Goal: Task Accomplishment & Management: Use online tool/utility

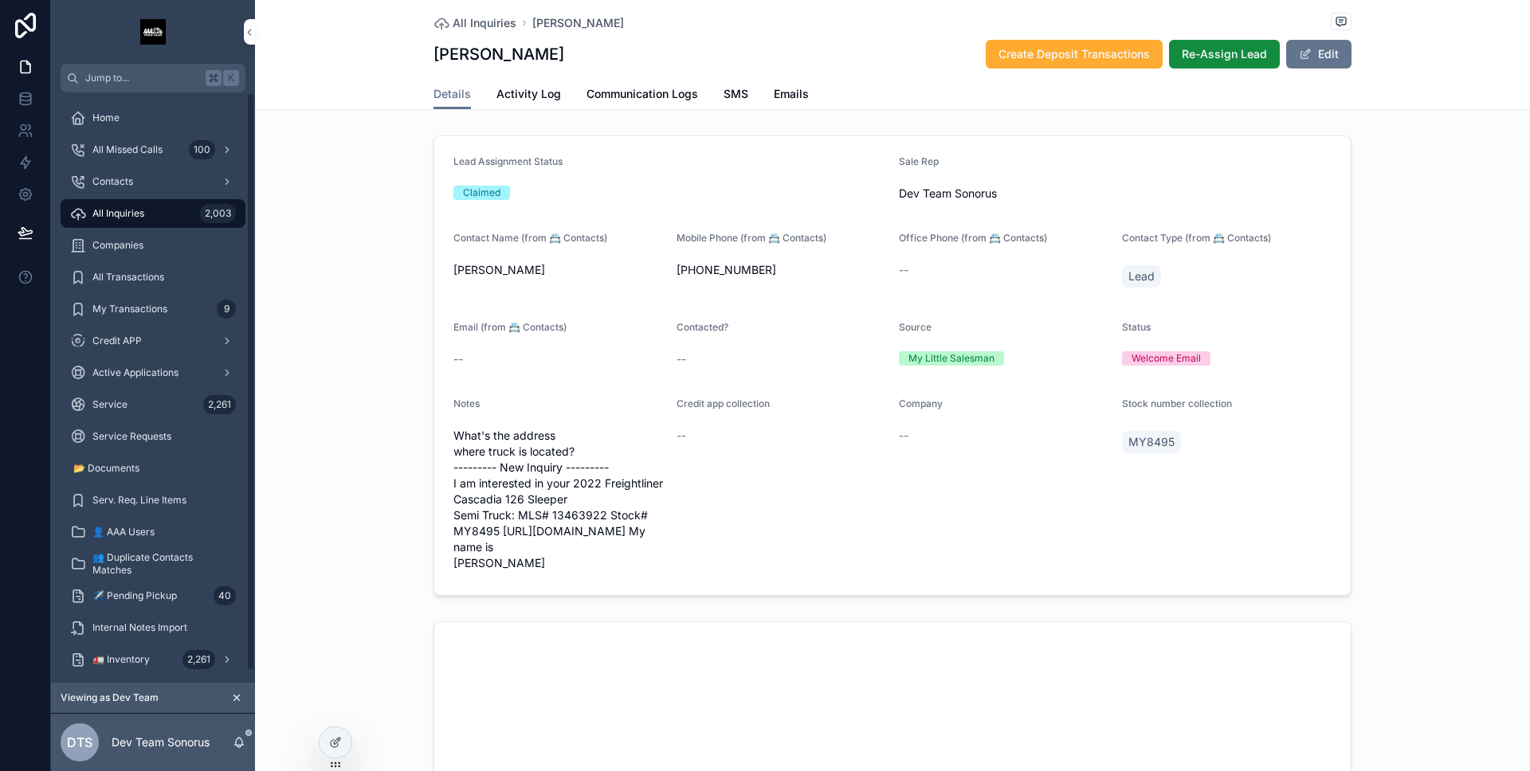
click at [100, 210] on span "All Inquiries" at bounding box center [118, 213] width 52 height 13
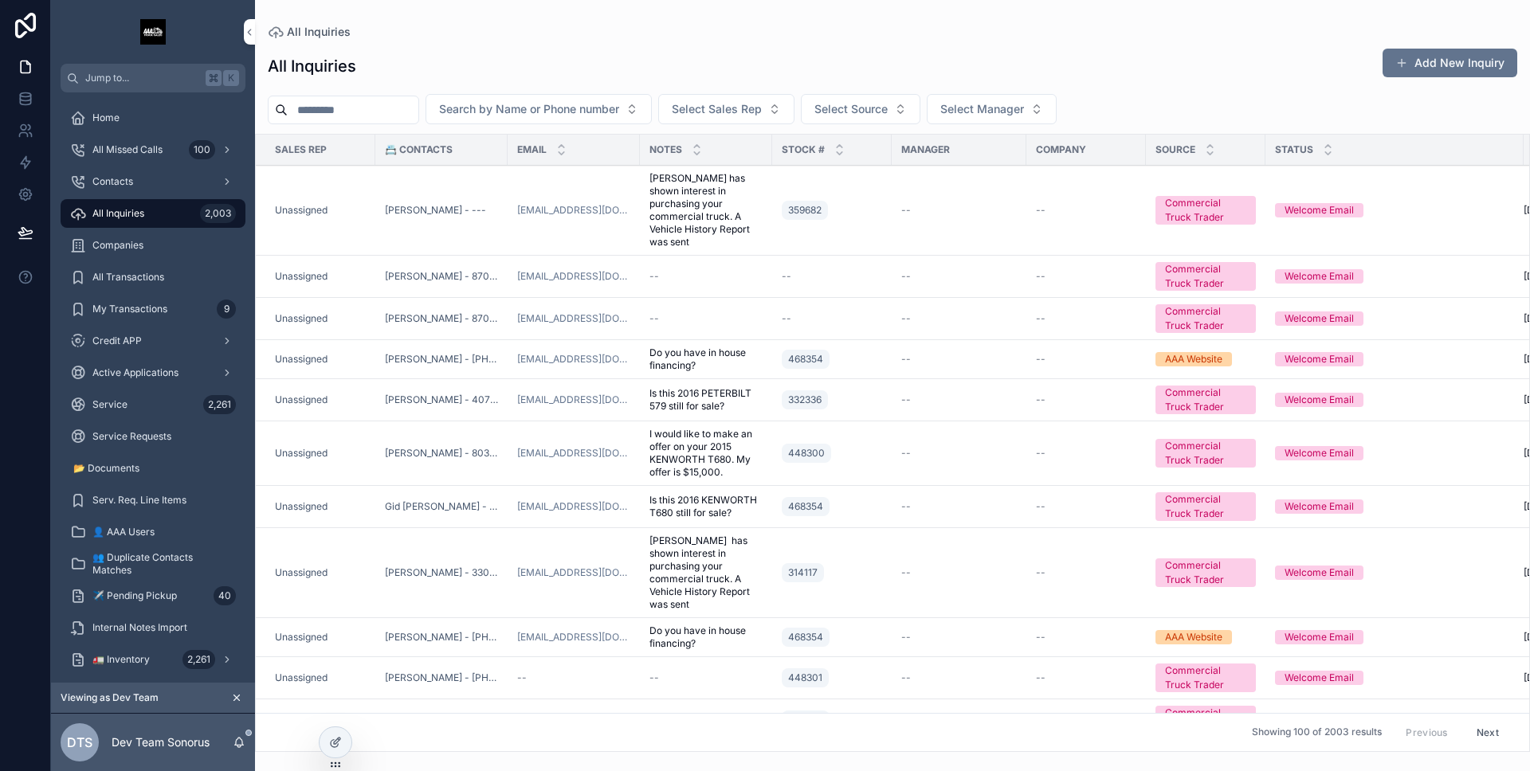
click at [562, 219] on td "[EMAIL_ADDRESS][DOMAIN_NAME]" at bounding box center [573, 211] width 132 height 90
drag, startPoint x: 547, startPoint y: 224, endPoint x: 555, endPoint y: 228, distance: 9.6
click at [547, 224] on td "[EMAIL_ADDRESS][DOMAIN_NAME]" at bounding box center [573, 211] width 132 height 90
click at [913, 228] on td "--" at bounding box center [958, 211] width 135 height 90
click at [878, 219] on div "359682" at bounding box center [832, 210] width 100 height 25
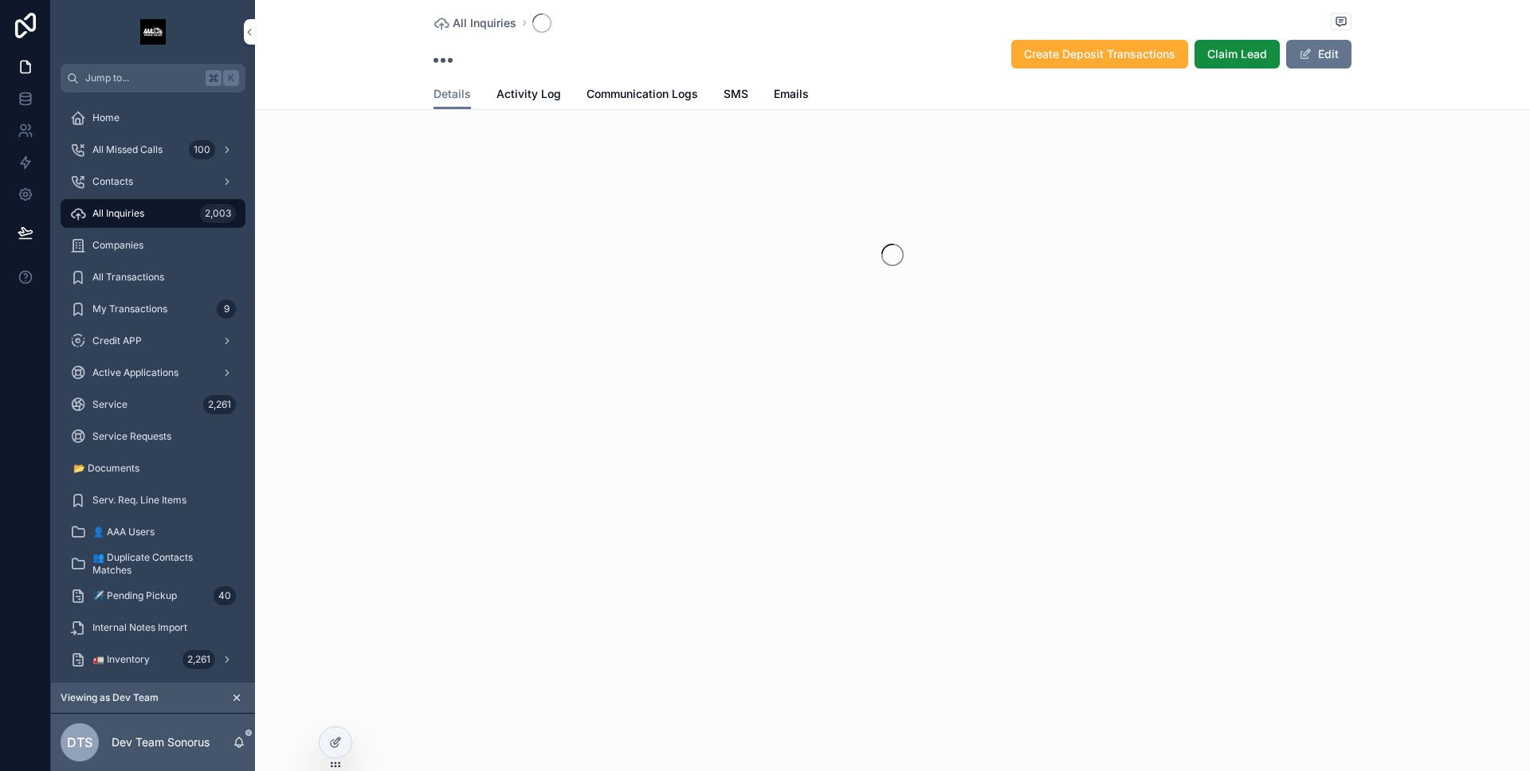
click at [875, 211] on div "scrollable content" at bounding box center [892, 255] width 1275 height 252
click at [508, 97] on span "Activity Log" at bounding box center [528, 94] width 65 height 16
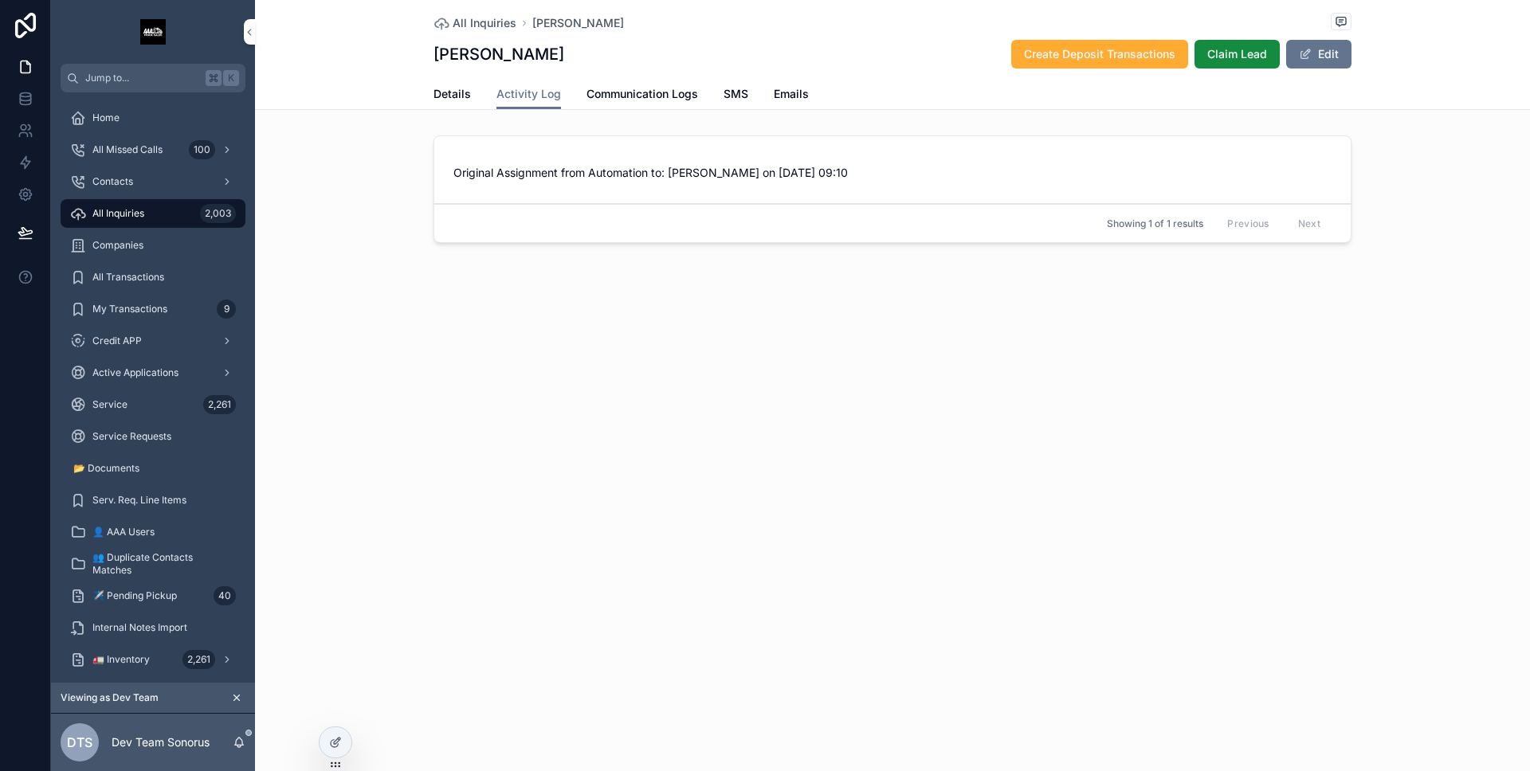
click at [452, 92] on span "Details" at bounding box center [451, 94] width 37 height 16
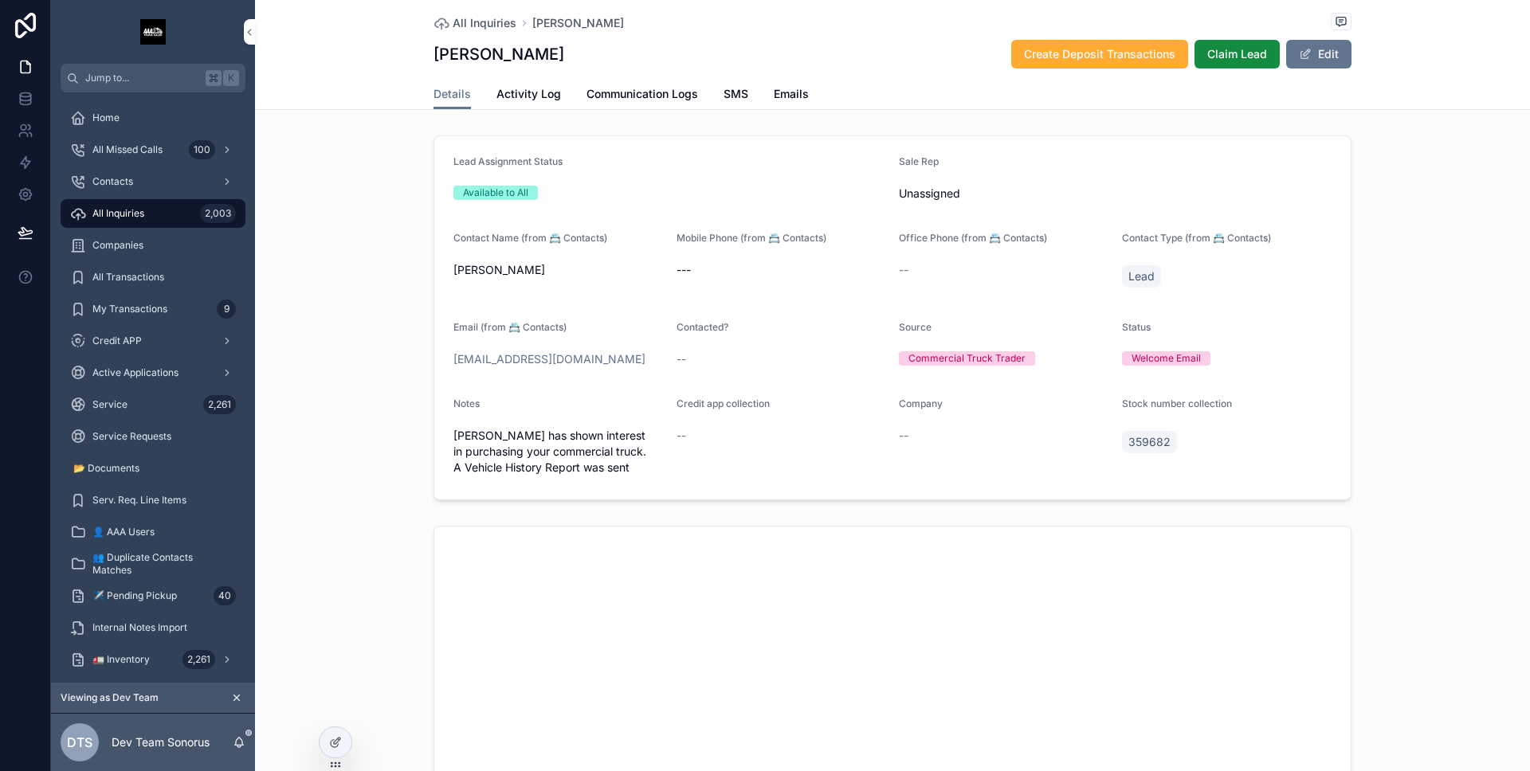
click at [528, 103] on link "Activity Log" at bounding box center [528, 96] width 65 height 32
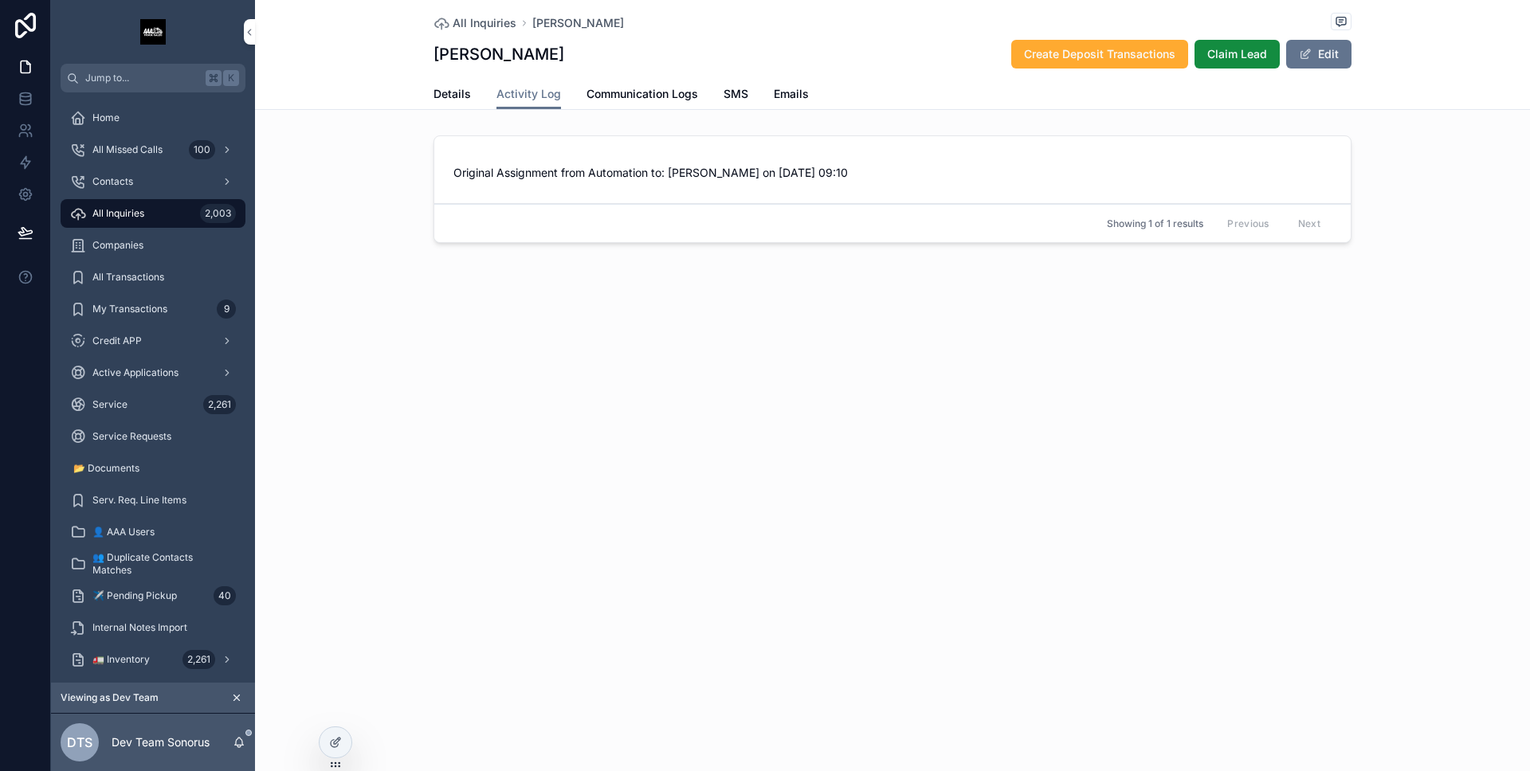
click at [460, 96] on span "Details" at bounding box center [451, 94] width 37 height 16
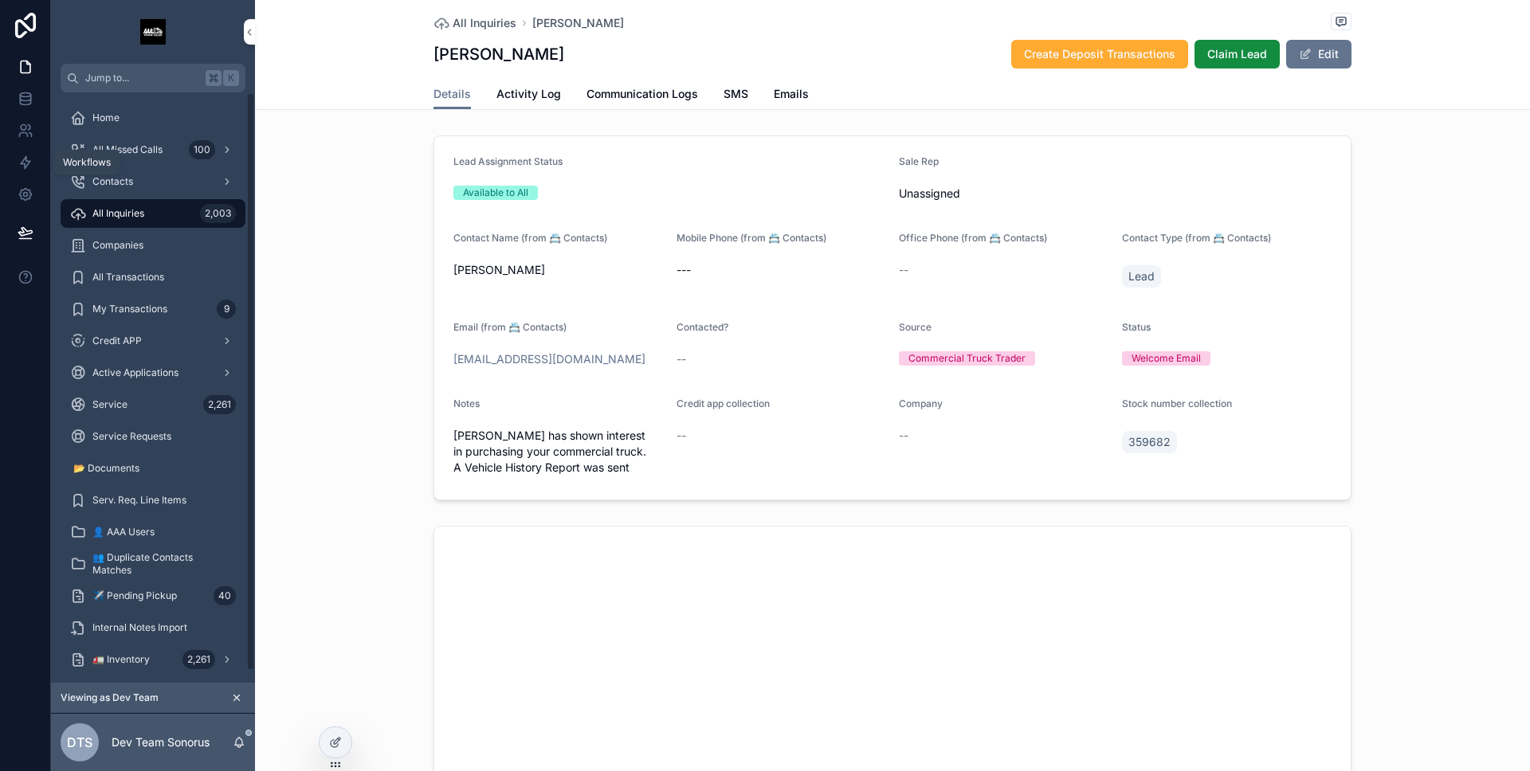
click at [29, 159] on icon at bounding box center [26, 163] width 16 height 16
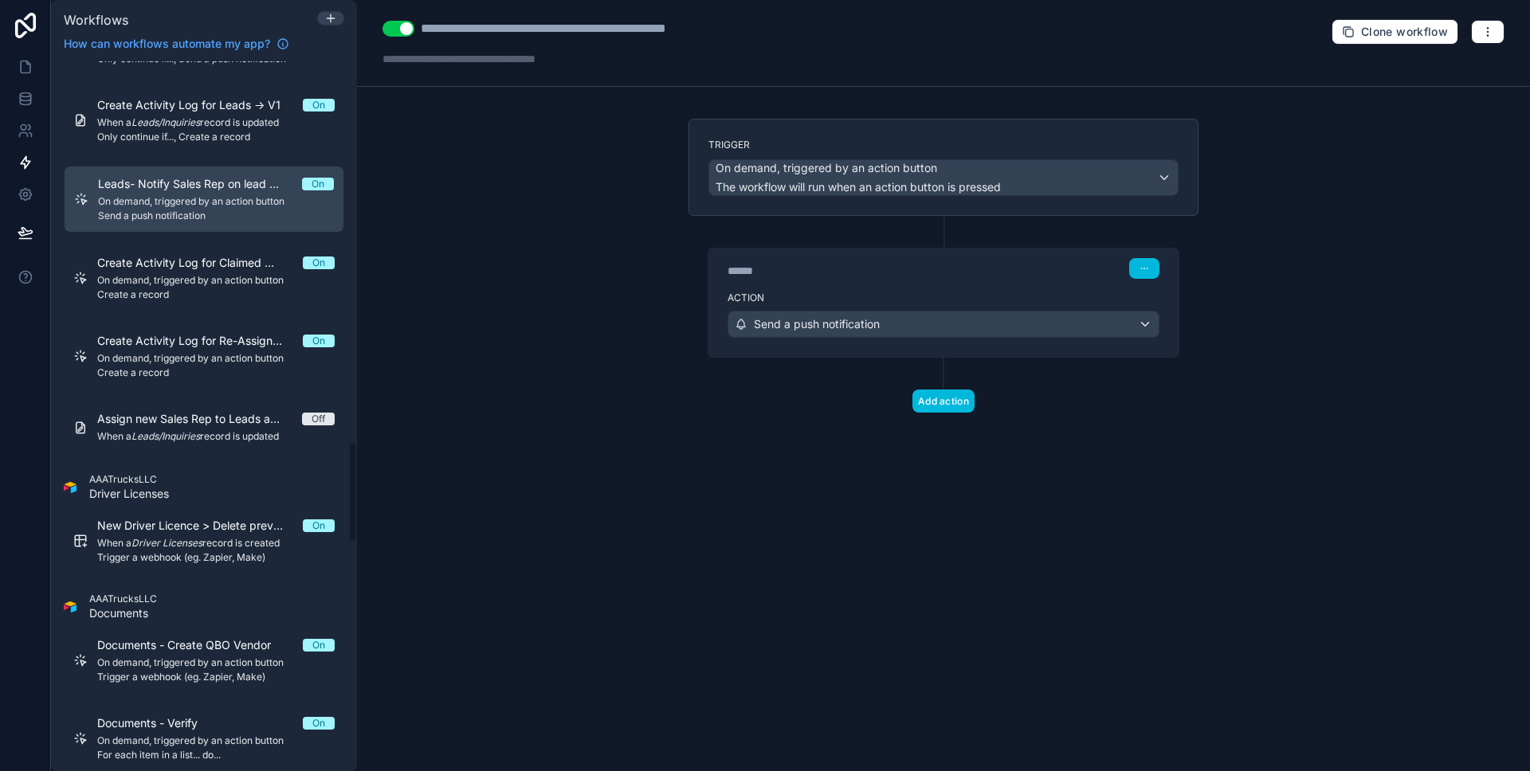
scroll to position [2643, 0]
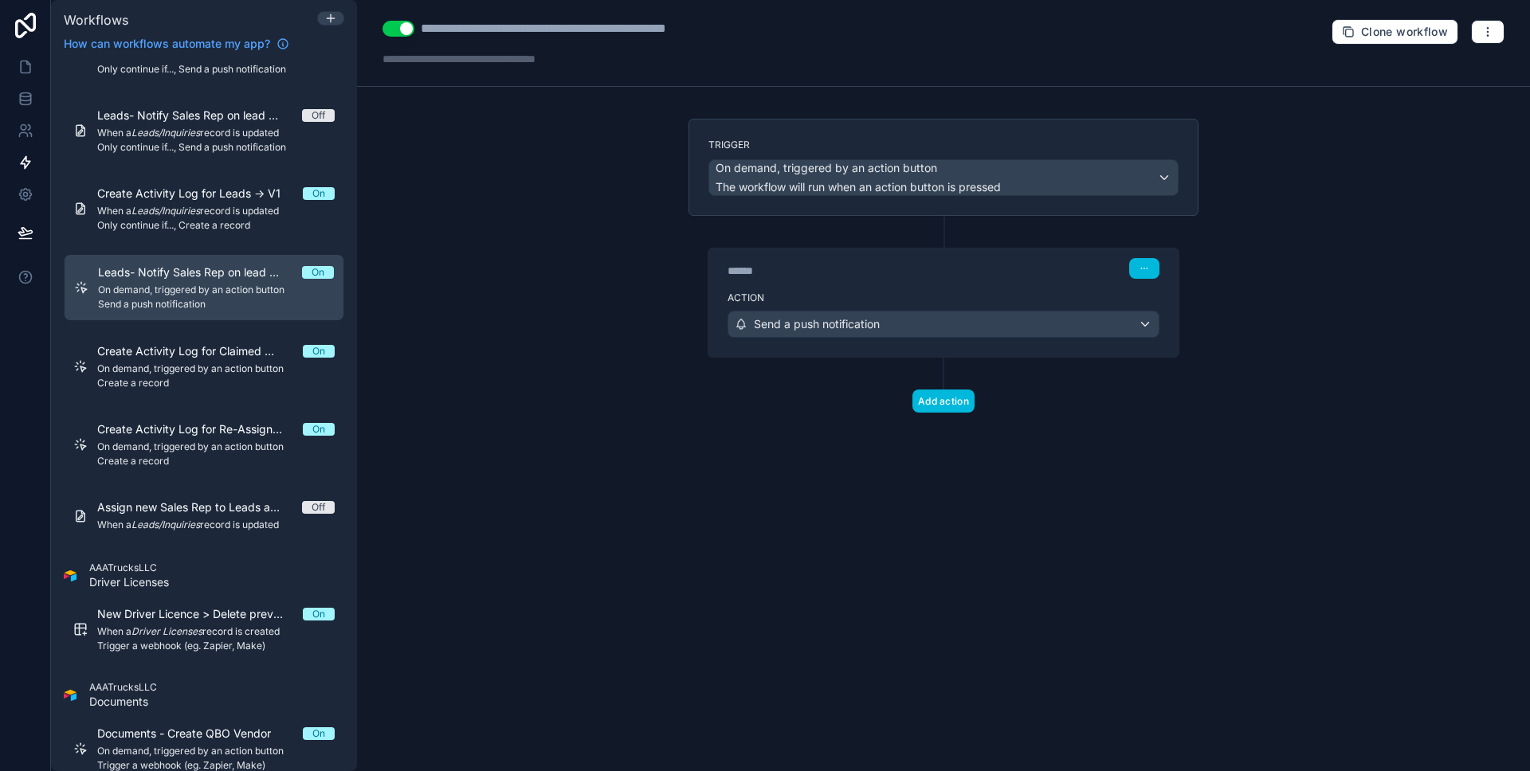
click at [233, 238] on link "Create Activity Log for Leads -> V1 On When a Leads/Inquiries record is updated…" at bounding box center [204, 208] width 280 height 65
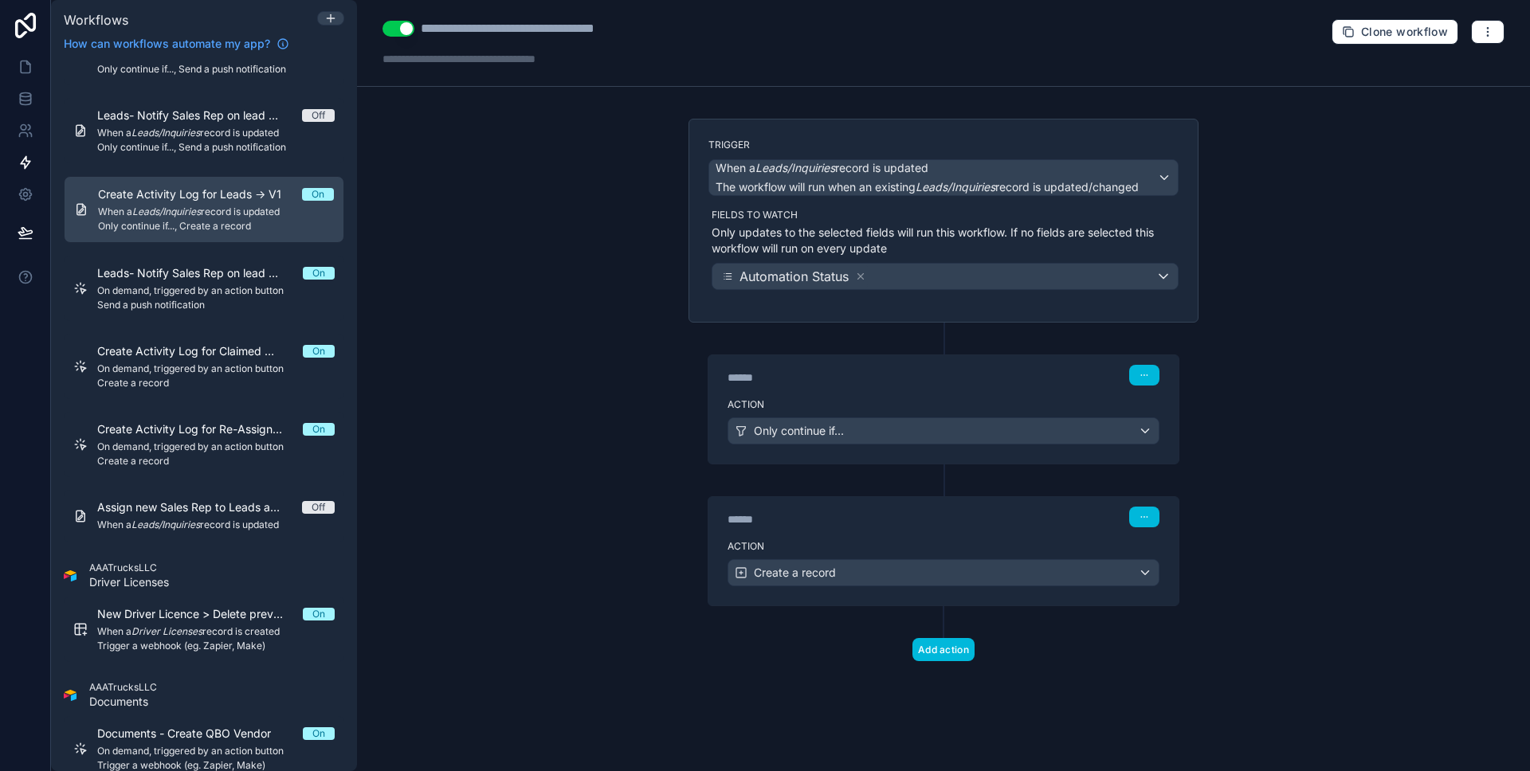
click at [837, 380] on div "******" at bounding box center [846, 378] width 239 height 16
click at [844, 394] on div "Action Only continue if..." at bounding box center [943, 428] width 470 height 72
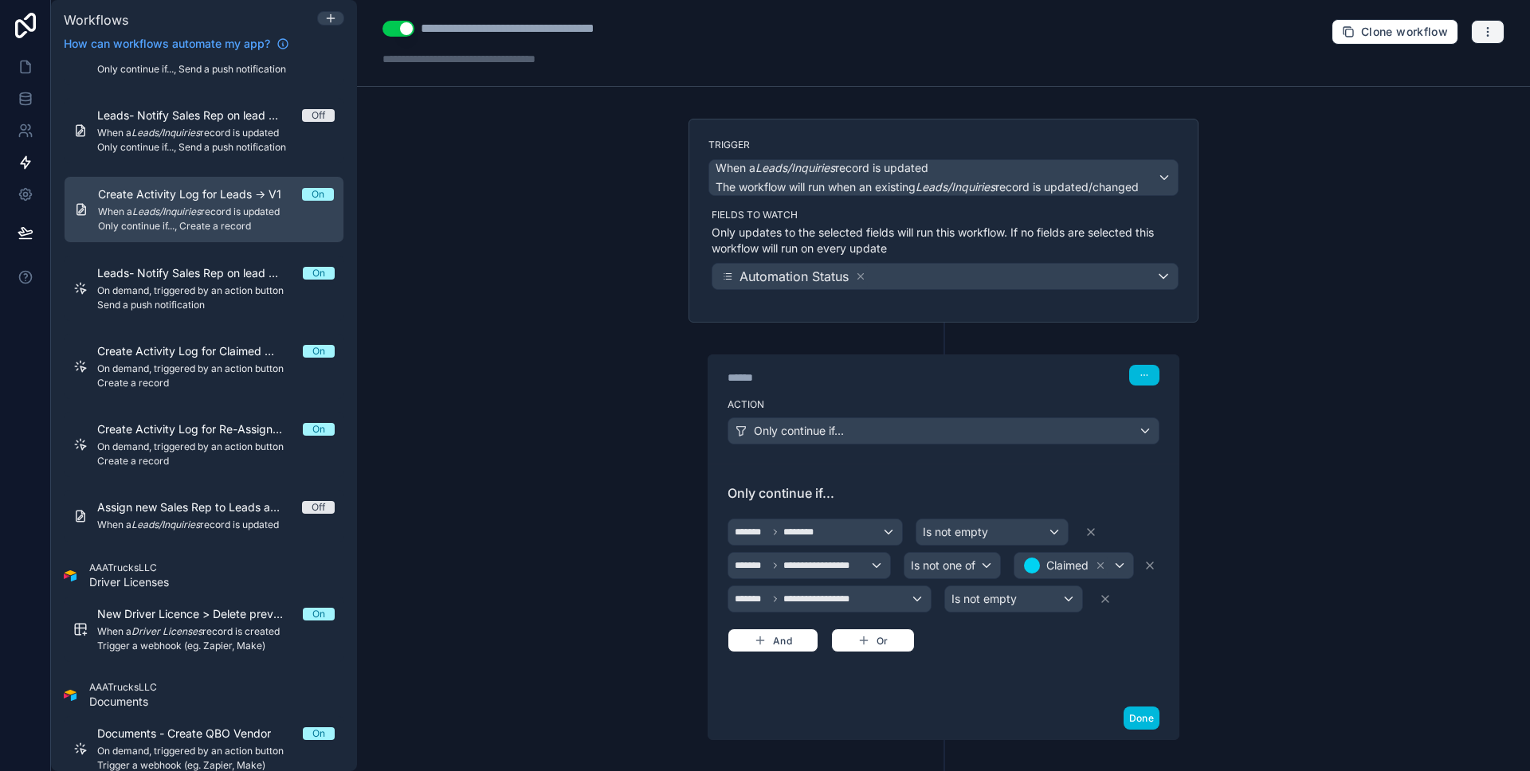
click at [1471, 34] on button "button" at bounding box center [1487, 32] width 33 height 24
click at [1428, 89] on span "Run history" at bounding box center [1433, 94] width 76 height 13
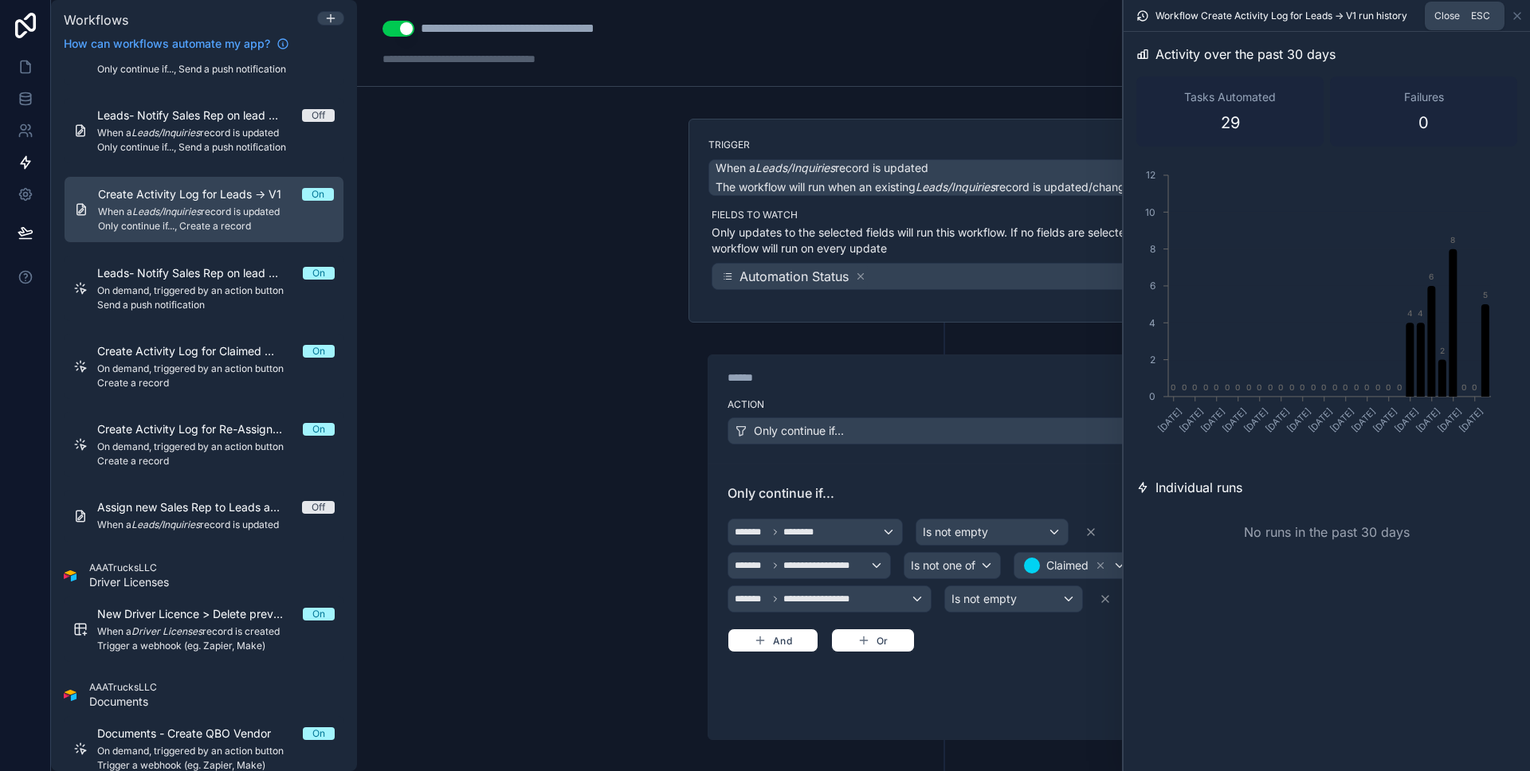
click at [1514, 14] on icon at bounding box center [1516, 16] width 13 height 13
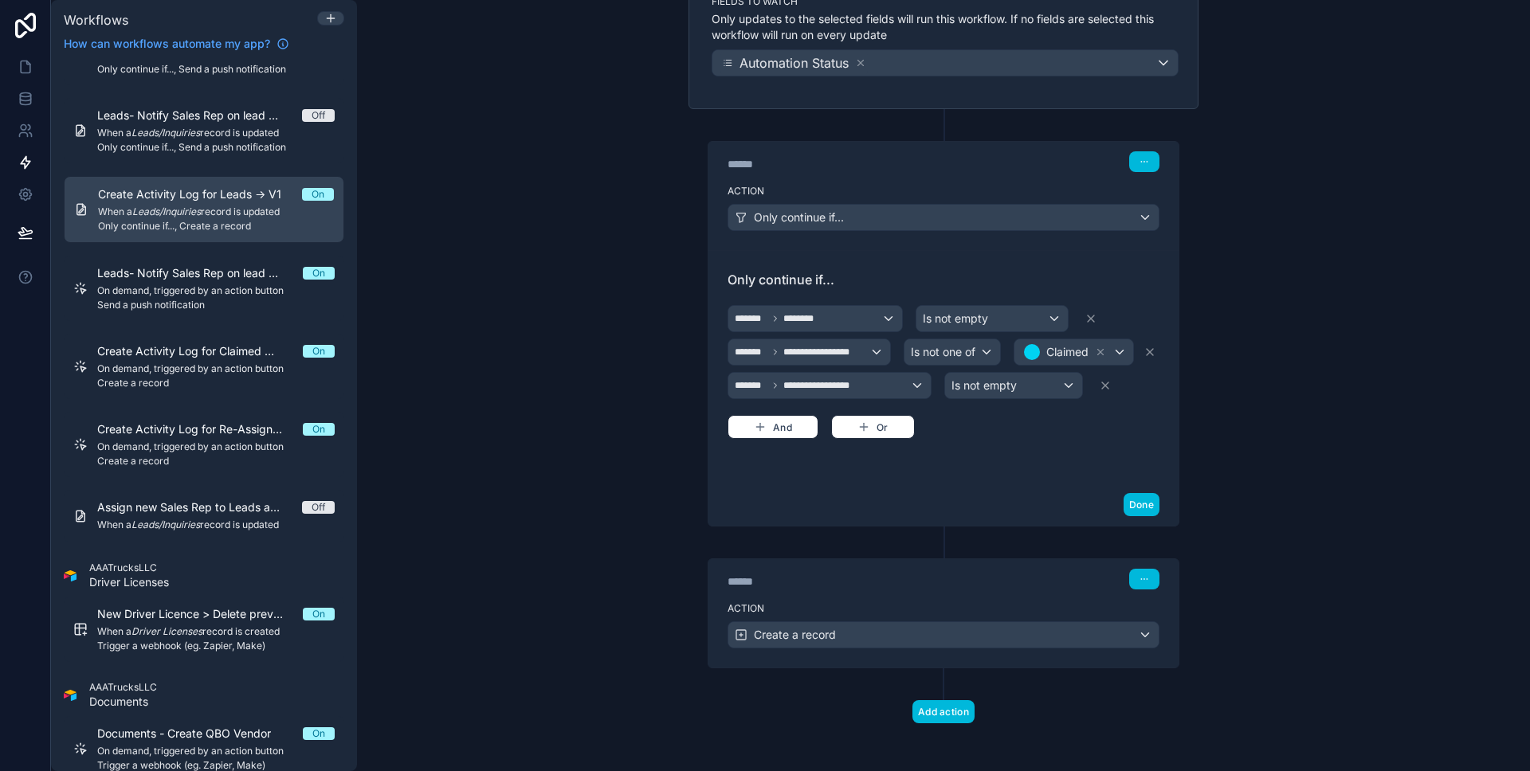
scroll to position [217, 0]
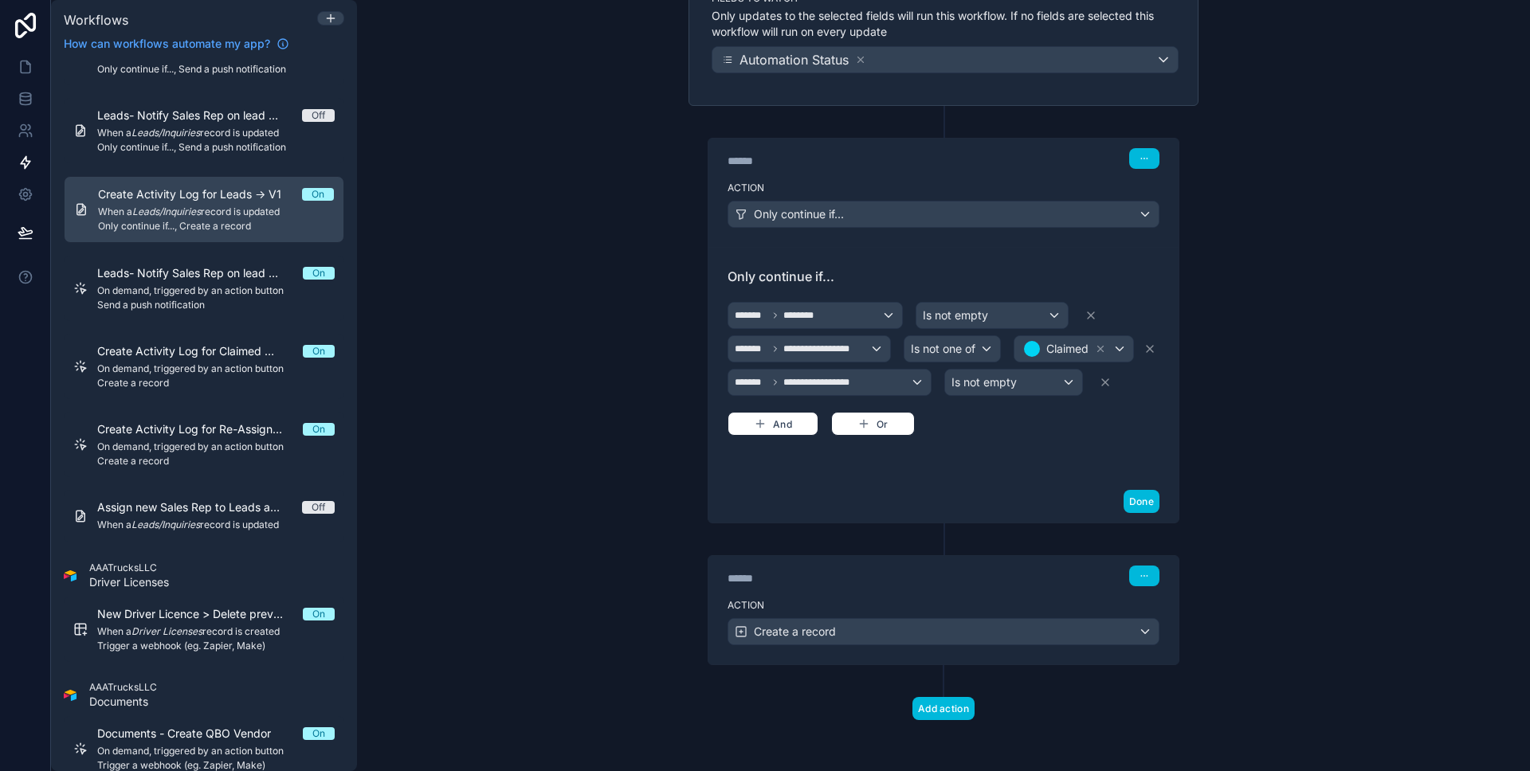
click at [1091, 307] on button at bounding box center [1090, 315] width 19 height 25
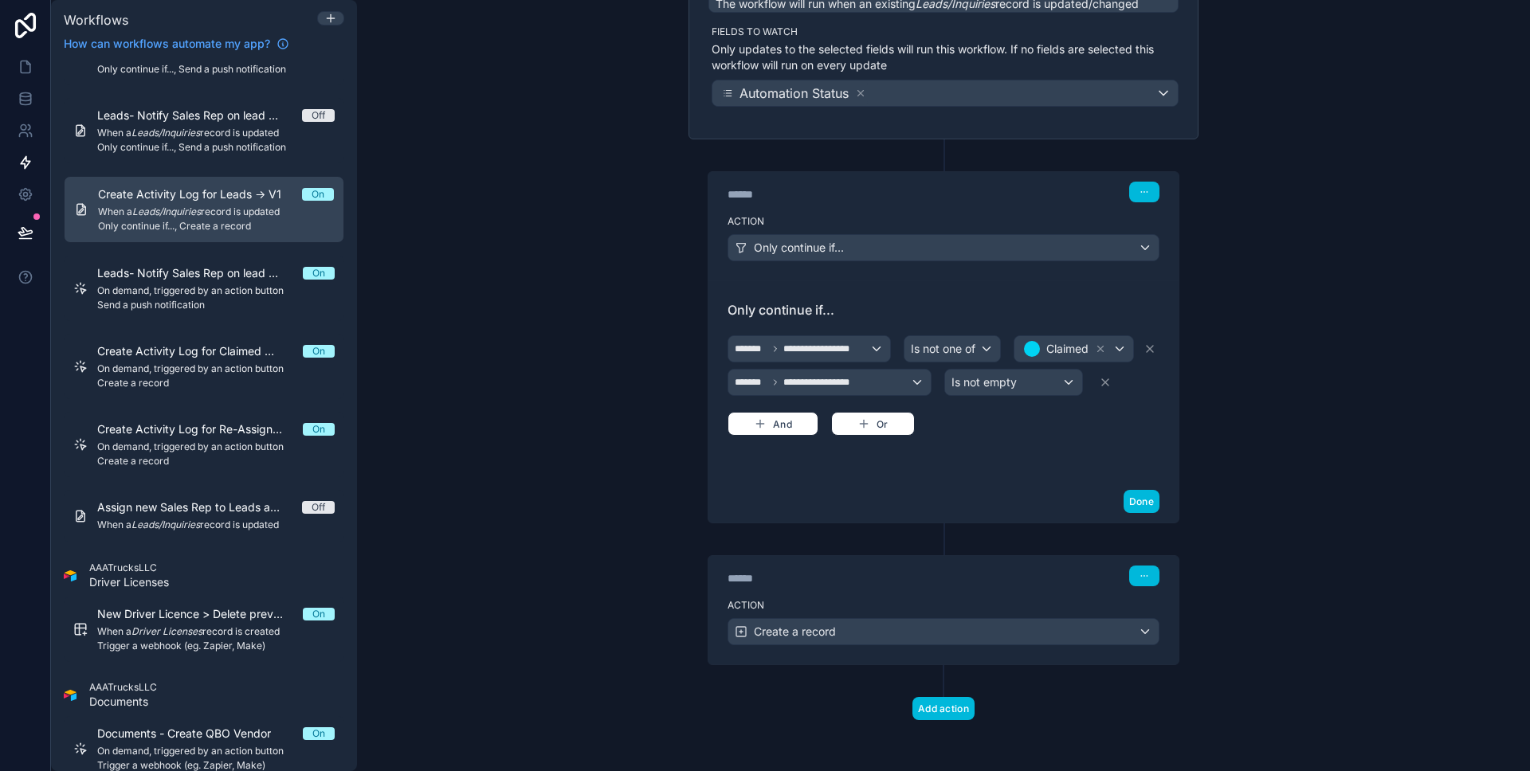
scroll to position [183, 0]
click at [1099, 378] on icon at bounding box center [1105, 382] width 13 height 13
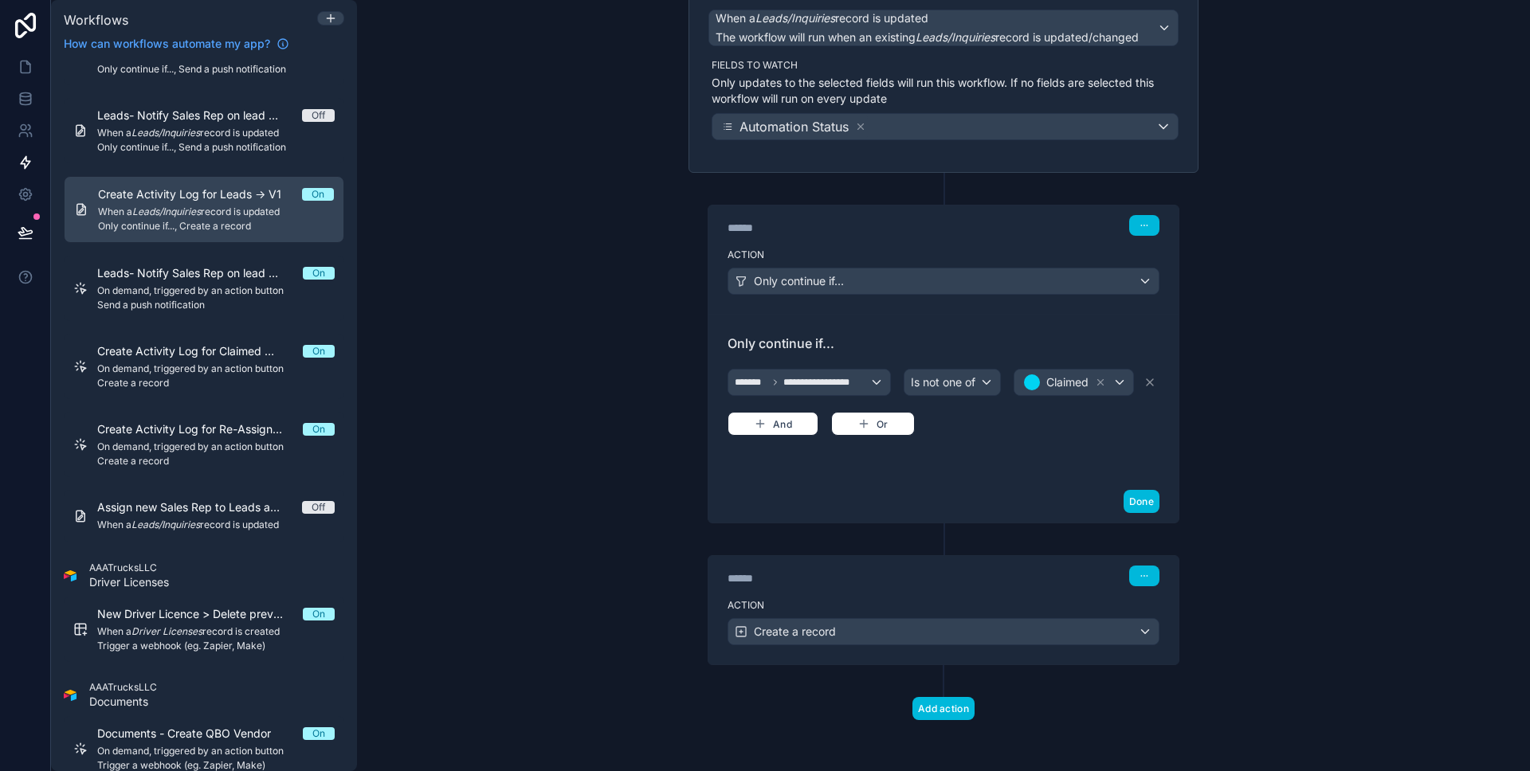
click at [1125, 496] on button "Done" at bounding box center [1141, 501] width 36 height 23
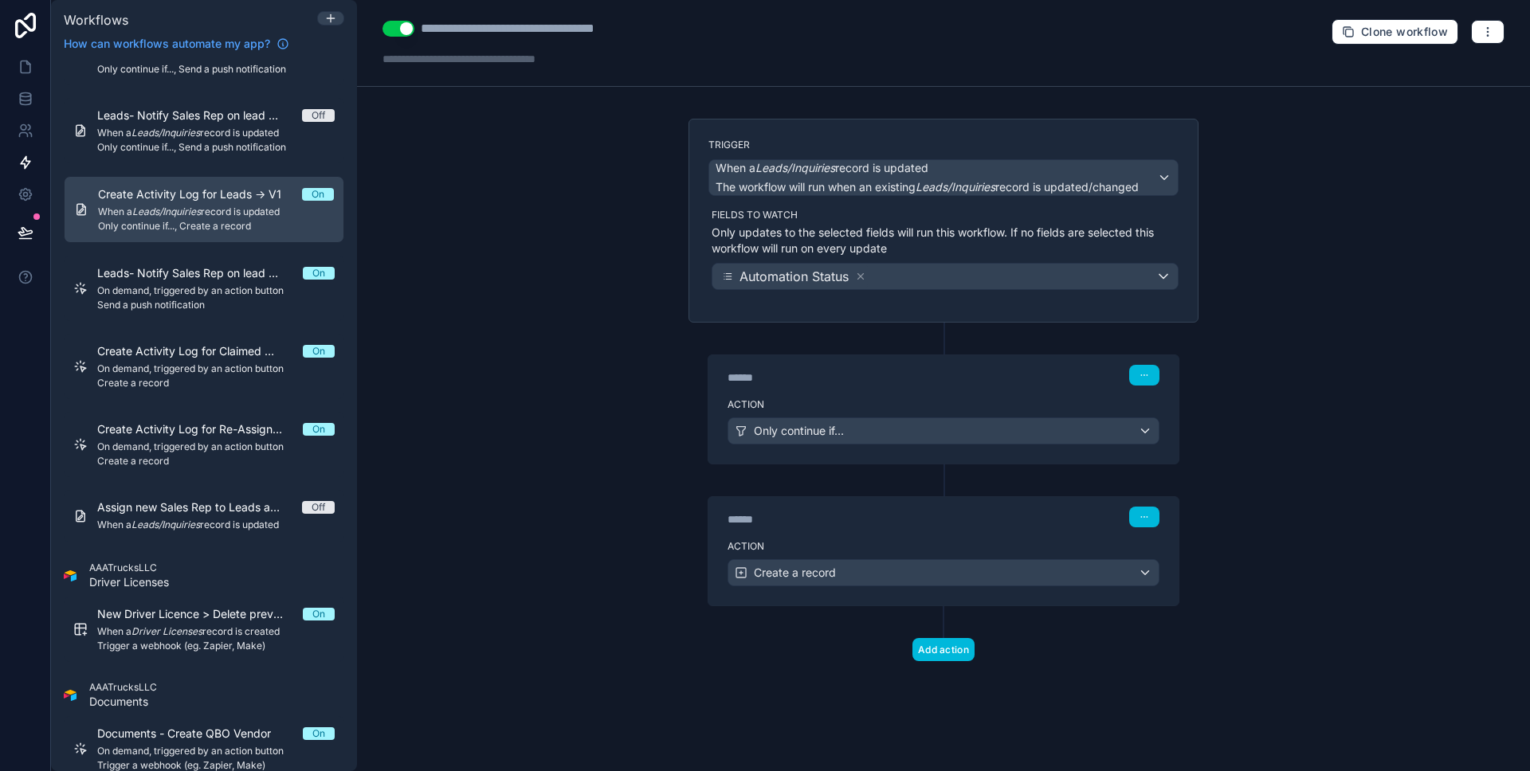
scroll to position [0, 0]
click at [898, 537] on div "Action Create a record" at bounding box center [943, 570] width 470 height 72
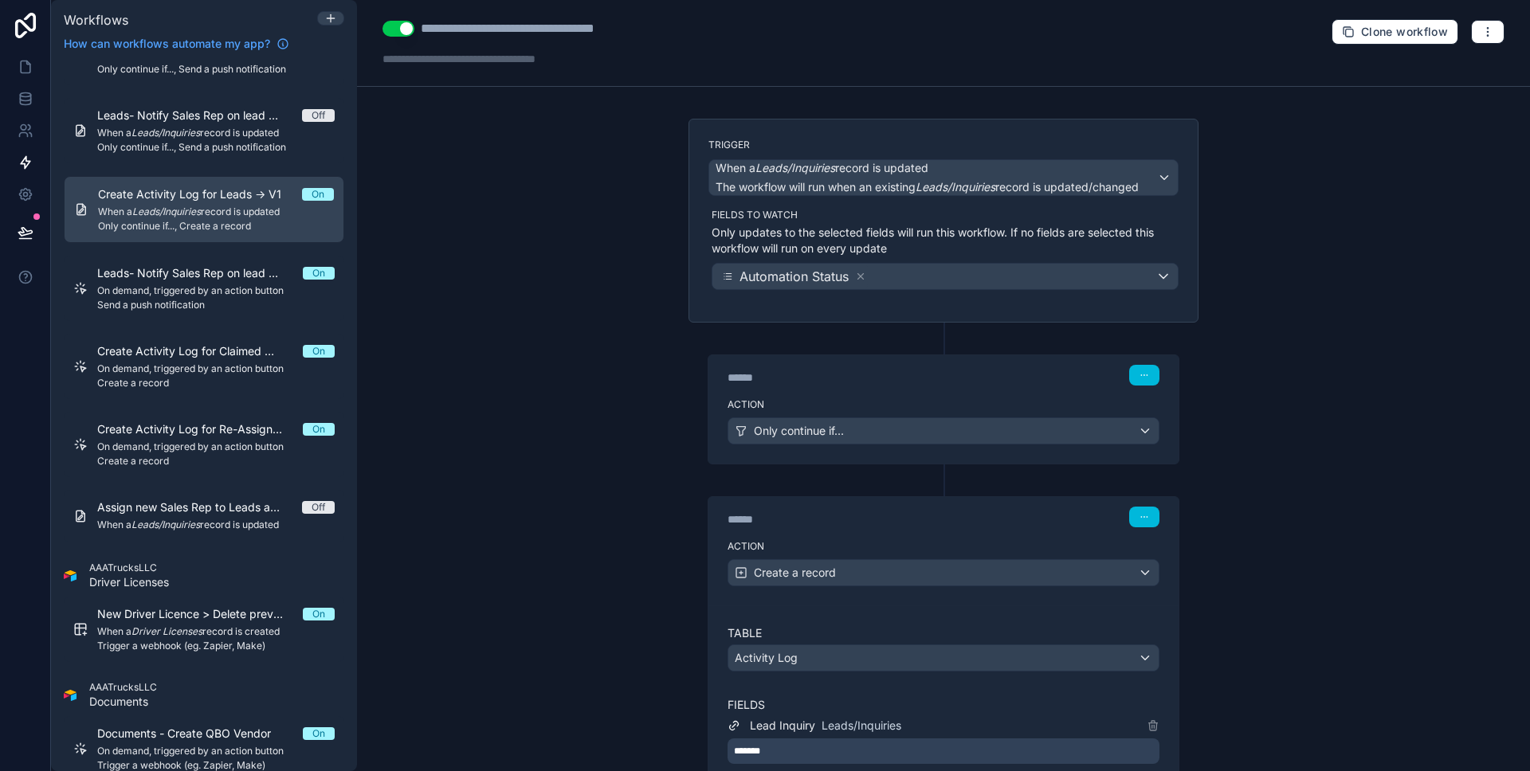
click at [899, 394] on div "Action Only continue if..." at bounding box center [943, 428] width 470 height 72
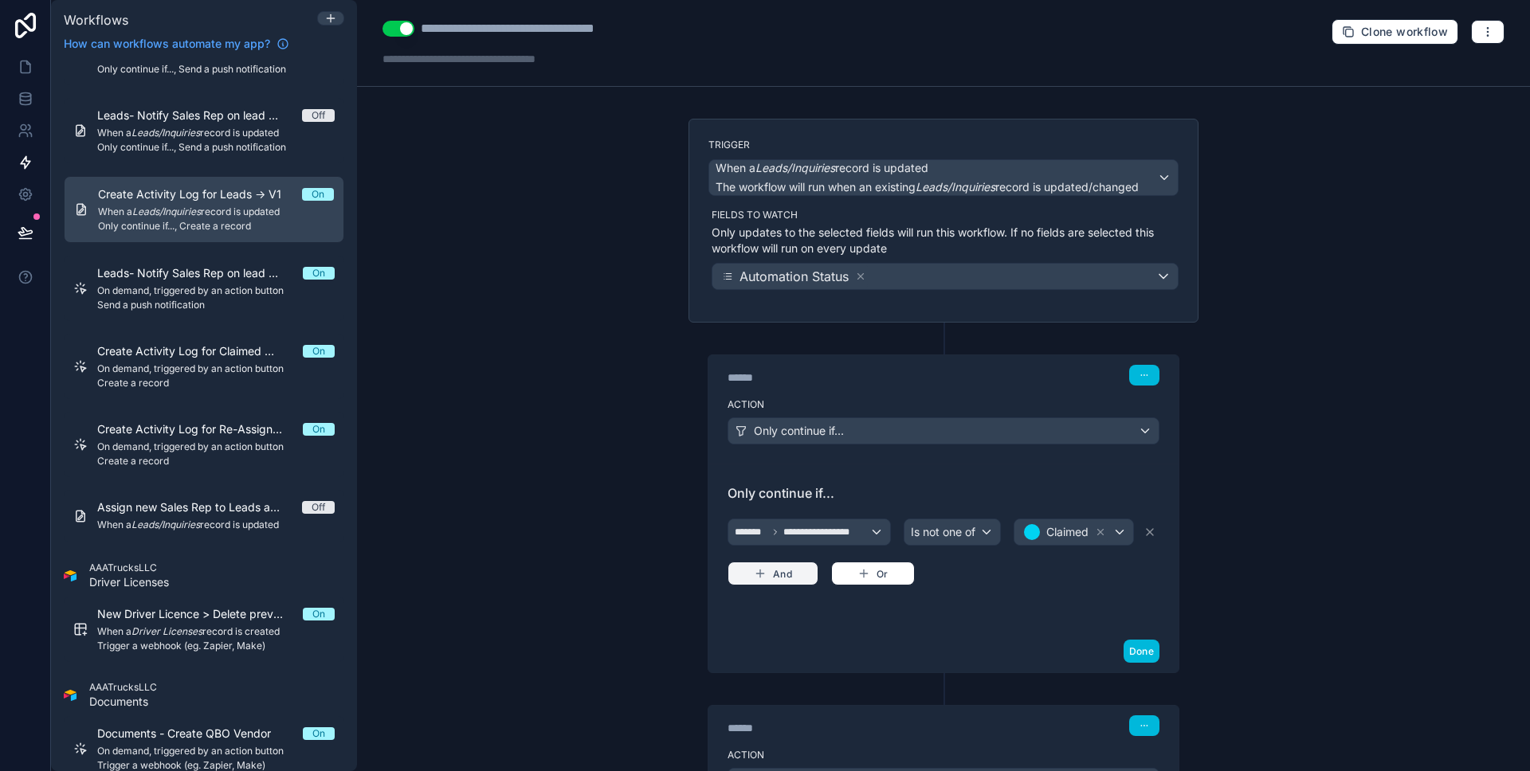
click at [766, 564] on button "And" at bounding box center [772, 574] width 91 height 24
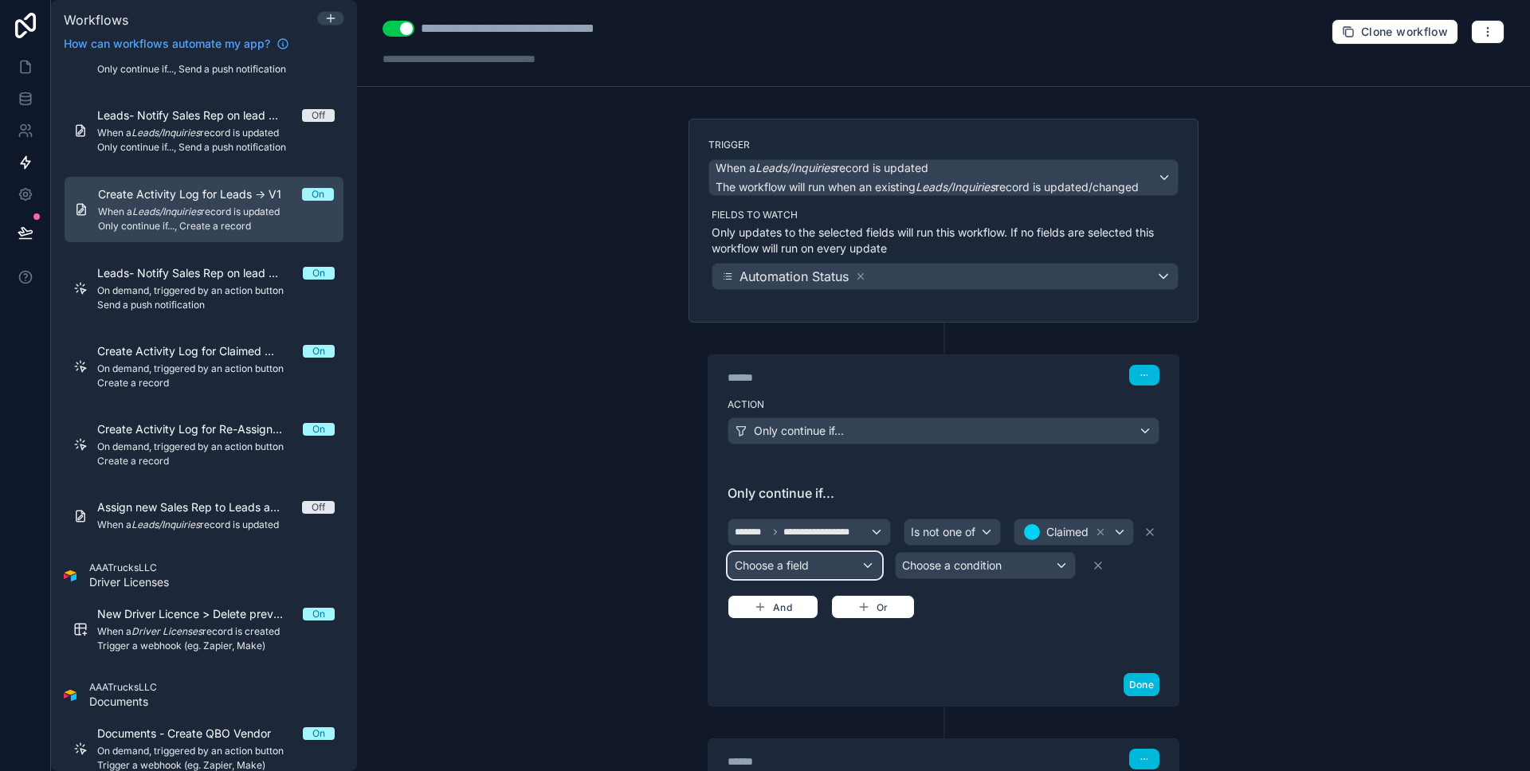
click at [782, 570] on div "Choose a field" at bounding box center [804, 565] width 153 height 25
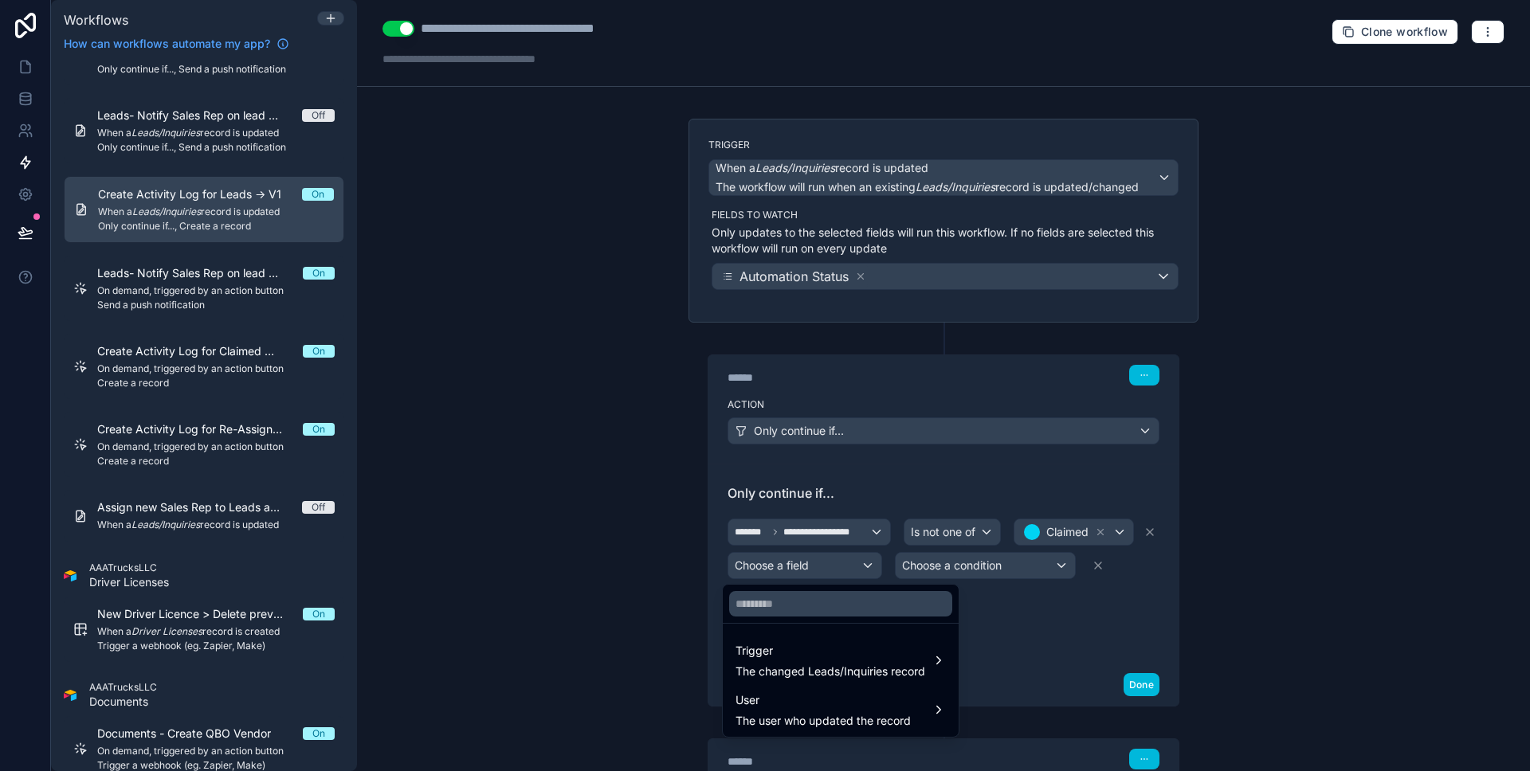
click at [853, 648] on span "Trigger" at bounding box center [830, 650] width 190 height 19
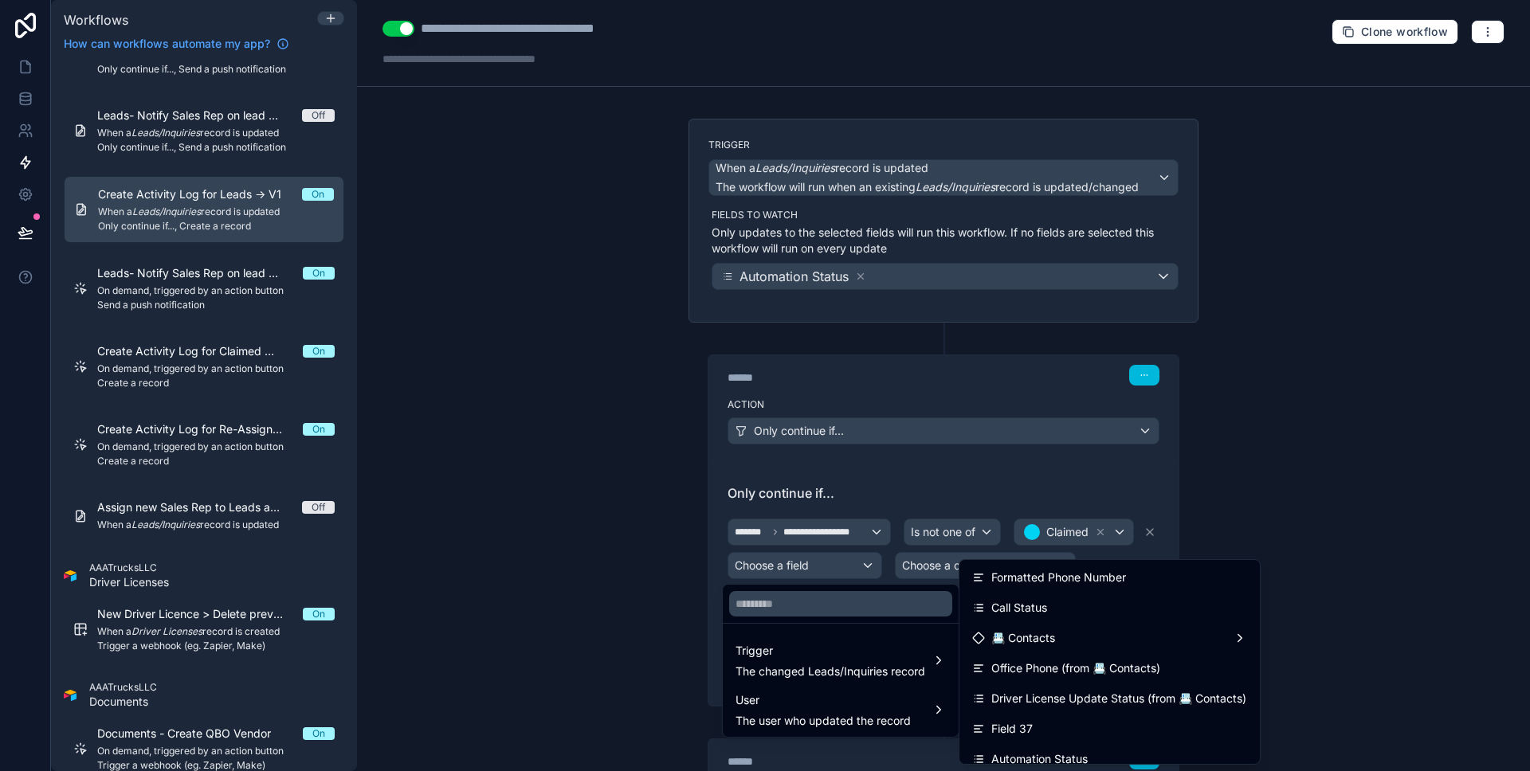
scroll to position [926, 0]
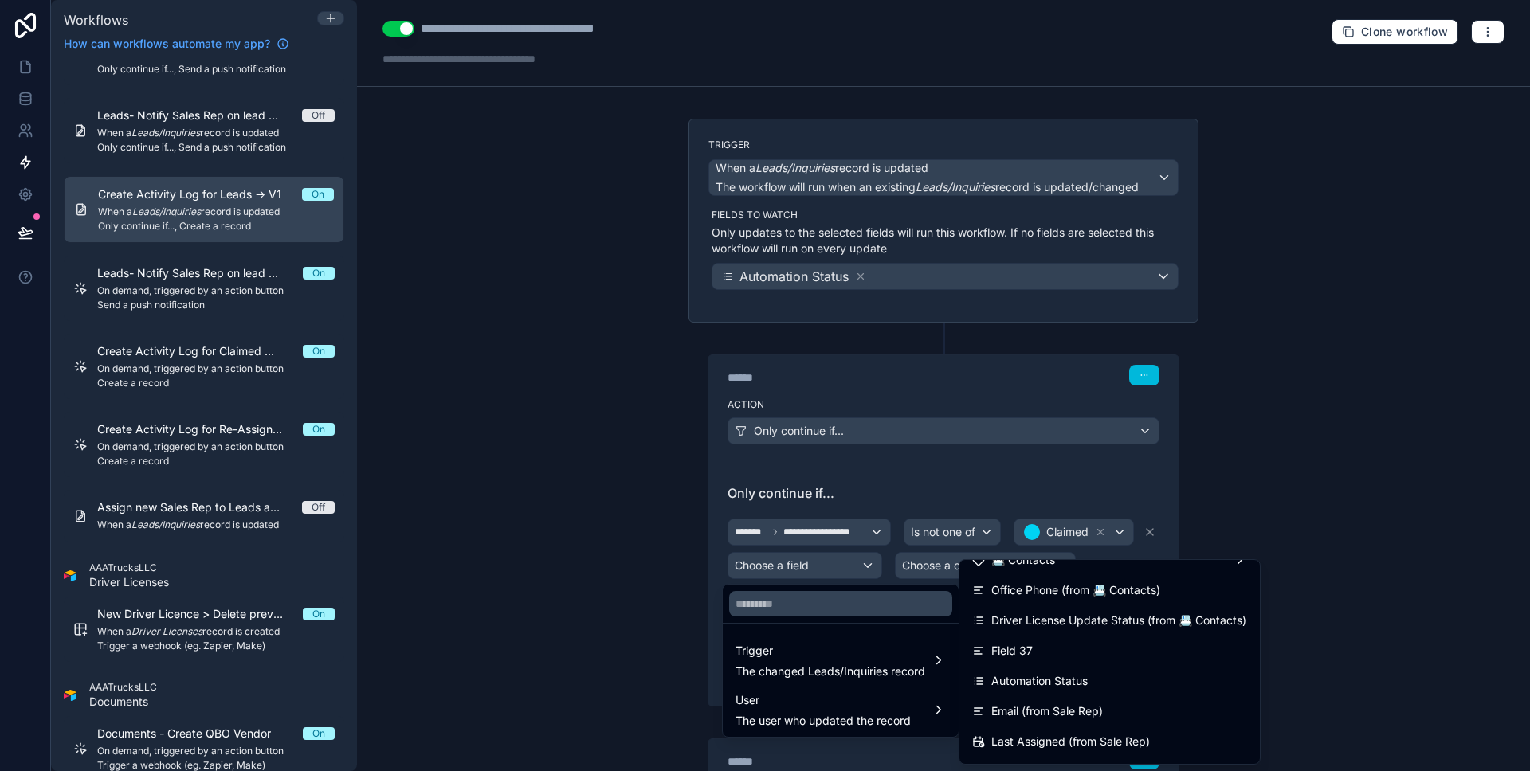
click at [1228, 520] on div at bounding box center [765, 385] width 1530 height 771
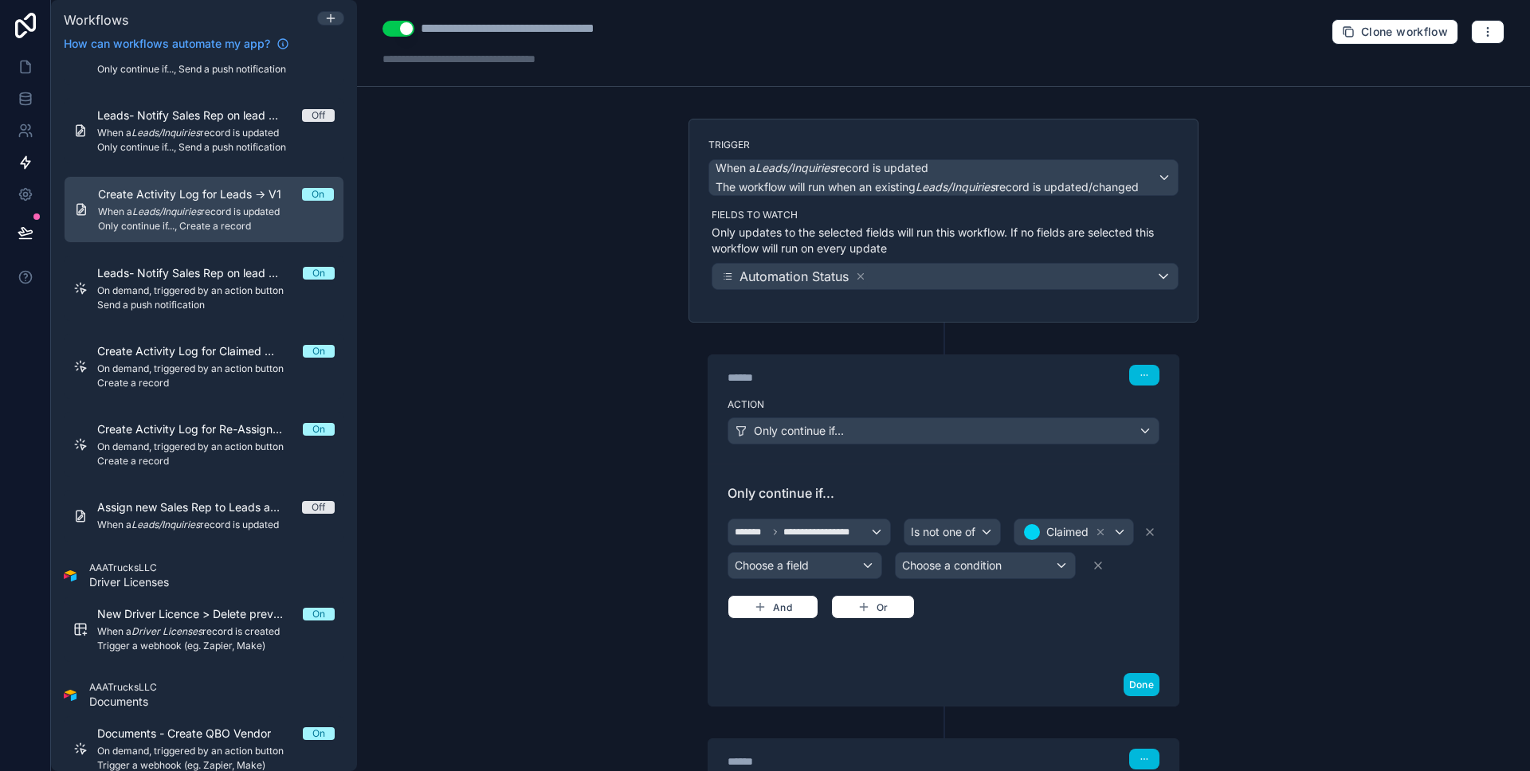
click at [1099, 564] on icon at bounding box center [1097, 565] width 13 height 13
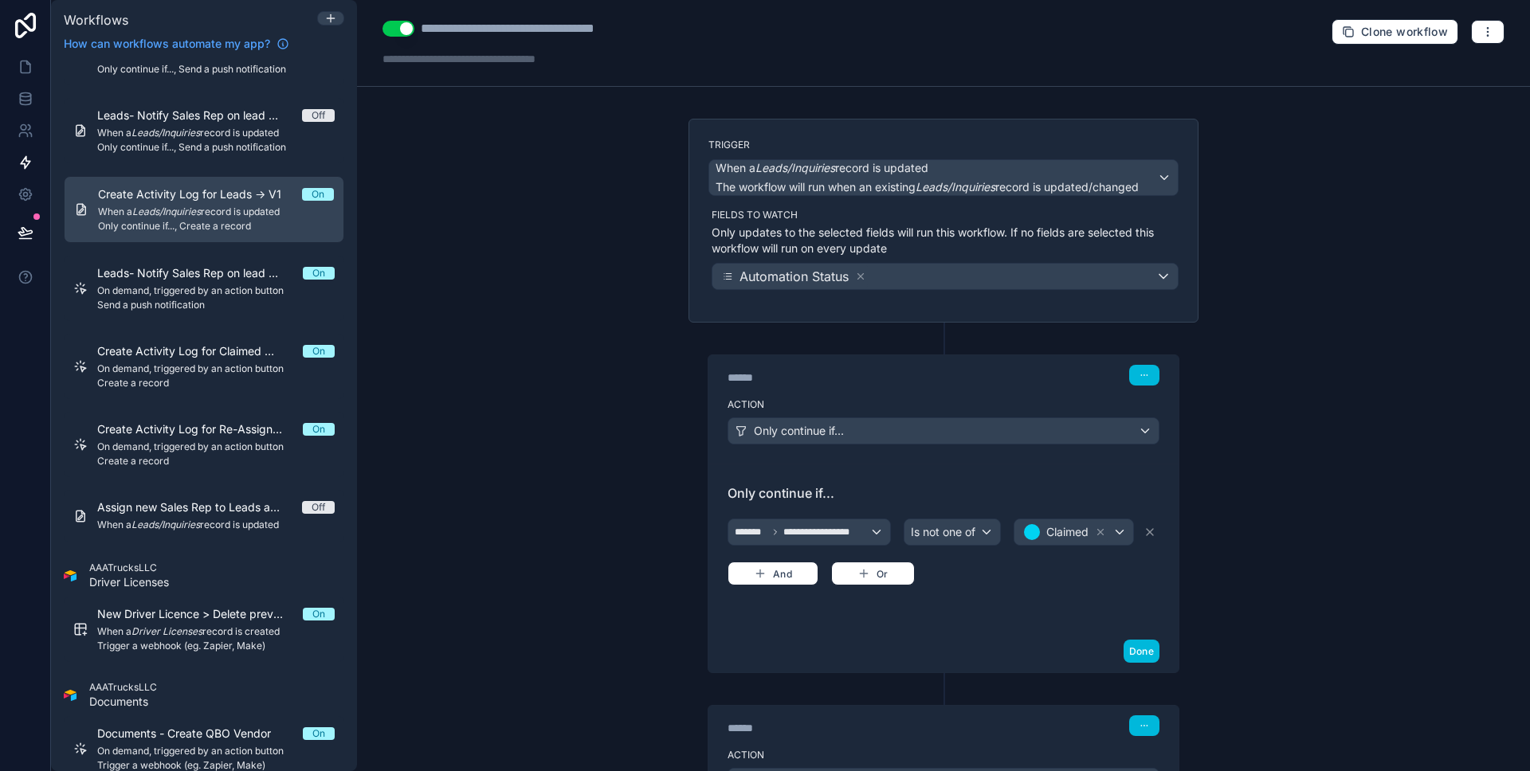
click at [1138, 645] on button "Done" at bounding box center [1141, 651] width 36 height 23
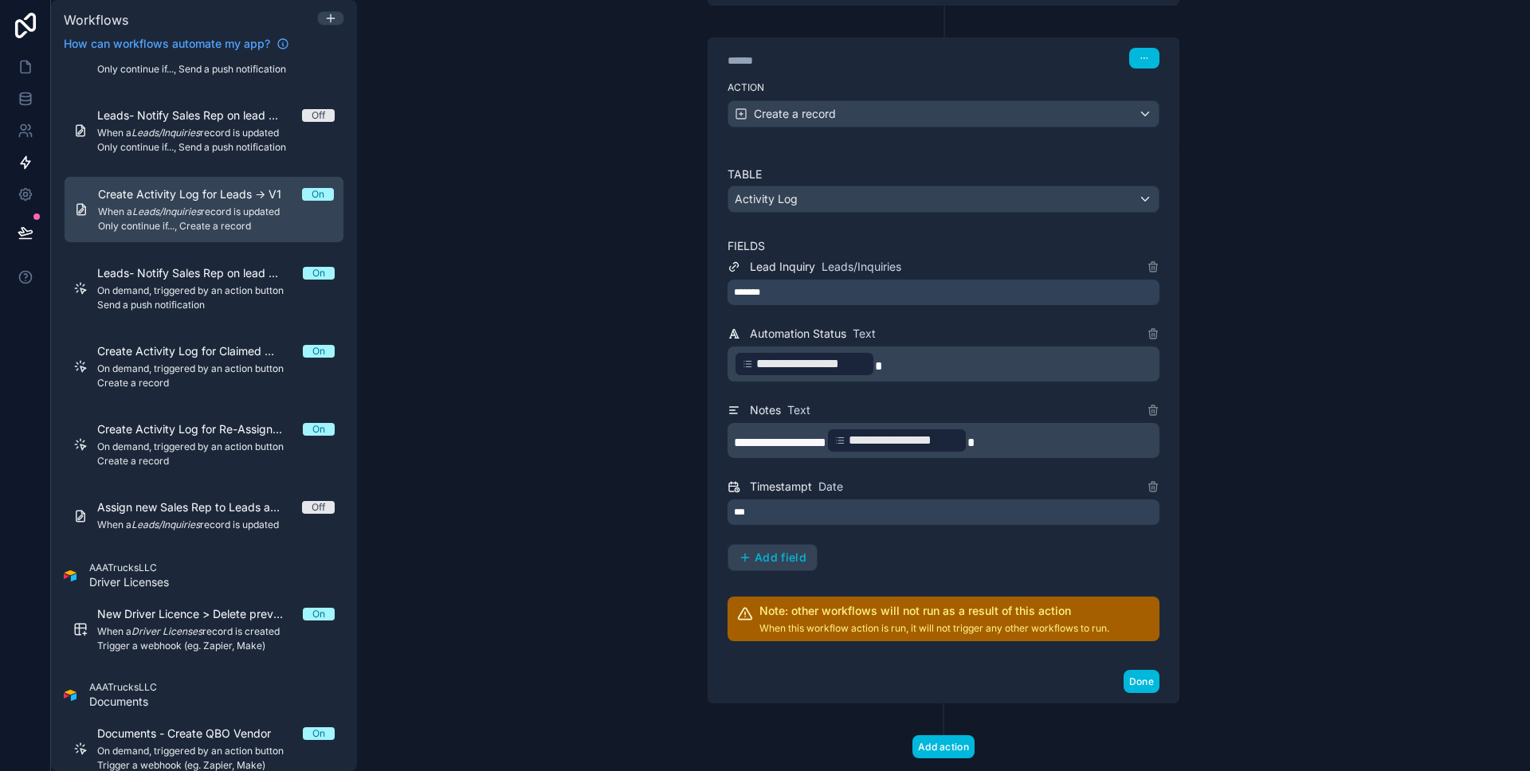
scroll to position [443, 0]
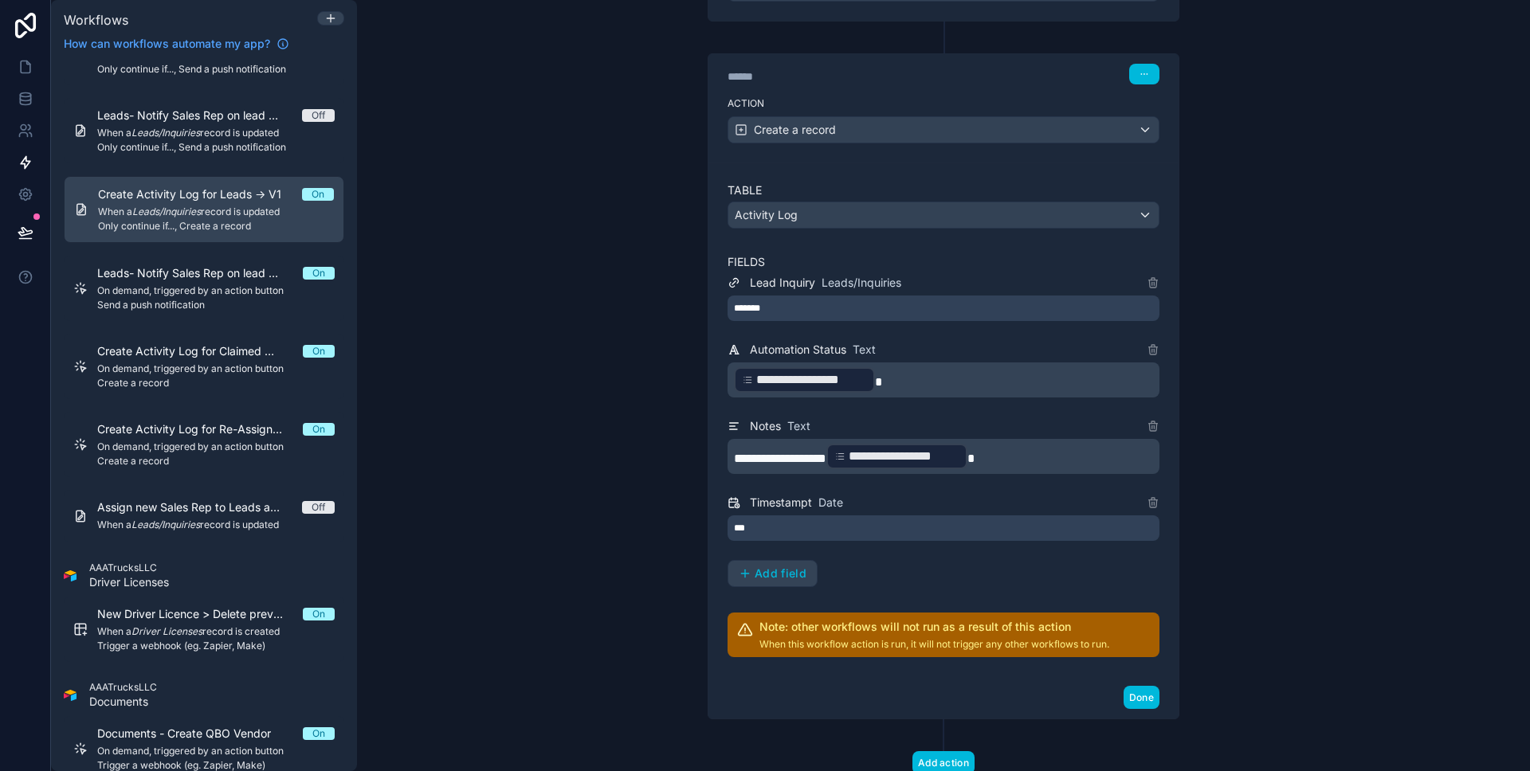
click at [1131, 686] on button "Done" at bounding box center [1141, 697] width 36 height 23
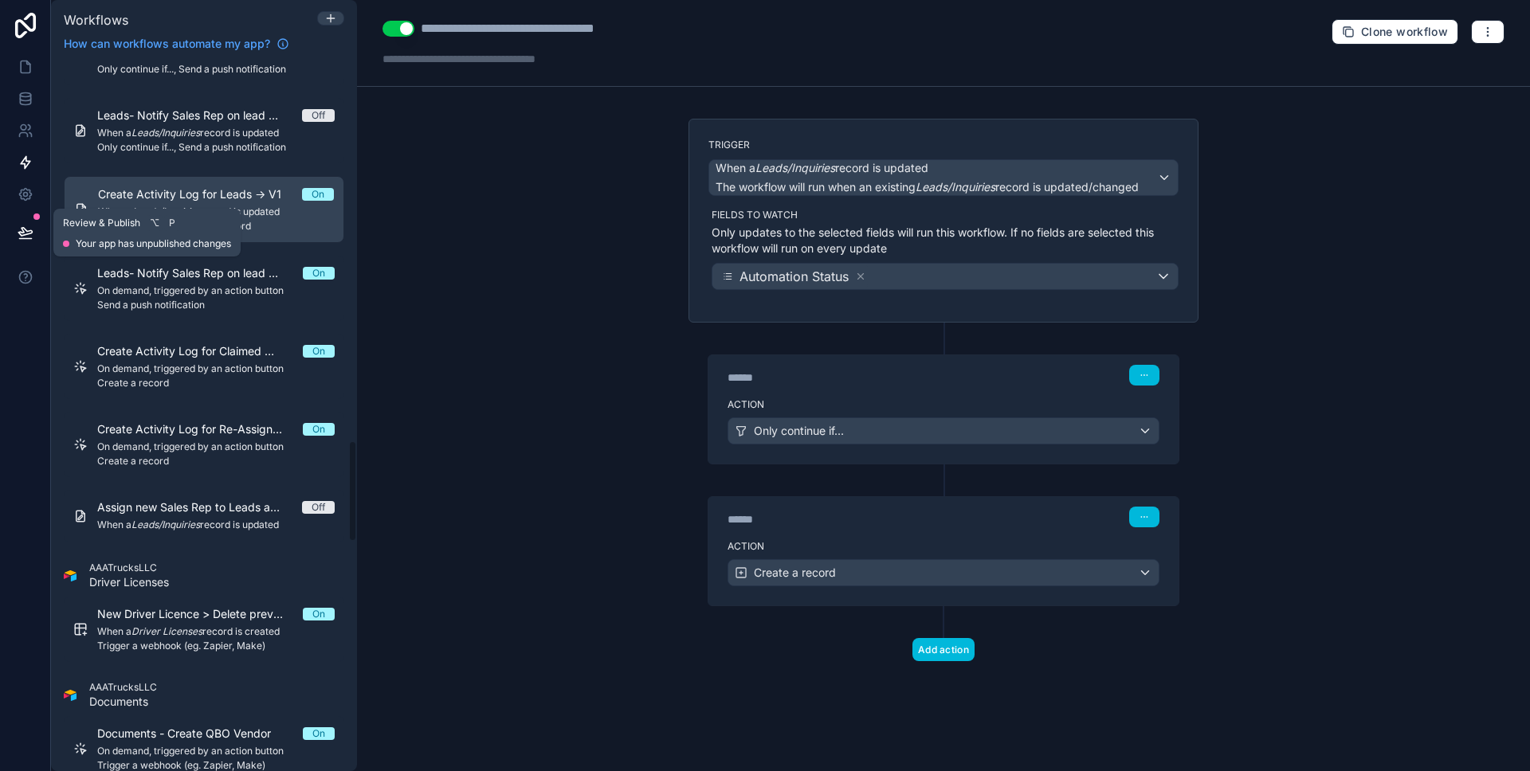
click at [34, 225] on button at bounding box center [25, 232] width 35 height 45
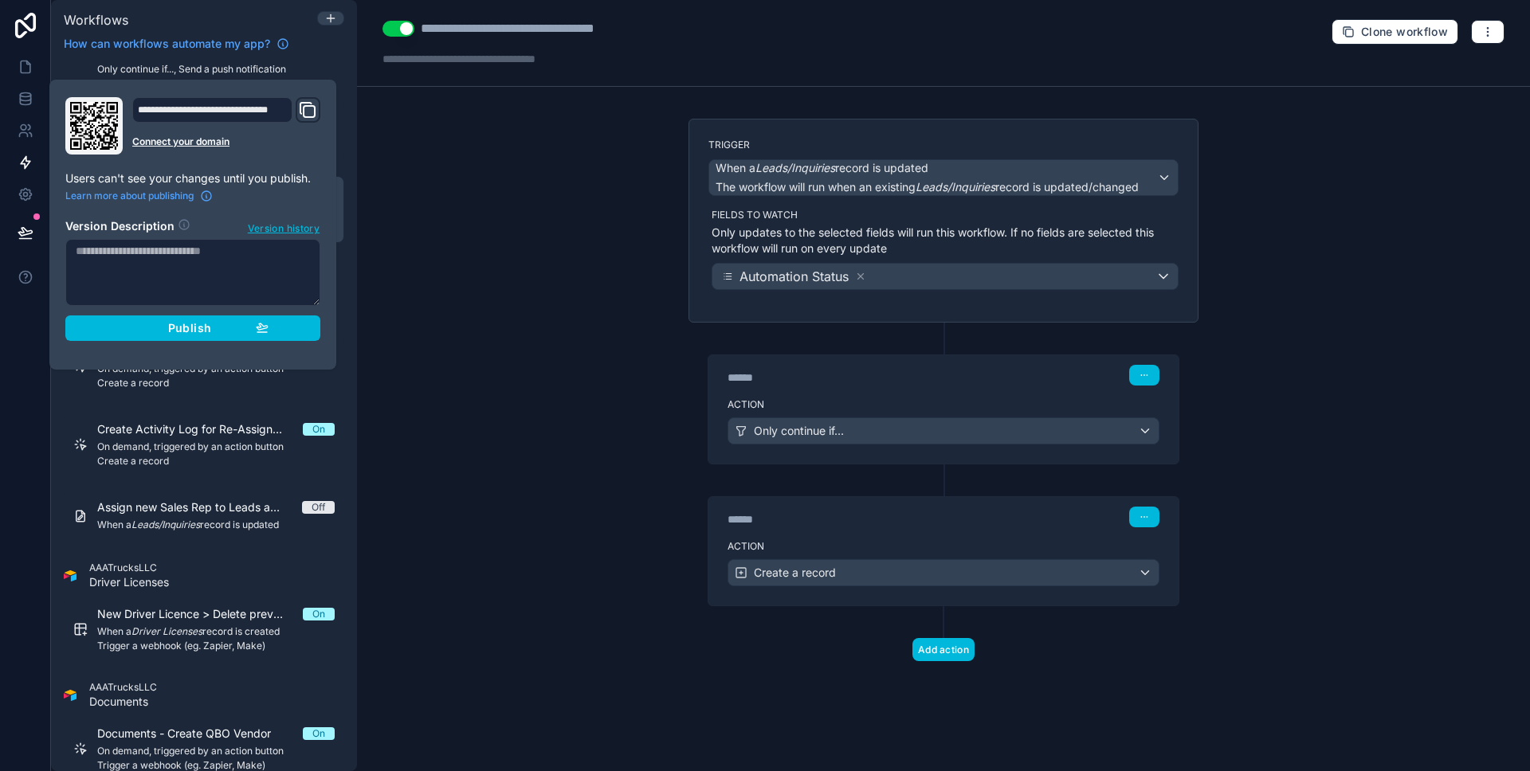
click at [138, 317] on button "Publish" at bounding box center [192, 327] width 255 height 25
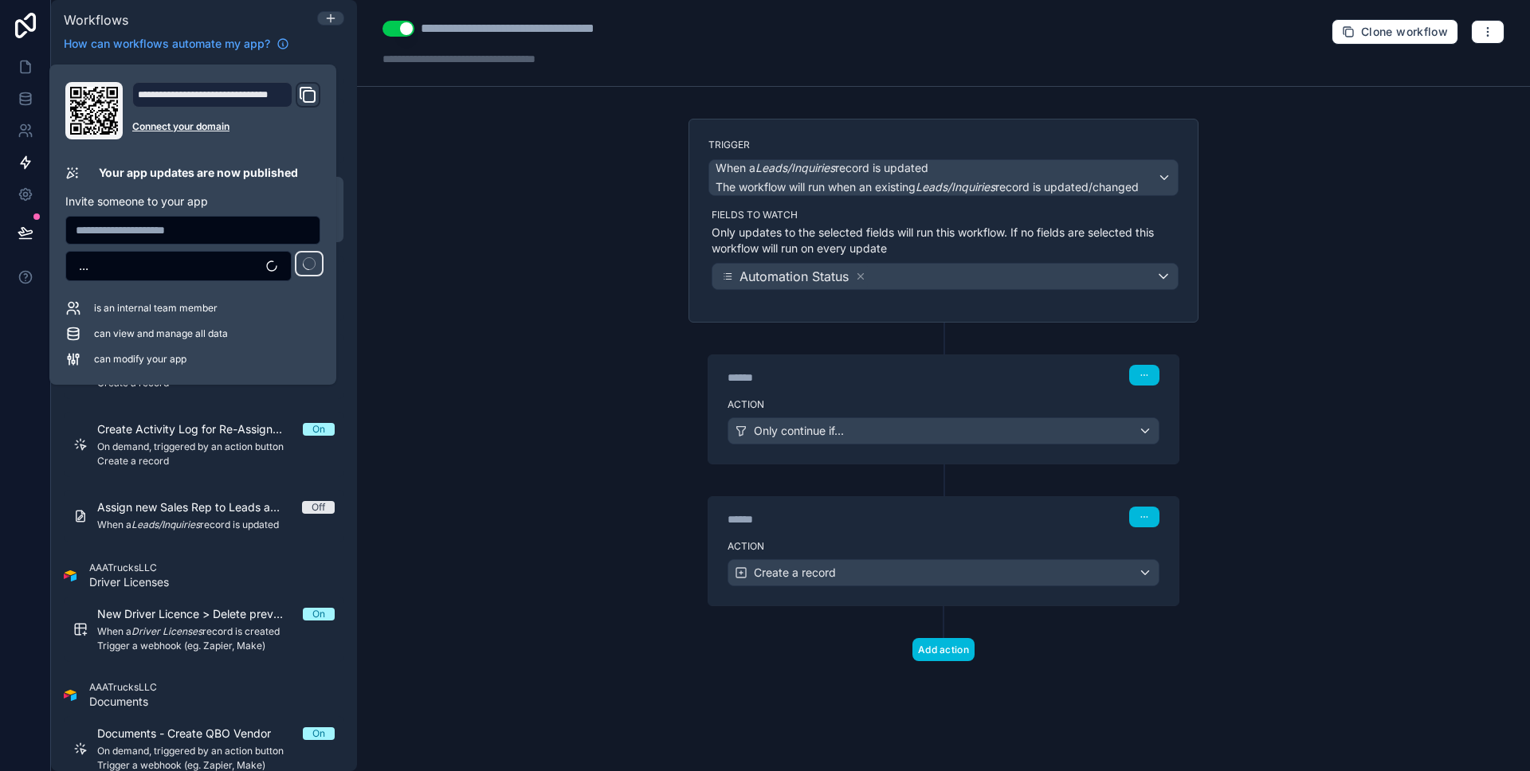
click at [413, 287] on div "**********" at bounding box center [943, 385] width 1173 height 771
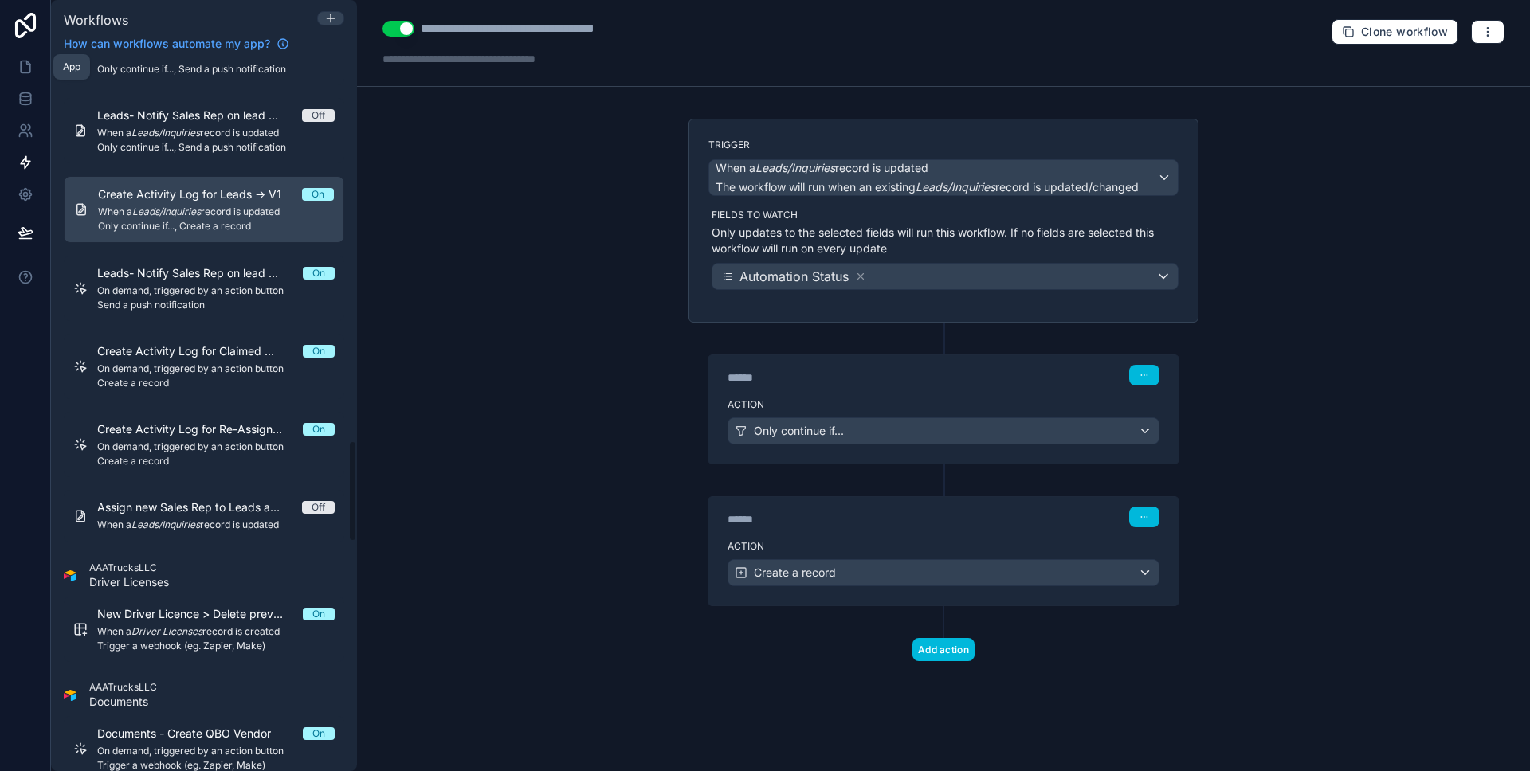
click at [29, 69] on icon at bounding box center [26, 67] width 16 height 16
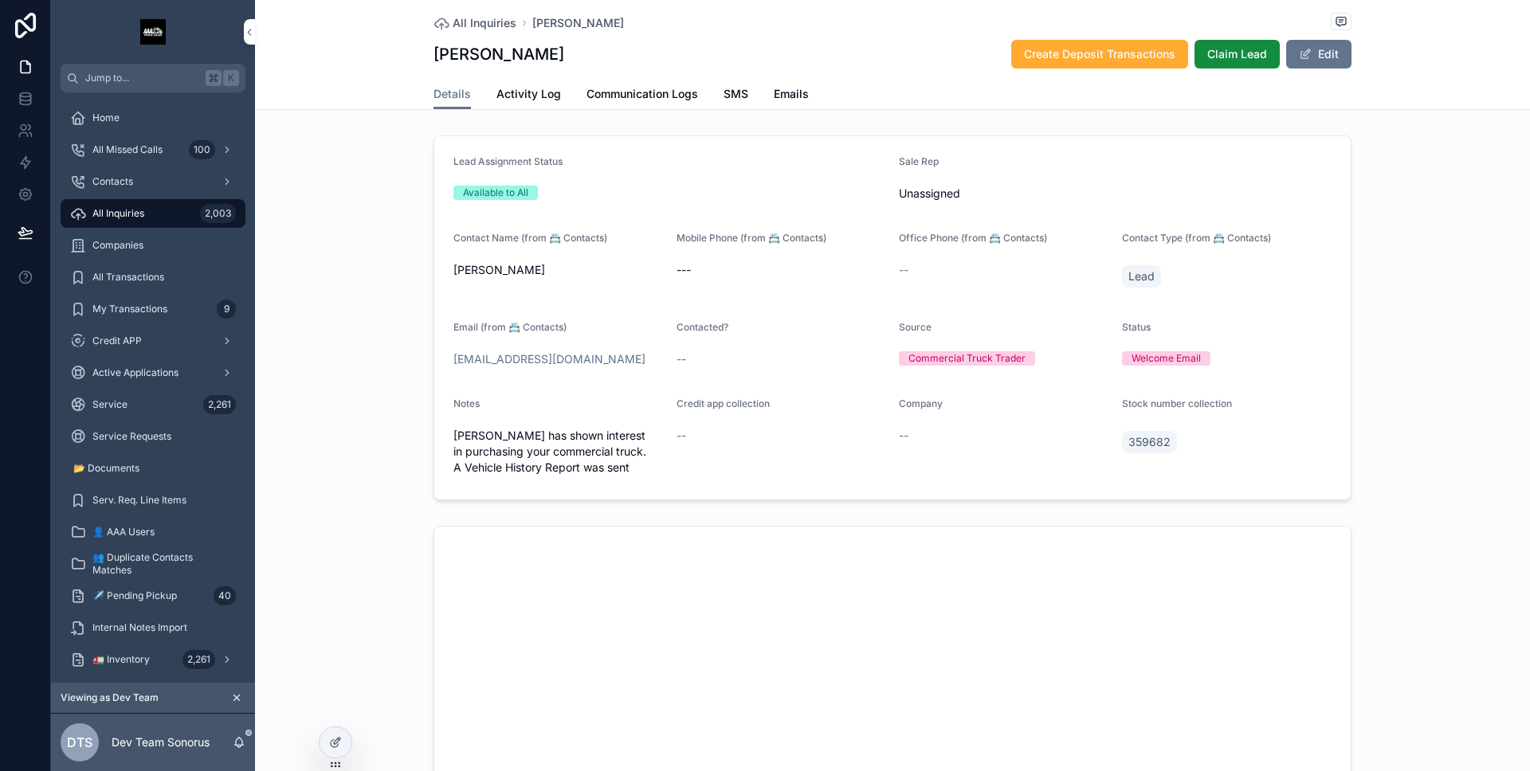
click at [531, 98] on span "Activity Log" at bounding box center [528, 94] width 65 height 16
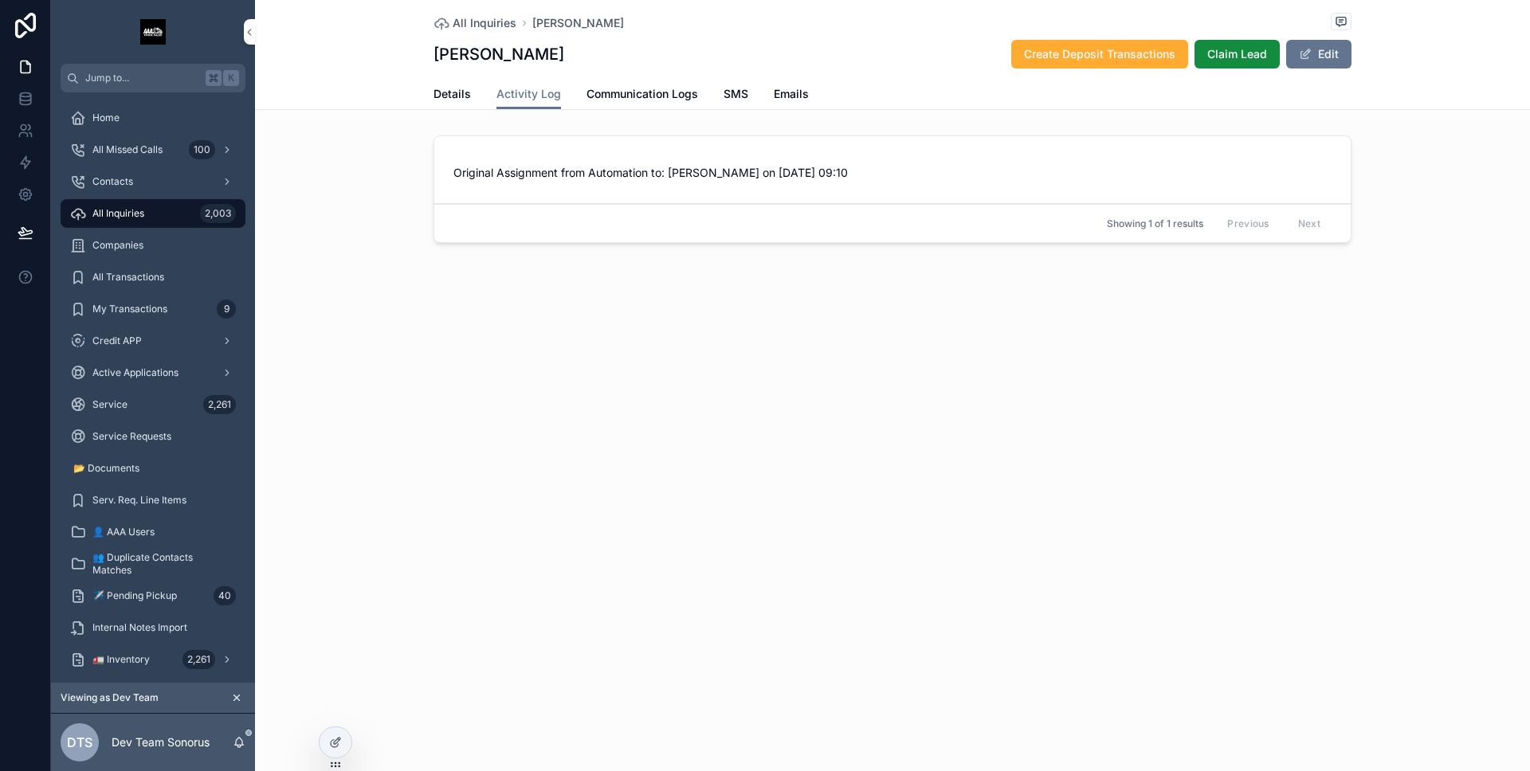
click at [464, 93] on span "Details" at bounding box center [451, 94] width 37 height 16
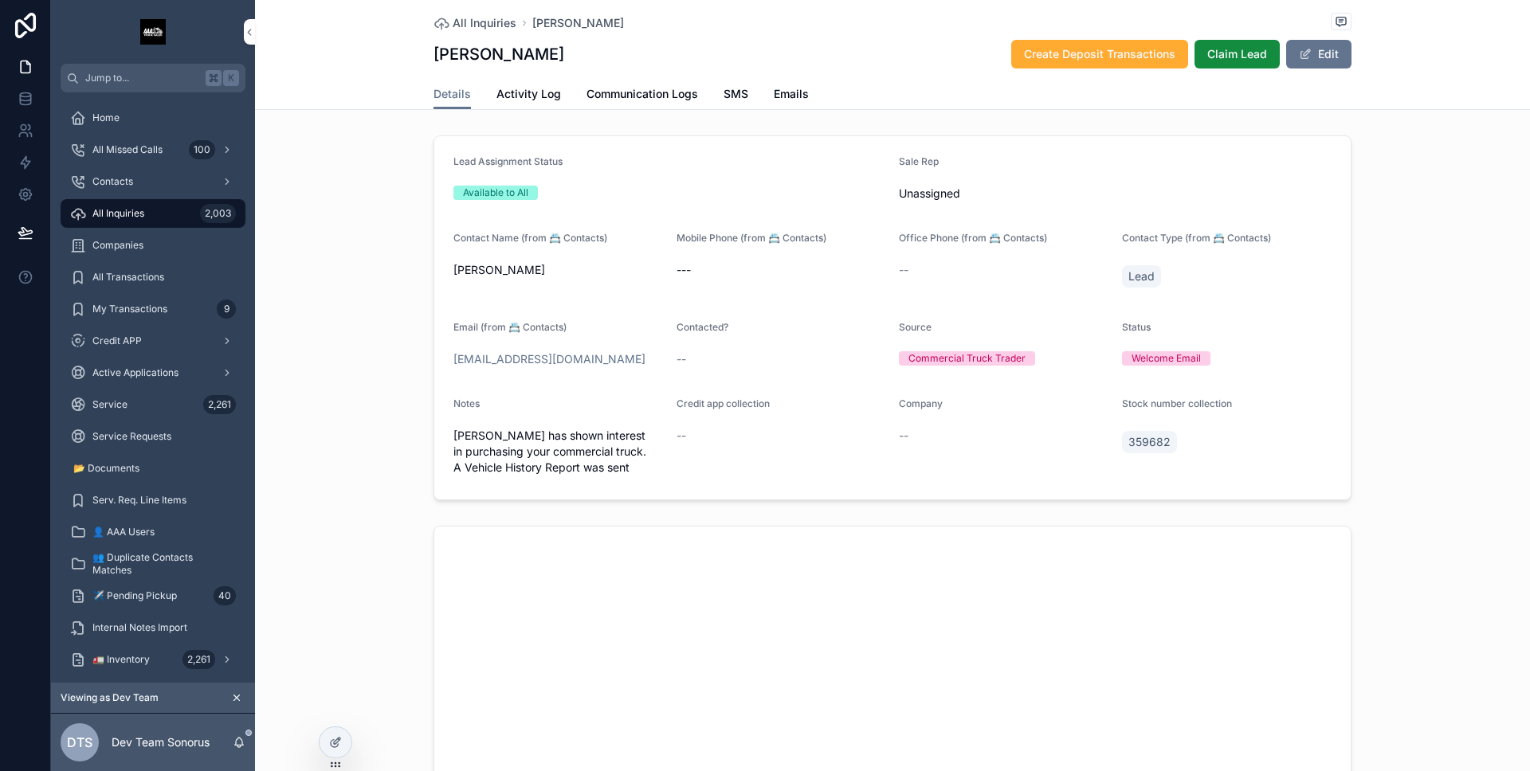
click at [537, 96] on span "Activity Log" at bounding box center [528, 94] width 65 height 16
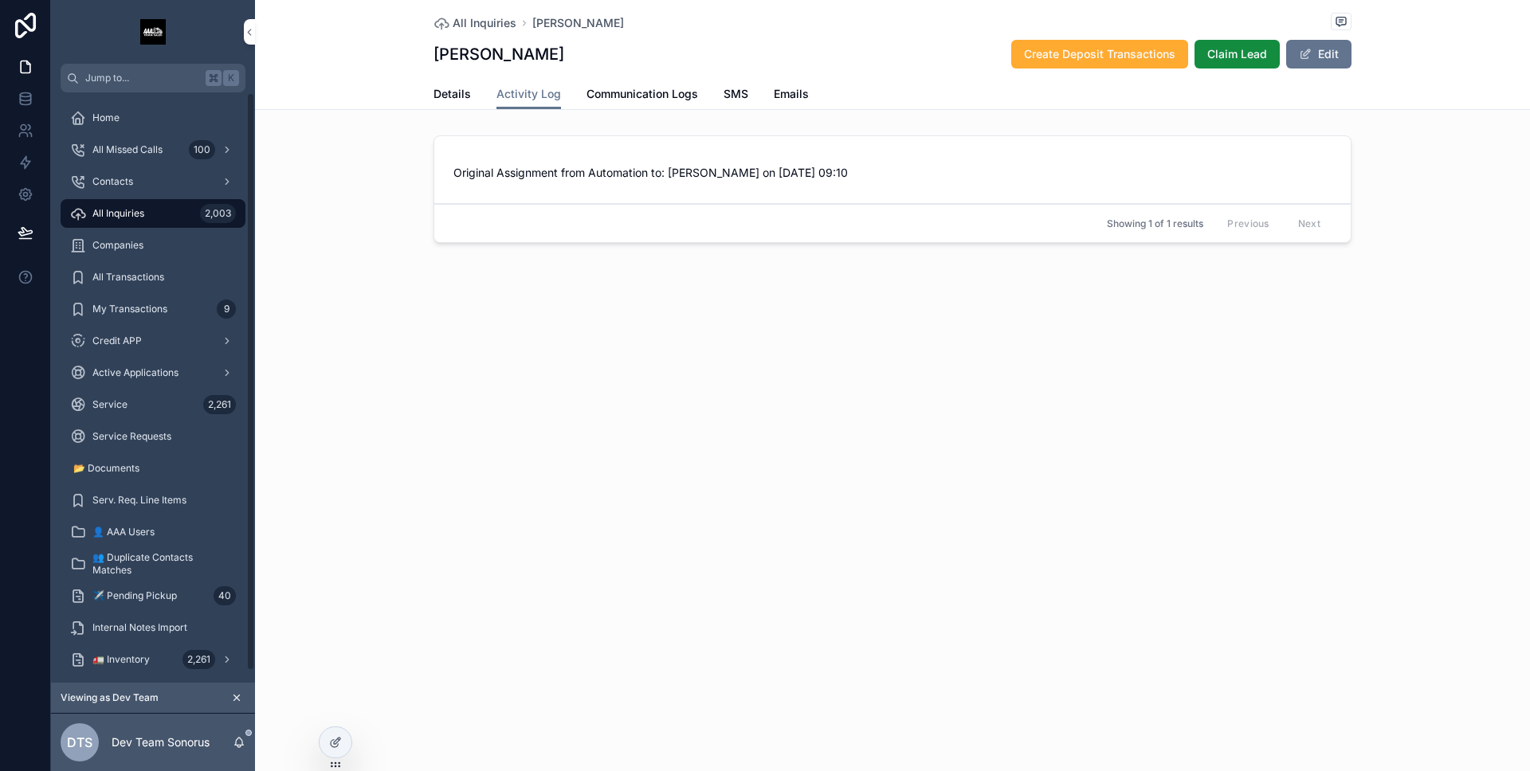
click at [172, 219] on div "All Inquiries 2,003" at bounding box center [153, 213] width 166 height 25
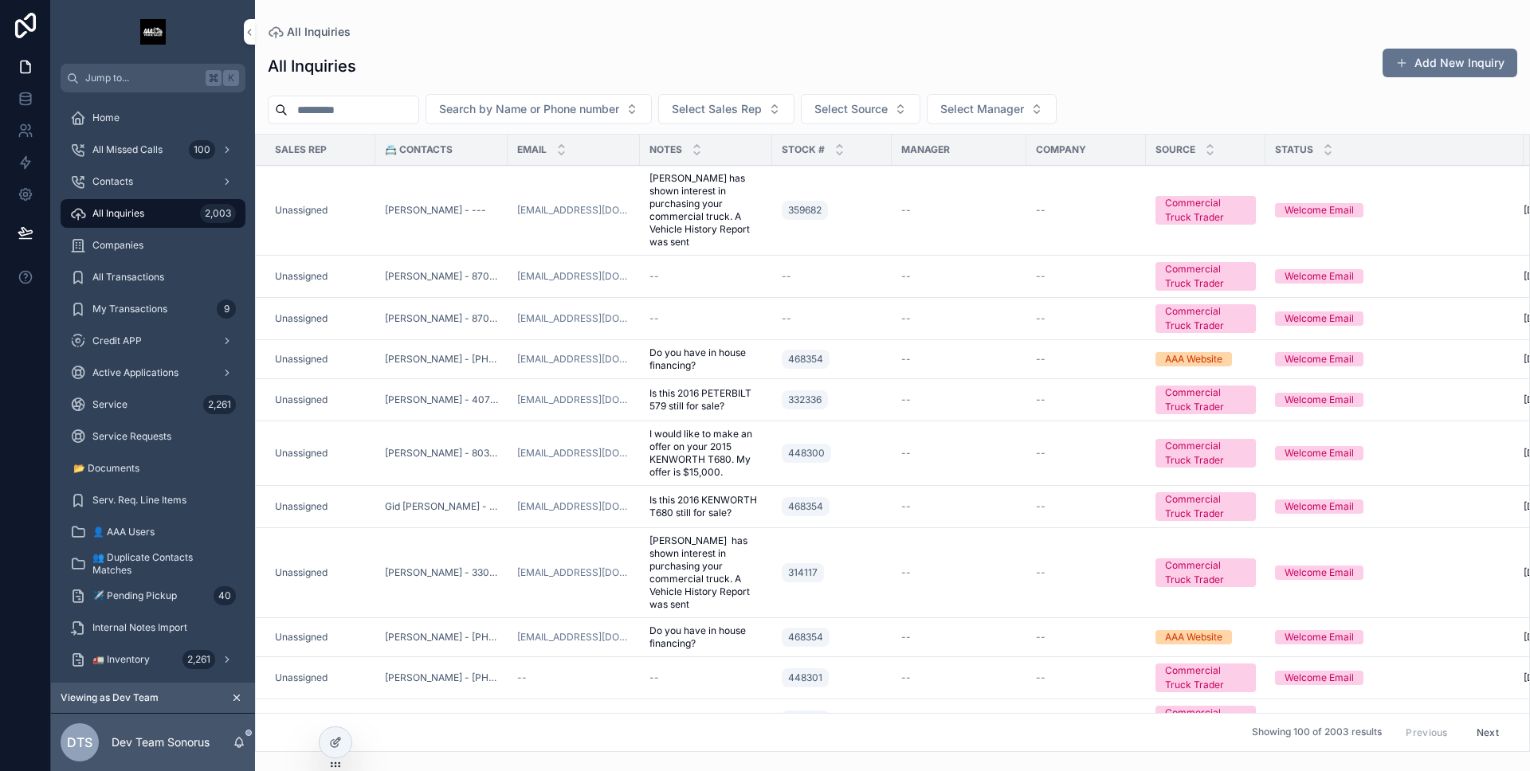
click at [810, 272] on div "--" at bounding box center [832, 276] width 100 height 13
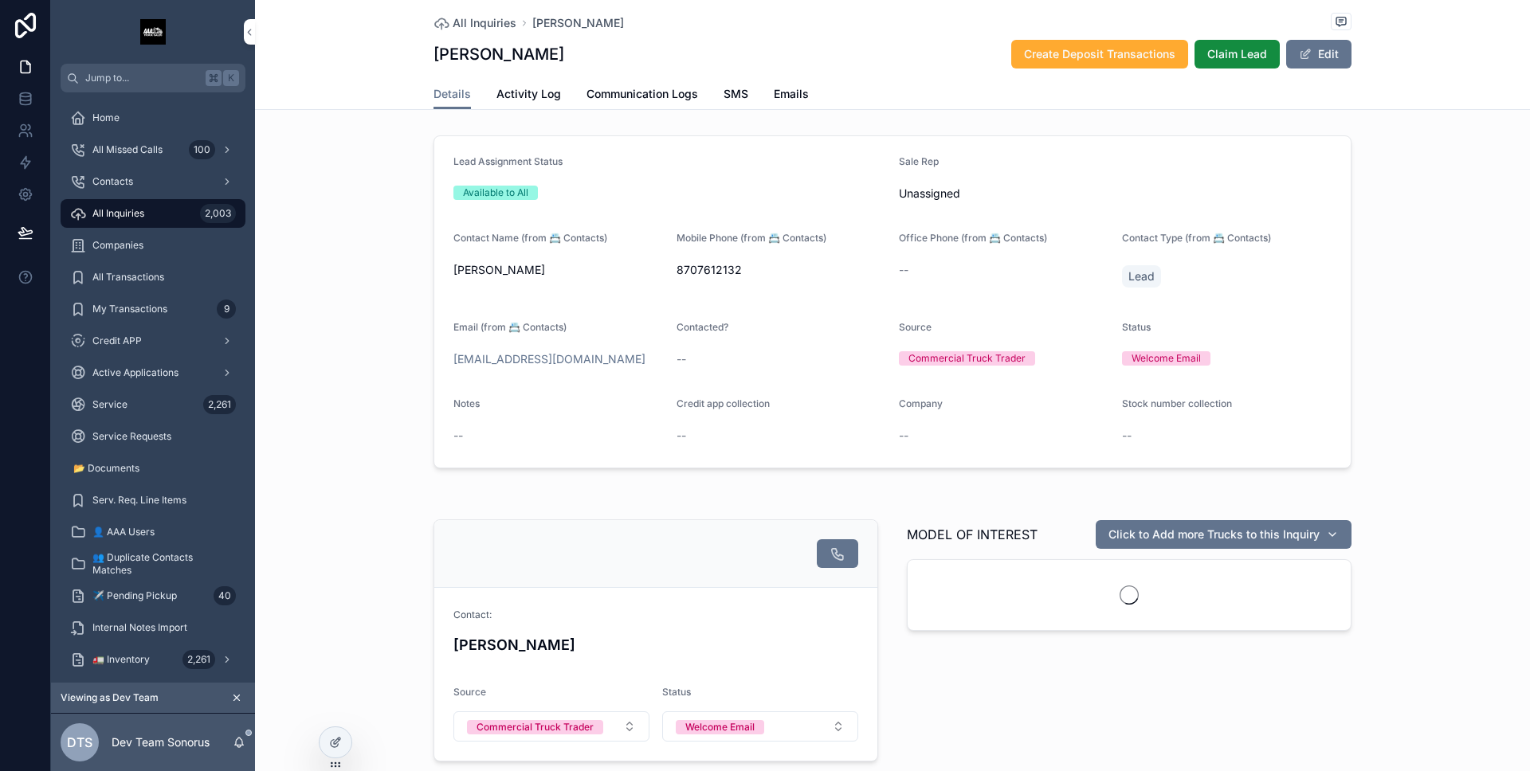
click at [516, 91] on span "Activity Log" at bounding box center [528, 94] width 65 height 16
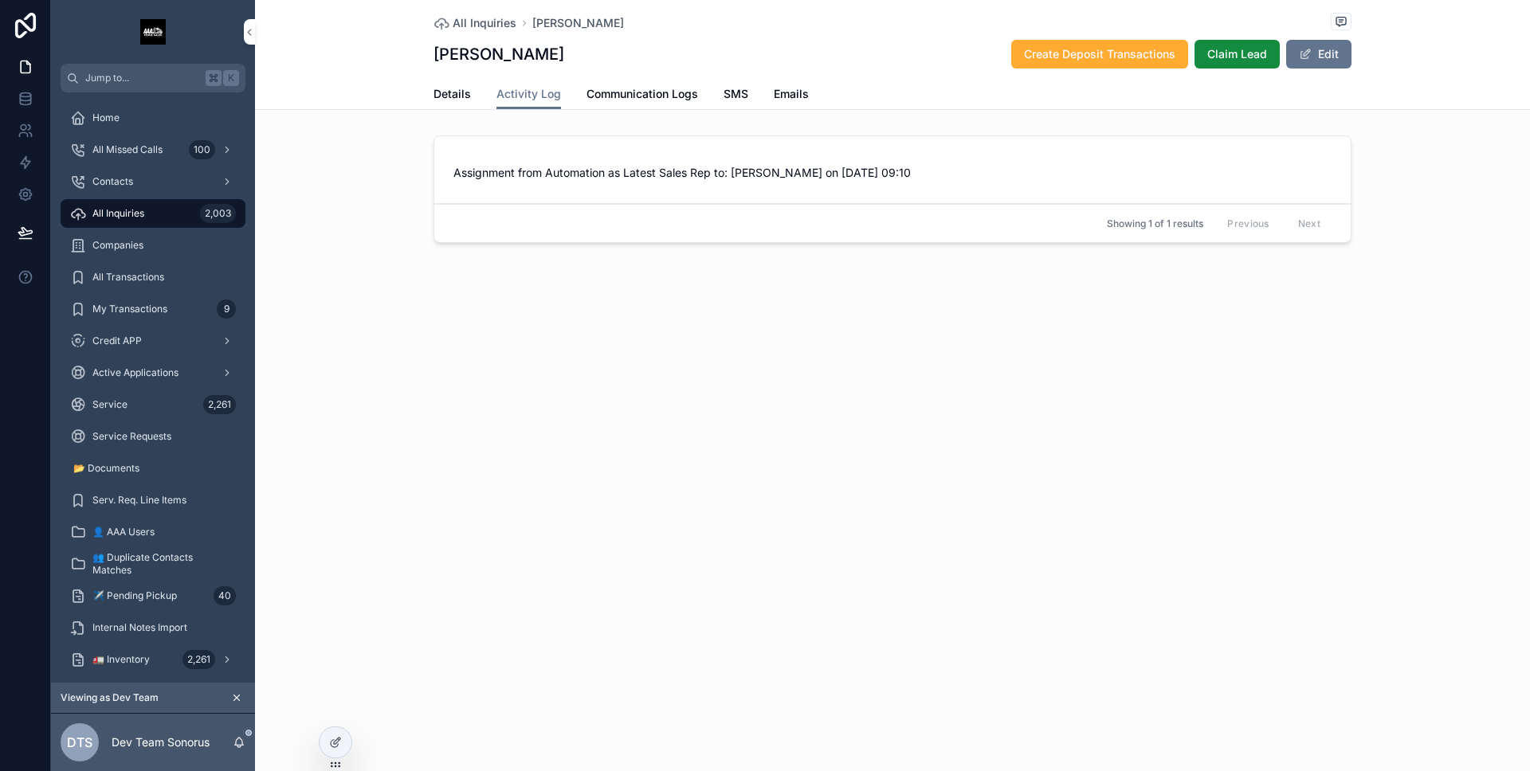
click at [457, 96] on span "Details" at bounding box center [451, 94] width 37 height 16
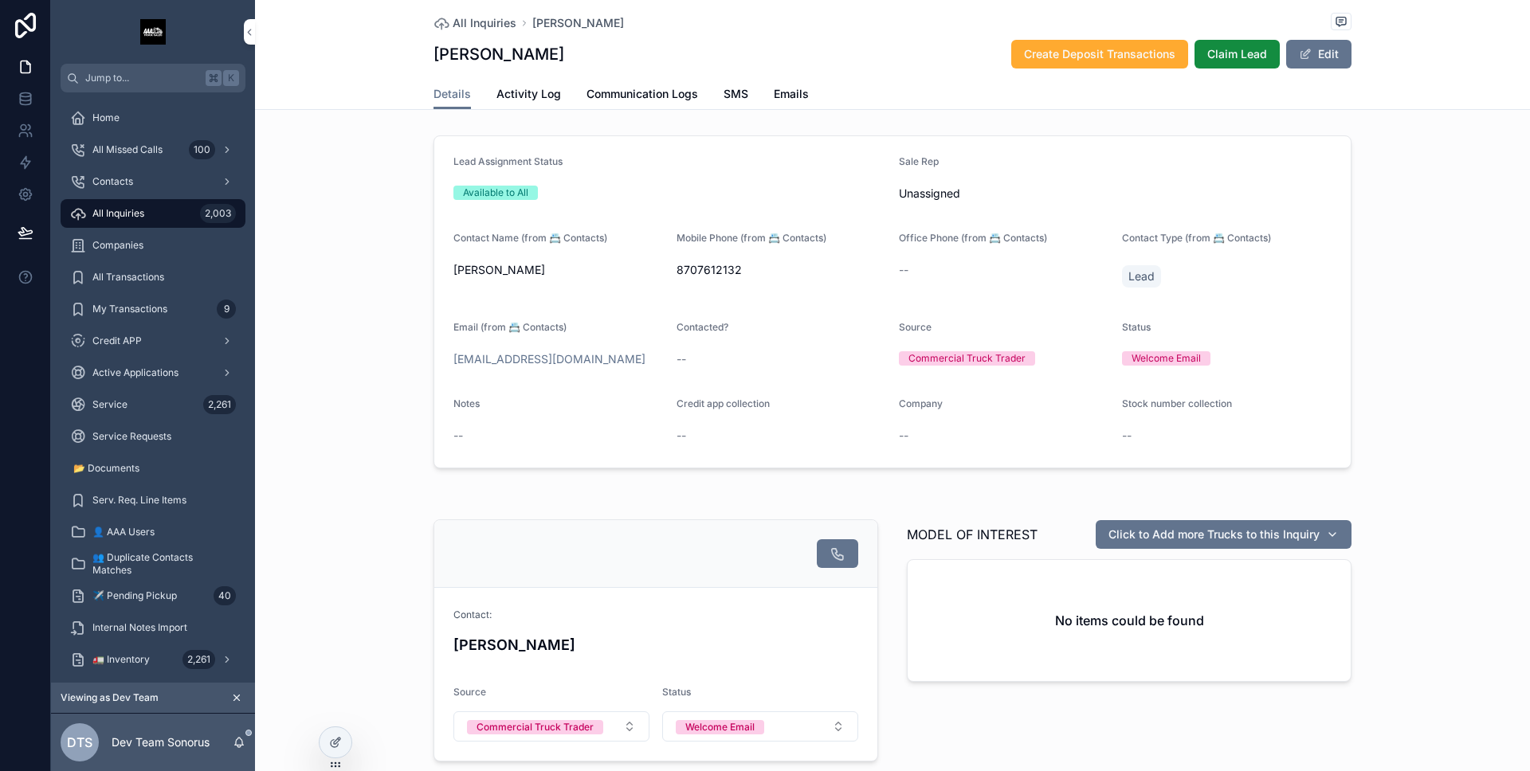
click at [510, 97] on span "Activity Log" at bounding box center [528, 94] width 65 height 16
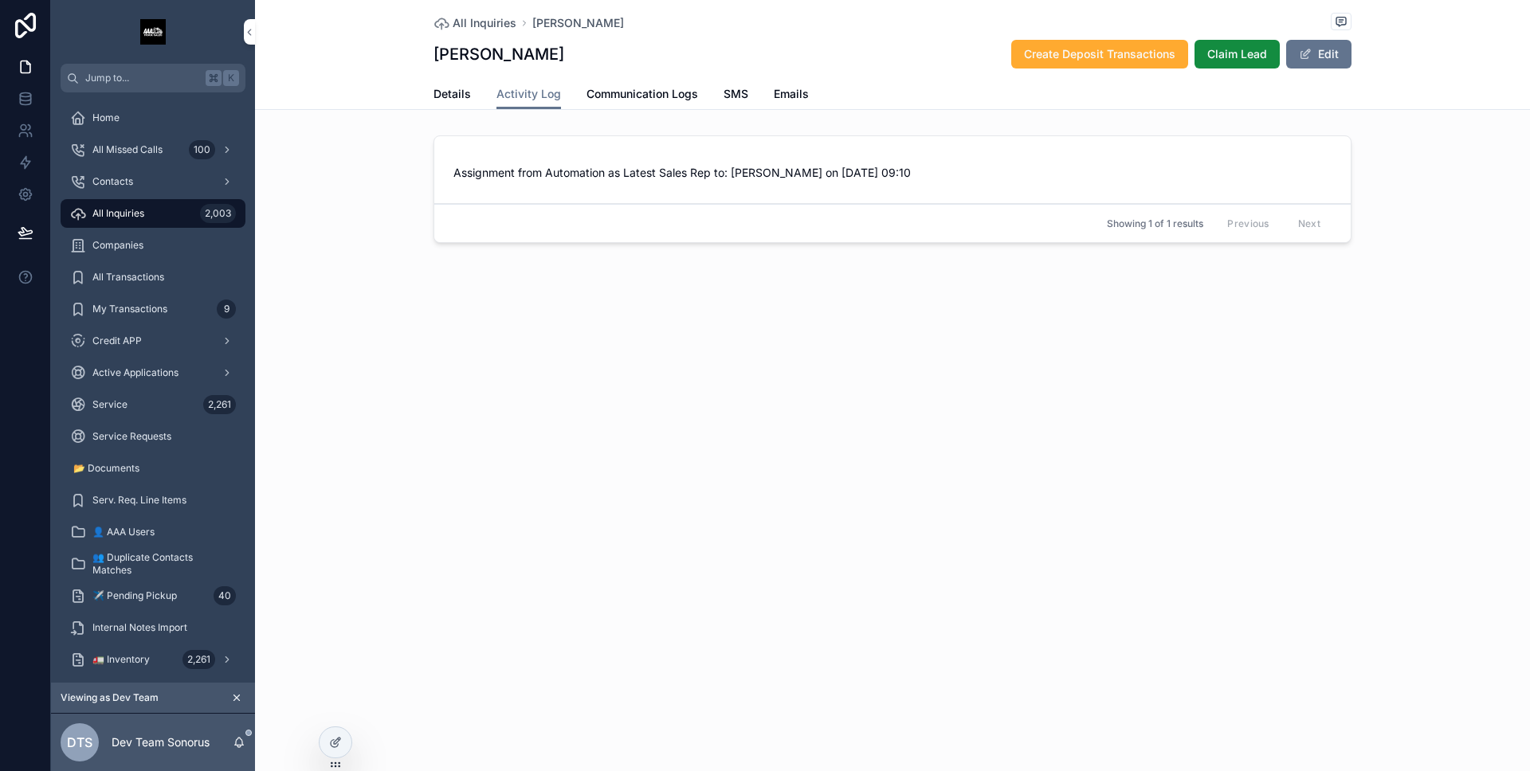
click at [579, 163] on div "Assignment from Automation as Latest Sales Rep to: [PERSON_NAME] on [DATE] 09:10" at bounding box center [892, 170] width 878 height 22
click at [652, 163] on div "Assignment from Automation as Latest Sales Rep to: [PERSON_NAME] on [DATE] 09:10" at bounding box center [892, 170] width 878 height 22
click at [172, 208] on div "All Inquiries 2,003" at bounding box center [153, 213] width 166 height 25
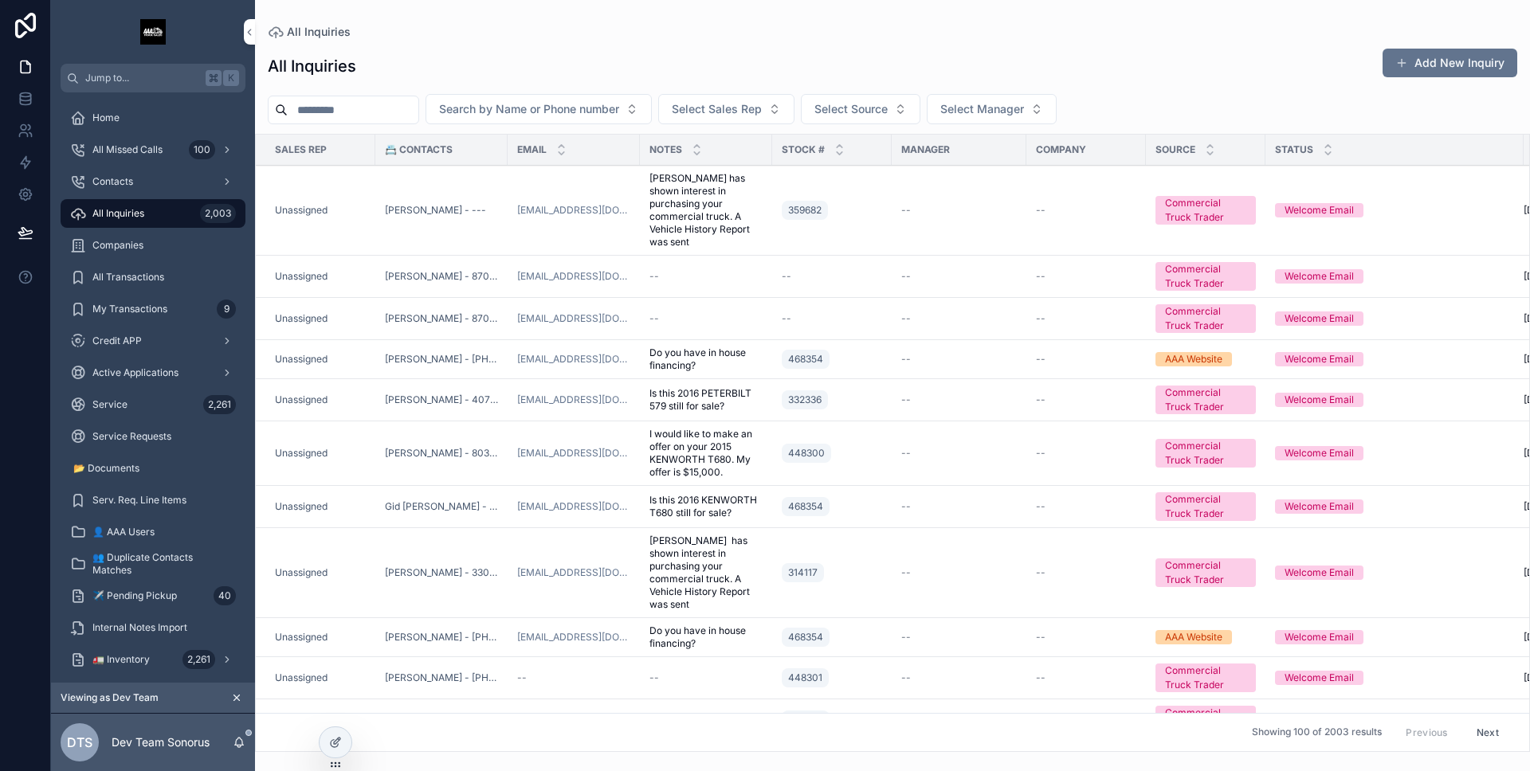
click at [717, 315] on div "--" at bounding box center [705, 318] width 113 height 13
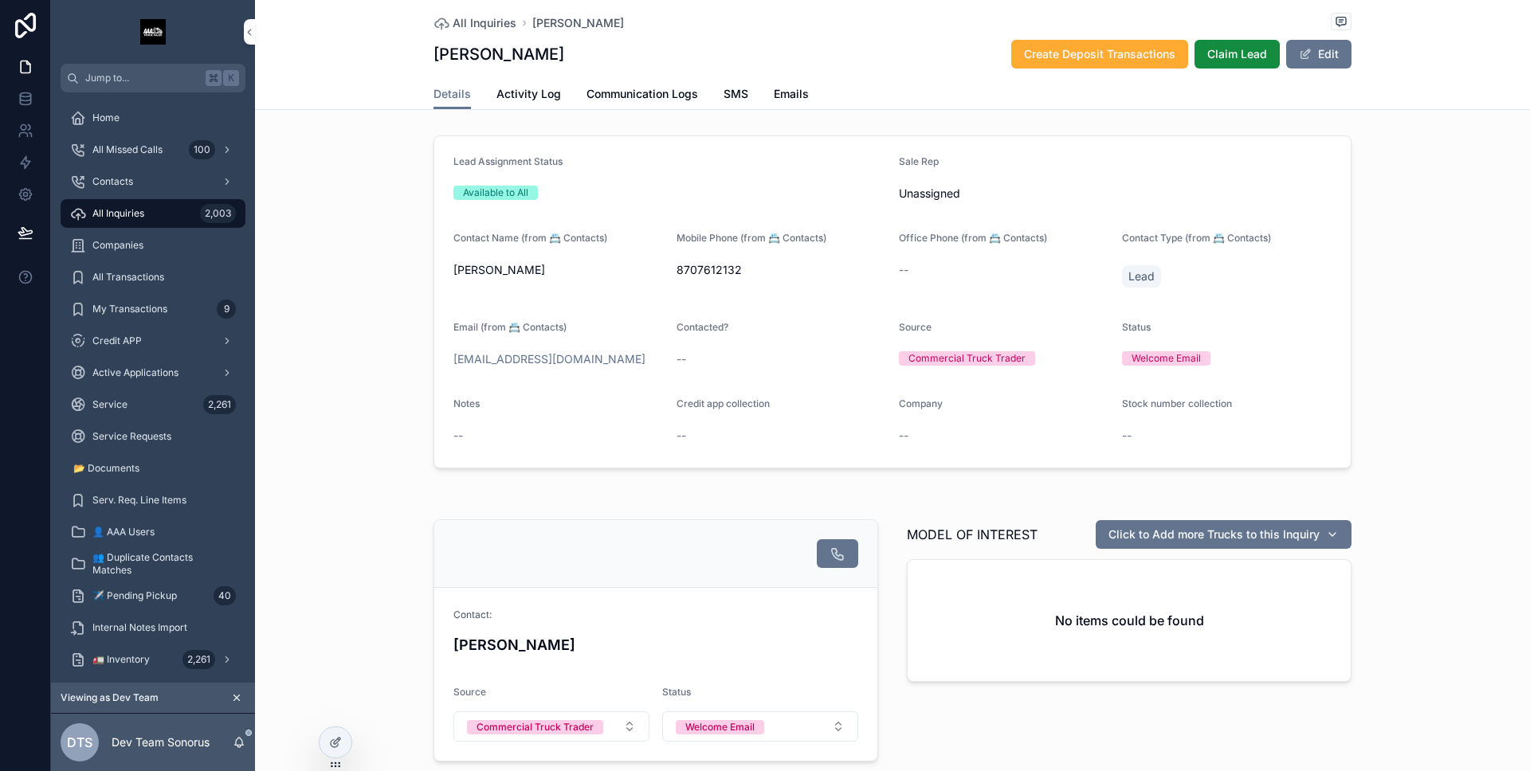
click at [542, 94] on span "Activity Log" at bounding box center [528, 94] width 65 height 16
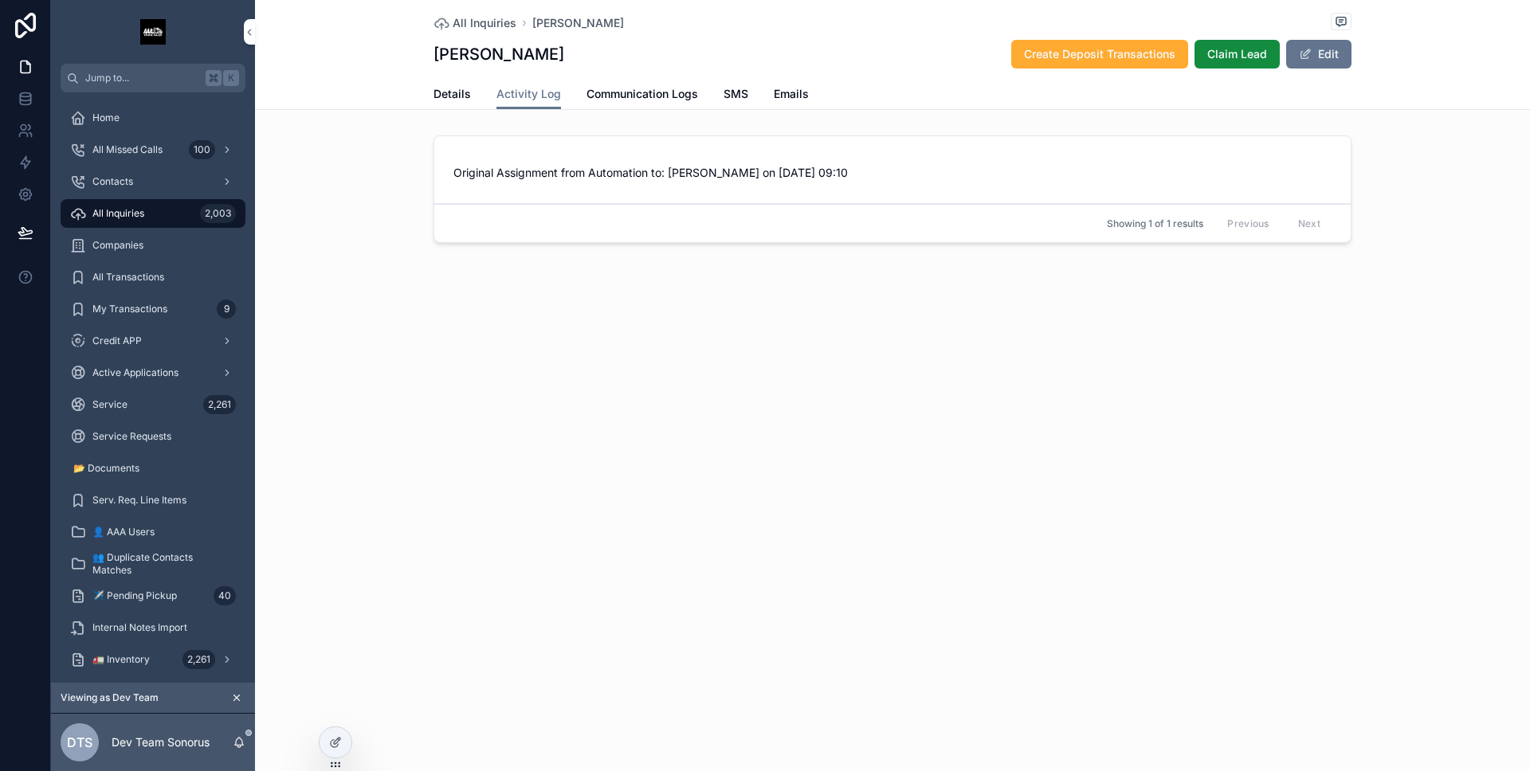
click at [453, 107] on link "Details" at bounding box center [451, 96] width 37 height 32
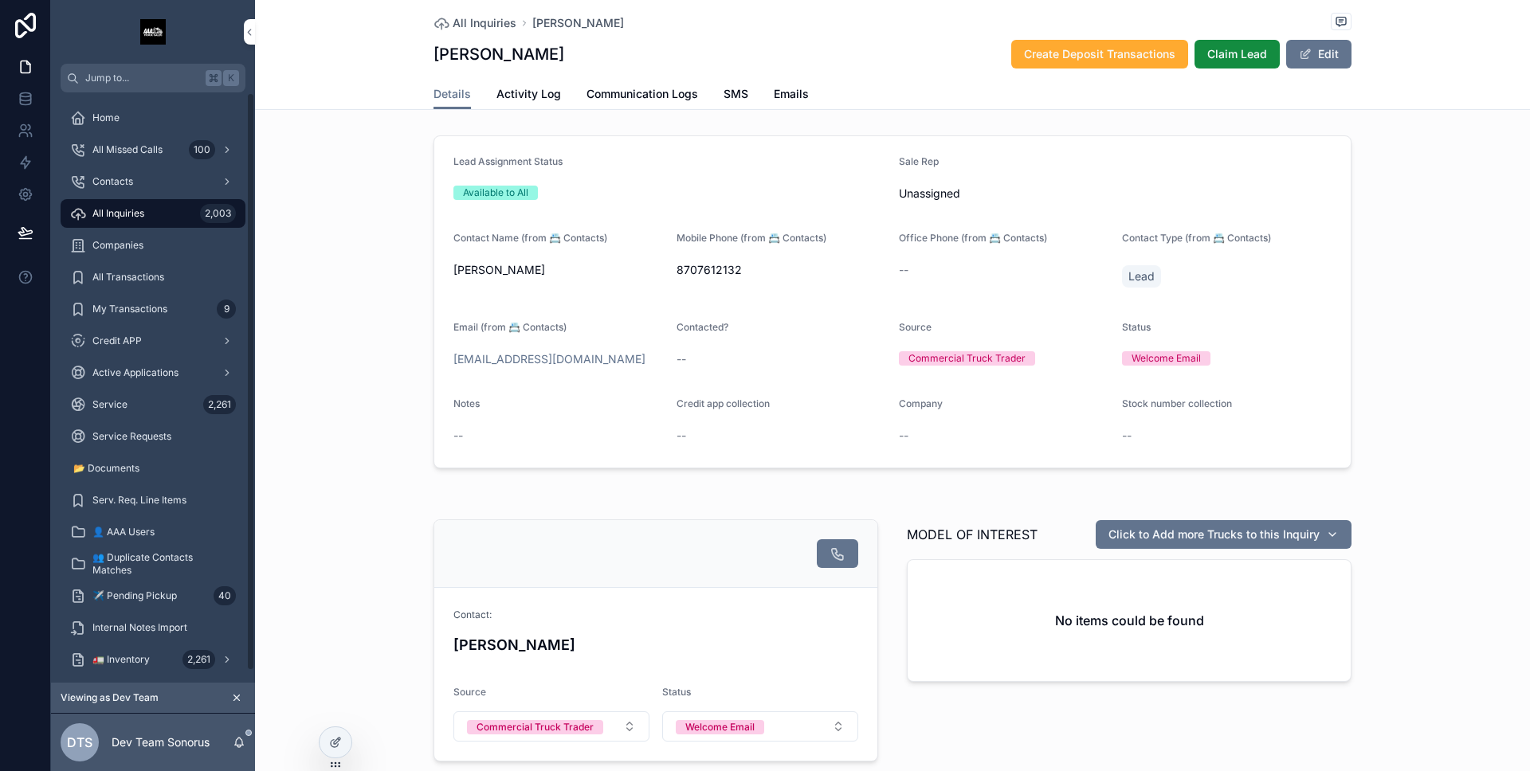
click at [176, 220] on div "All Inquiries 2,003" at bounding box center [153, 213] width 166 height 25
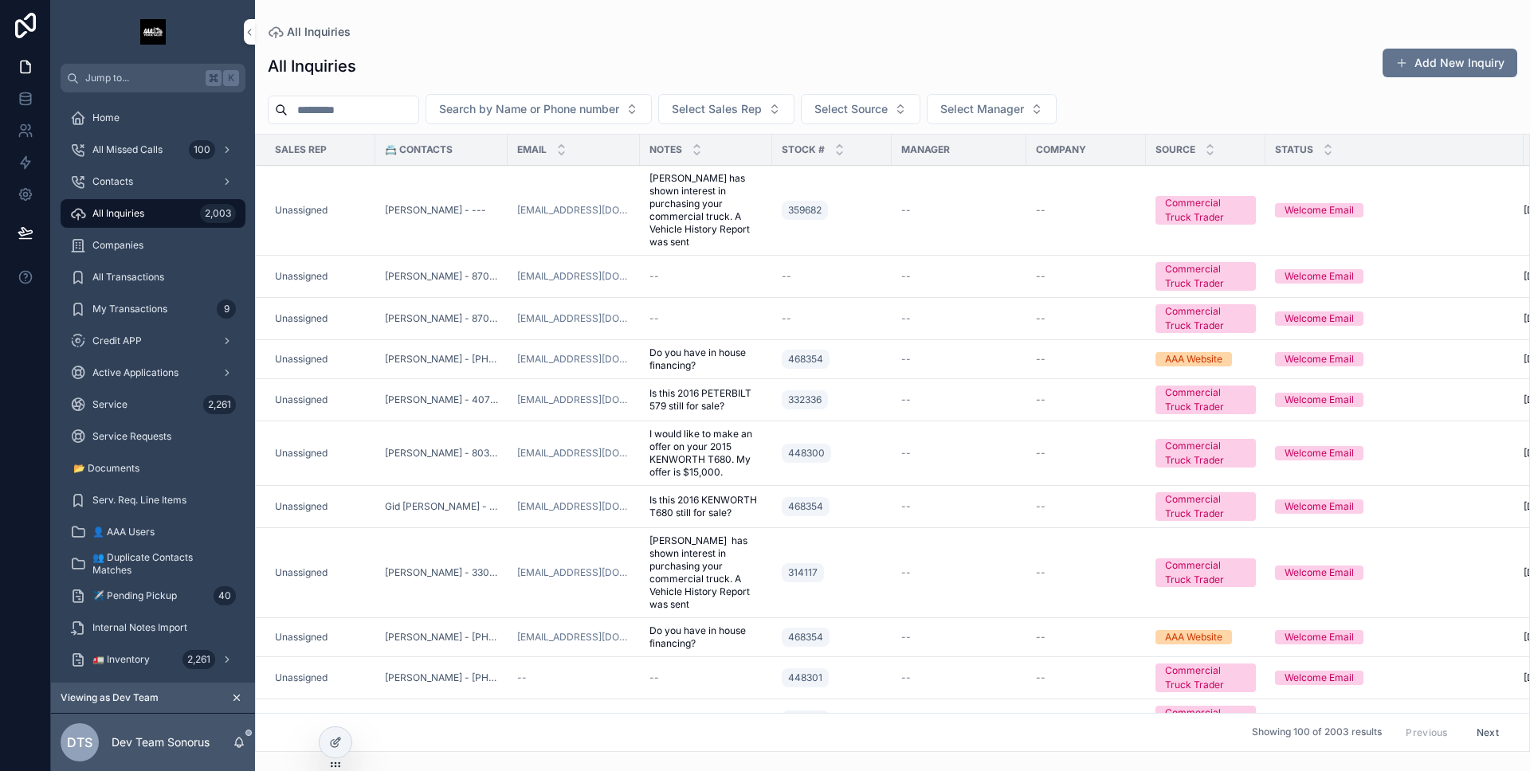
click at [853, 367] on div "468354" at bounding box center [832, 359] width 100 height 25
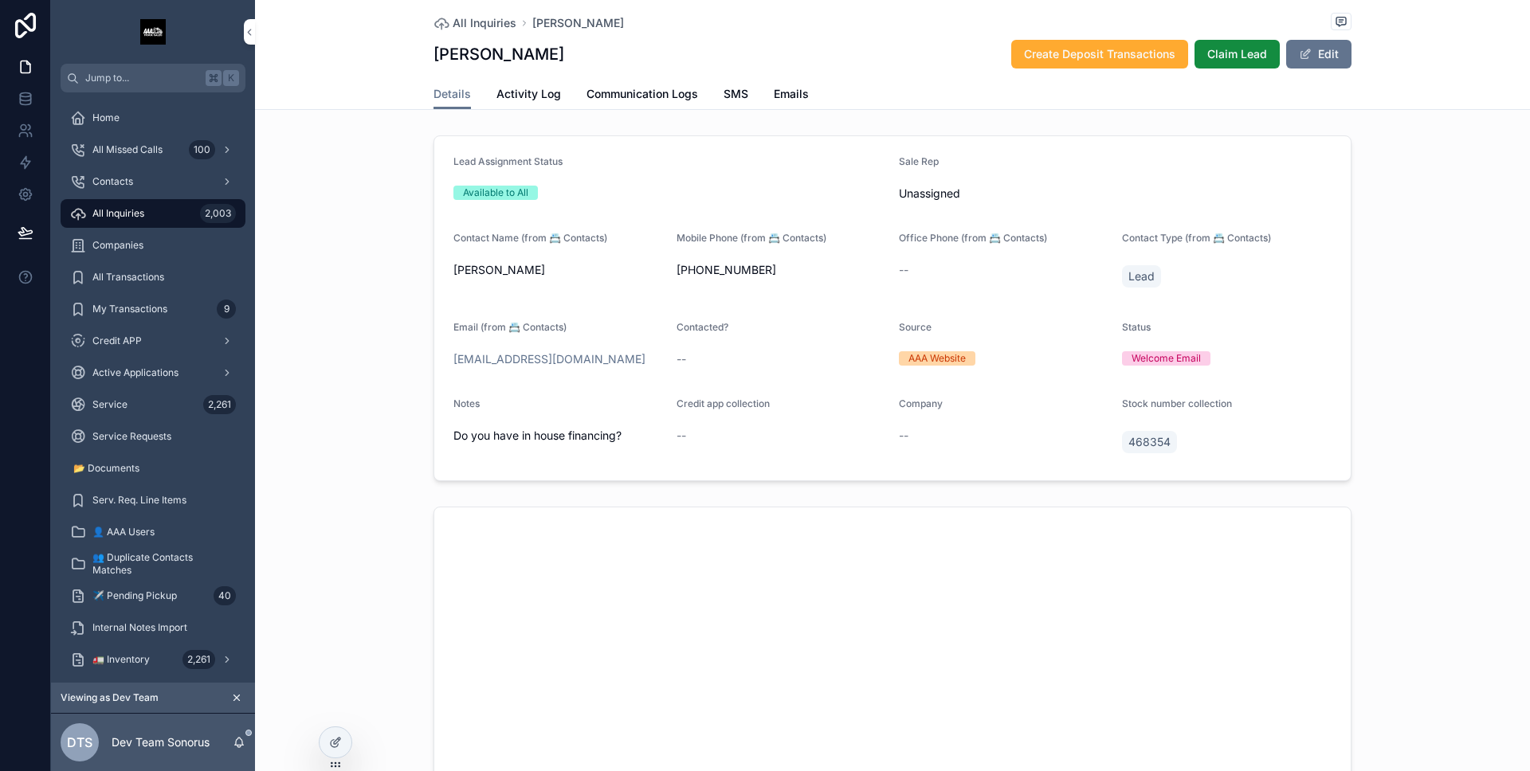
click at [545, 100] on span "Activity Log" at bounding box center [528, 94] width 65 height 16
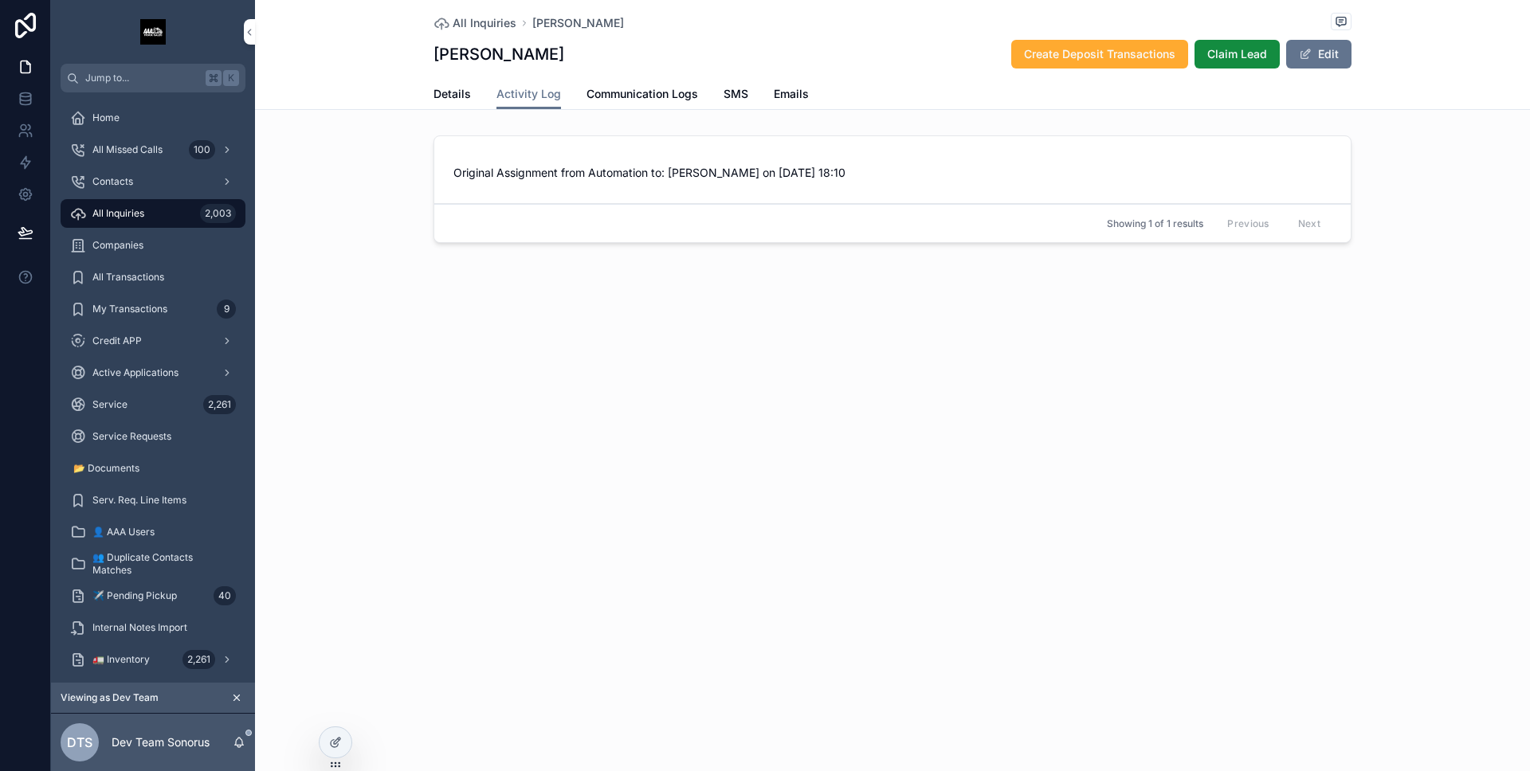
click at [466, 91] on span "Details" at bounding box center [451, 94] width 37 height 16
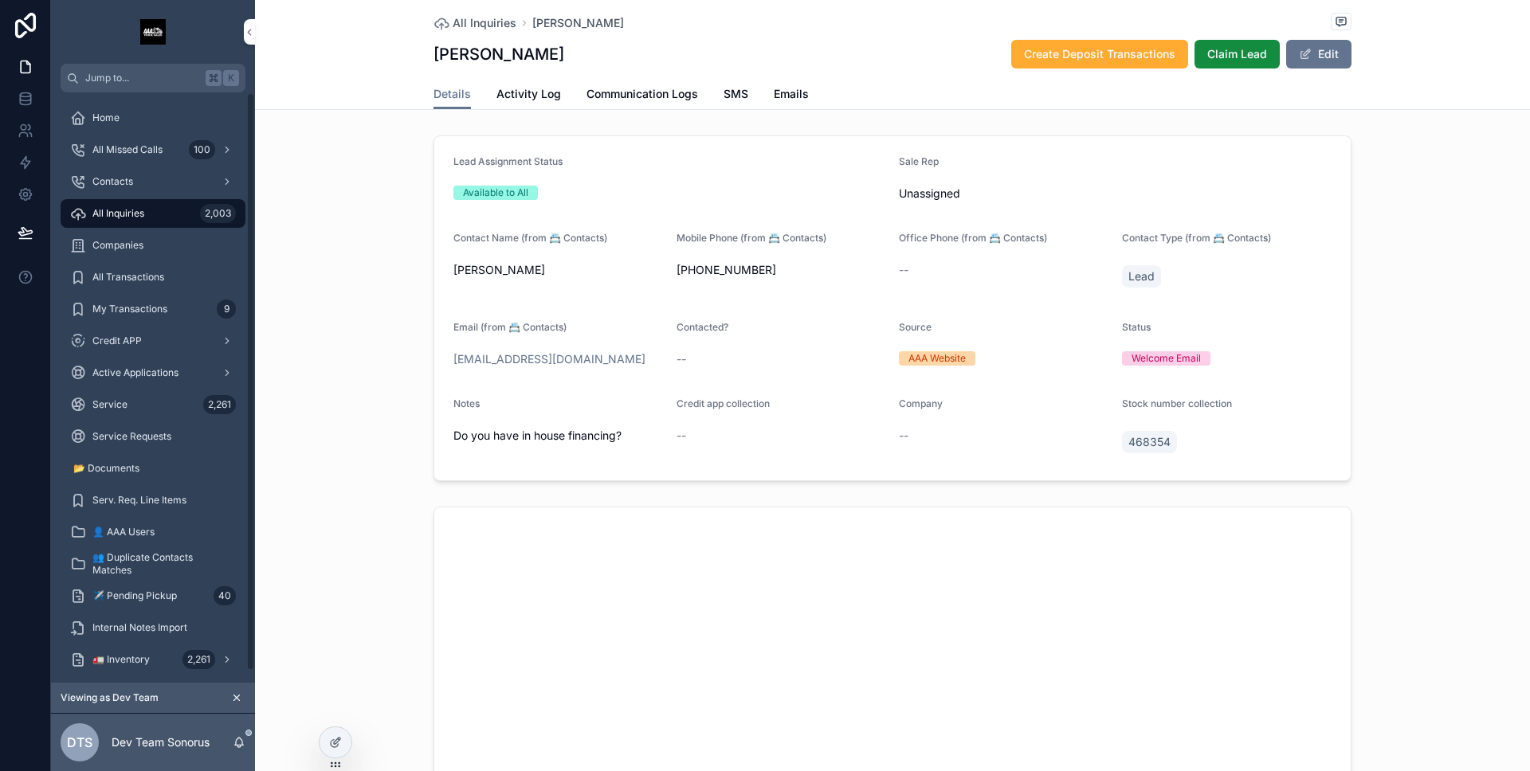
click at [175, 212] on div "All Inquiries 2,003" at bounding box center [153, 213] width 166 height 25
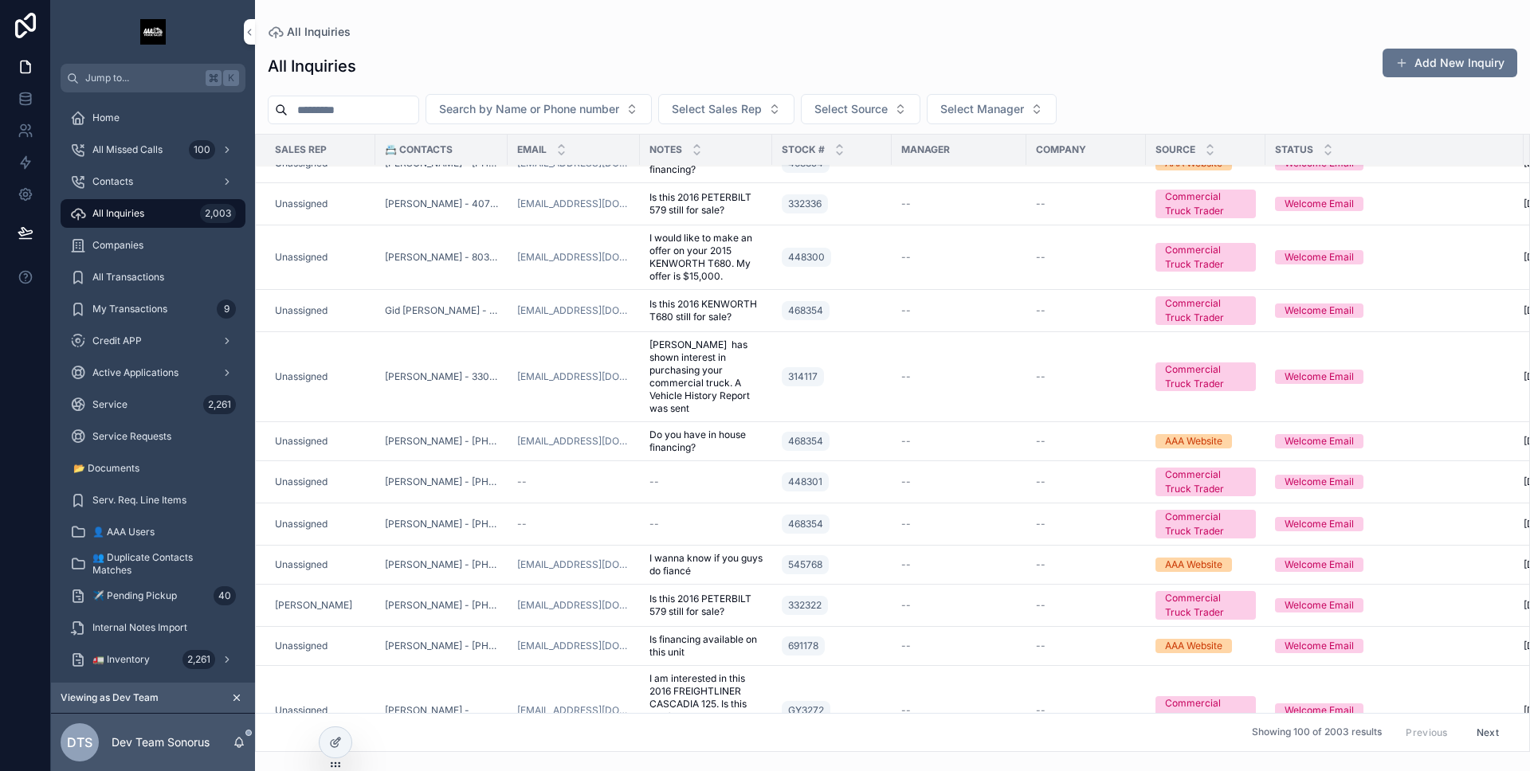
scroll to position [190, 0]
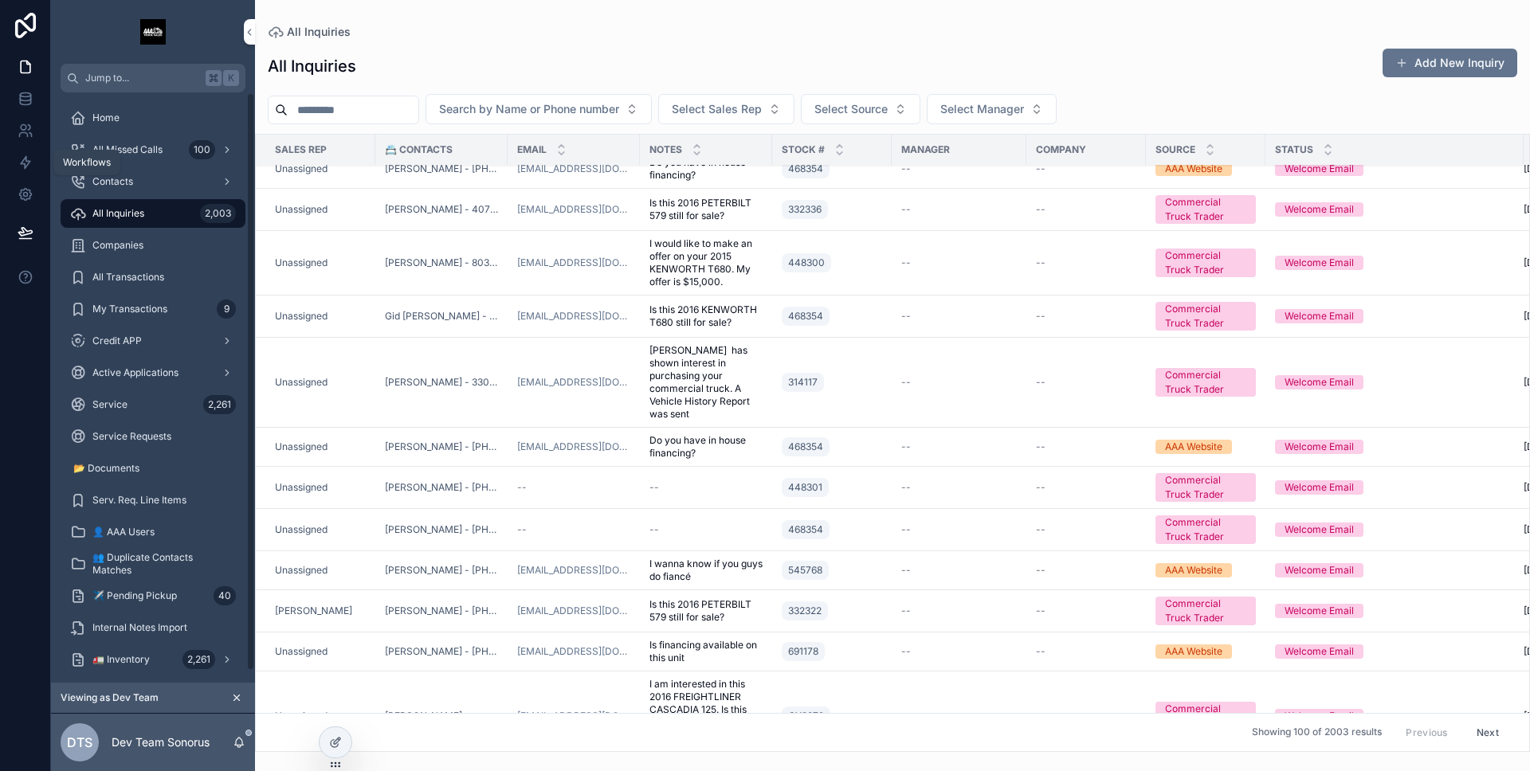
click at [38, 163] on link at bounding box center [25, 163] width 50 height 32
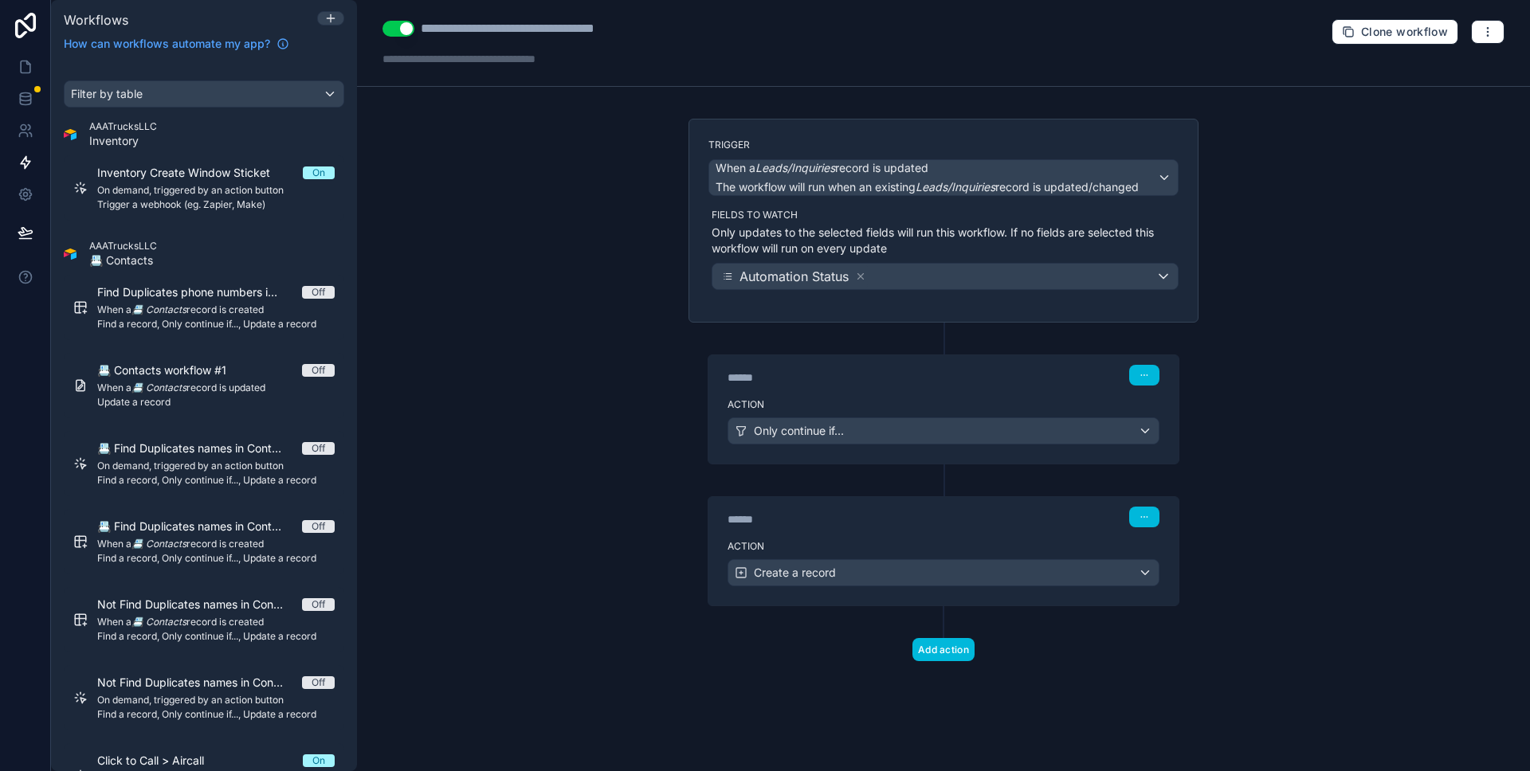
click at [931, 385] on div "******" at bounding box center [846, 378] width 239 height 16
click at [913, 386] on div "****** Step 1" at bounding box center [943, 373] width 470 height 37
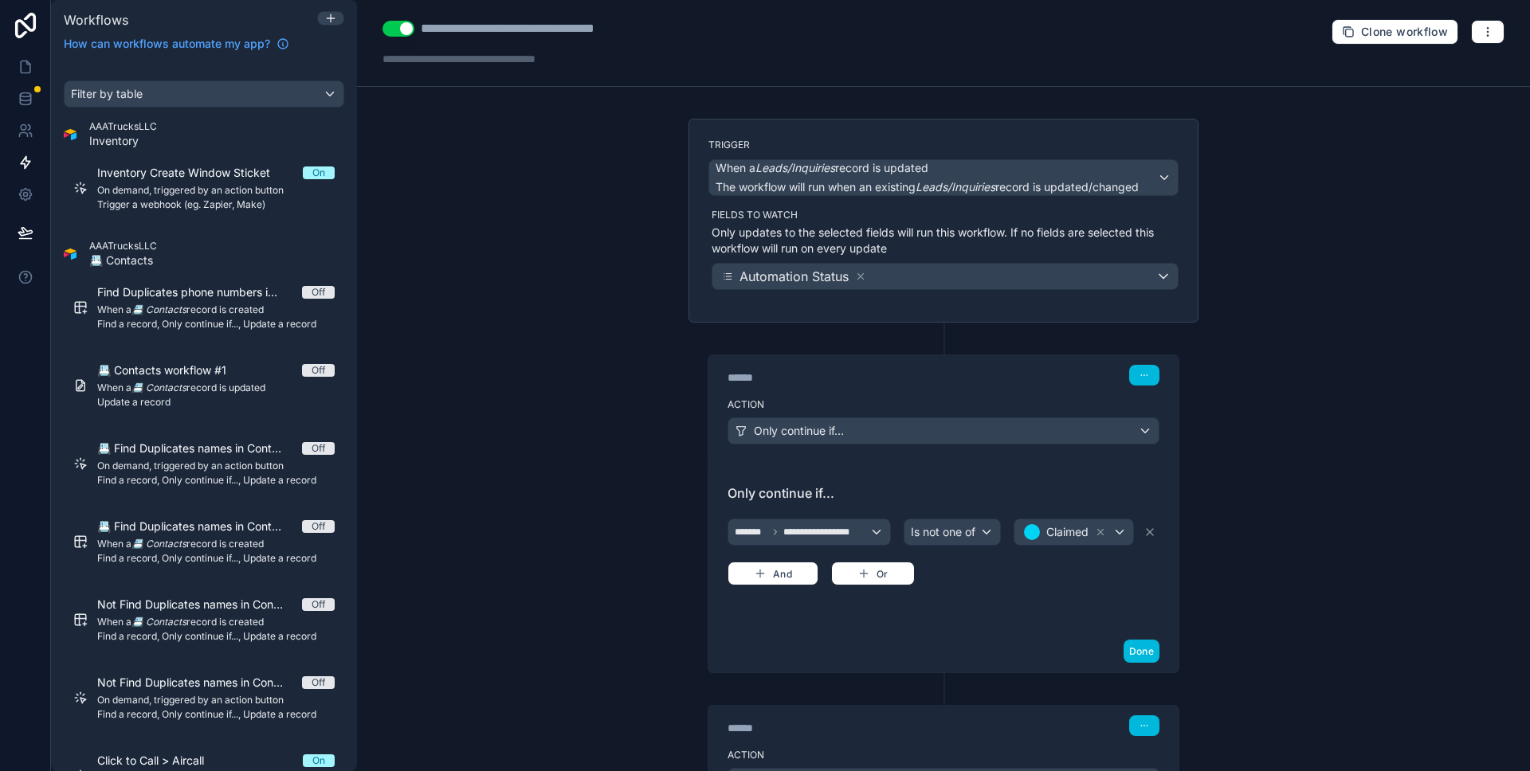
click at [1146, 647] on button "Done" at bounding box center [1141, 651] width 36 height 23
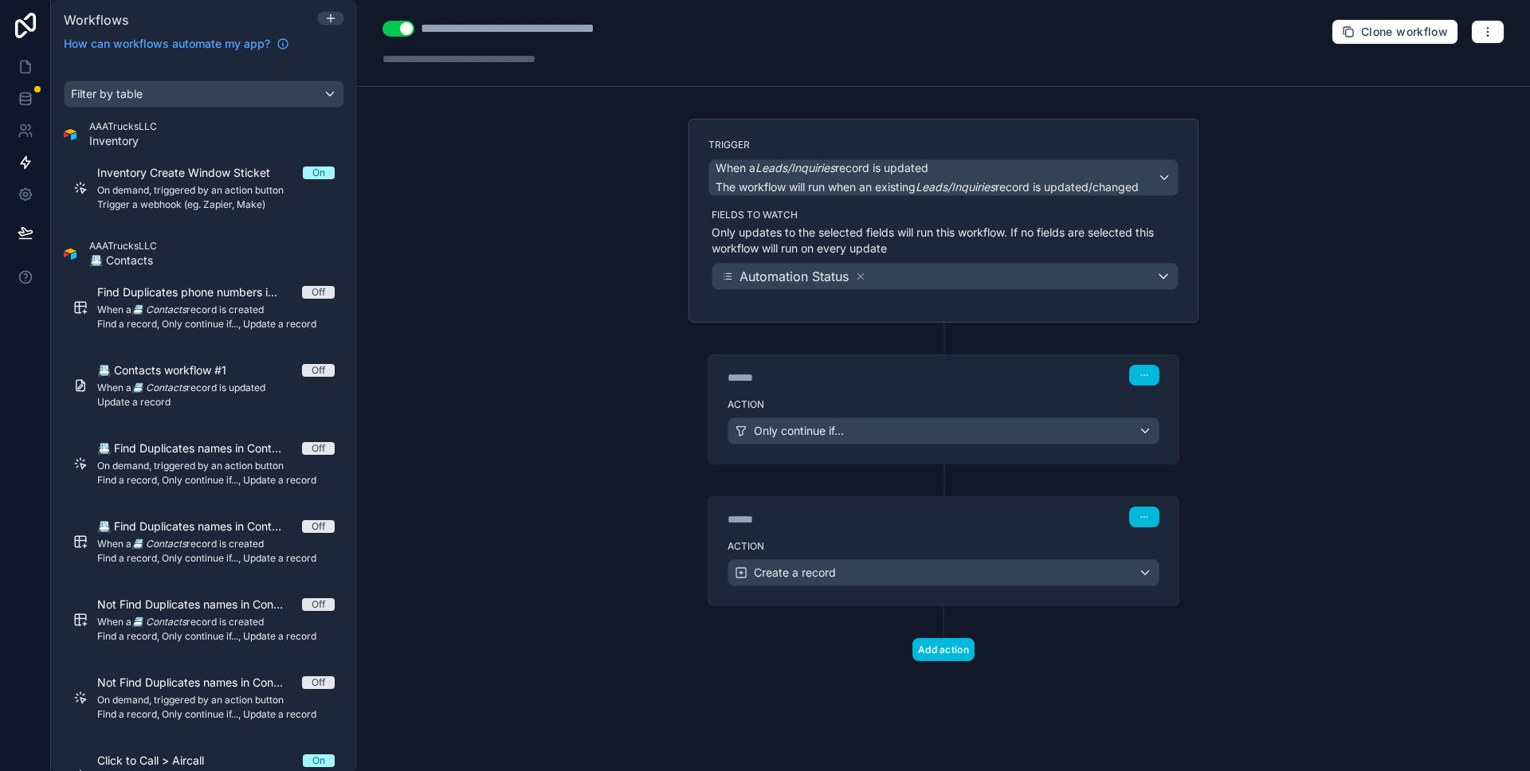
click at [996, 547] on label "Action" at bounding box center [943, 546] width 432 height 13
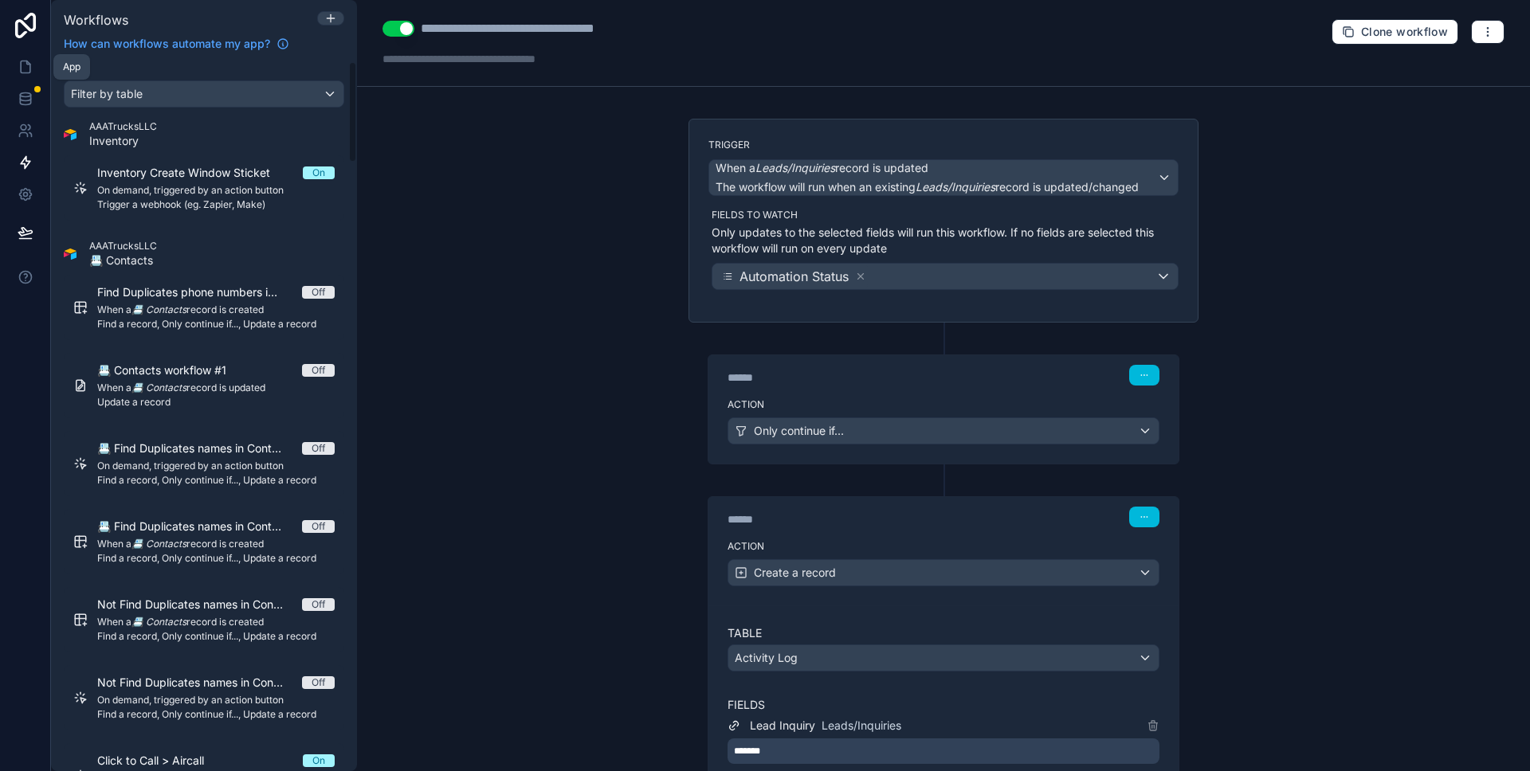
click at [20, 55] on link at bounding box center [25, 67] width 50 height 32
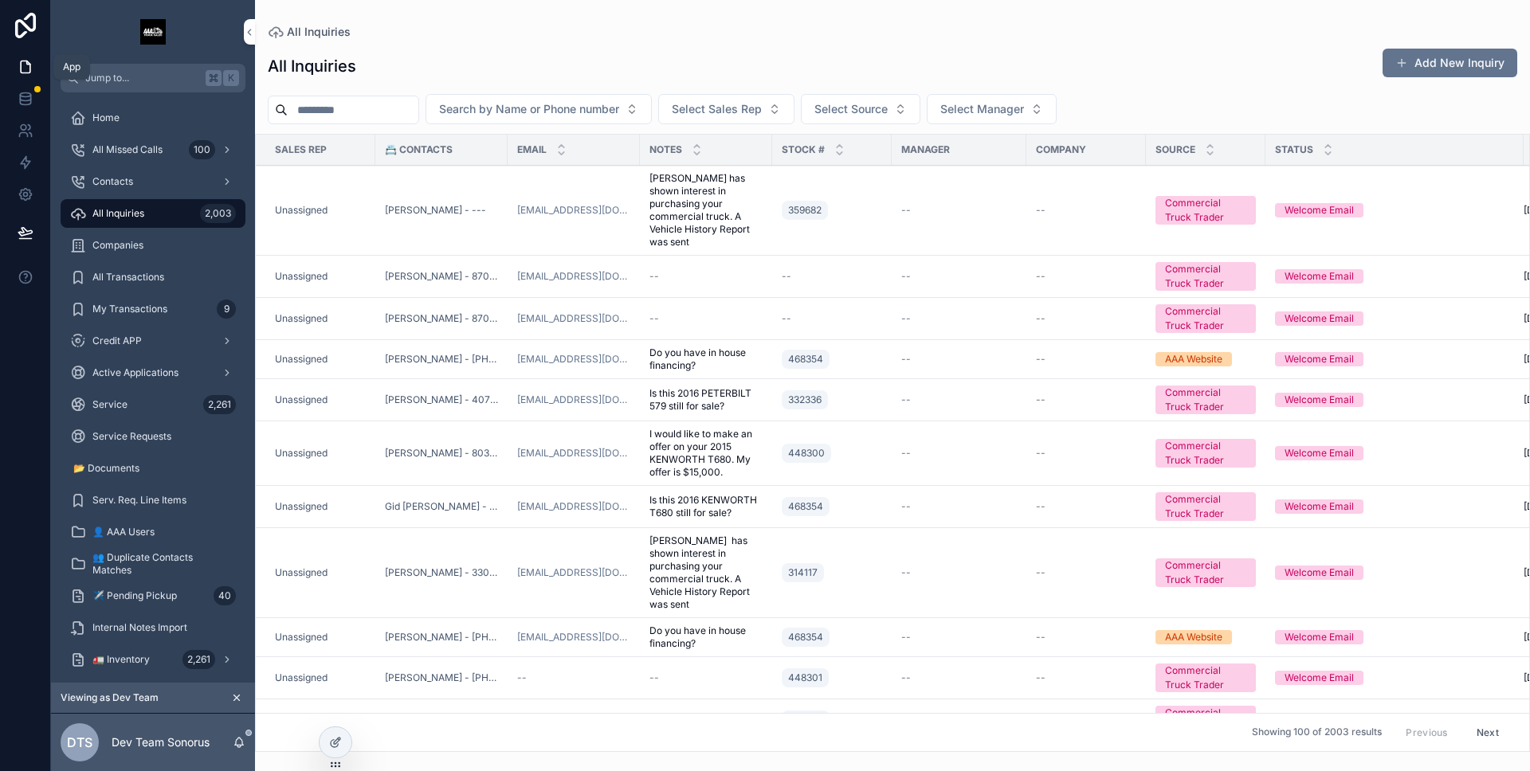
click at [30, 95] on icon at bounding box center [25, 98] width 10 height 6
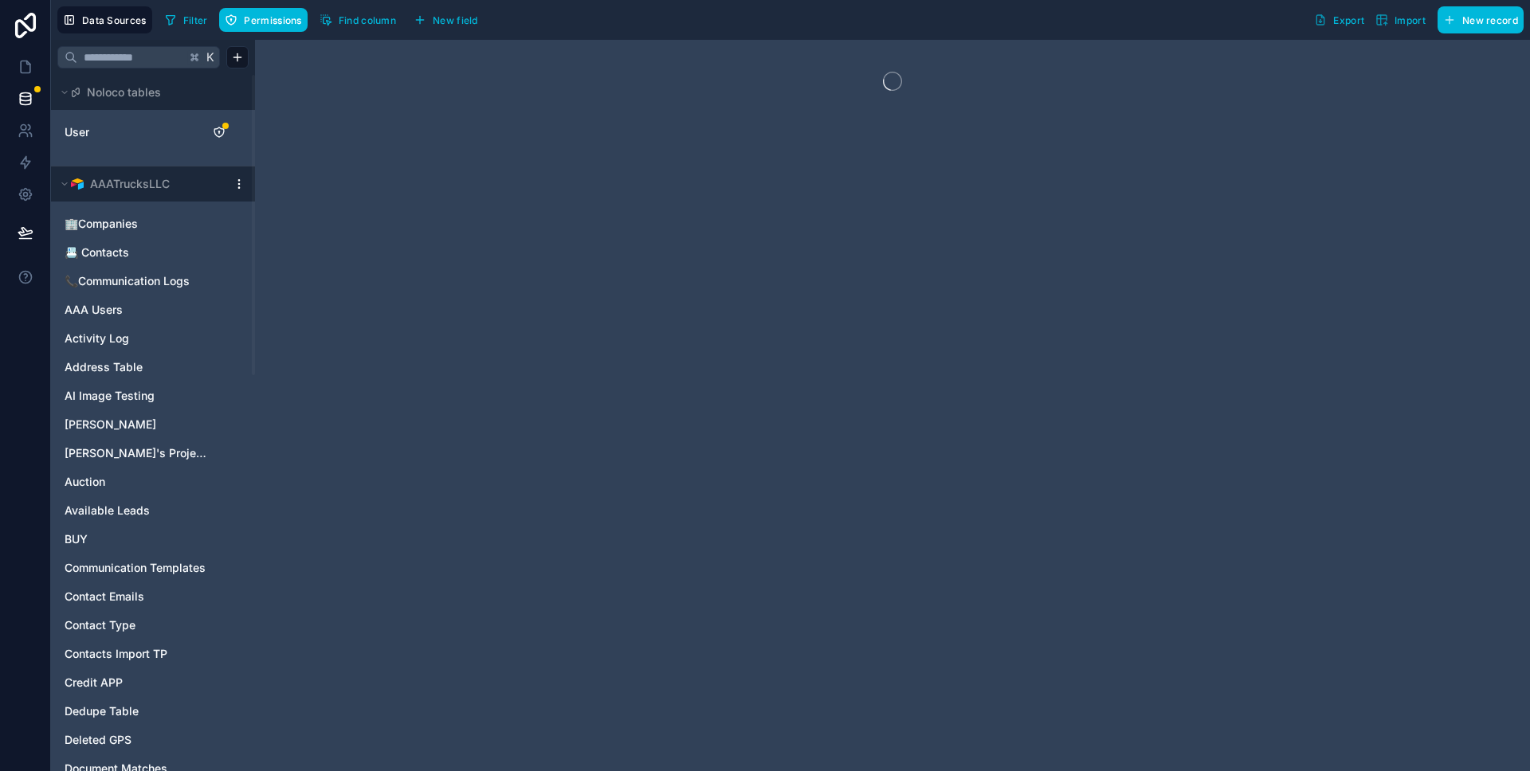
click at [217, 131] on icon "User" at bounding box center [219, 132] width 13 height 13
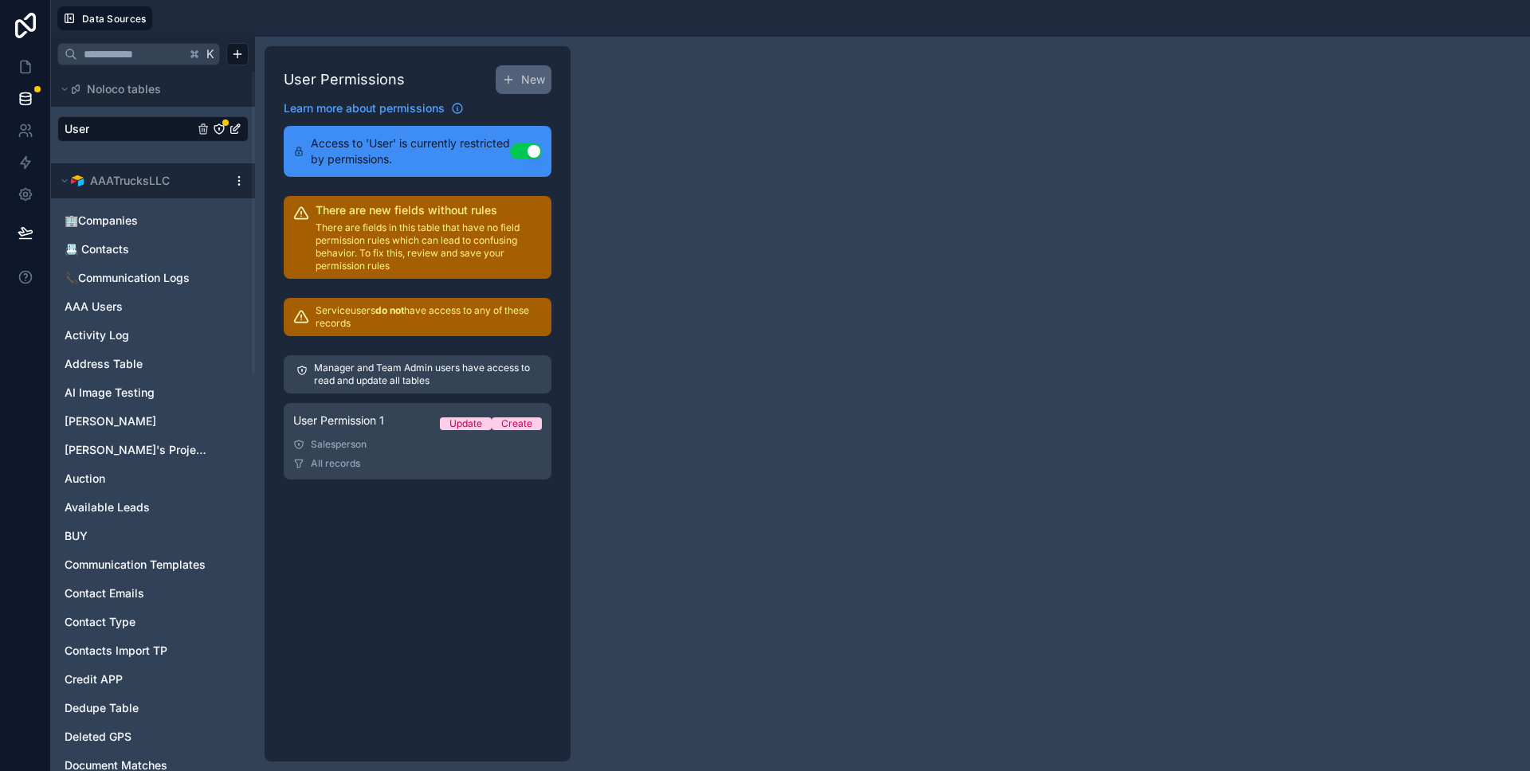
click at [407, 437] on link "User Permission 1 Update Create Salesperson All records" at bounding box center [418, 441] width 268 height 76
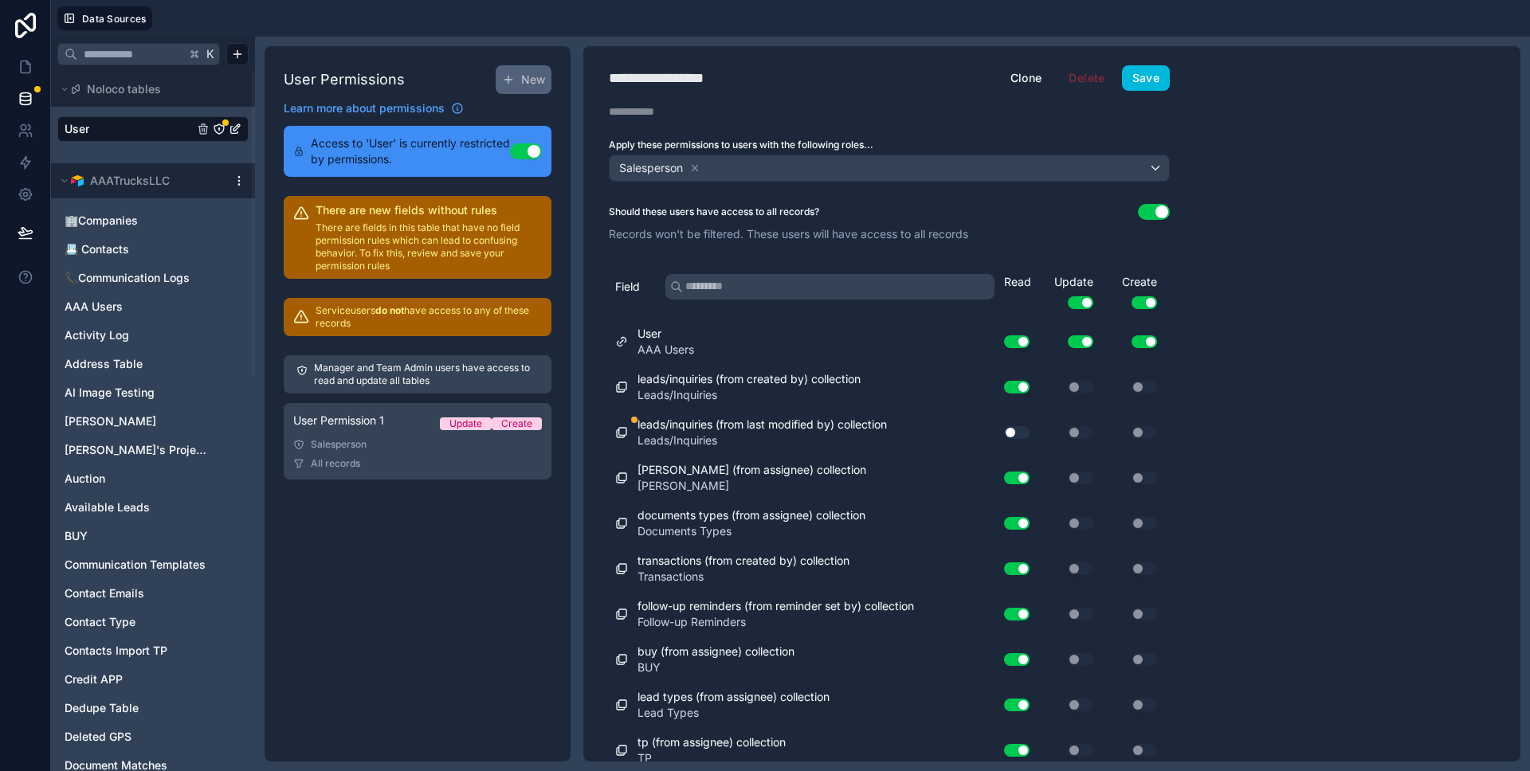
click at [1013, 434] on button "Use setting" at bounding box center [1016, 432] width 25 height 13
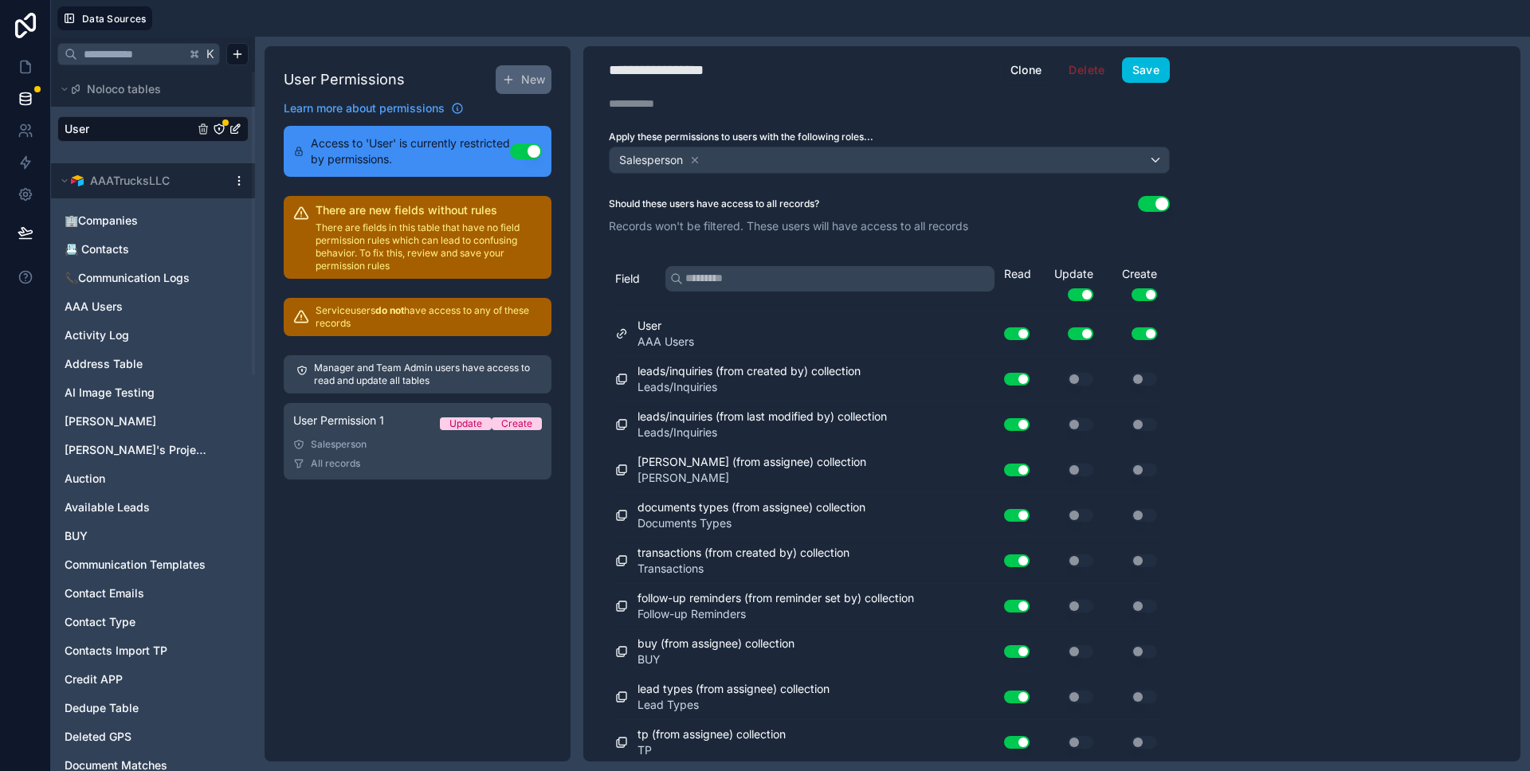
scroll to position [12, 0]
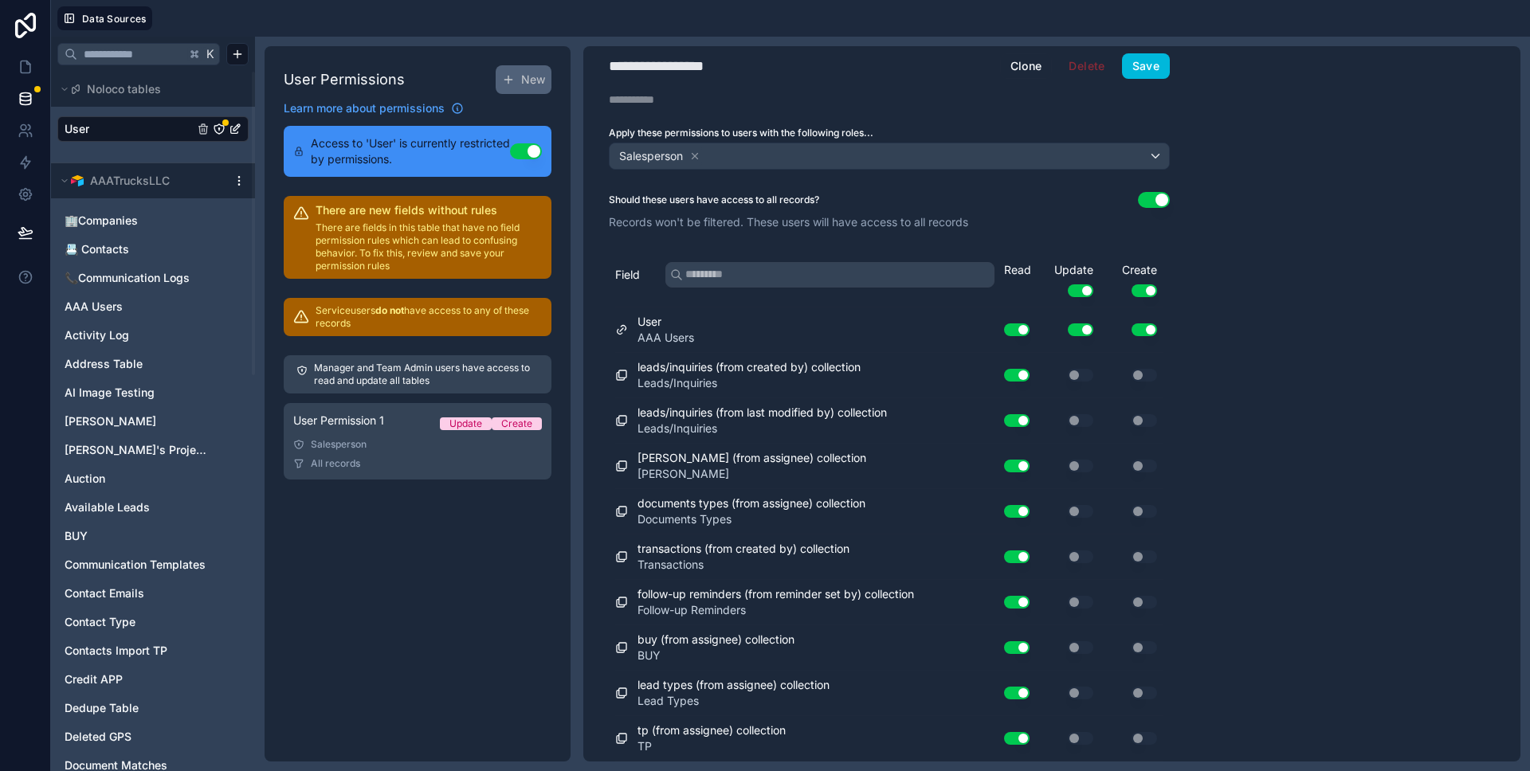
click at [1154, 84] on div "**********" at bounding box center [889, 391] width 612 height 715
click at [1152, 80] on div "**********" at bounding box center [889, 391] width 612 height 715
click at [1147, 73] on button "Save" at bounding box center [1146, 65] width 48 height 25
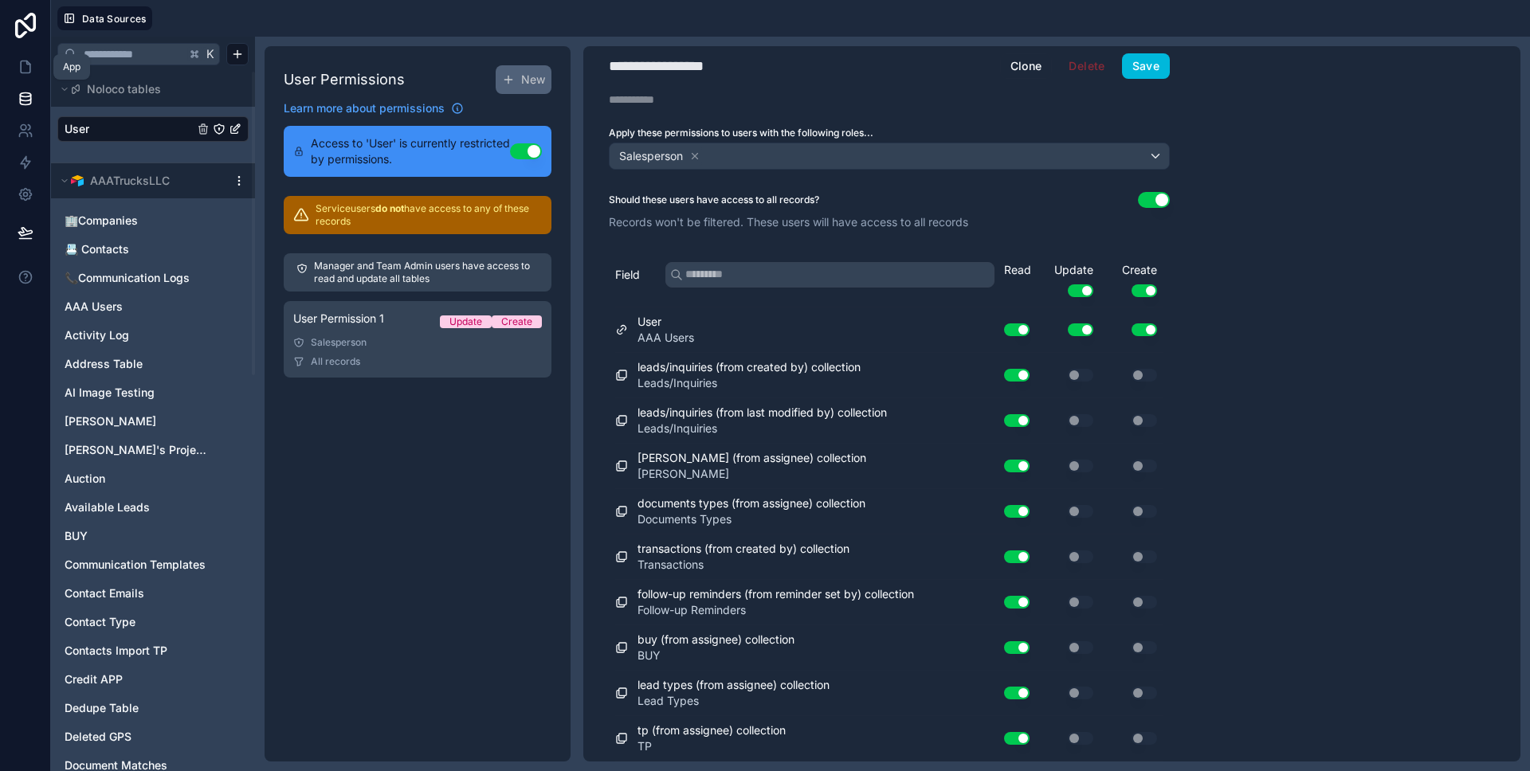
click at [22, 76] on link at bounding box center [25, 67] width 50 height 32
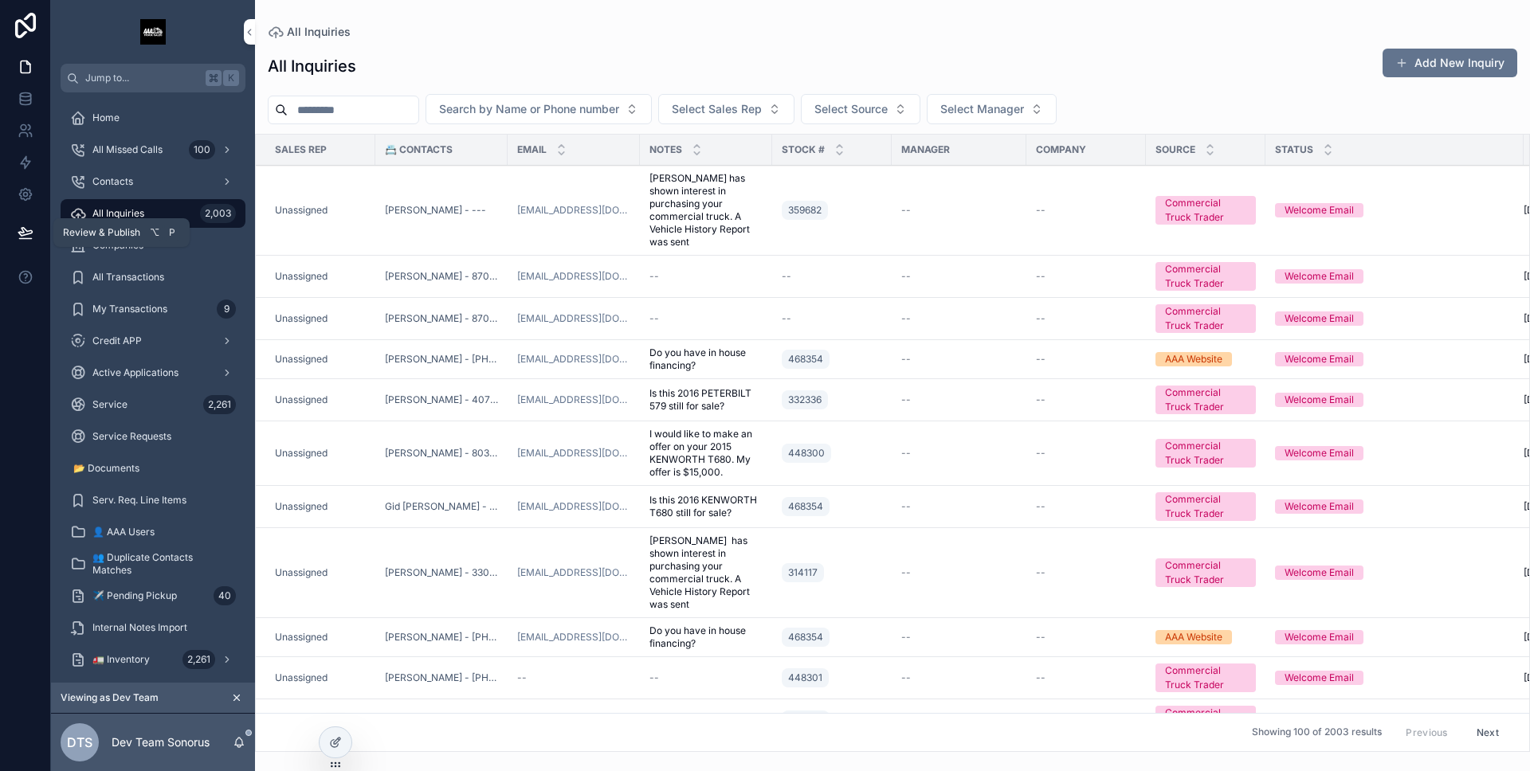
click at [21, 229] on icon at bounding box center [25, 232] width 14 height 8
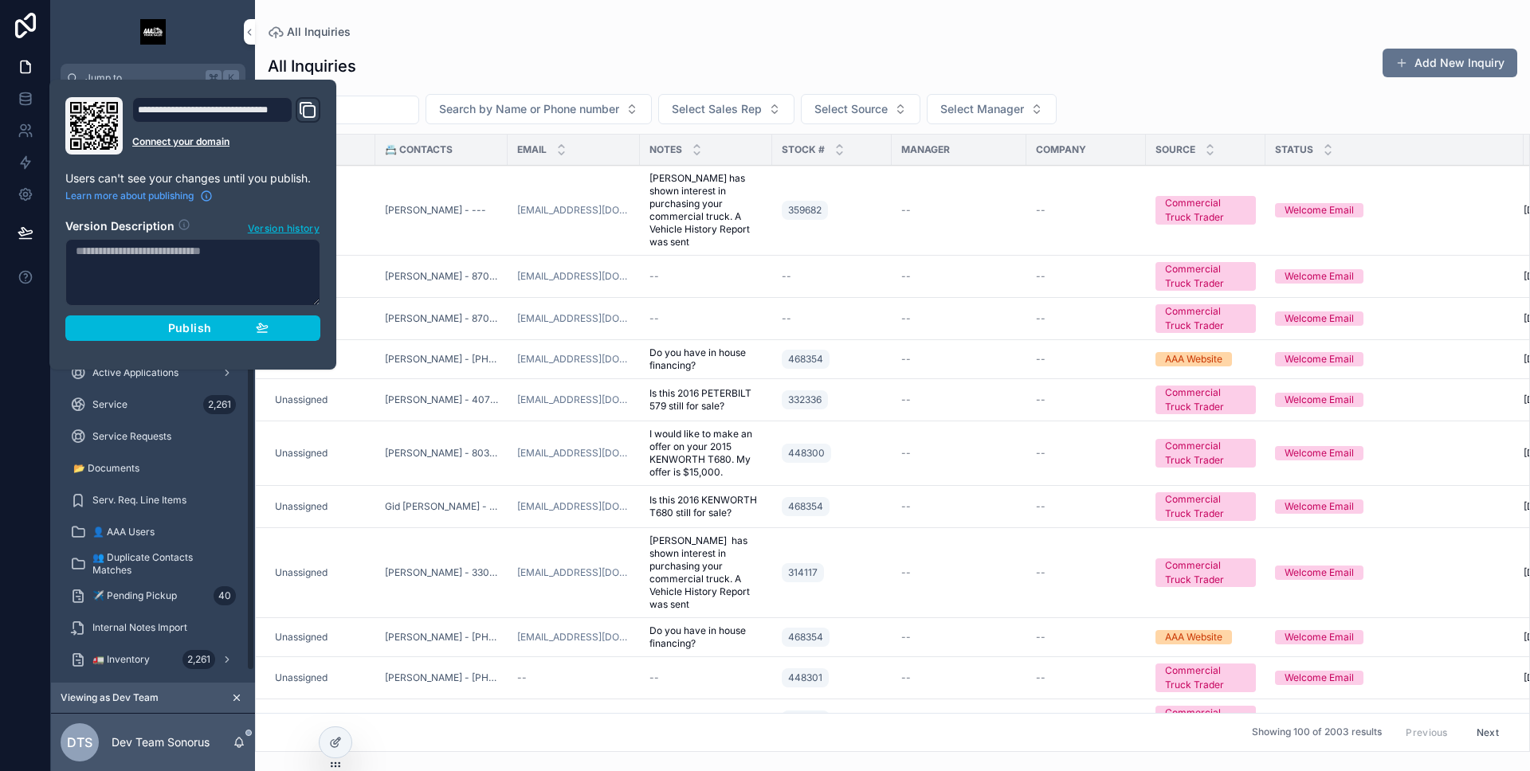
click at [151, 313] on section "Version Description Version history Publish" at bounding box center [192, 275] width 255 height 132
click at [149, 324] on div "Publish" at bounding box center [192, 328] width 151 height 14
click at [25, 355] on div at bounding box center [25, 385] width 51 height 771
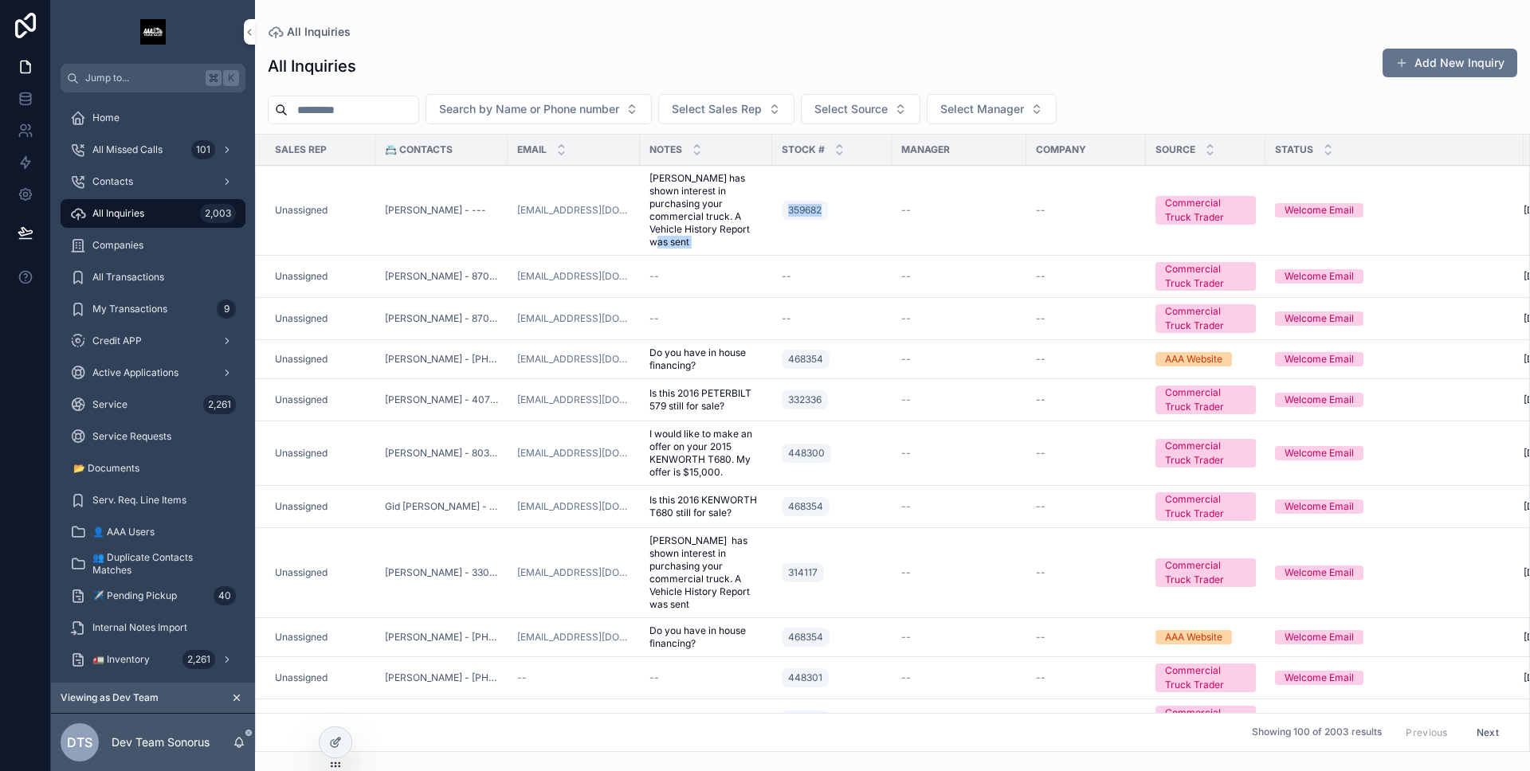
click at [778, 230] on tr "Unassigned [PERSON_NAME] - --- [EMAIL_ADDRESS][DOMAIN_NAME] [PERSON_NAME] has s…" at bounding box center [949, 211] width 1387 height 90
click at [904, 238] on td "--" at bounding box center [958, 211] width 135 height 90
click at [918, 229] on td "--" at bounding box center [958, 211] width 135 height 90
click at [924, 218] on td "--" at bounding box center [958, 211] width 135 height 90
click at [920, 206] on div "--" at bounding box center [959, 210] width 116 height 13
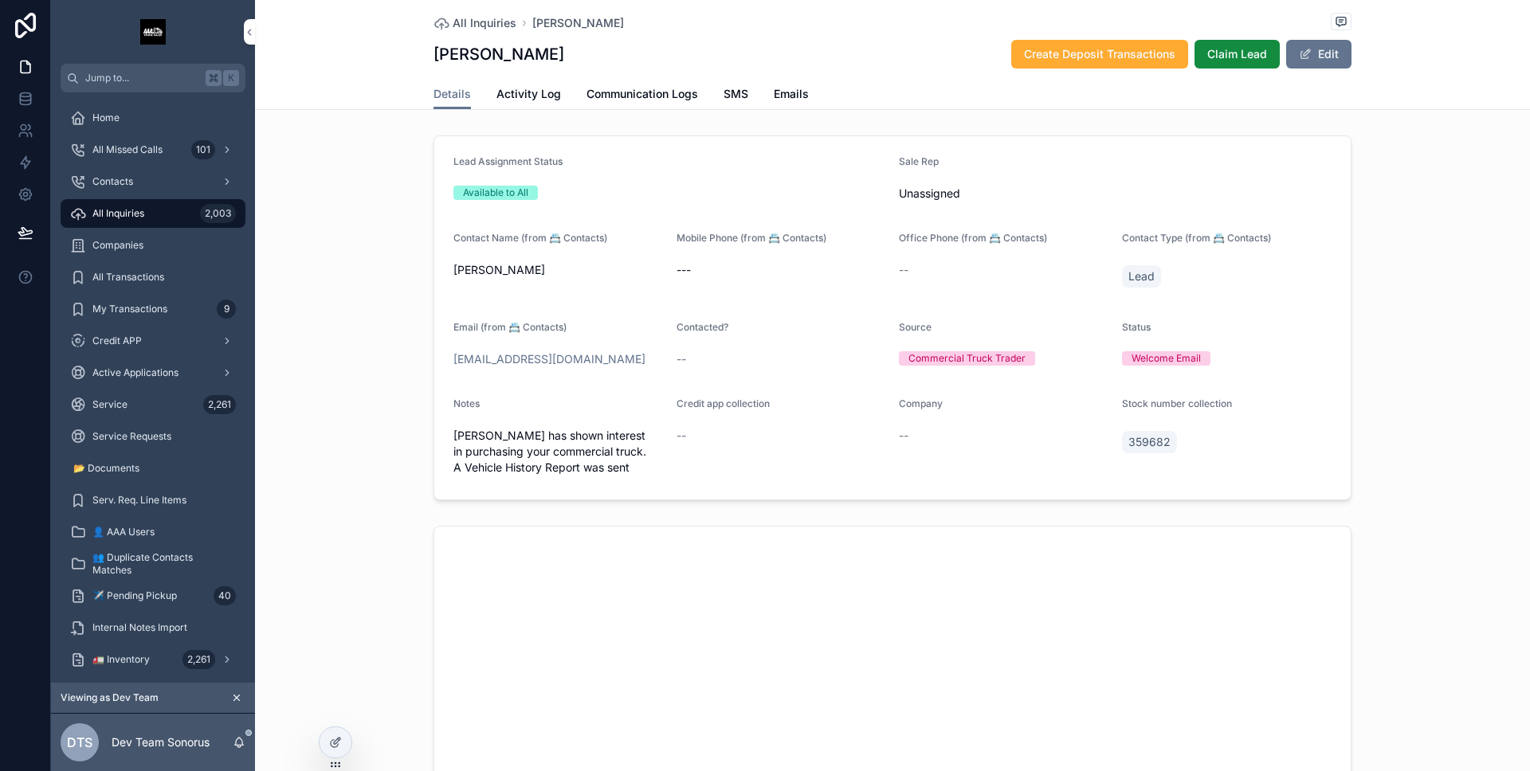
click at [496, 101] on span "Activity Log" at bounding box center [528, 94] width 65 height 16
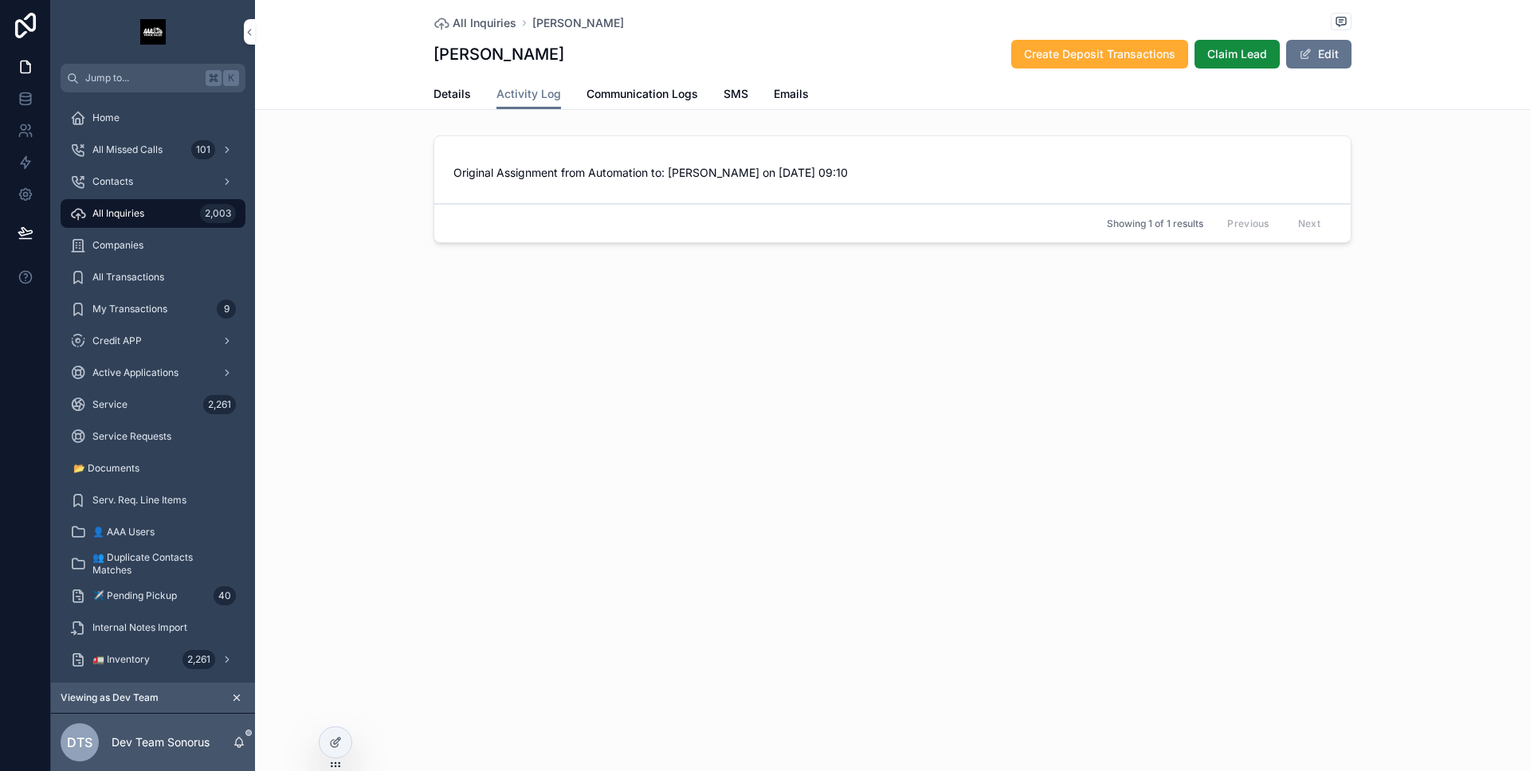
click at [465, 98] on span "Details" at bounding box center [451, 94] width 37 height 16
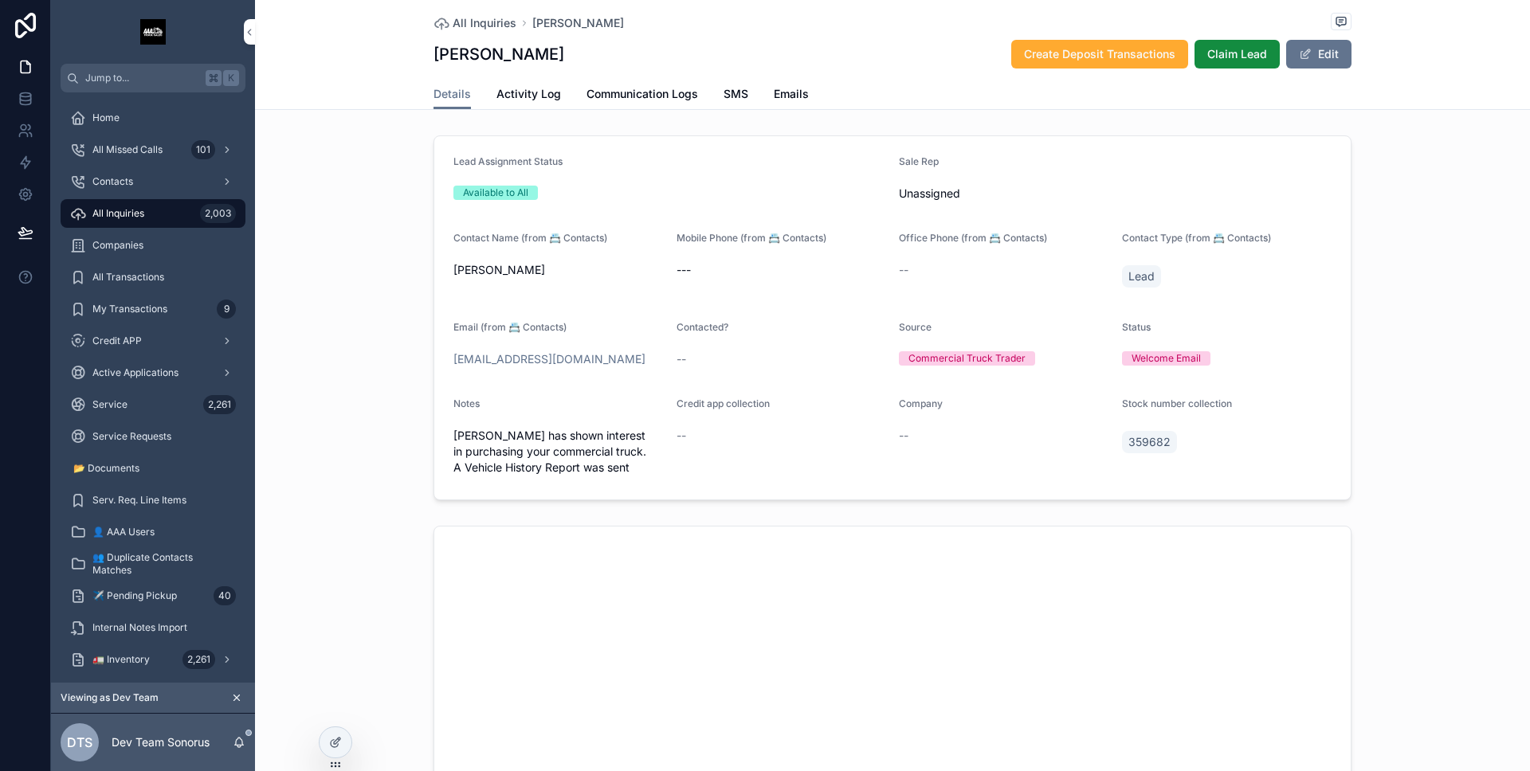
click at [572, 102] on div "Details Activity Log Communication Logs SMS Emails" at bounding box center [892, 94] width 918 height 30
click at [505, 92] on span "Activity Log" at bounding box center [528, 94] width 65 height 16
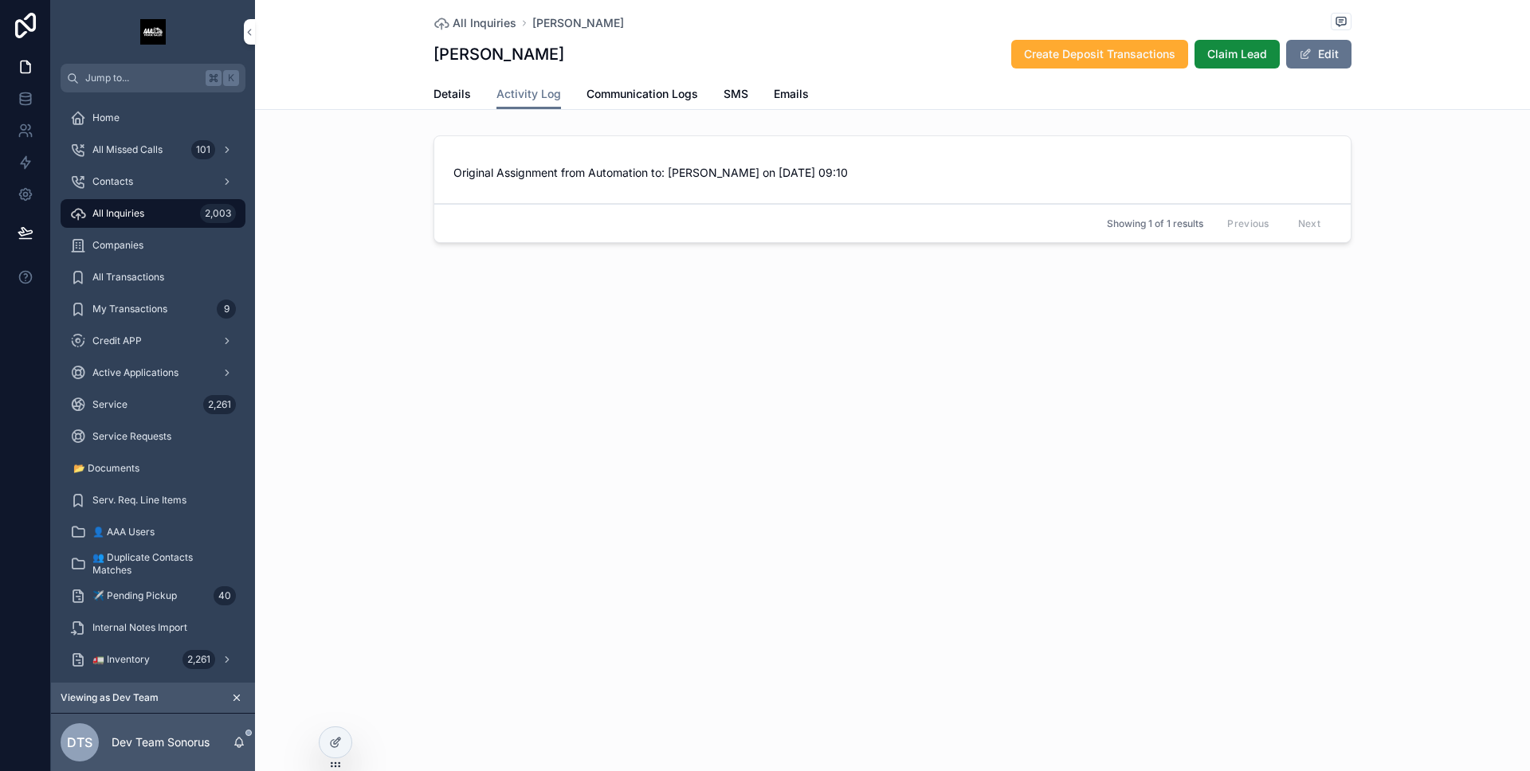
click at [457, 88] on span "Details" at bounding box center [451, 94] width 37 height 16
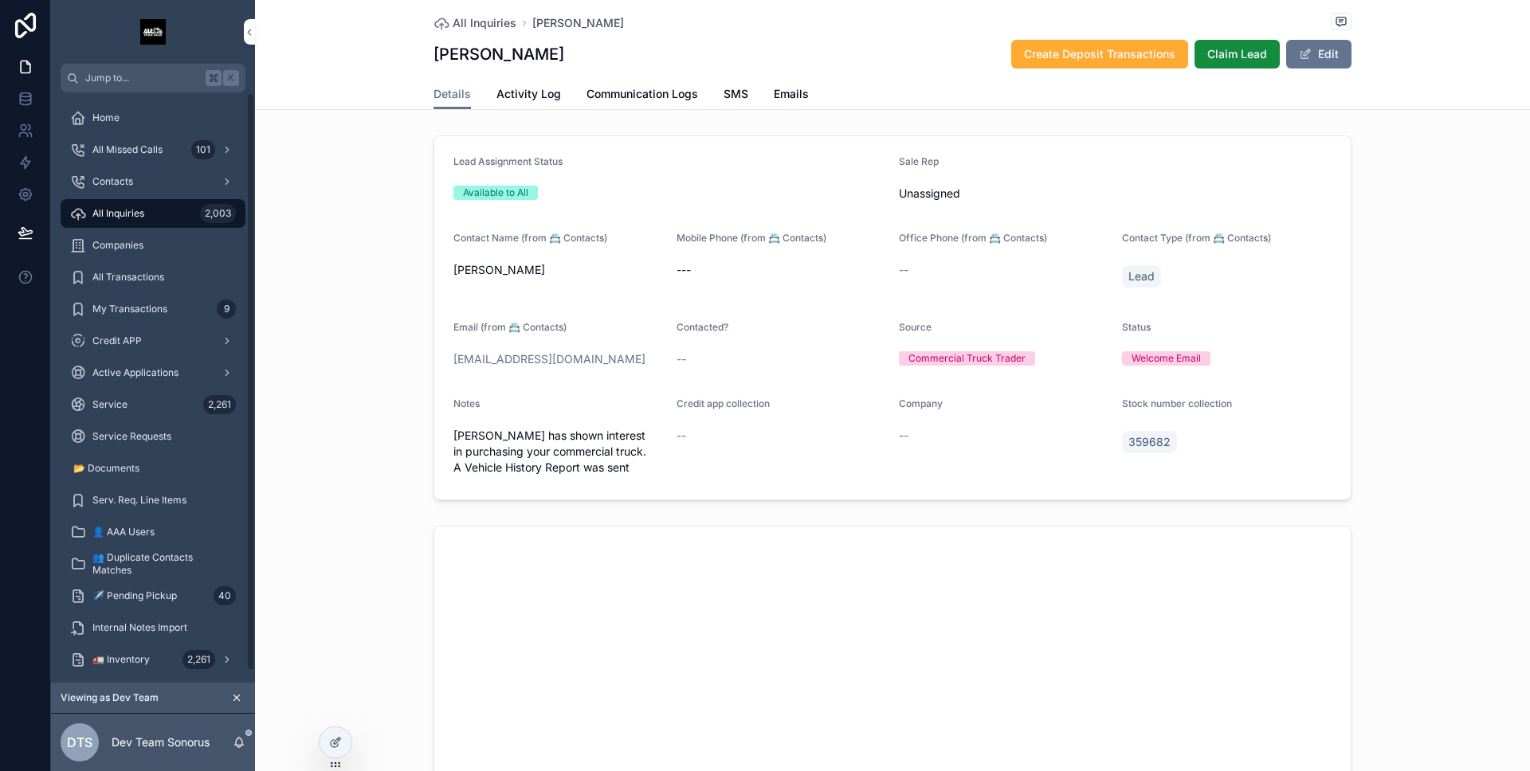
click at [182, 209] on div "All Inquiries 2,003" at bounding box center [153, 213] width 166 height 25
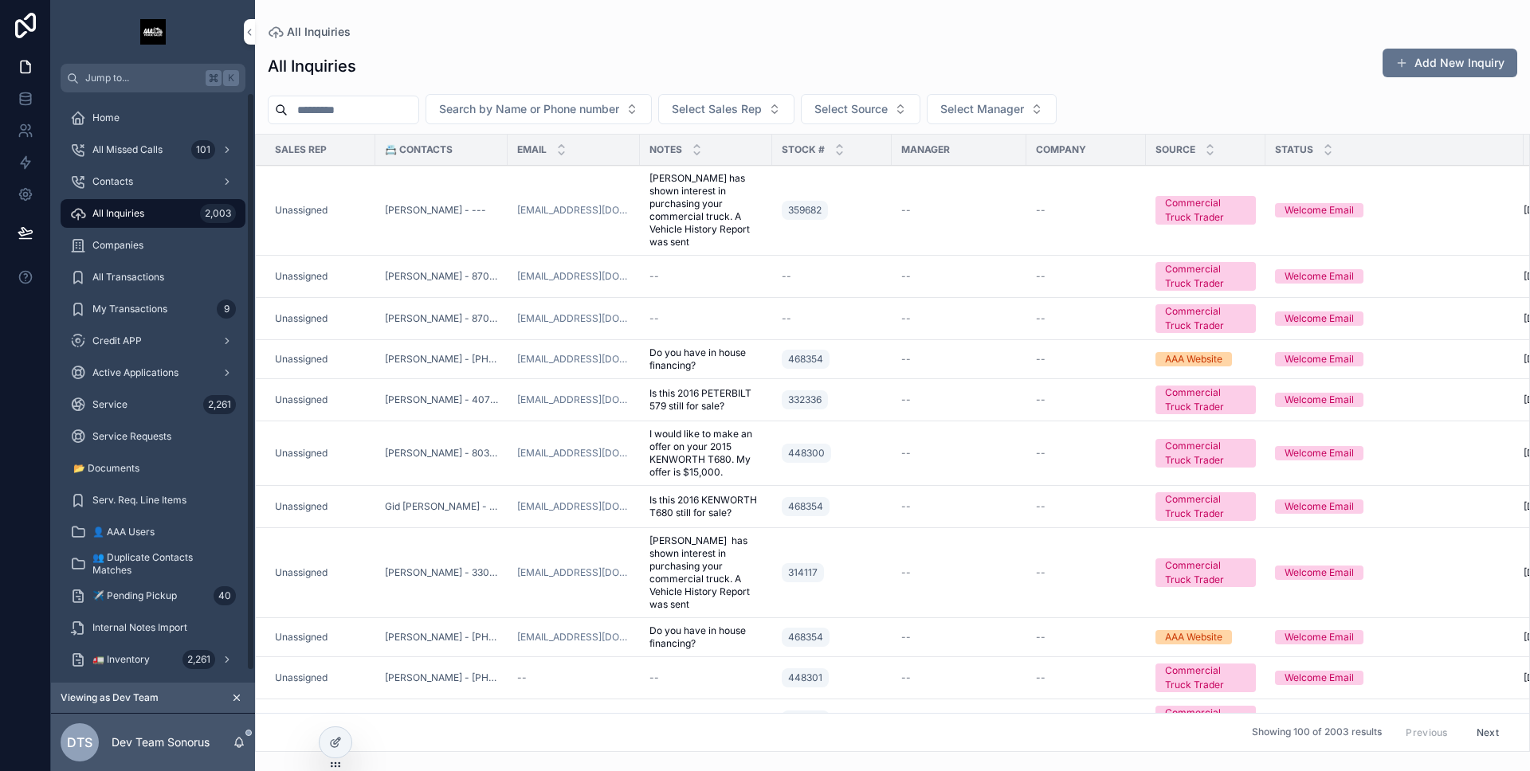
click at [173, 209] on div "All Inquiries 2,003" at bounding box center [153, 213] width 166 height 25
click at [240, 738] on icon "scrollable content" at bounding box center [239, 741] width 9 height 7
click at [435, 61] on div "All Inquiries Add New Inquiry" at bounding box center [892, 66] width 1249 height 37
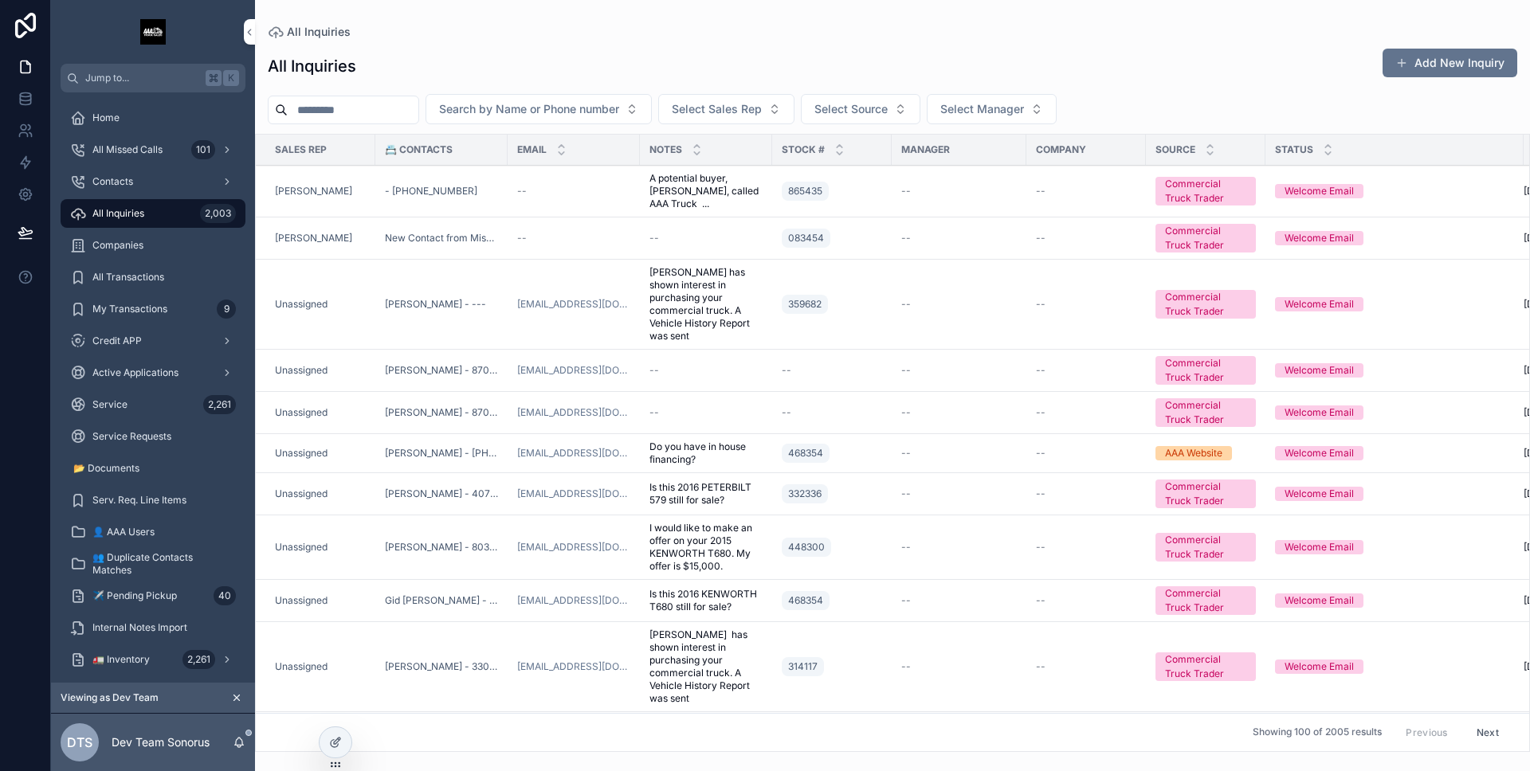
click at [499, 191] on td "- [PHONE_NUMBER]" at bounding box center [441, 192] width 132 height 52
click at [574, 190] on div "--" at bounding box center [573, 191] width 113 height 13
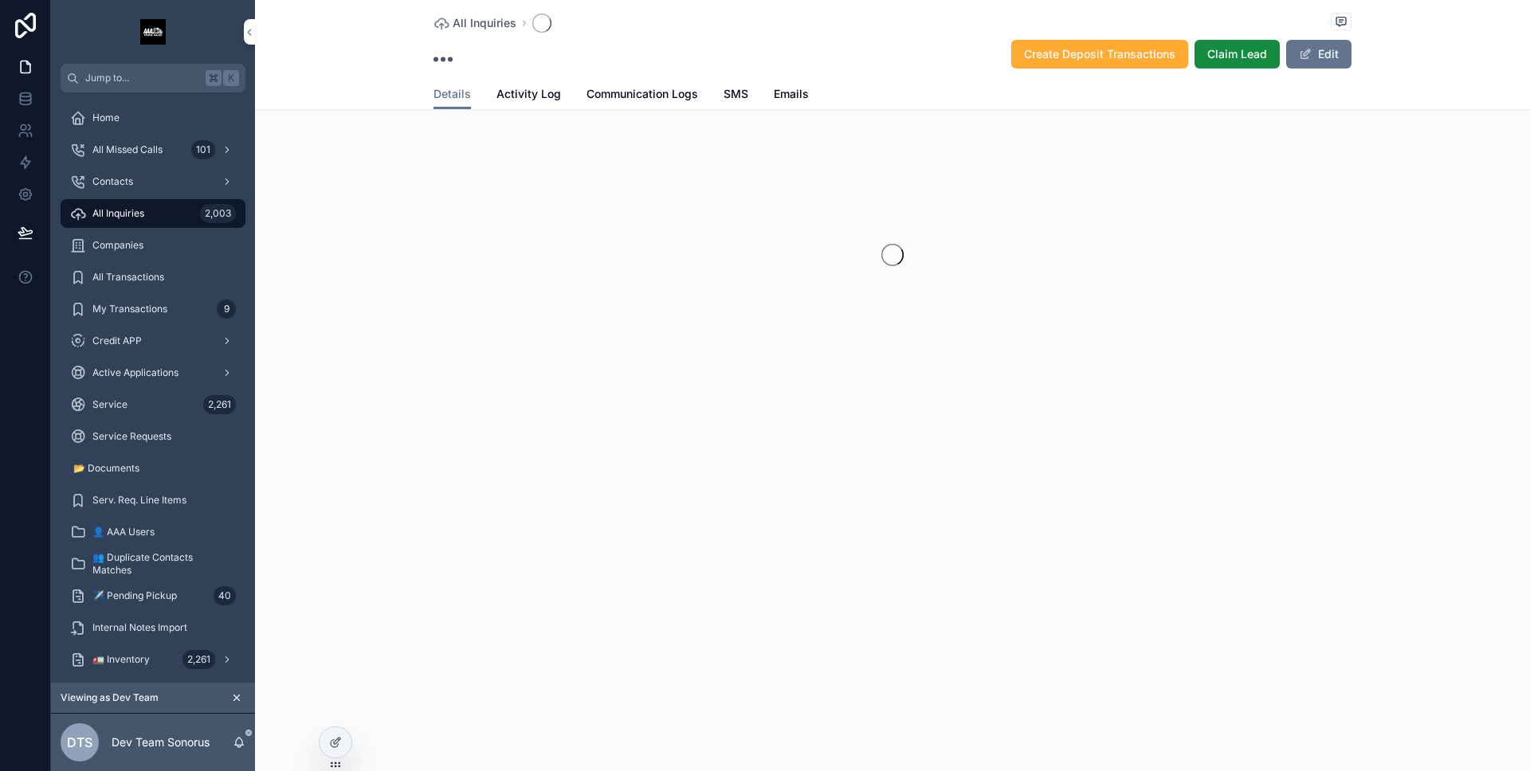
click at [527, 105] on link "Activity Log" at bounding box center [528, 96] width 65 height 32
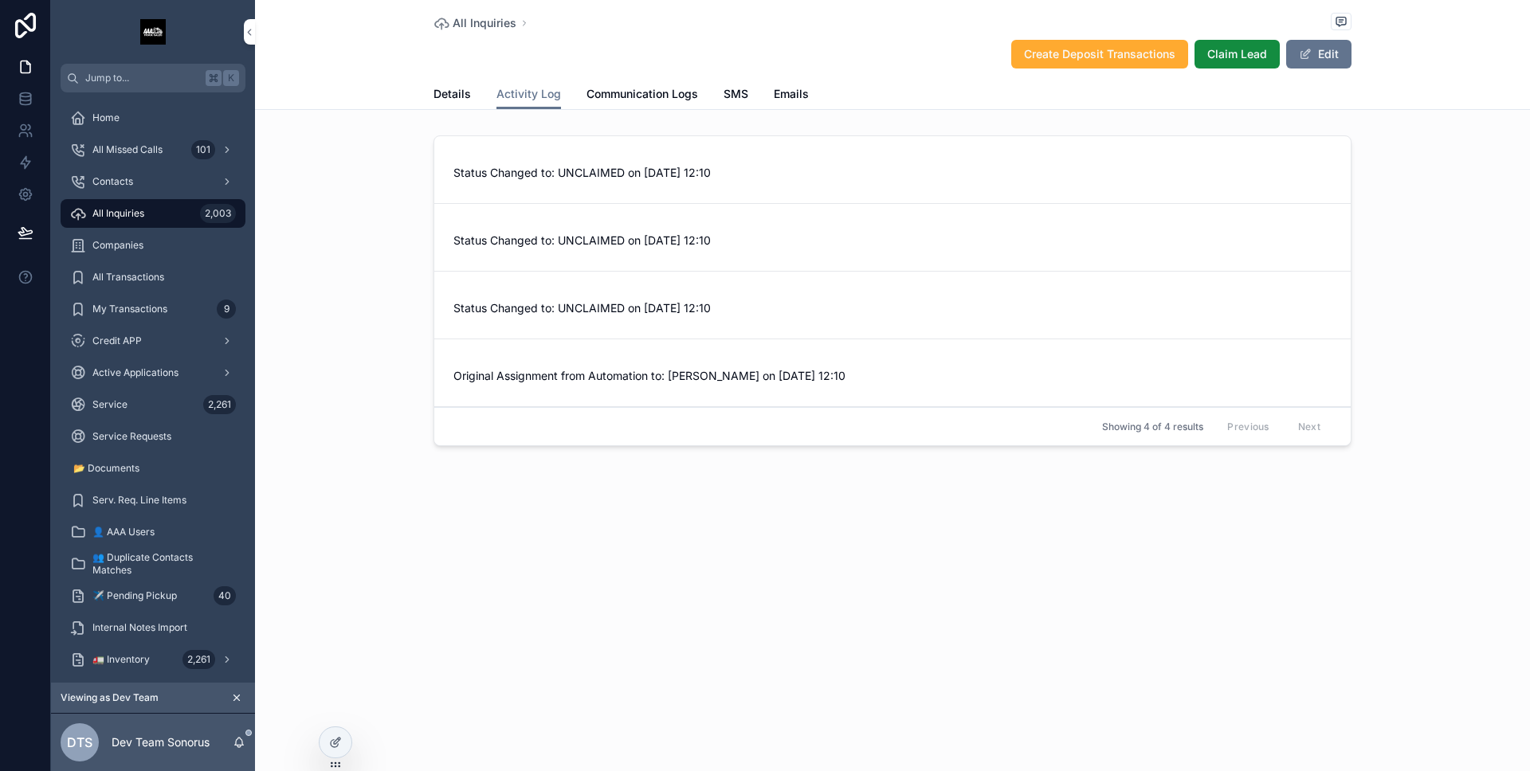
click at [615, 247] on span "Status Changed to: UNCLAIMED on [DATE] 12:10" at bounding box center [892, 241] width 878 height 16
click at [457, 99] on span "Details" at bounding box center [451, 94] width 37 height 16
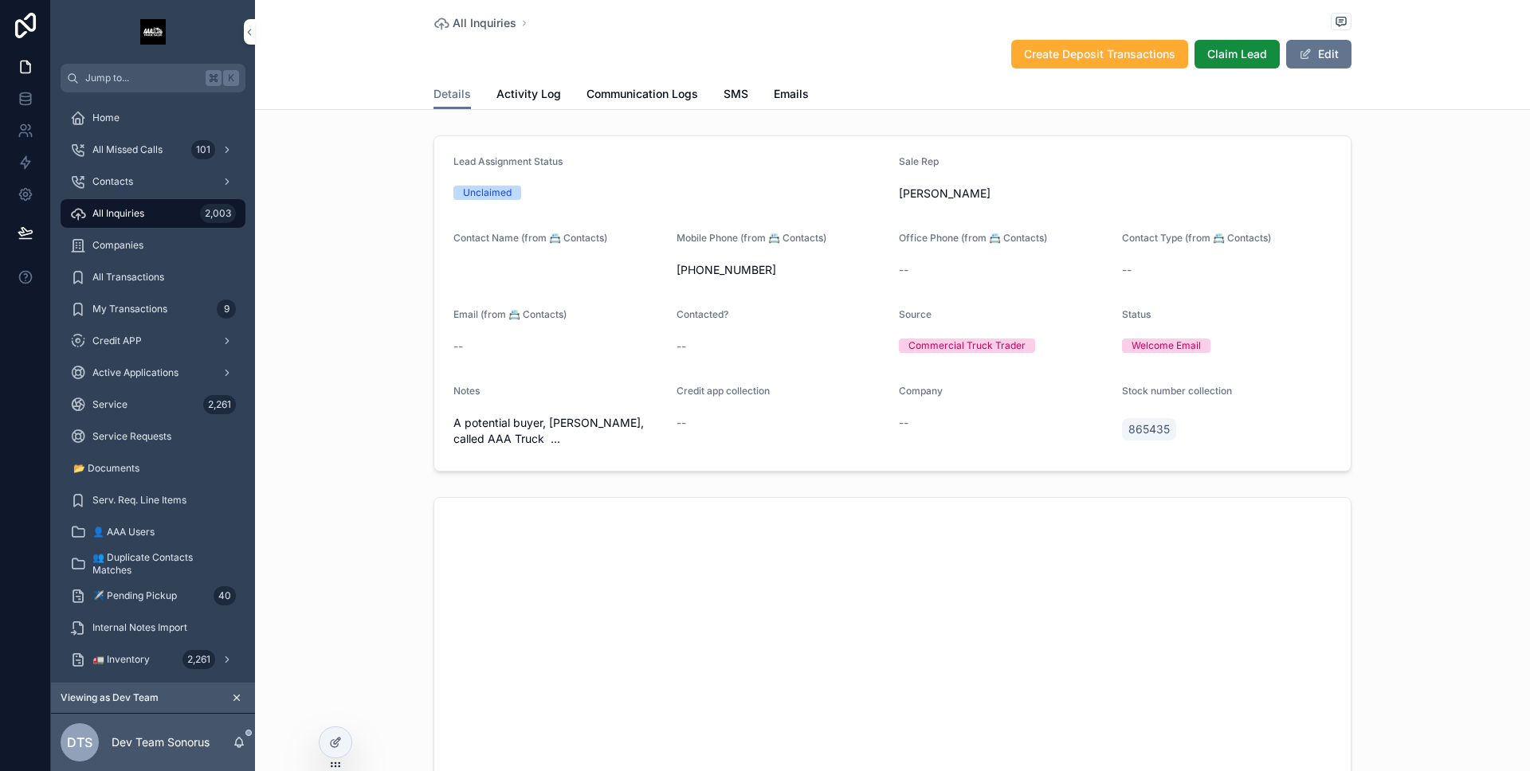
click at [507, 96] on span "Activity Log" at bounding box center [528, 94] width 65 height 16
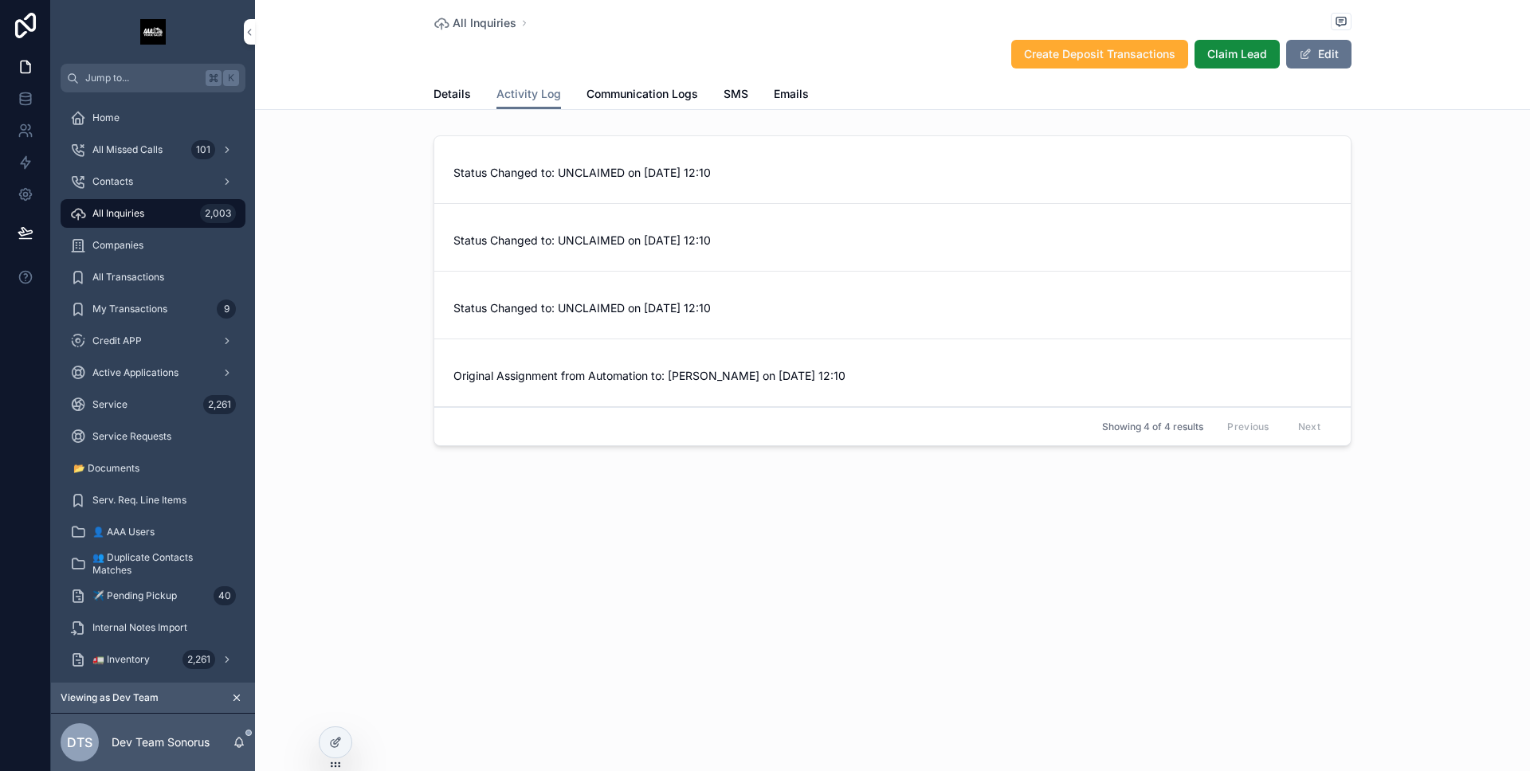
click at [466, 98] on span "Details" at bounding box center [451, 94] width 37 height 16
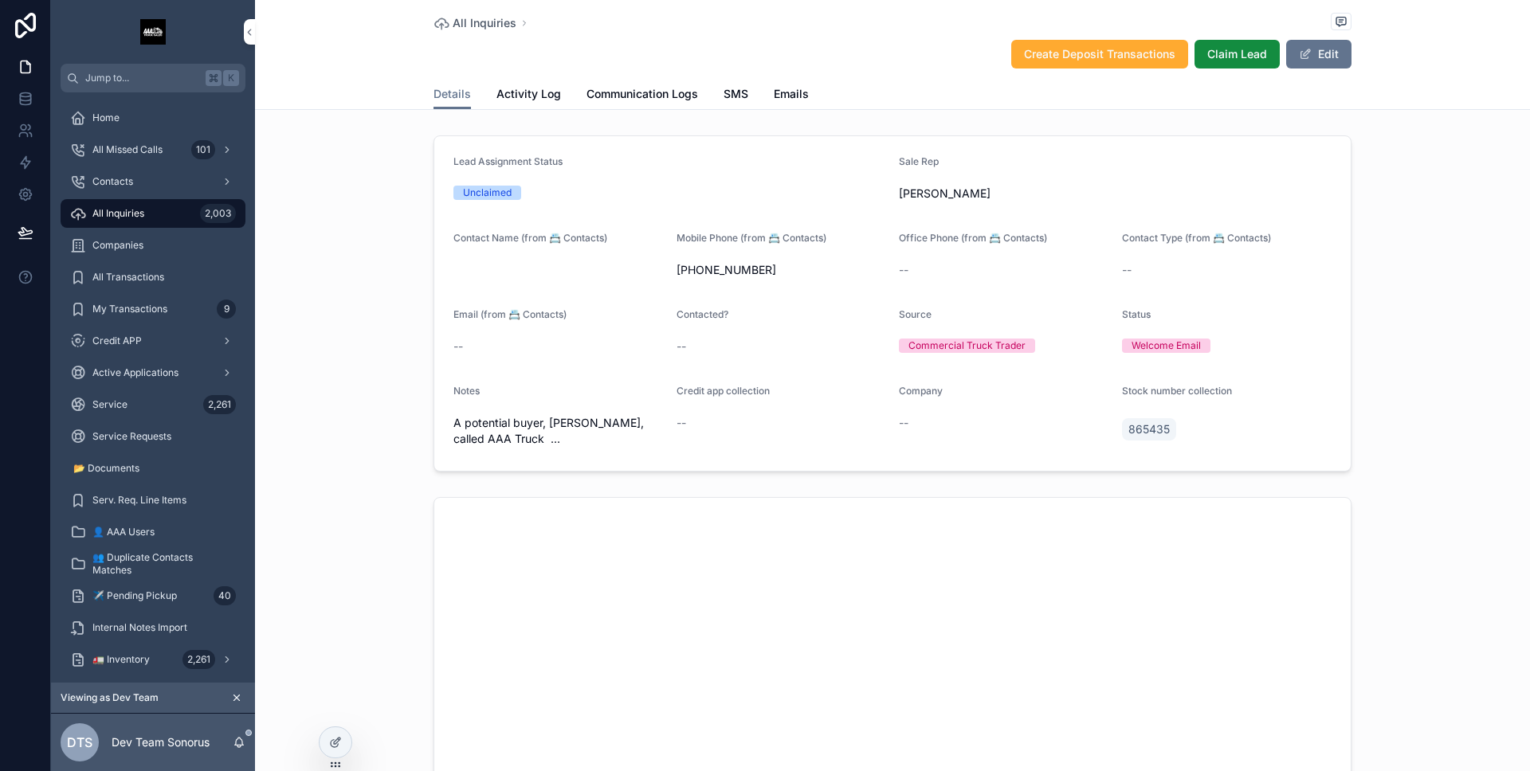
click at [527, 97] on span "Activity Log" at bounding box center [528, 94] width 65 height 16
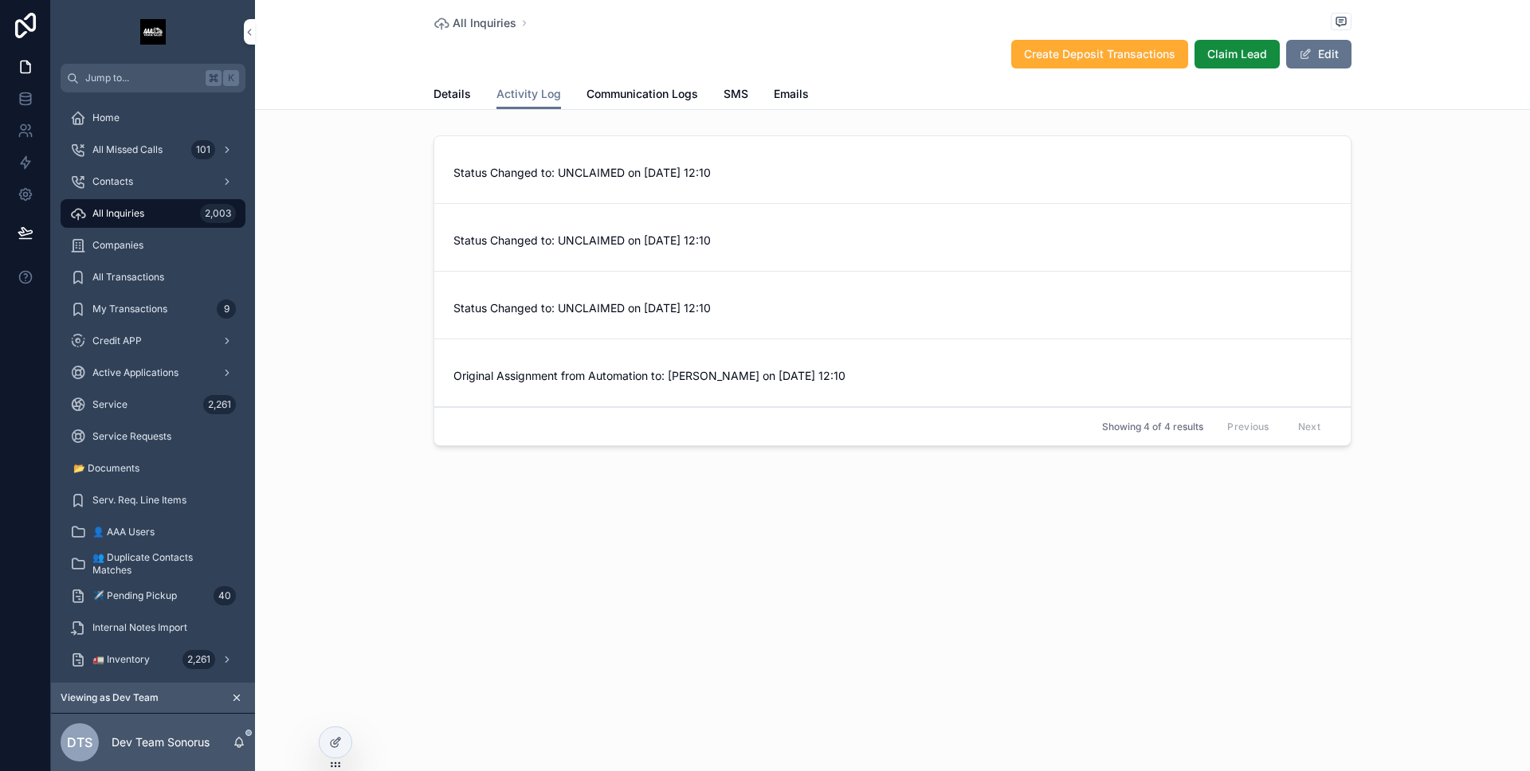
click at [465, 87] on span "Details" at bounding box center [451, 94] width 37 height 16
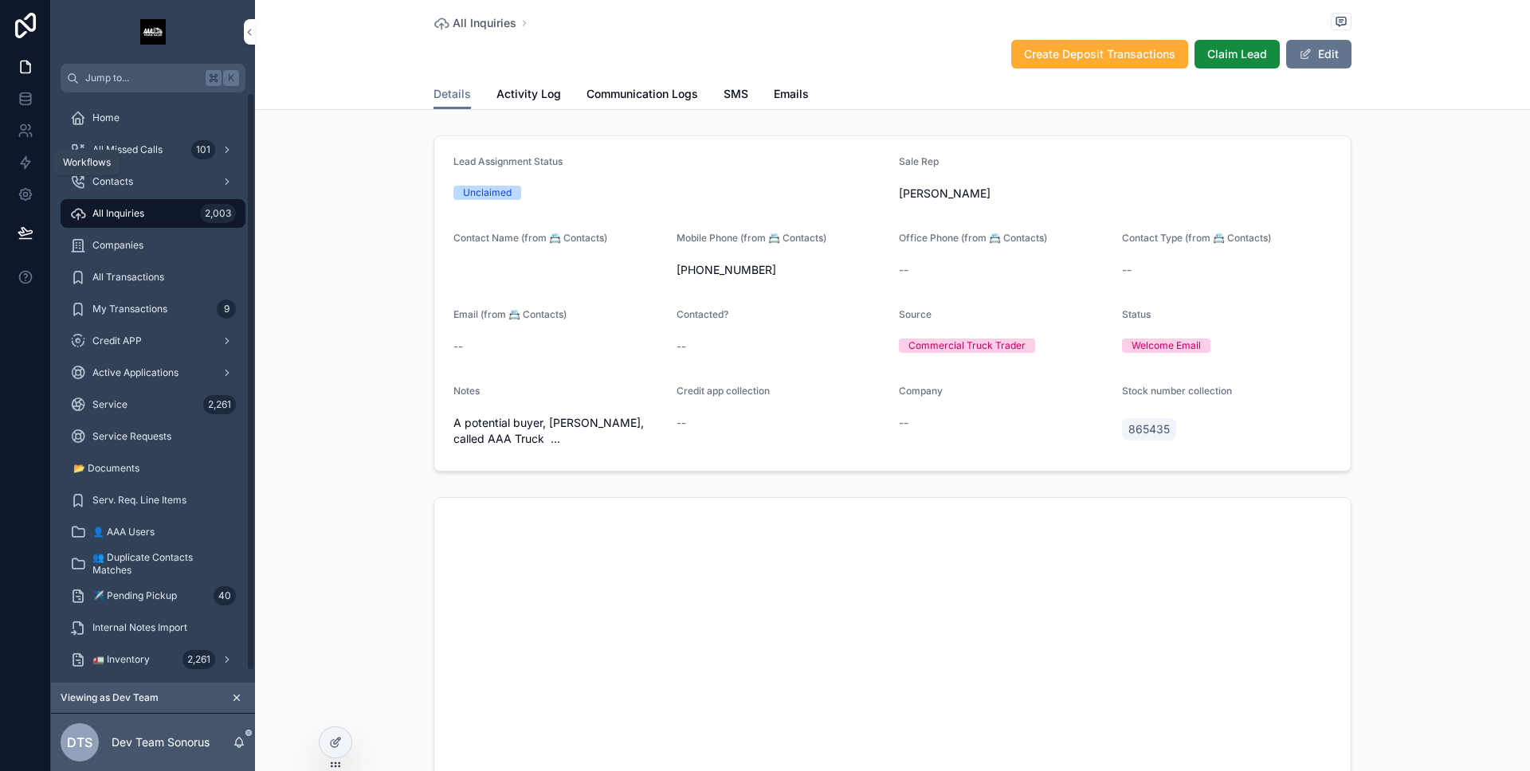
click at [22, 171] on link at bounding box center [25, 163] width 50 height 32
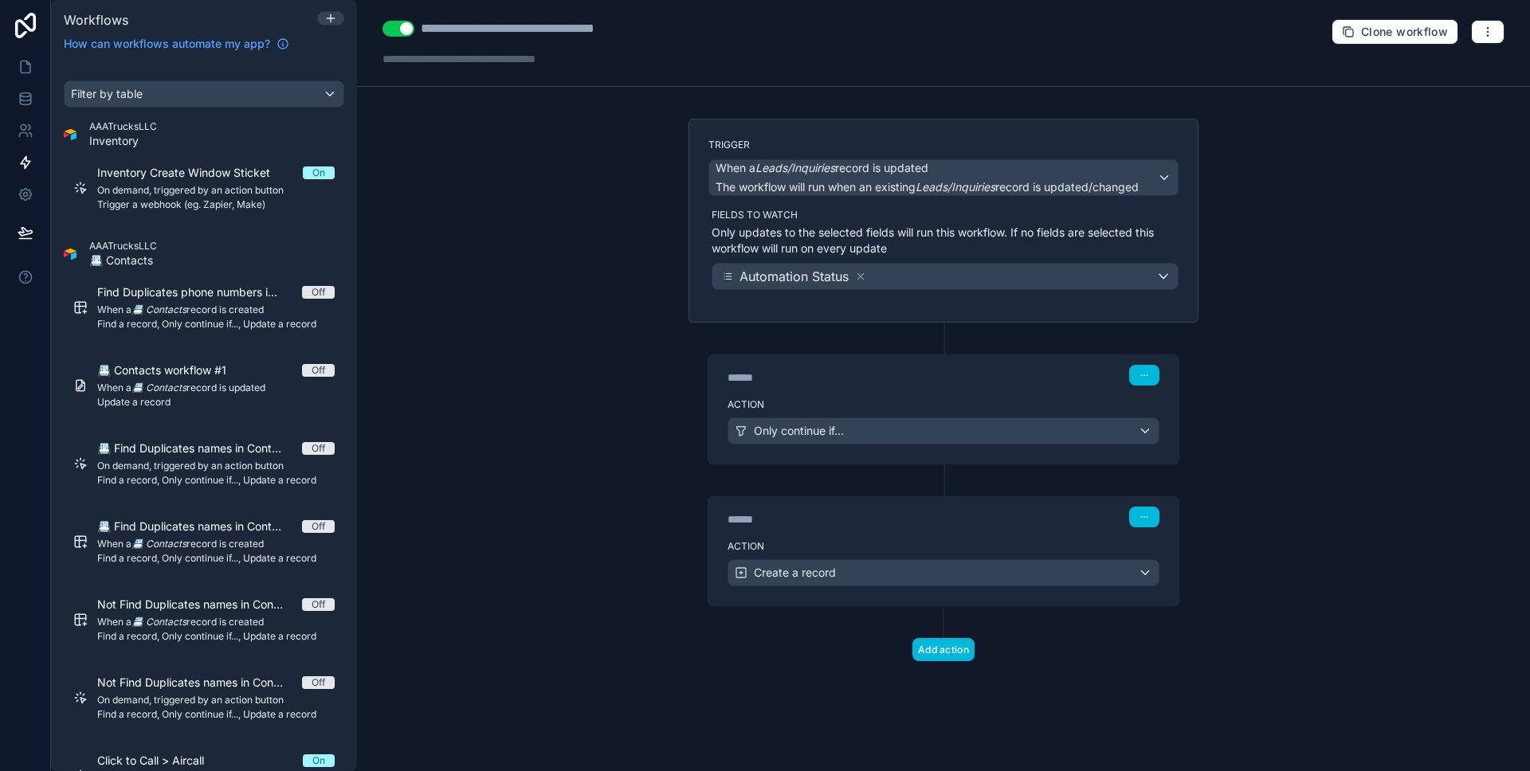
click at [810, 219] on label "Fields to watch" at bounding box center [944, 215] width 467 height 13
click at [849, 390] on div "****** Step 1" at bounding box center [943, 373] width 470 height 37
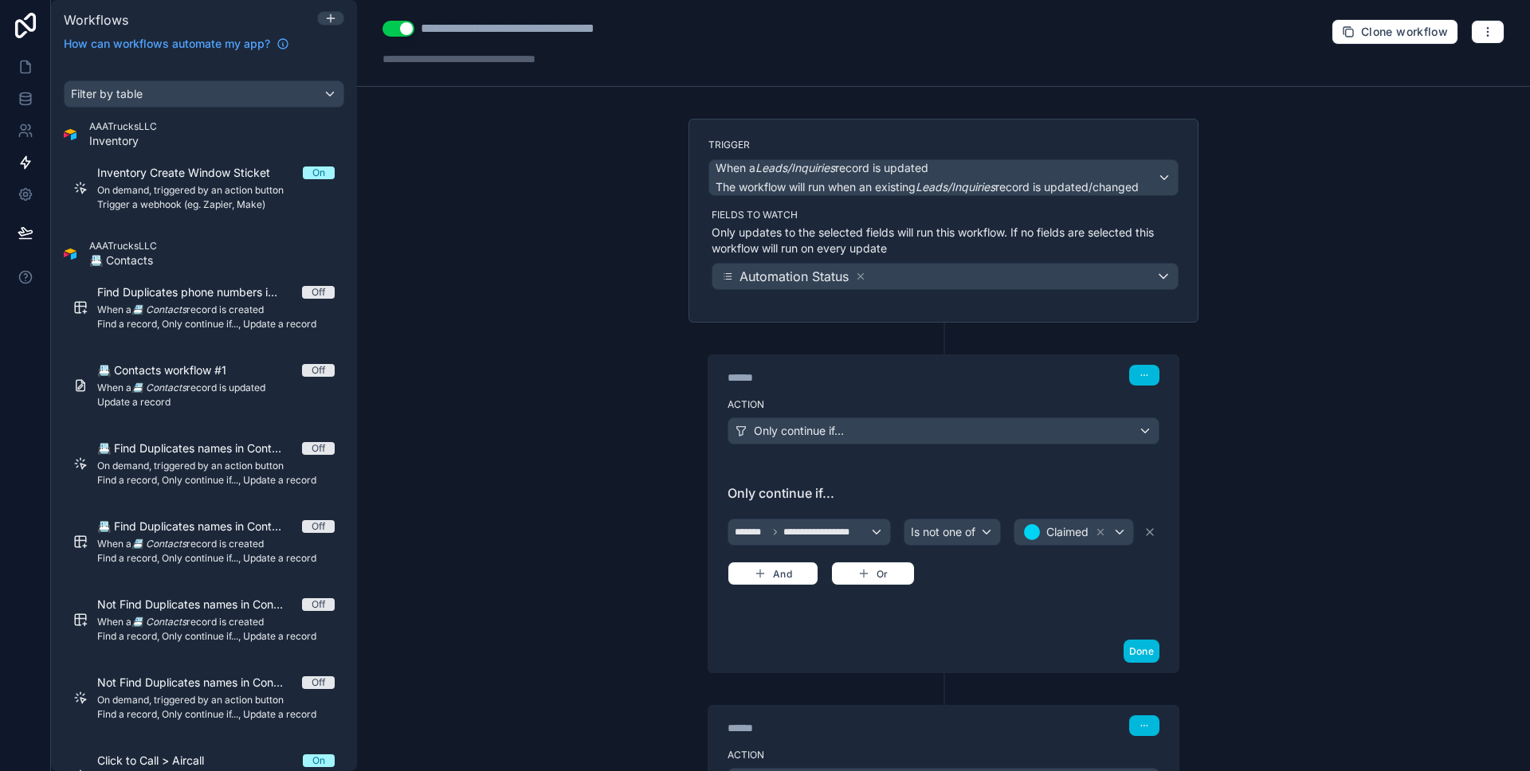
click at [1137, 645] on button "Done" at bounding box center [1141, 651] width 36 height 23
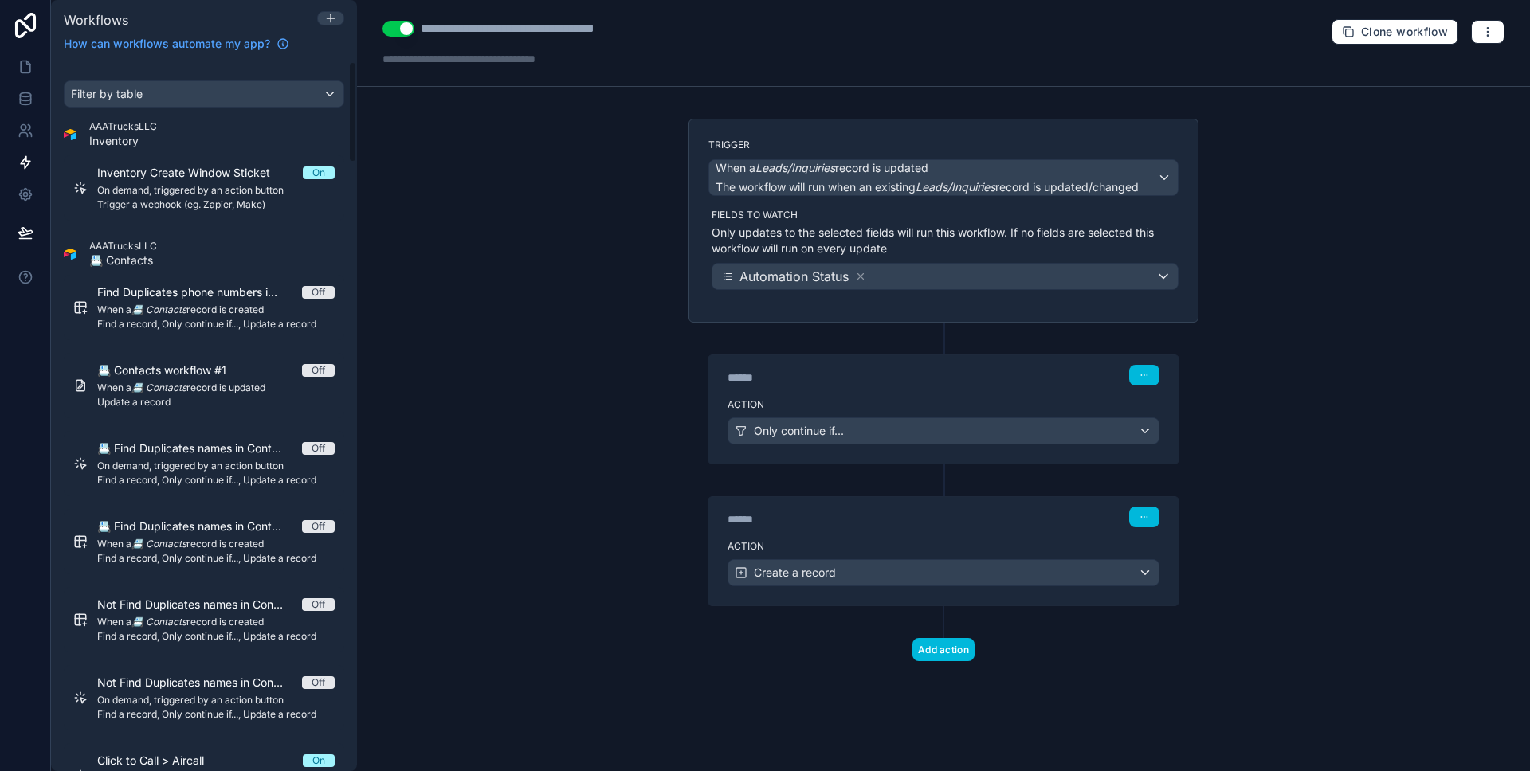
click at [22, 69] on icon at bounding box center [26, 67] width 16 height 16
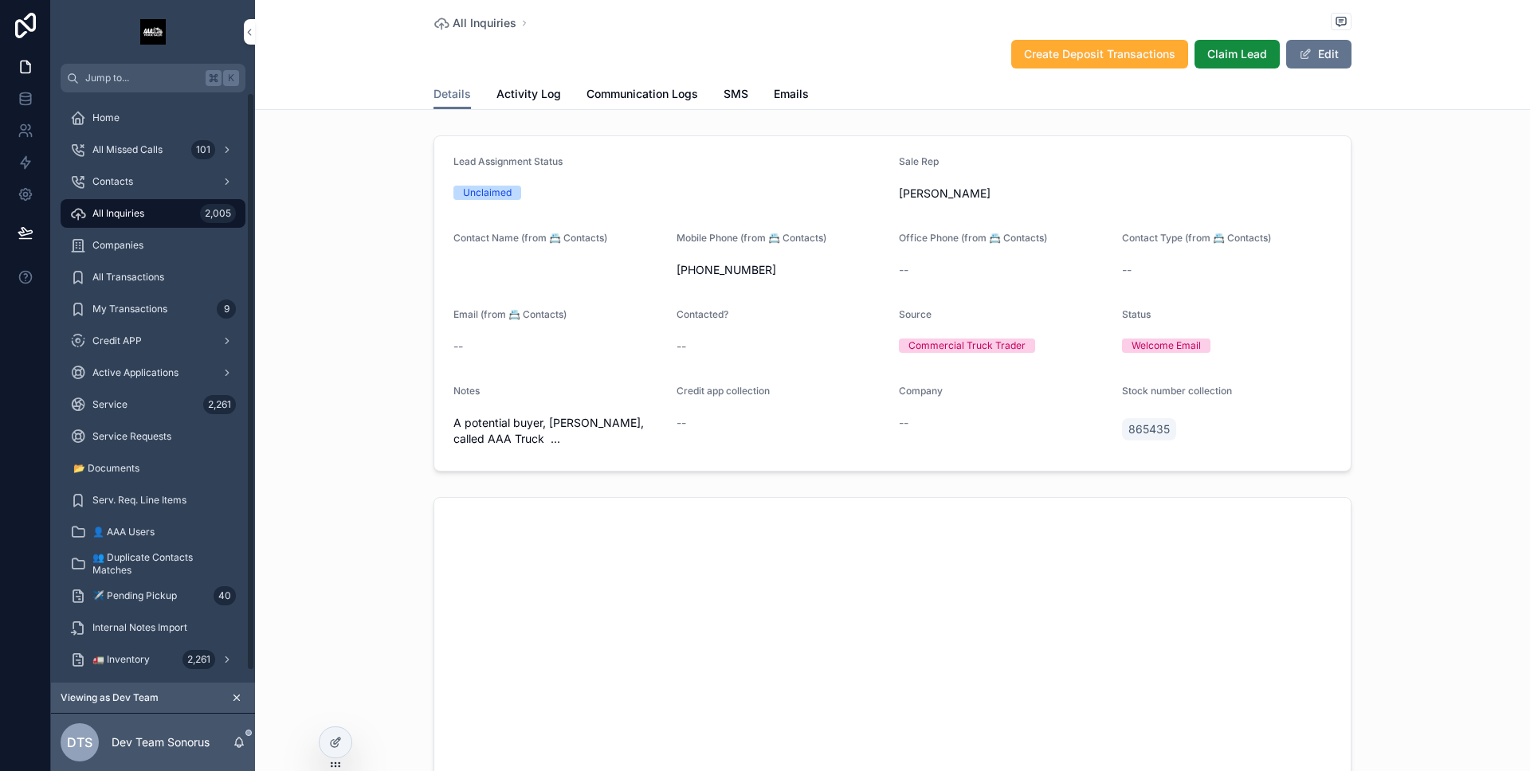
click at [152, 209] on div "All Inquiries 2,005" at bounding box center [153, 213] width 166 height 25
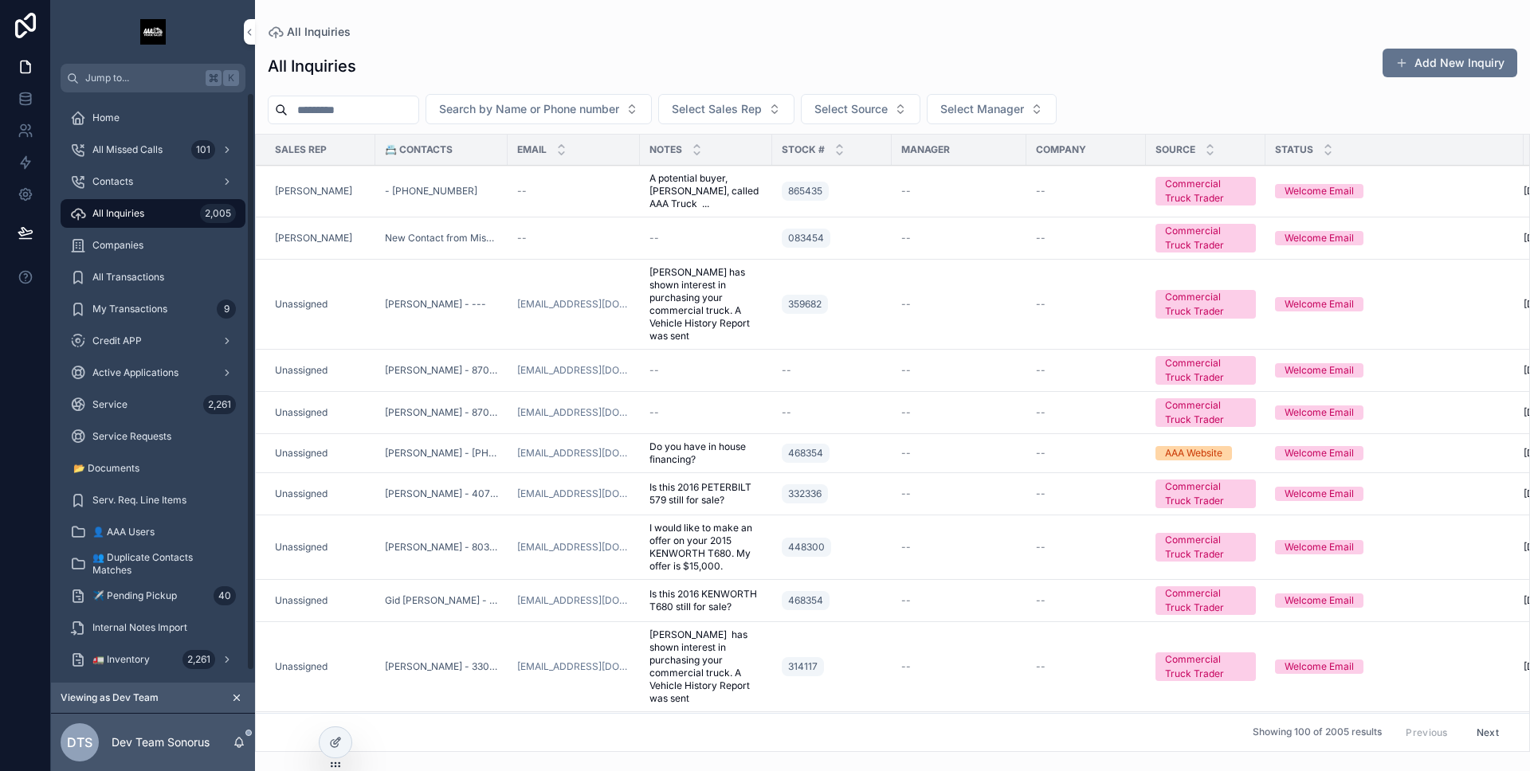
click at [378, 311] on td "[PERSON_NAME] - ---" at bounding box center [441, 305] width 132 height 90
click at [373, 304] on td "Unassigned" at bounding box center [316, 305] width 120 height 90
click at [365, 296] on td "Unassigned" at bounding box center [316, 305] width 120 height 90
click at [970, 308] on div "--" at bounding box center [959, 304] width 116 height 13
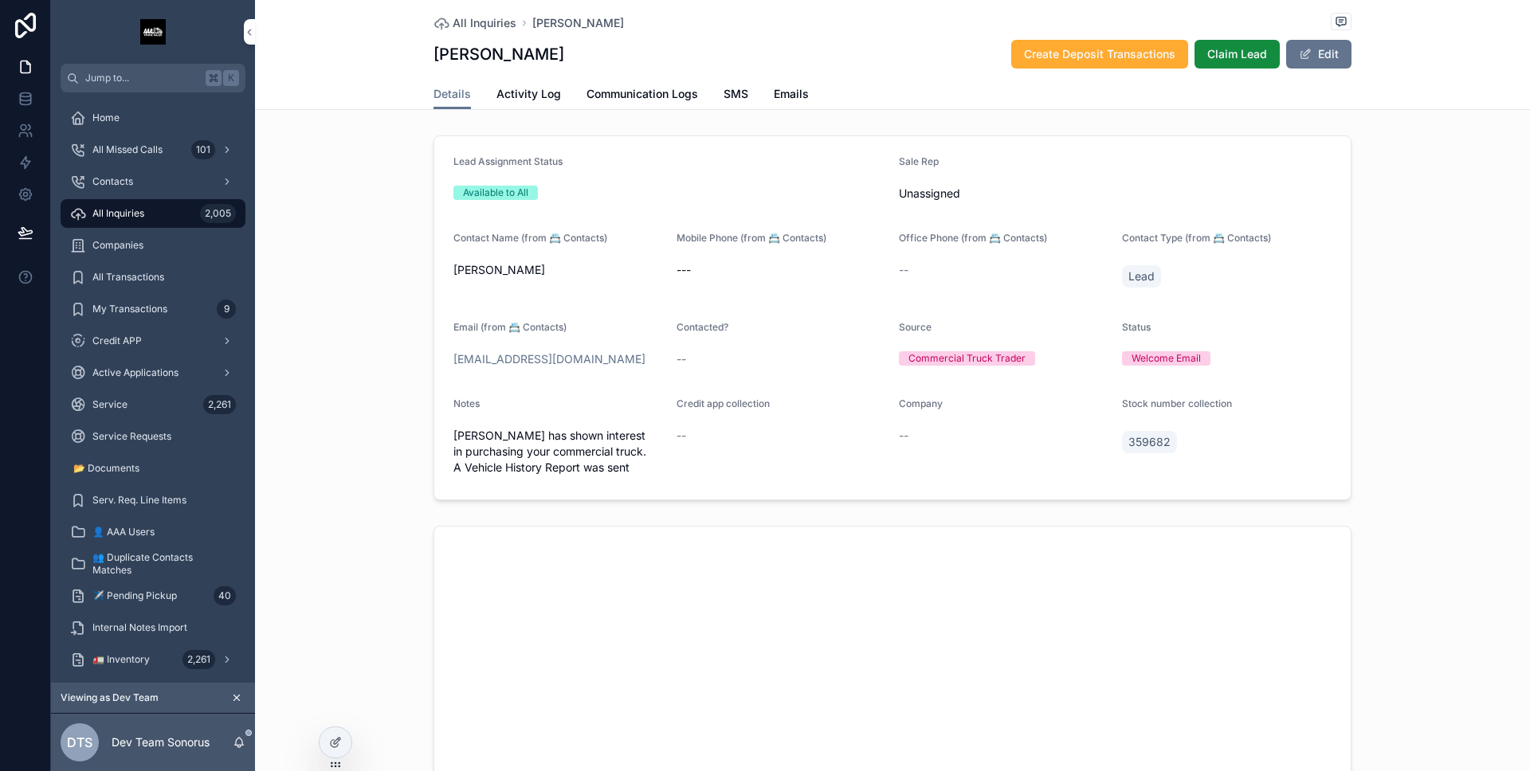
click at [547, 101] on span "Activity Log" at bounding box center [528, 94] width 65 height 16
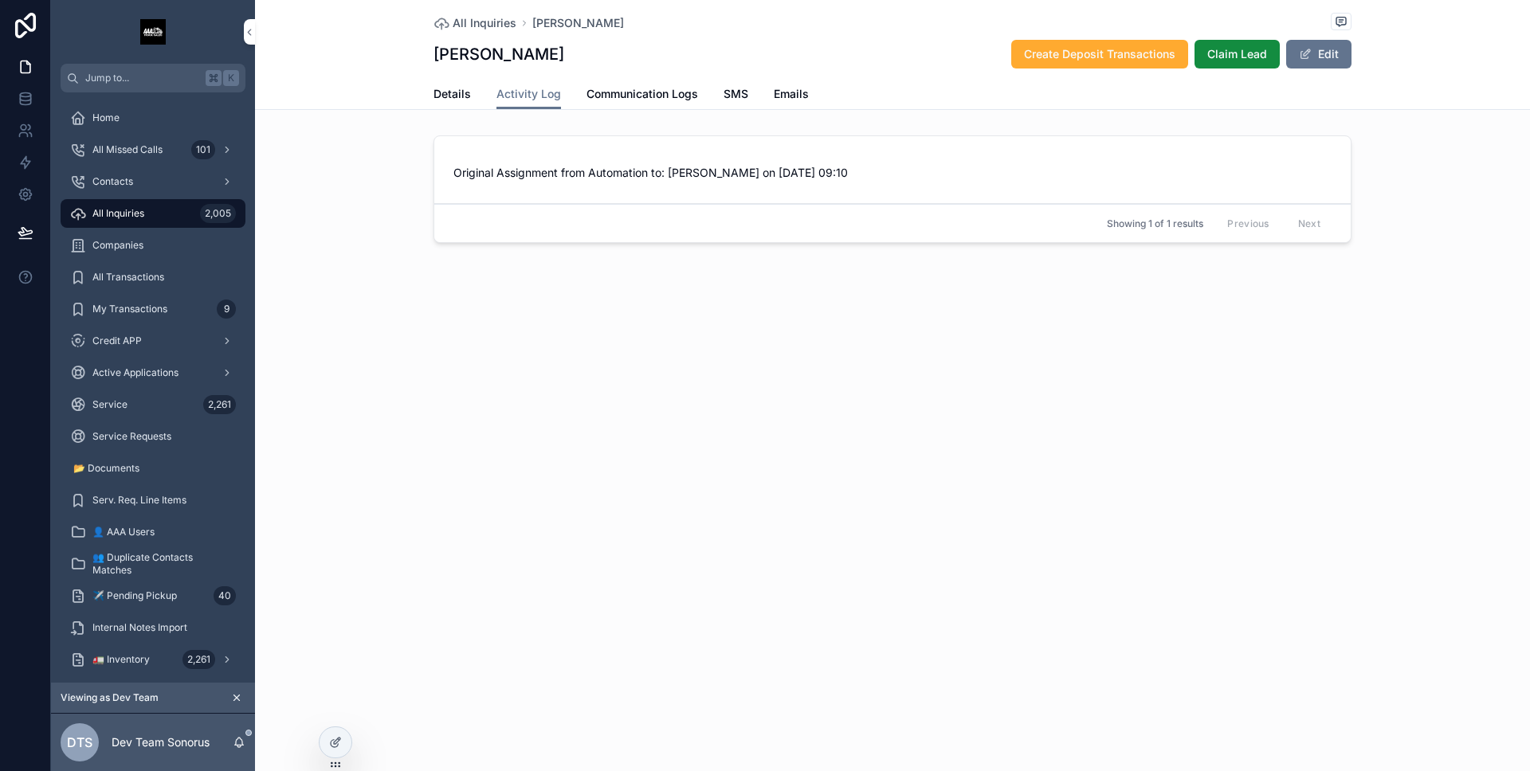
click at [484, 96] on div "Details Activity Log Communication Logs SMS Emails" at bounding box center [892, 94] width 918 height 30
click at [472, 95] on div "Details Activity Log Communication Logs SMS Emails" at bounding box center [892, 94] width 918 height 30
click at [465, 95] on span "Details" at bounding box center [451, 94] width 37 height 16
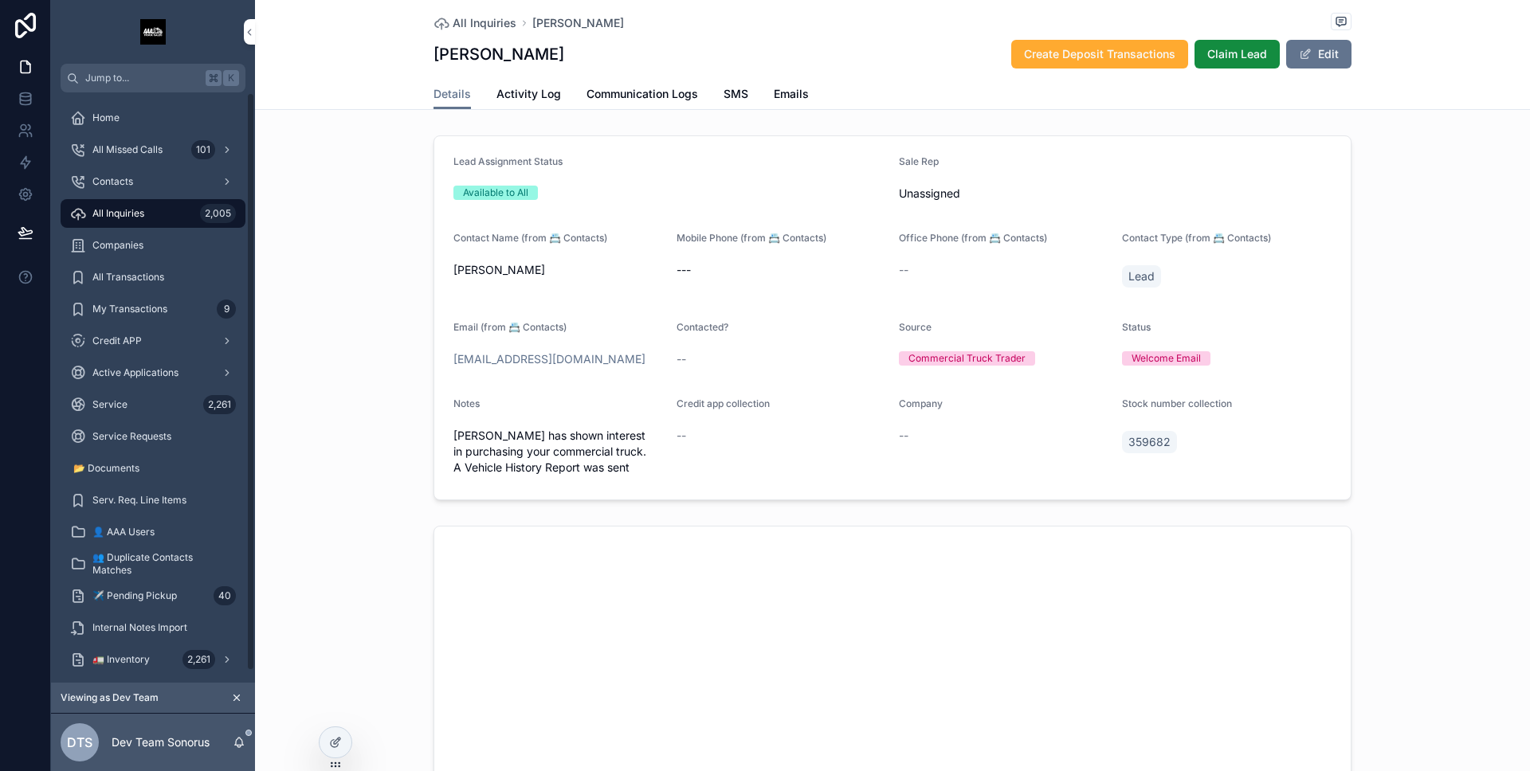
click at [165, 207] on div "All Inquiries 2,005" at bounding box center [153, 213] width 166 height 25
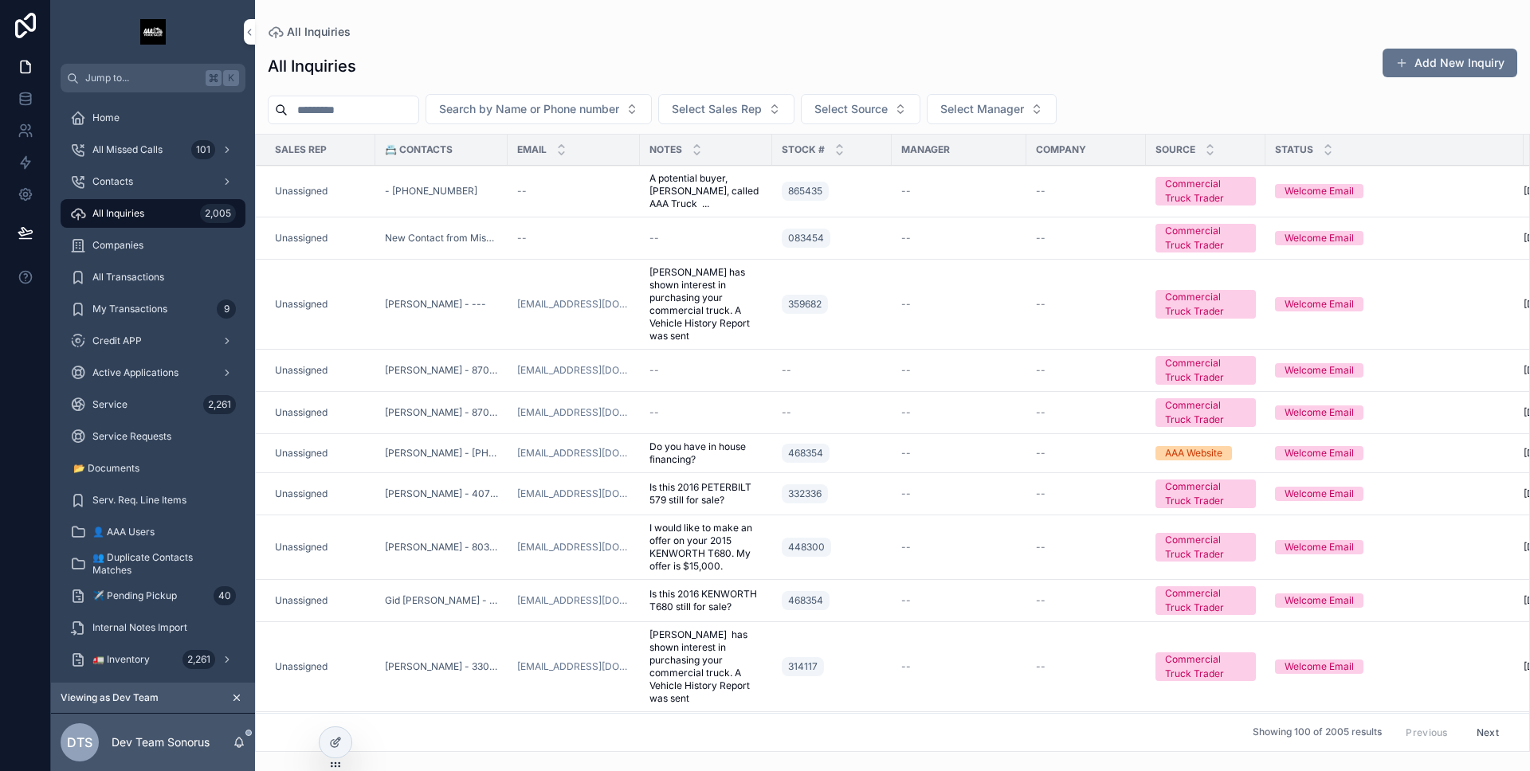
click at [599, 187] on div "--" at bounding box center [573, 191] width 113 height 13
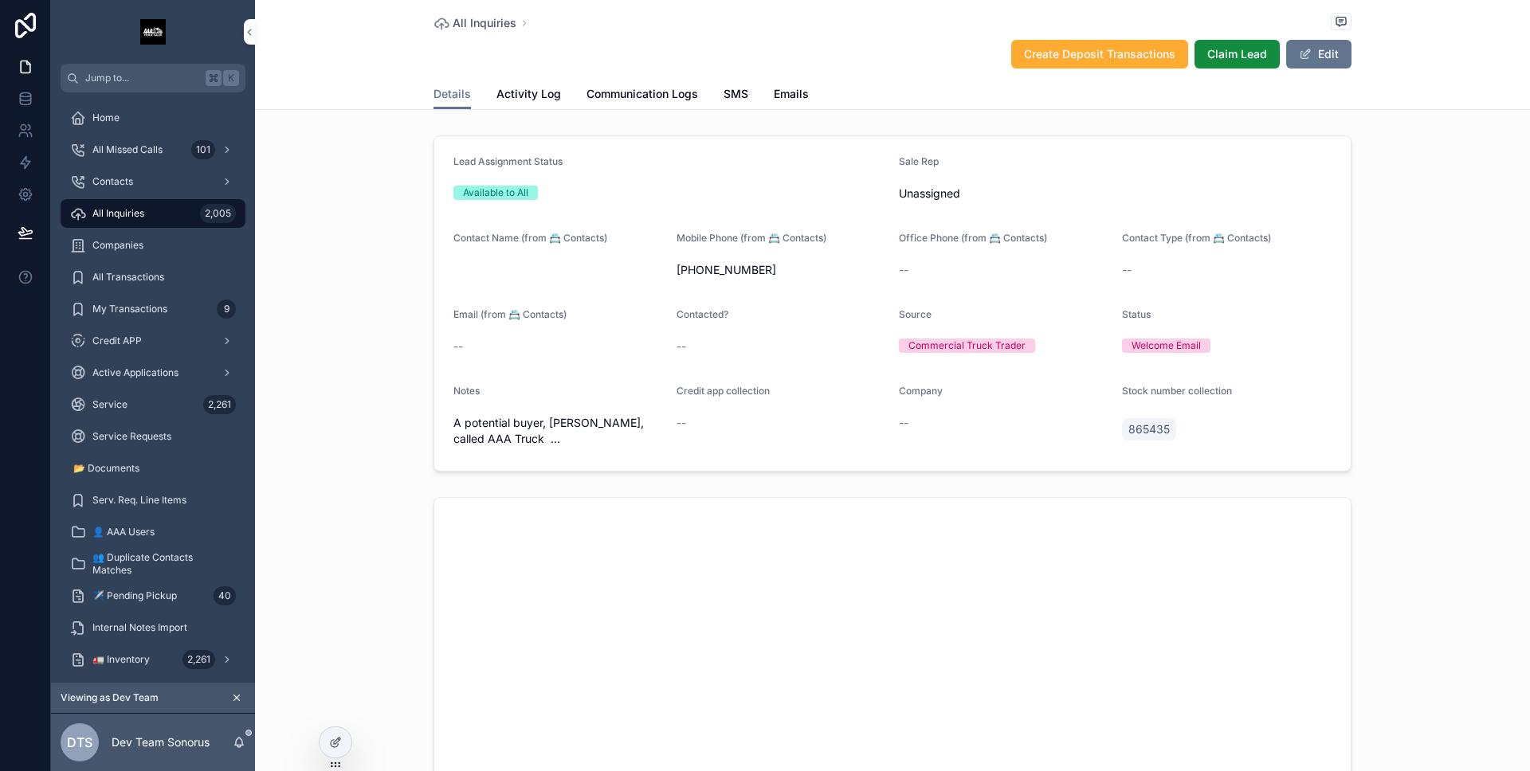
click at [539, 100] on span "Activity Log" at bounding box center [528, 94] width 65 height 16
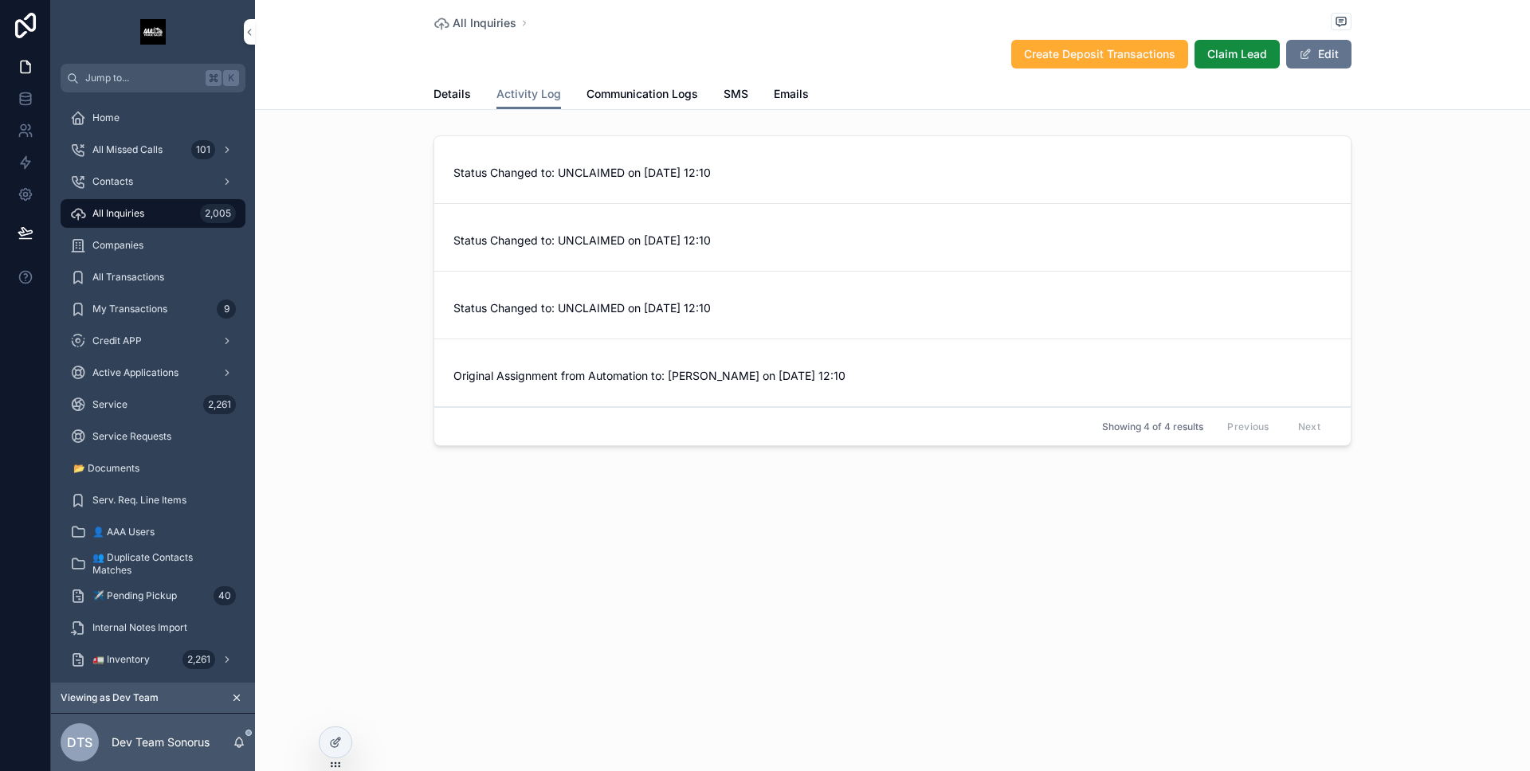
click at [449, 100] on span "Details" at bounding box center [451, 94] width 37 height 16
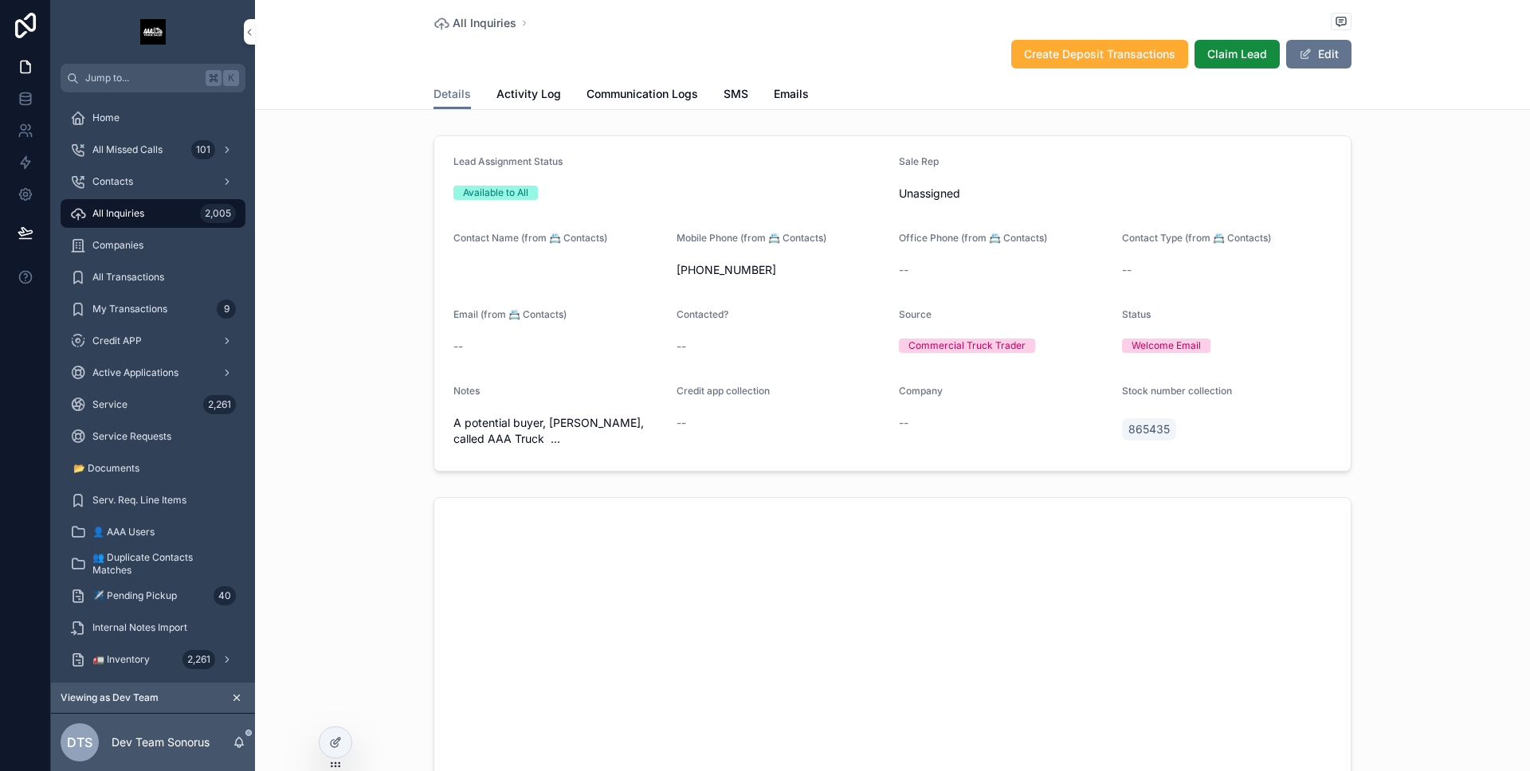
click at [527, 95] on span "Activity Log" at bounding box center [528, 94] width 65 height 16
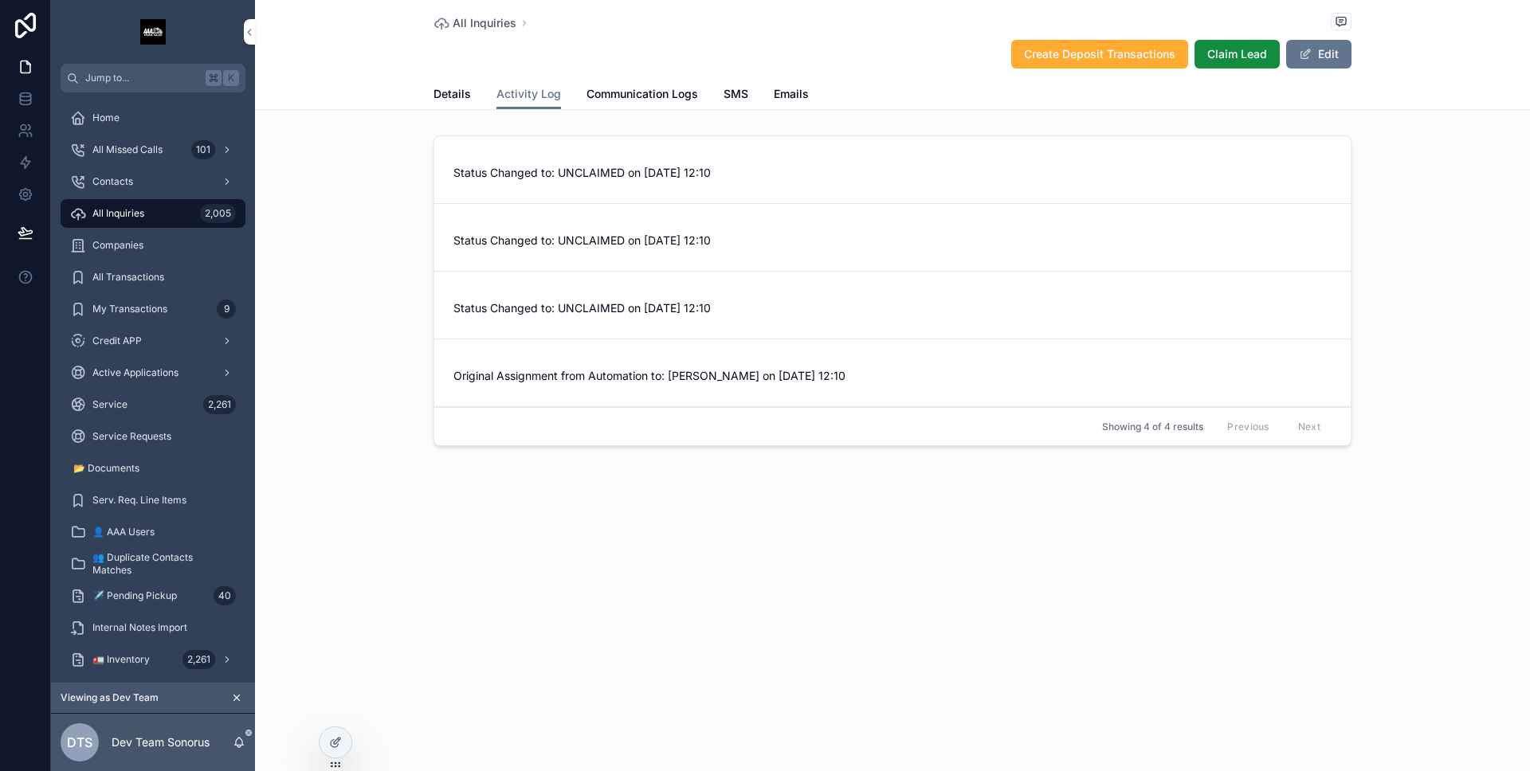
click at [460, 99] on span "Details" at bounding box center [451, 94] width 37 height 16
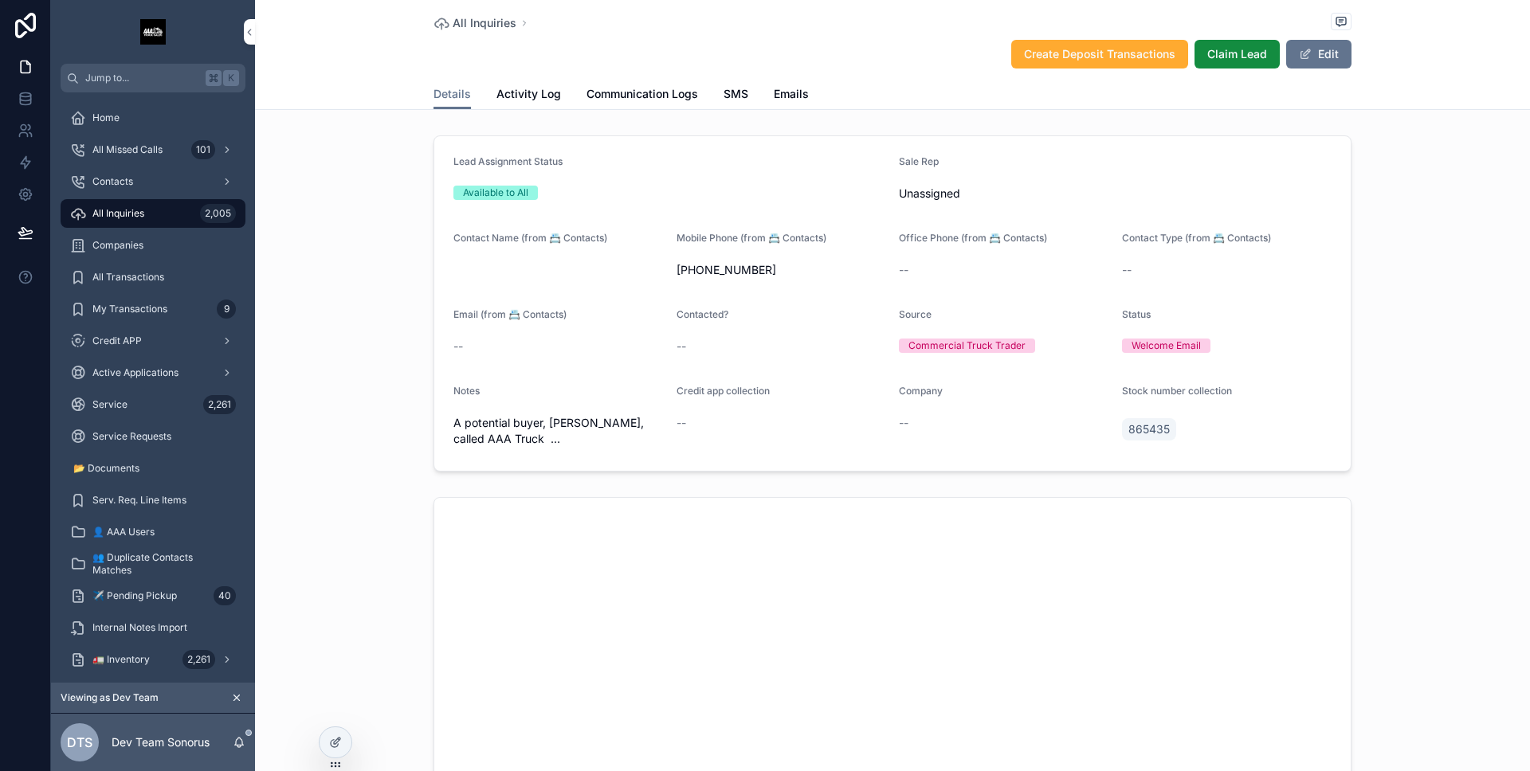
click at [525, 96] on span "Activity Log" at bounding box center [528, 94] width 65 height 16
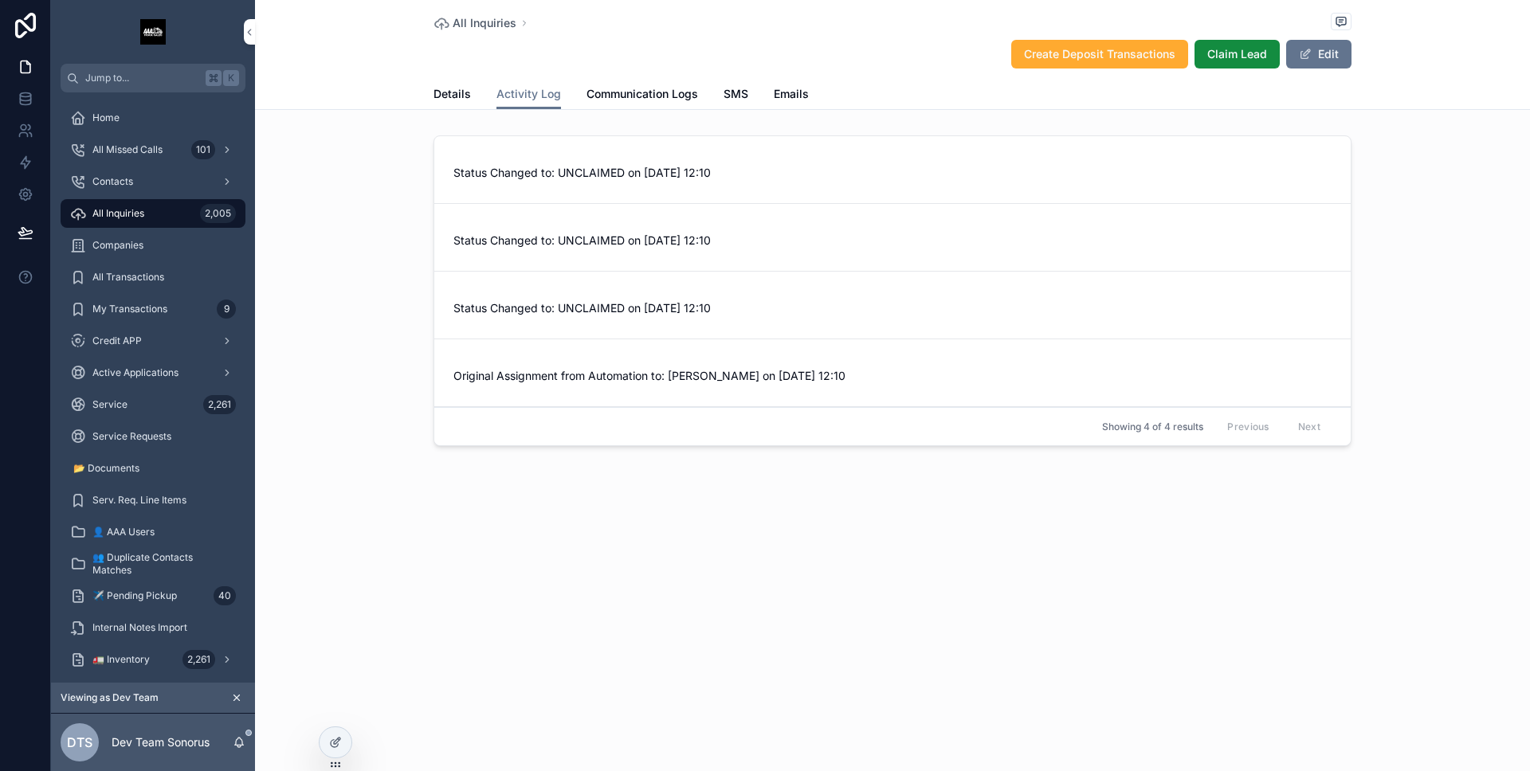
click at [460, 94] on span "Details" at bounding box center [451, 94] width 37 height 16
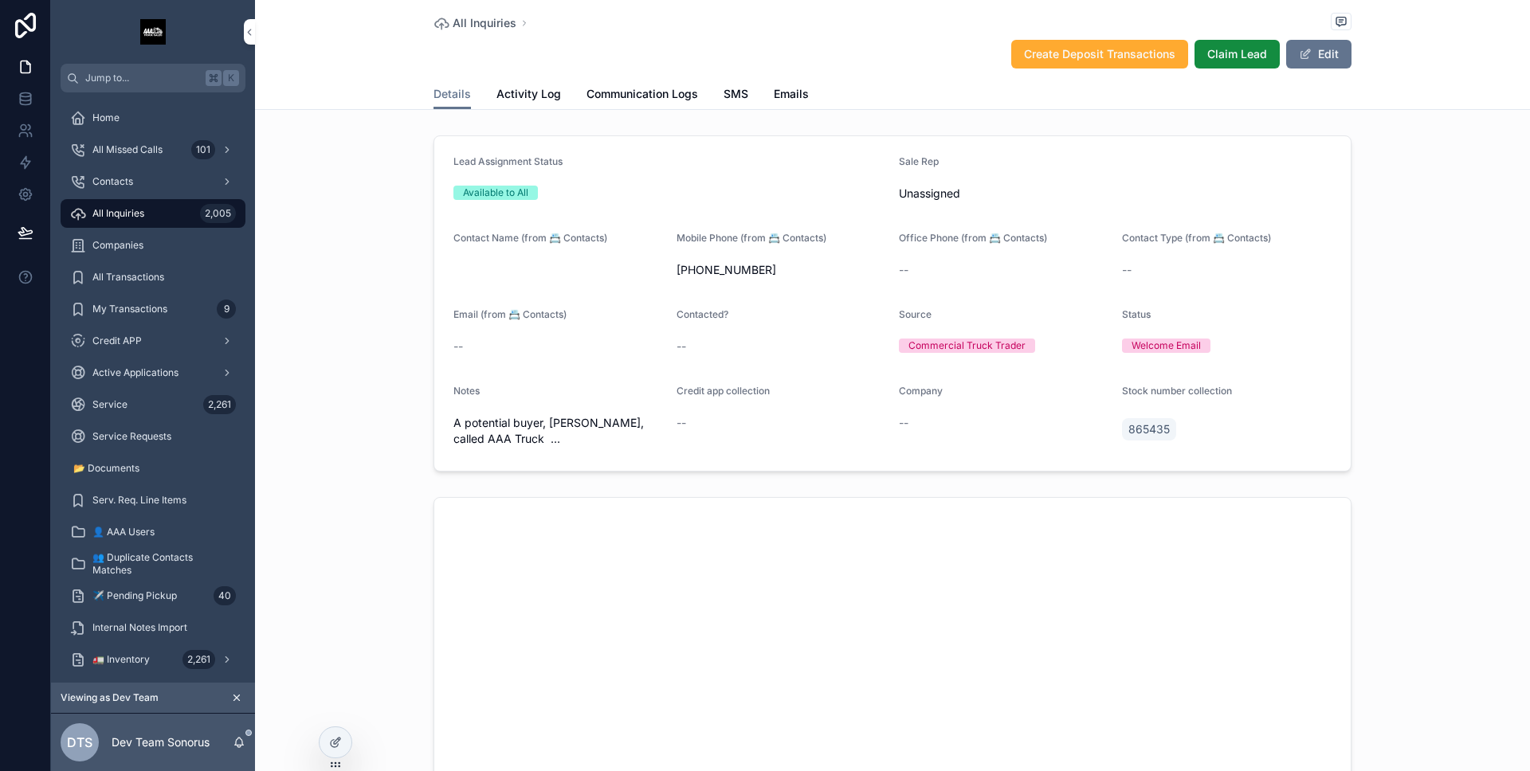
click at [504, 96] on span "Activity Log" at bounding box center [528, 94] width 65 height 16
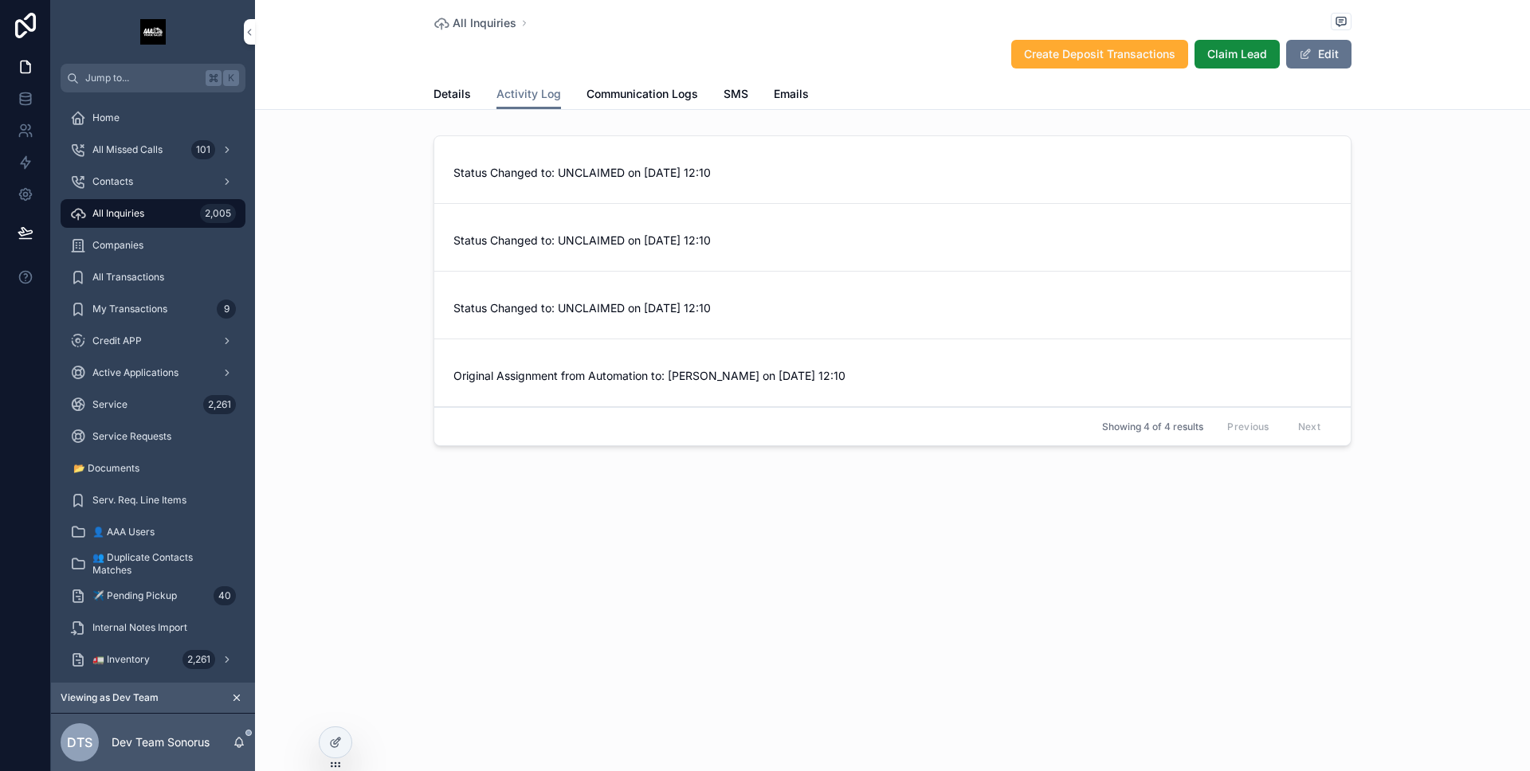
click at [455, 93] on span "Details" at bounding box center [451, 94] width 37 height 16
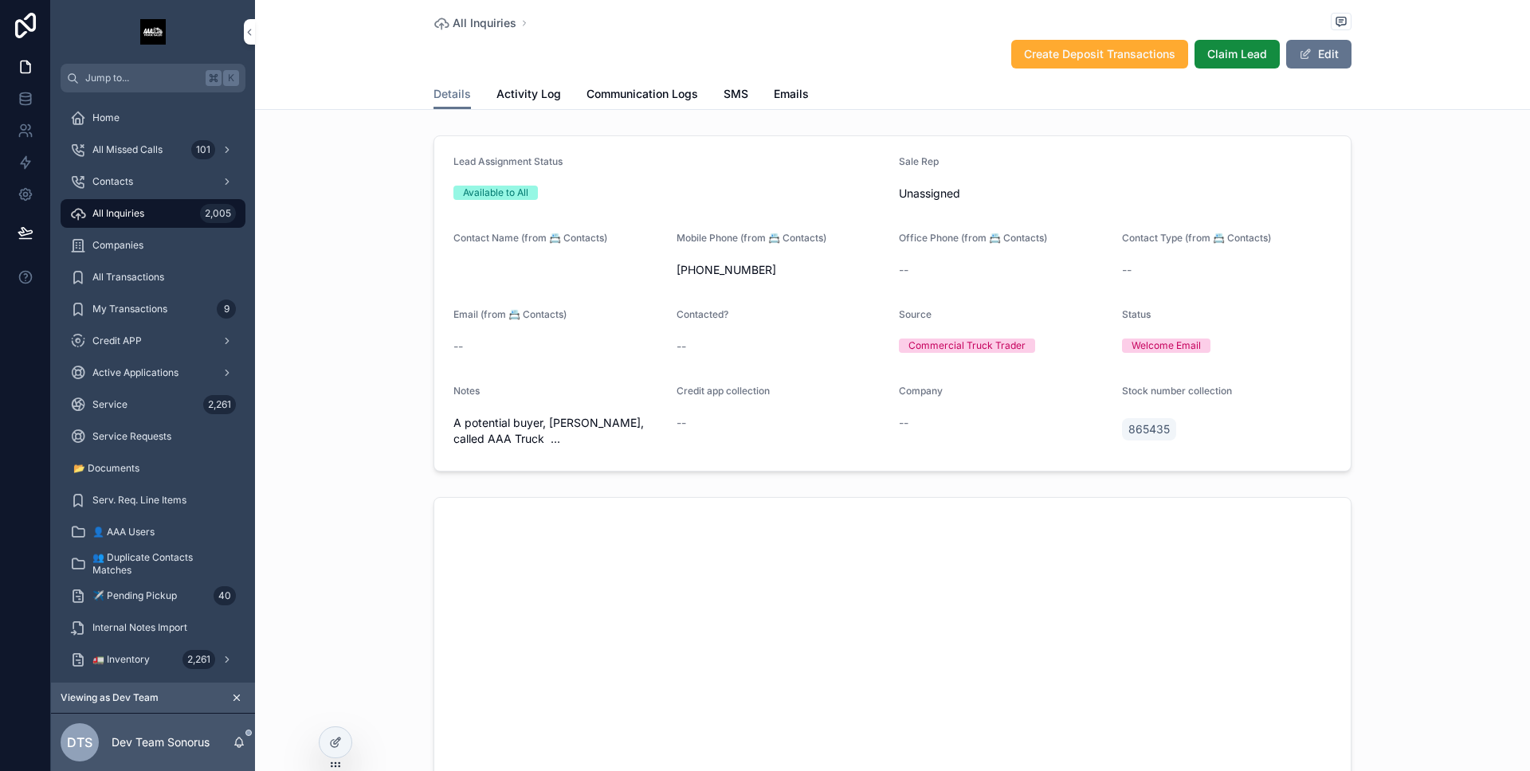
click at [510, 96] on span "Activity Log" at bounding box center [528, 94] width 65 height 16
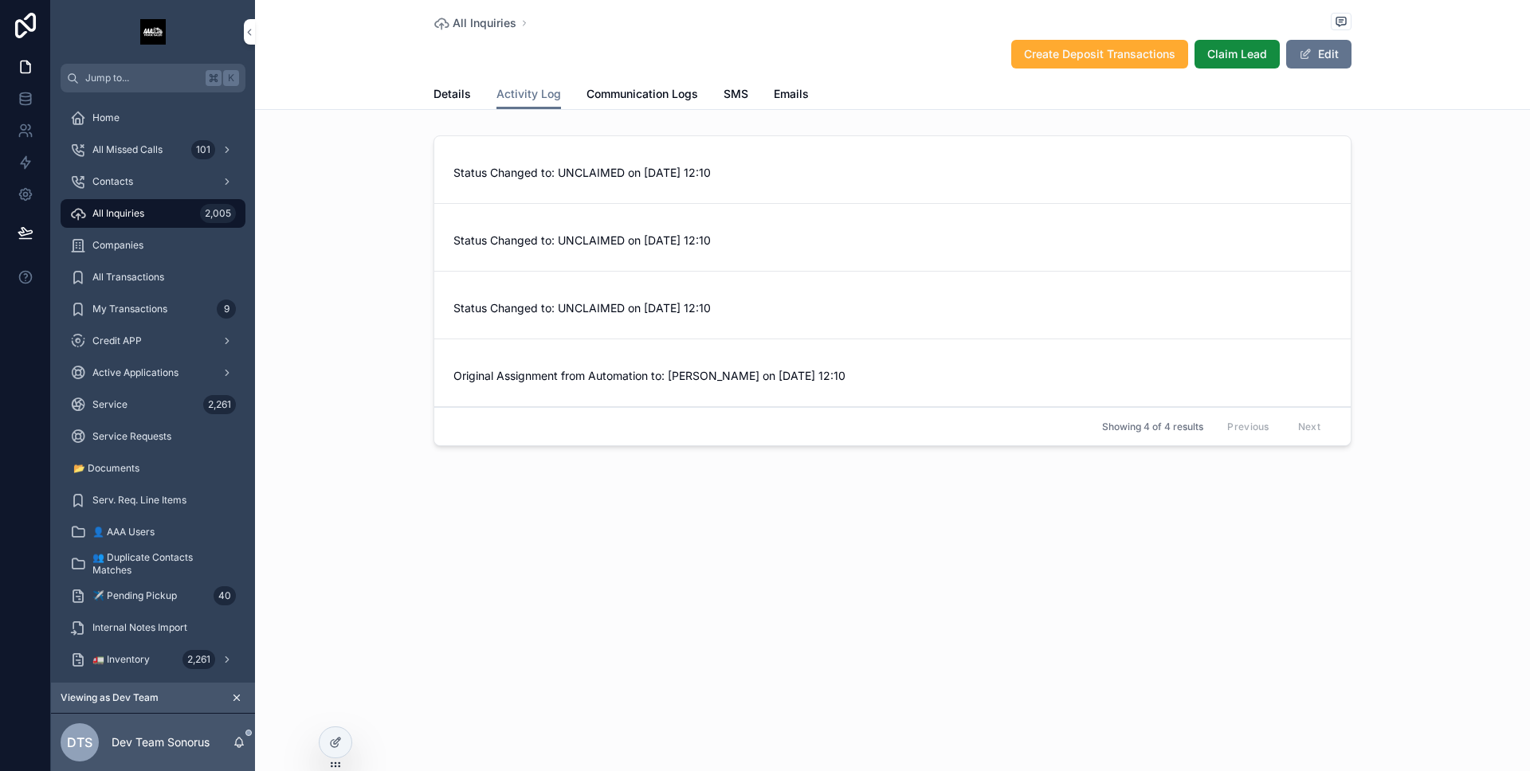
click at [647, 179] on span "Status Changed to: UNCLAIMED on [DATE] 12:10" at bounding box center [892, 173] width 878 height 16
click at [645, 170] on span "Status Changed to: UNCLAIMED on [DATE] 12:10" at bounding box center [892, 173] width 878 height 16
click at [470, 90] on div "Details Activity Log Communication Logs SMS Emails" at bounding box center [892, 94] width 918 height 30
click at [449, 106] on link "Details" at bounding box center [451, 96] width 37 height 32
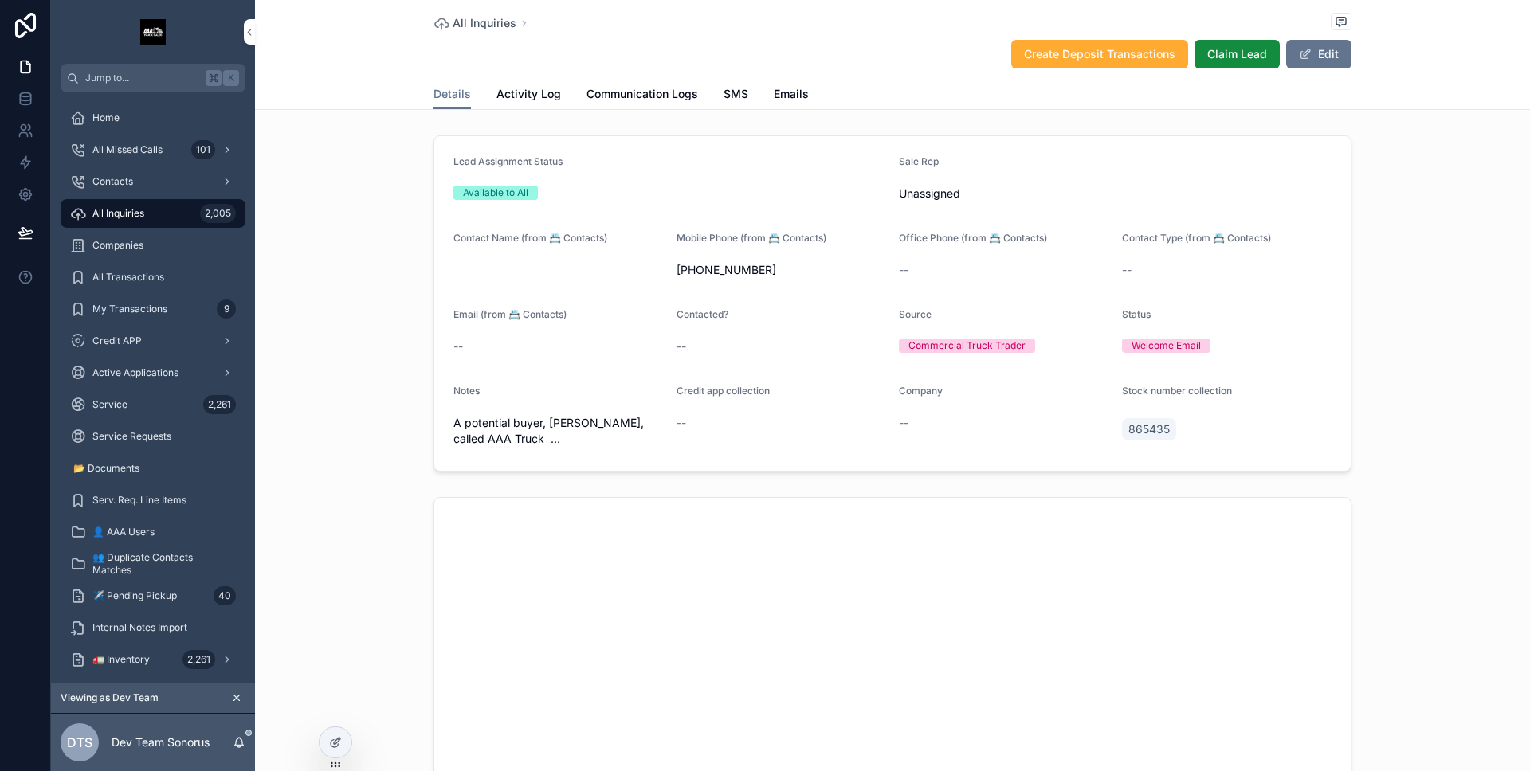
click at [540, 99] on span "Activity Log" at bounding box center [528, 94] width 65 height 16
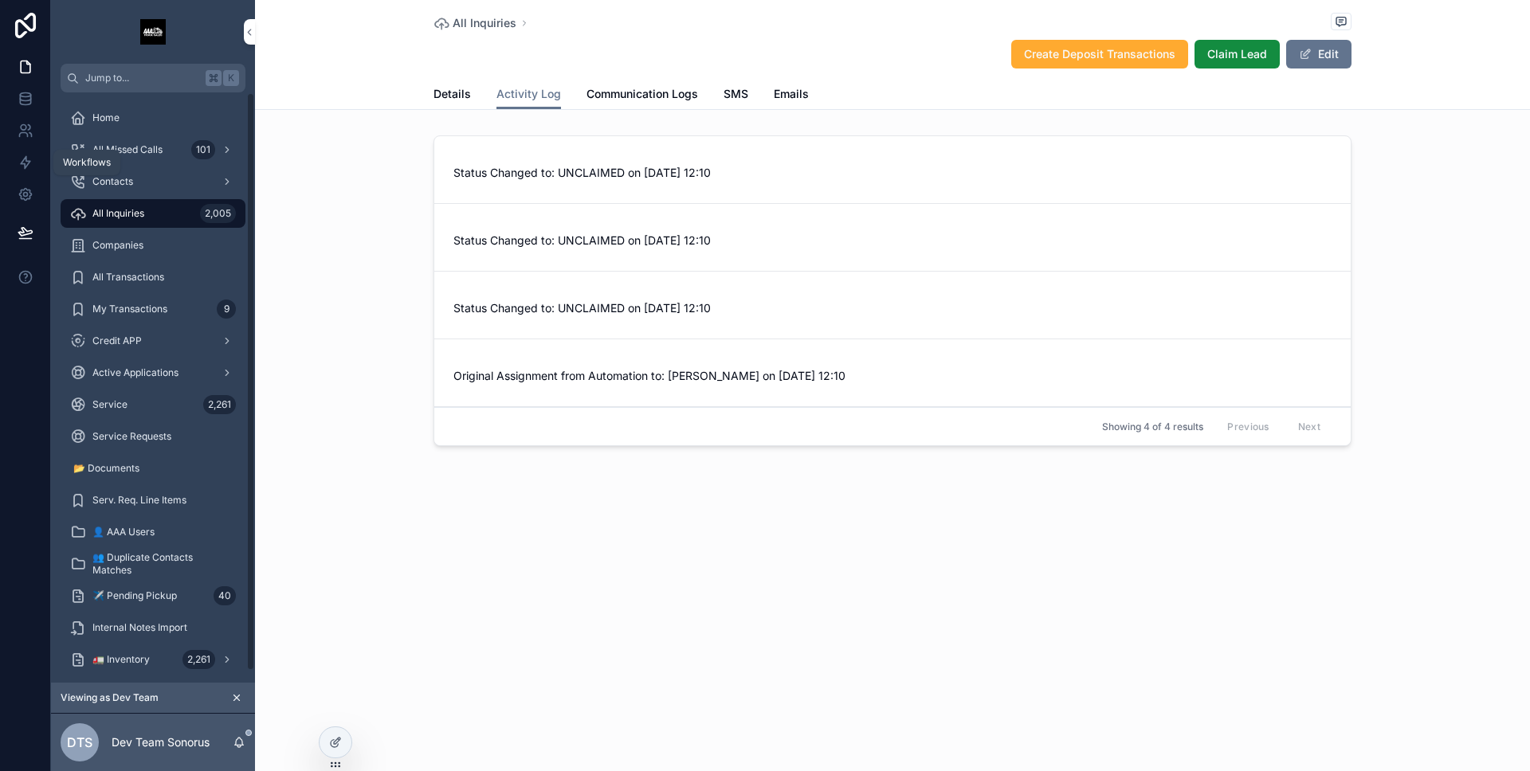
click at [26, 168] on icon at bounding box center [26, 163] width 16 height 16
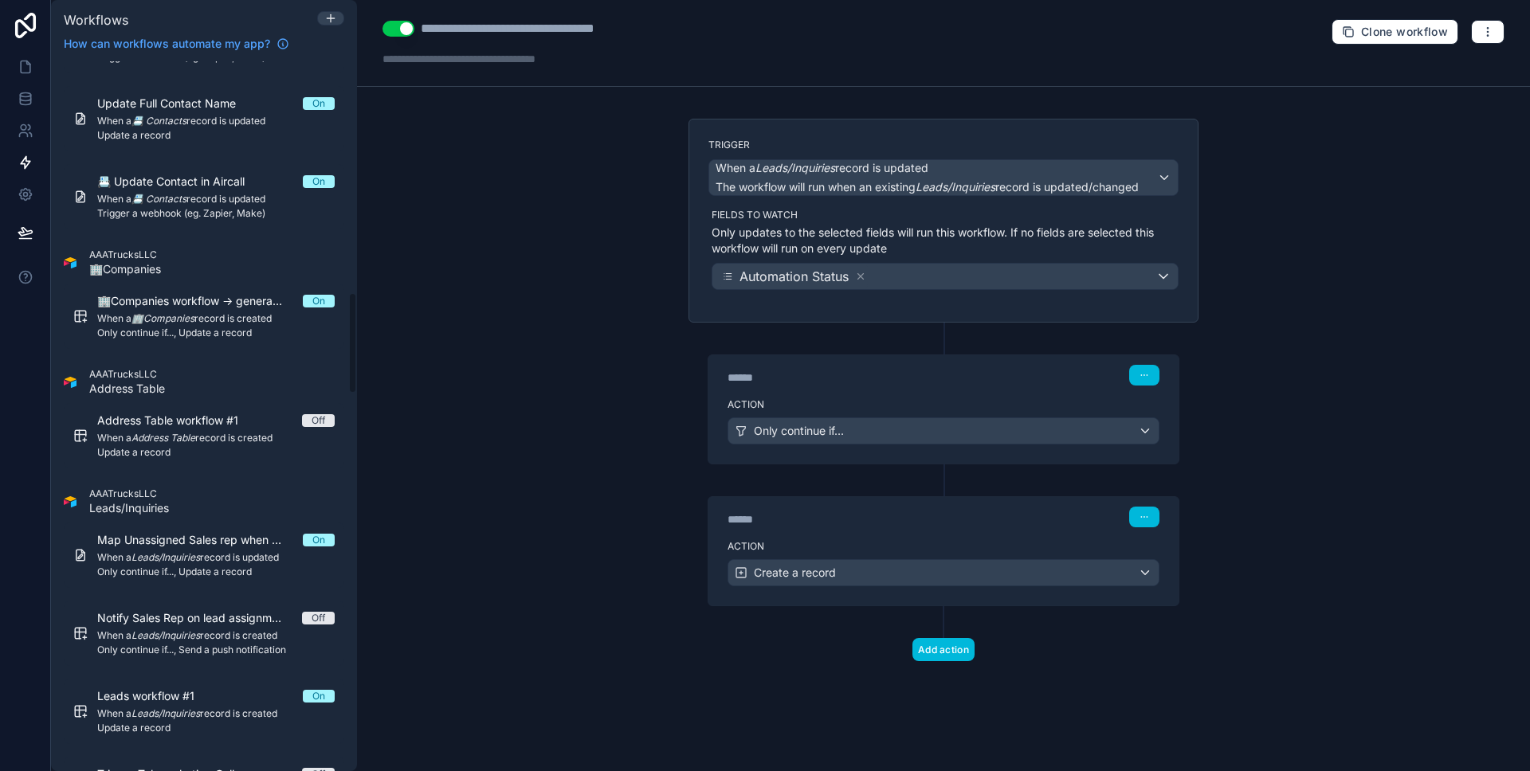
scroll to position [1768, 0]
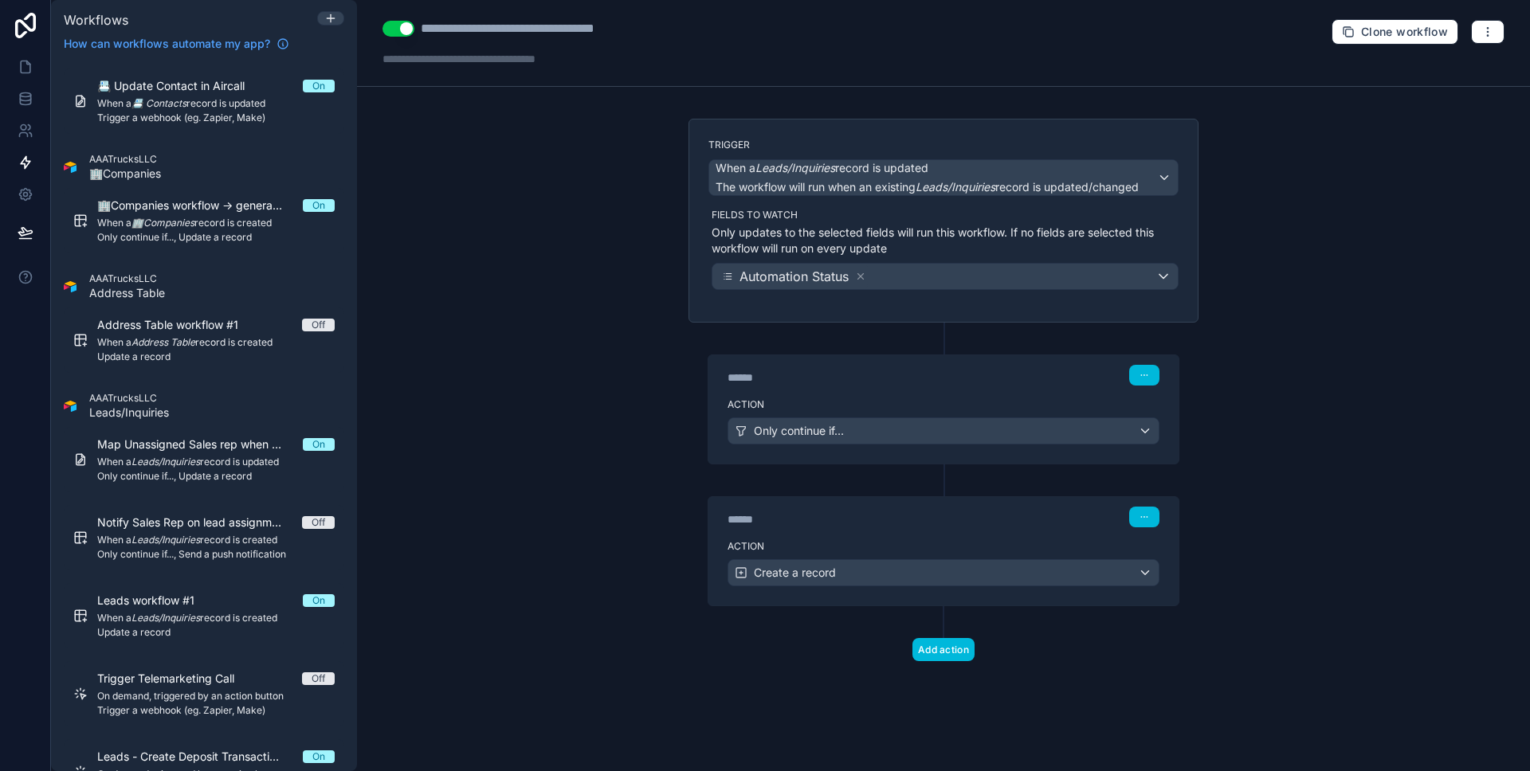
click at [219, 476] on span "Only continue if..., Update a record" at bounding box center [215, 476] width 237 height 13
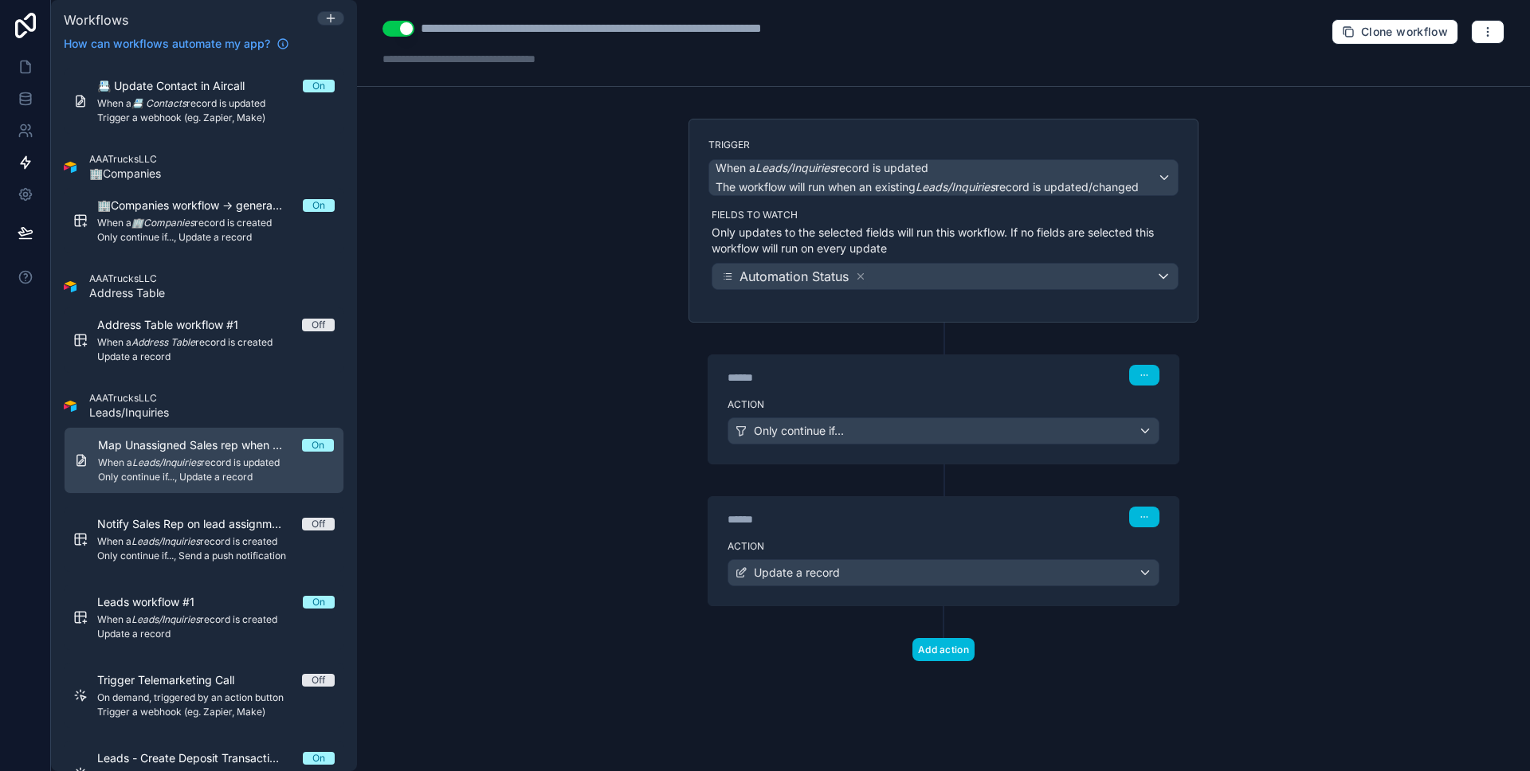
click at [945, 226] on p "Only updates to the selected fields will run this workflow. If no fields are se…" at bounding box center [944, 241] width 467 height 32
click at [942, 235] on p "Only updates to the selected fields will run this workflow. If no fields are se…" at bounding box center [944, 241] width 467 height 32
click at [831, 388] on div "****** Step 1" at bounding box center [943, 373] width 470 height 37
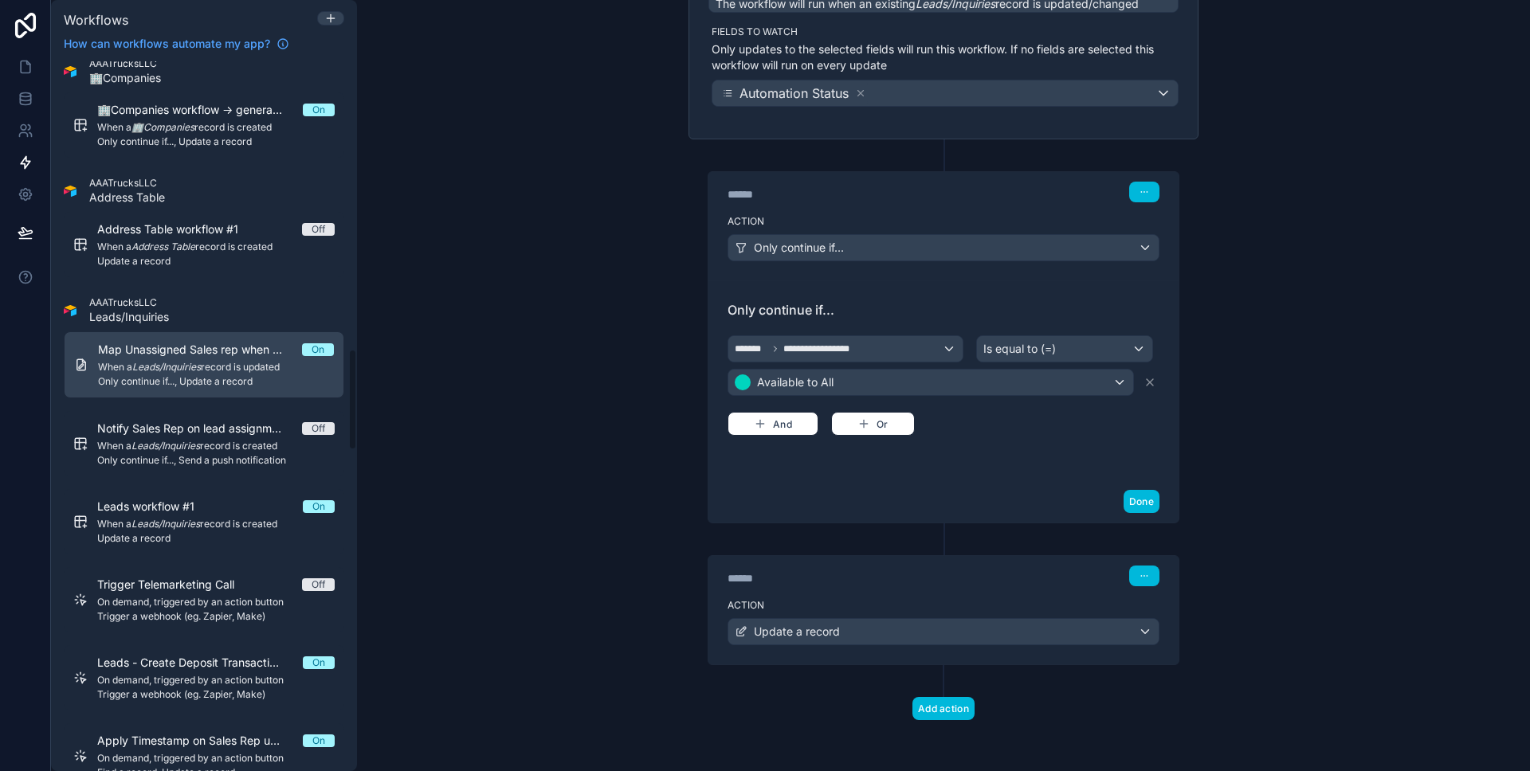
scroll to position [2067, 0]
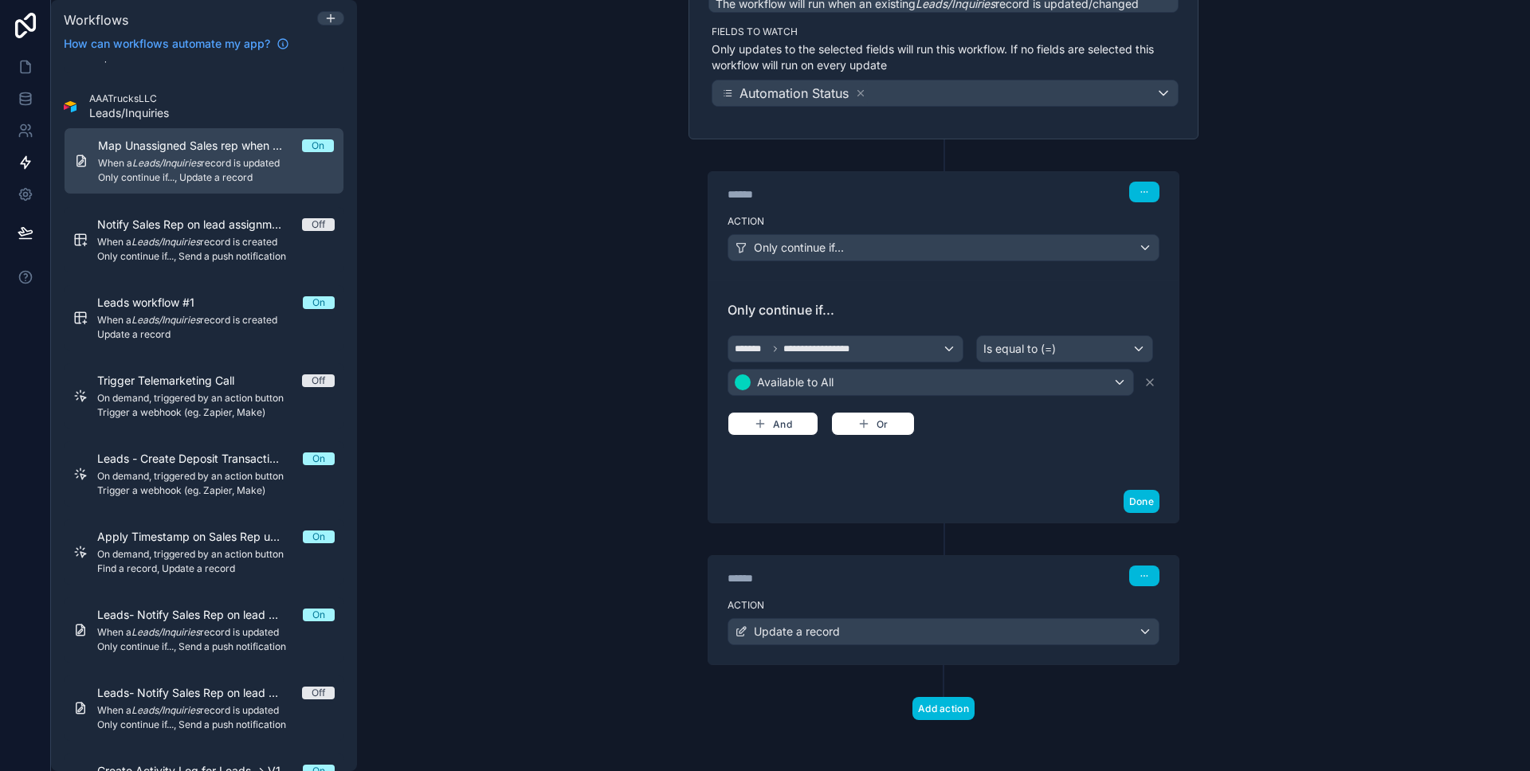
click at [190, 330] on span "Update a record" at bounding box center [215, 334] width 237 height 13
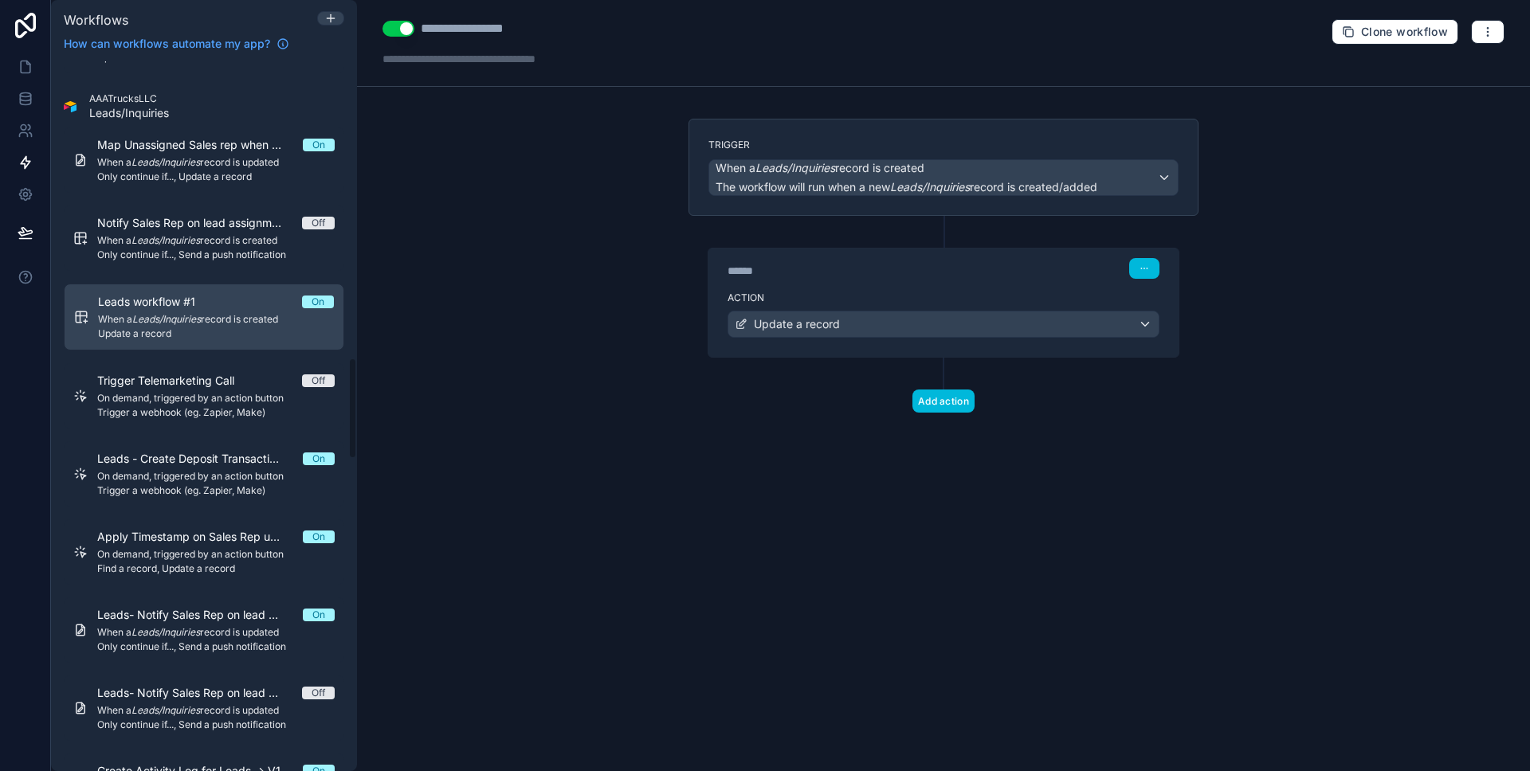
click at [826, 294] on label "Action" at bounding box center [943, 298] width 432 height 13
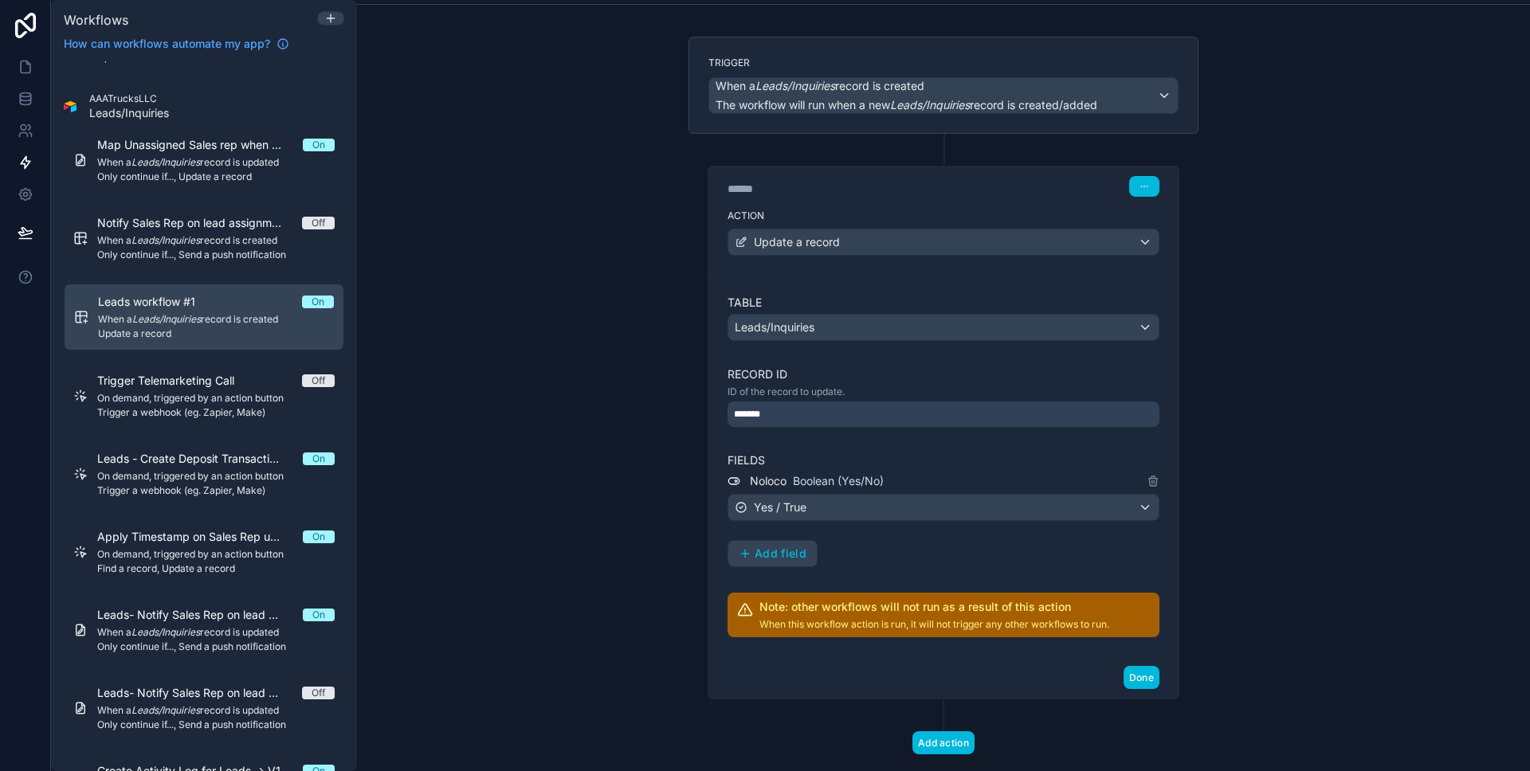
scroll to position [100, 0]
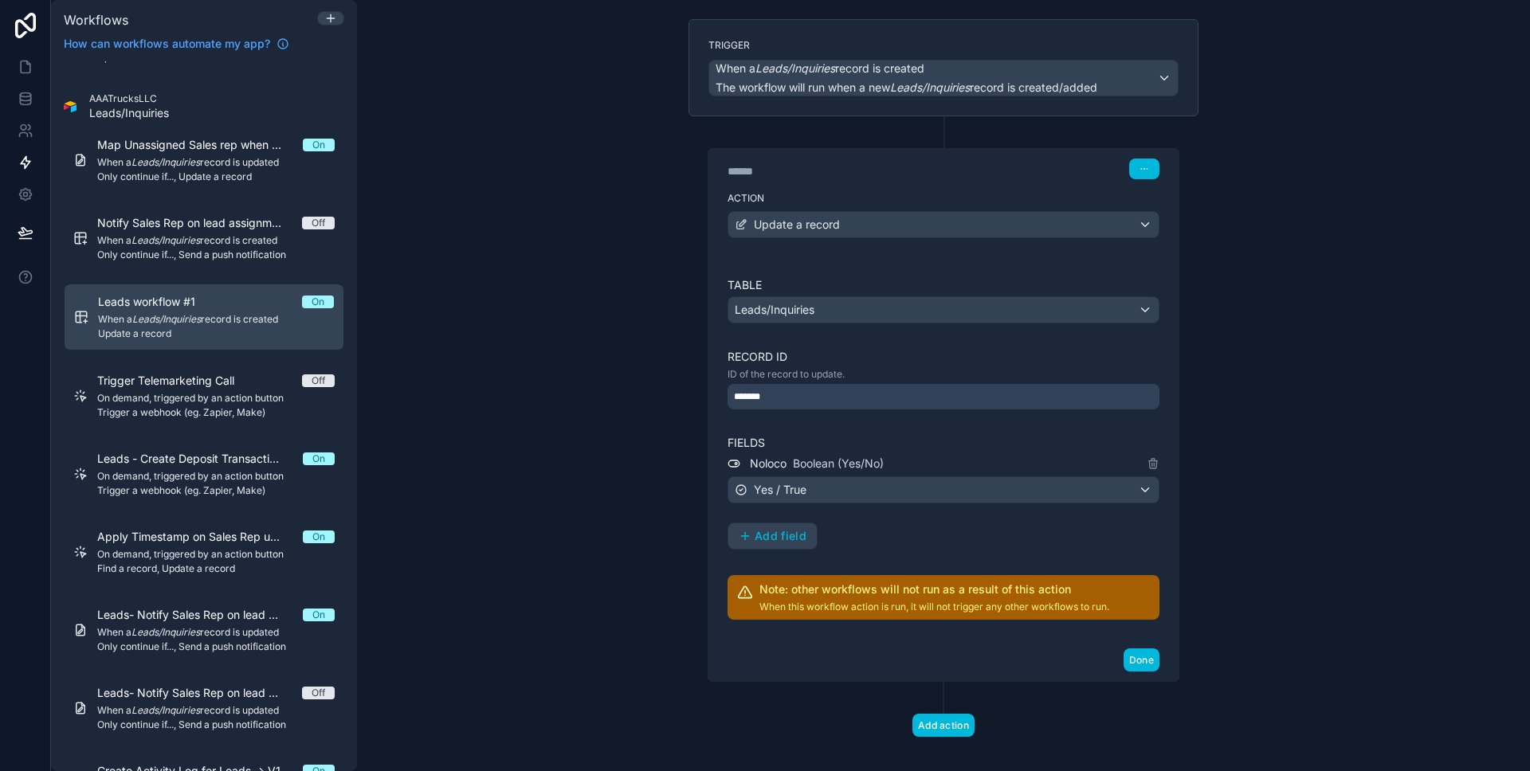
click at [241, 465] on span "Leads - Create Deposit Transaction Rows" at bounding box center [200, 459] width 206 height 16
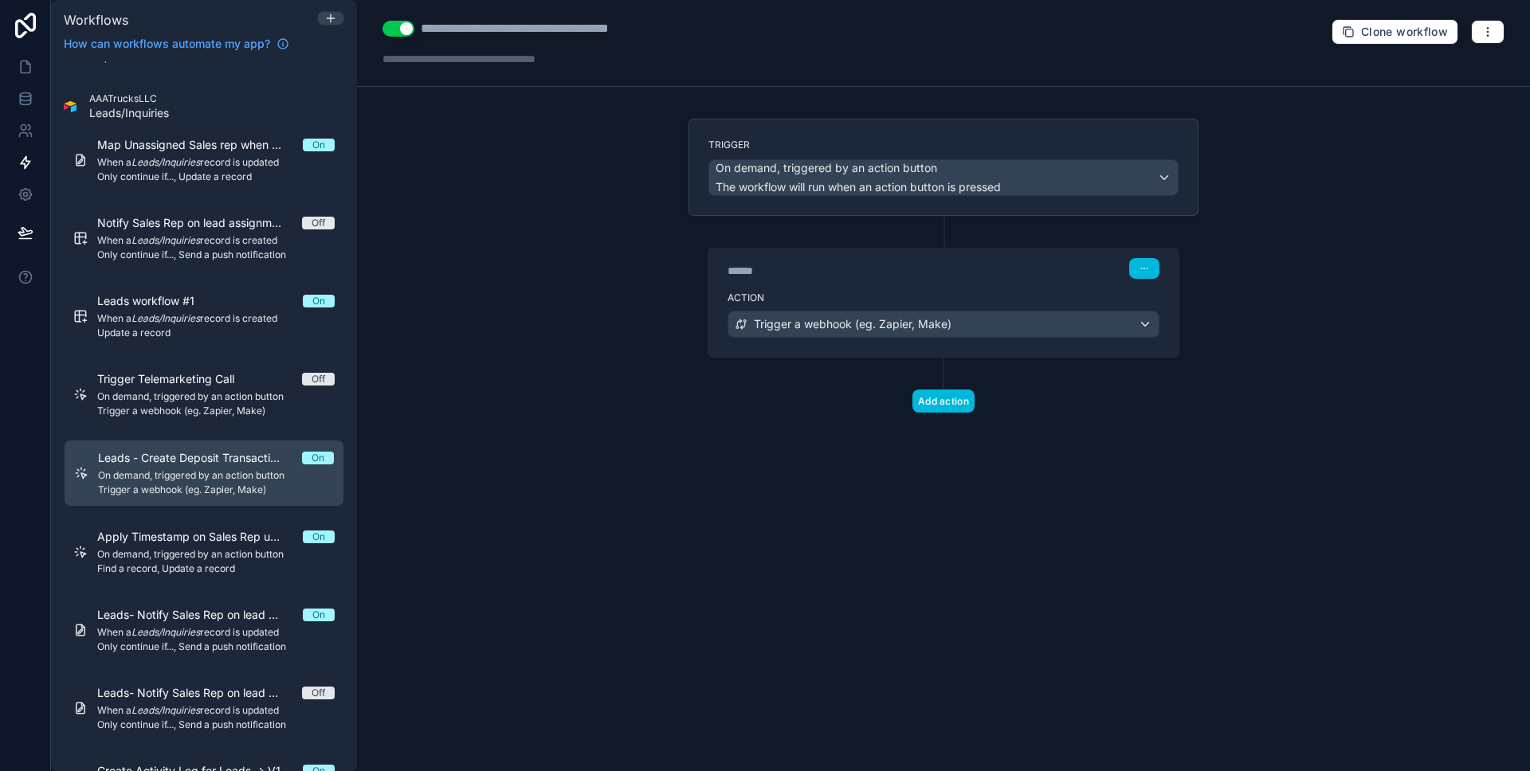
click at [210, 537] on span "Apply Timestamp on Sales Rep upon Lead Claim" at bounding box center [200, 537] width 206 height 16
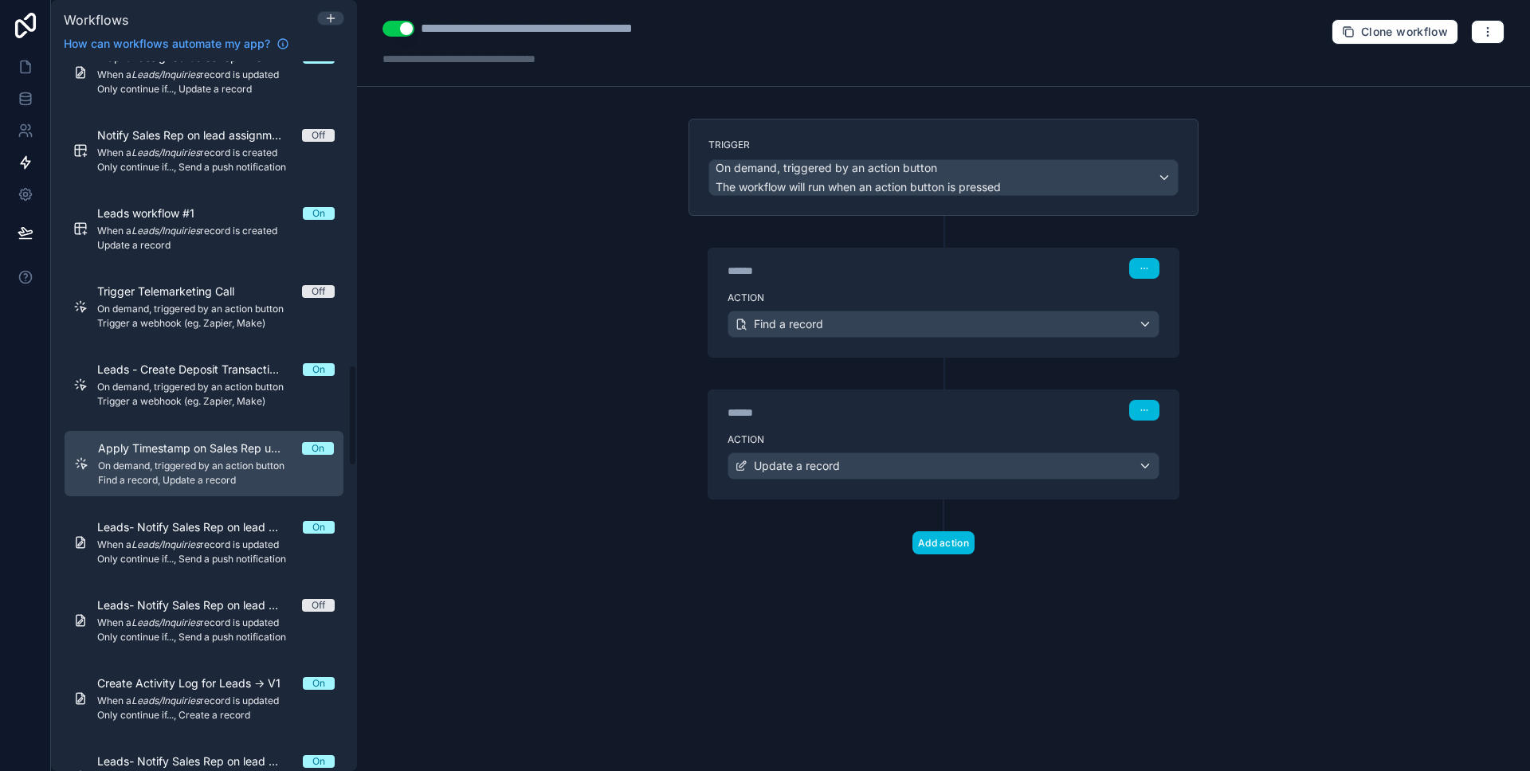
scroll to position [2172, 0]
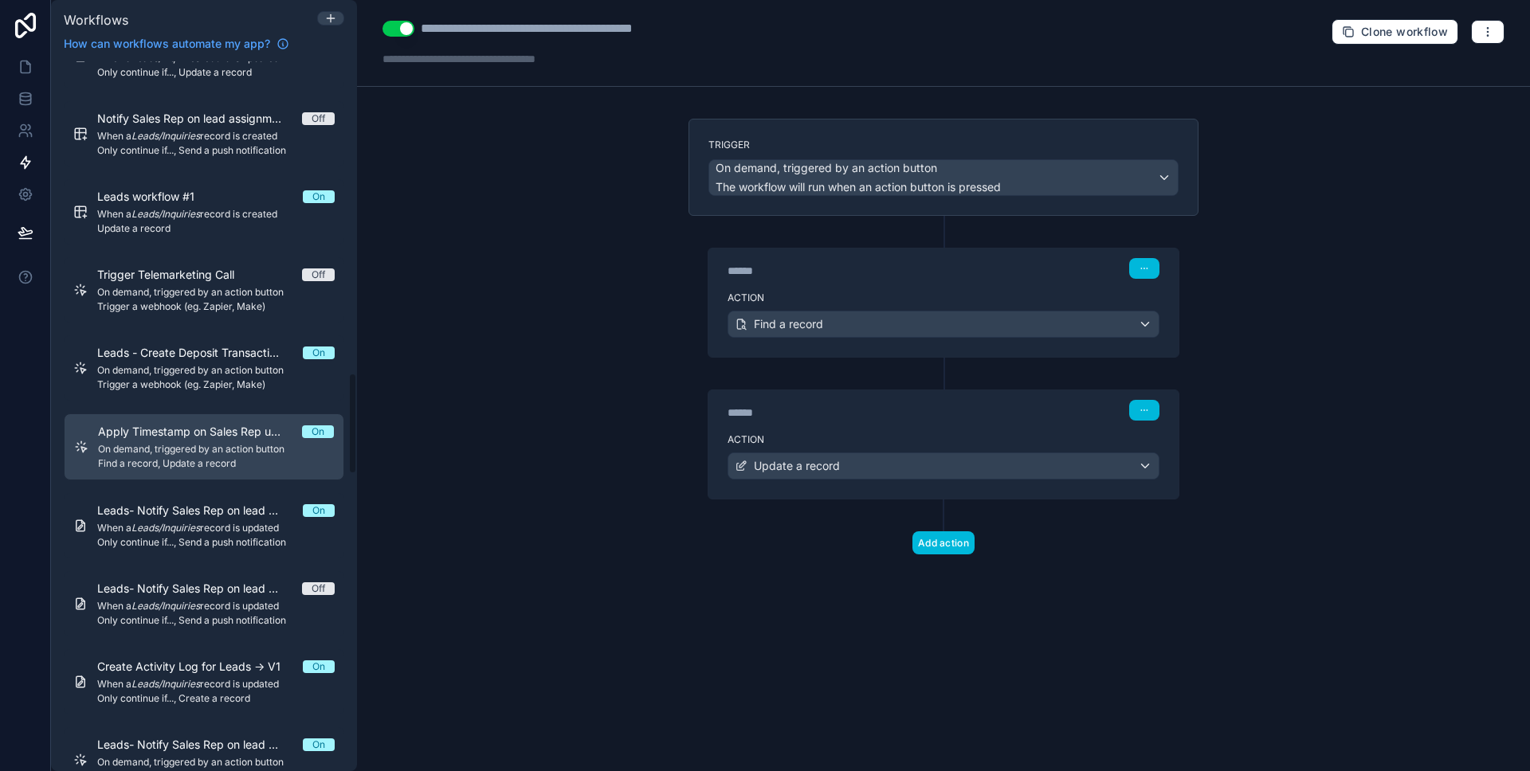
click at [210, 537] on span "Only continue if..., Send a push notification" at bounding box center [215, 542] width 237 height 13
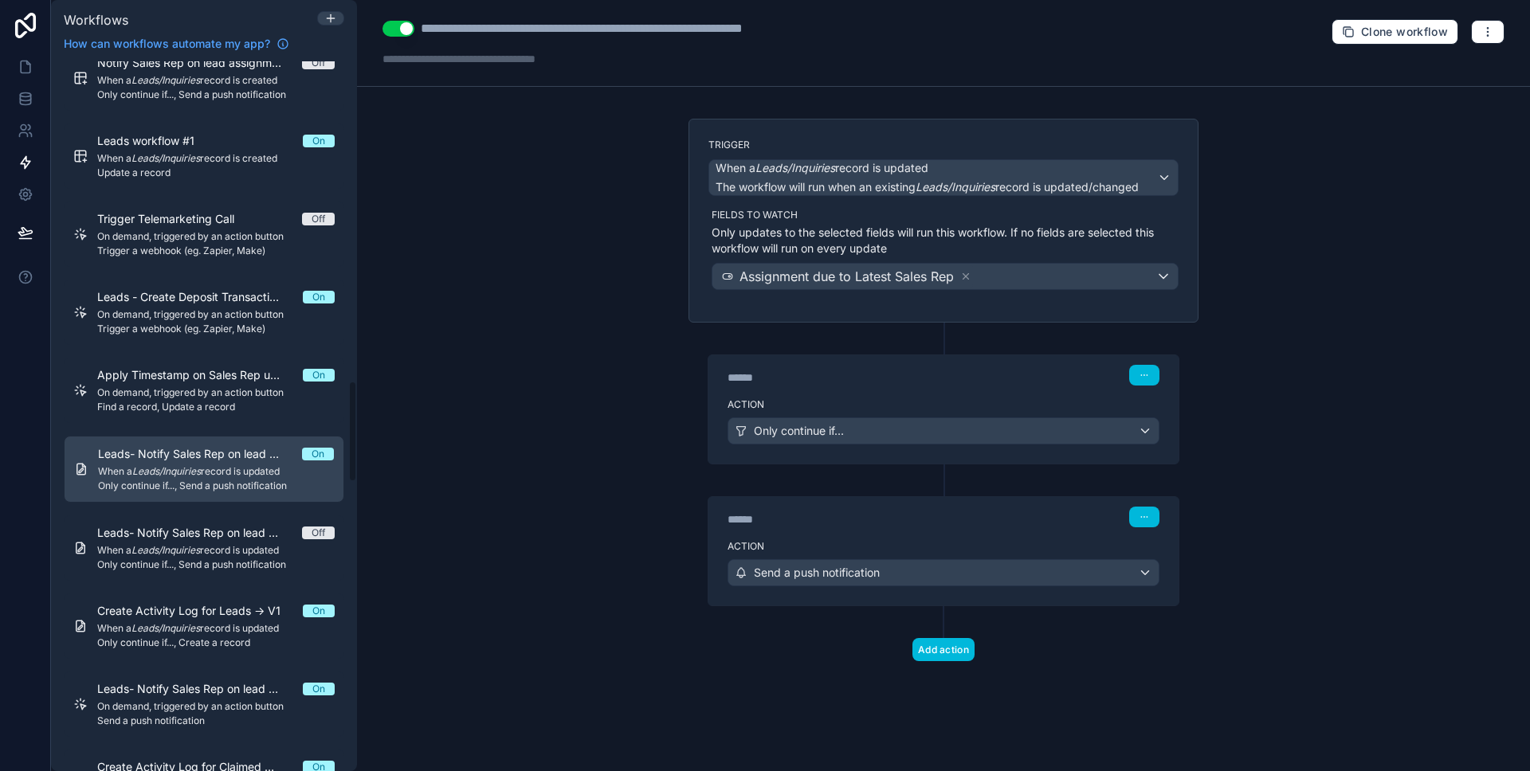
scroll to position [2295, 0]
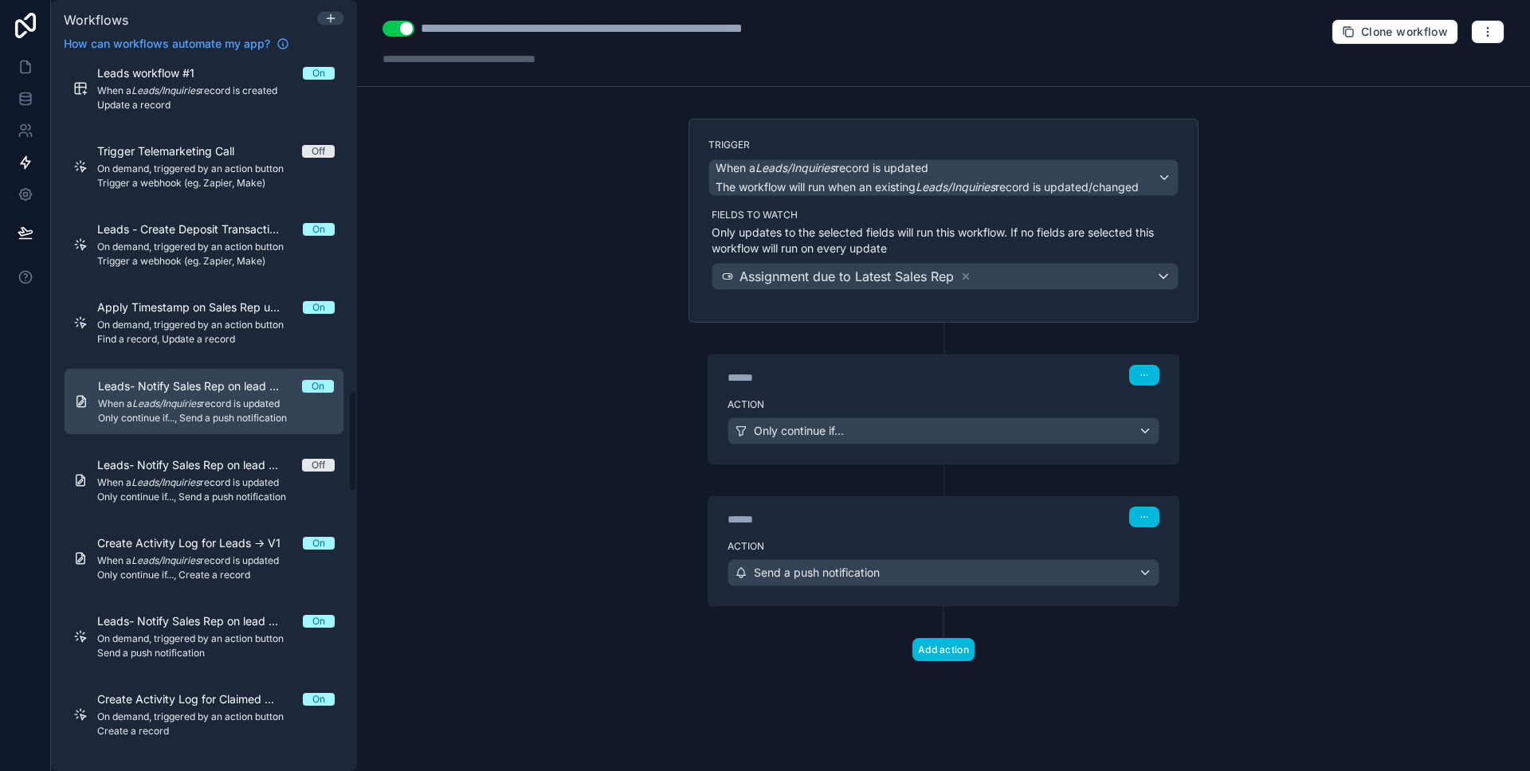
click at [206, 486] on span "When a Leads/Inquiries record is updated" at bounding box center [215, 482] width 237 height 13
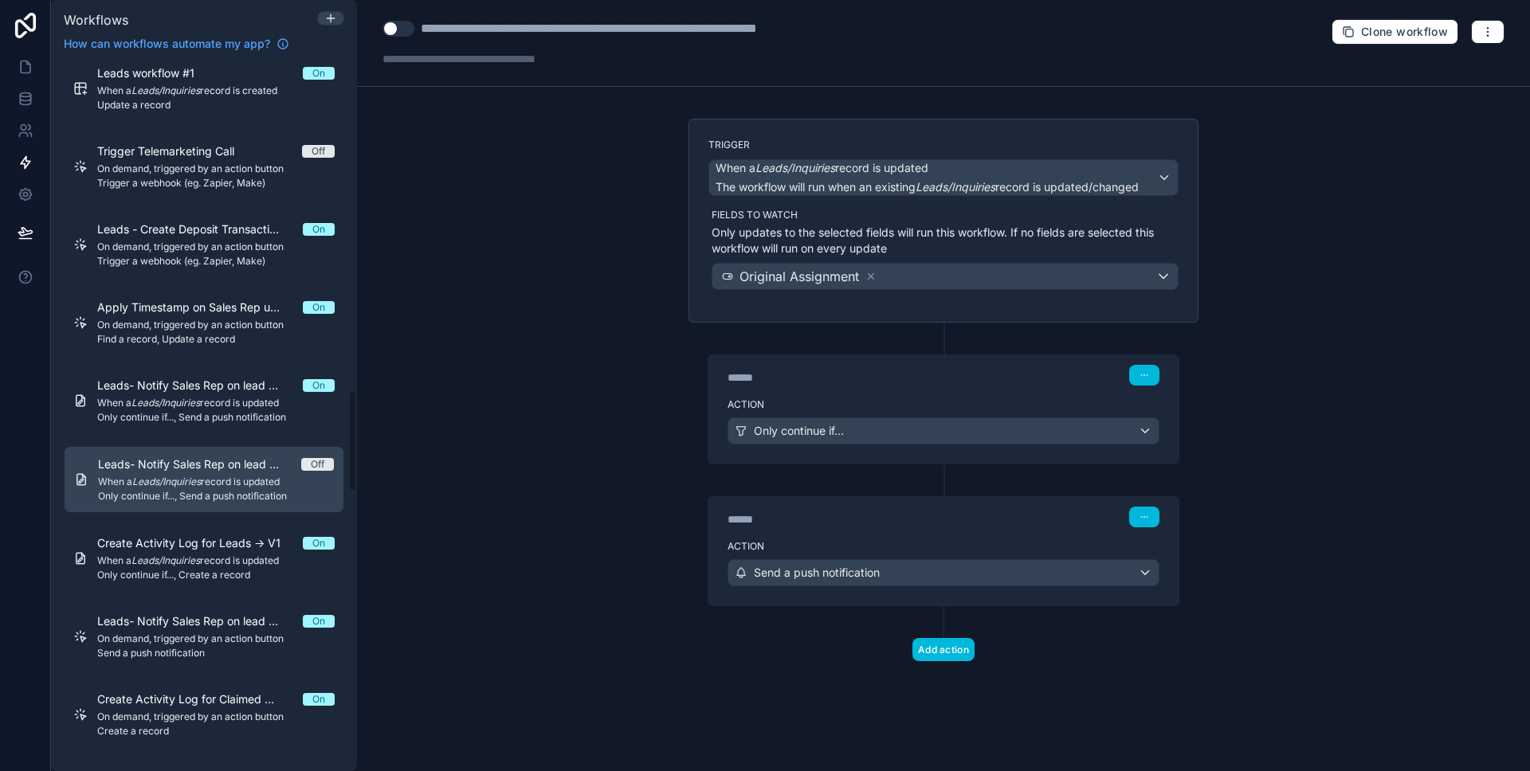
click at [205, 548] on span "Create Activity Log for Leads -> V1" at bounding box center [198, 543] width 202 height 16
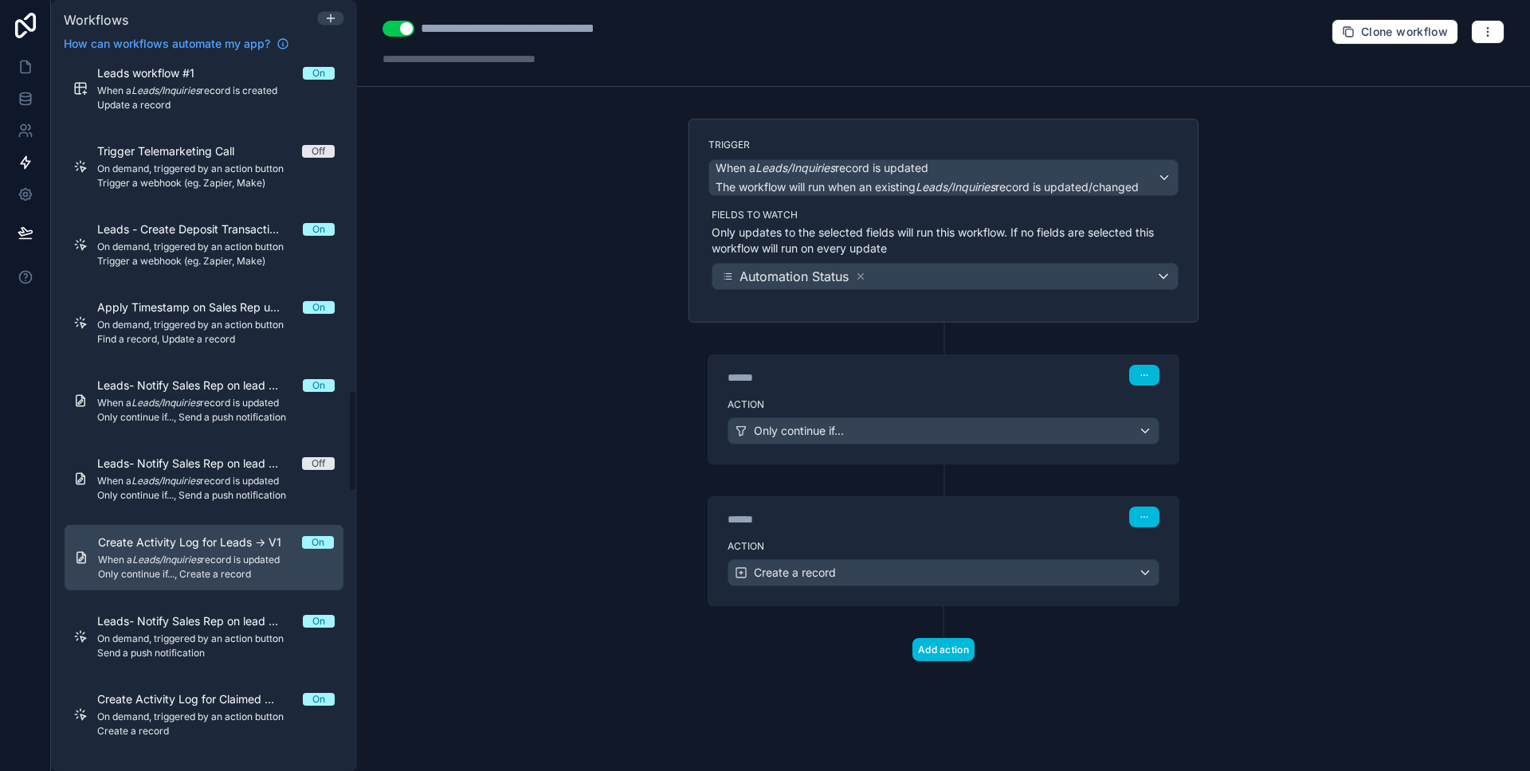
click at [852, 396] on div "Action Only continue if..." at bounding box center [943, 428] width 470 height 72
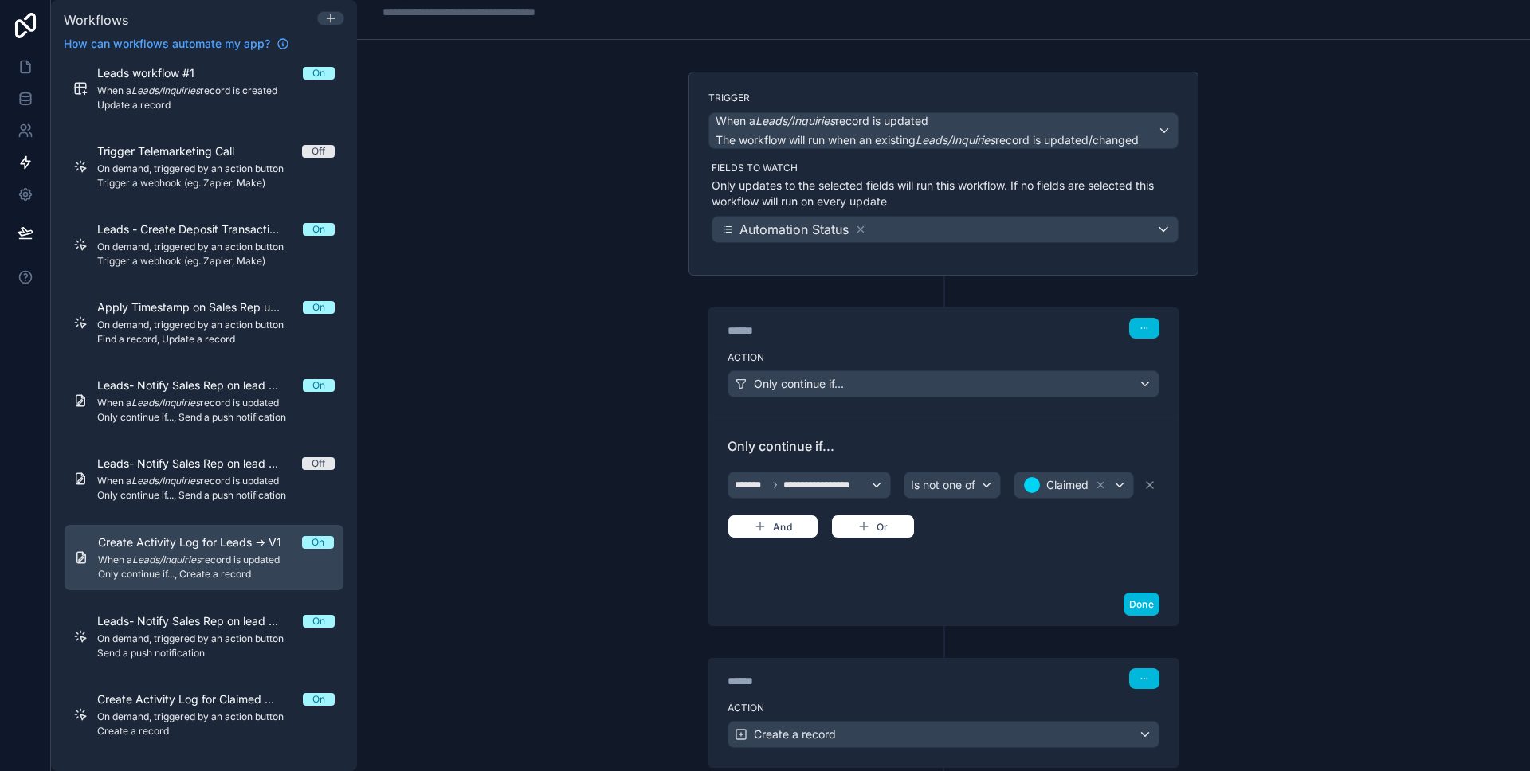
scroll to position [130, 0]
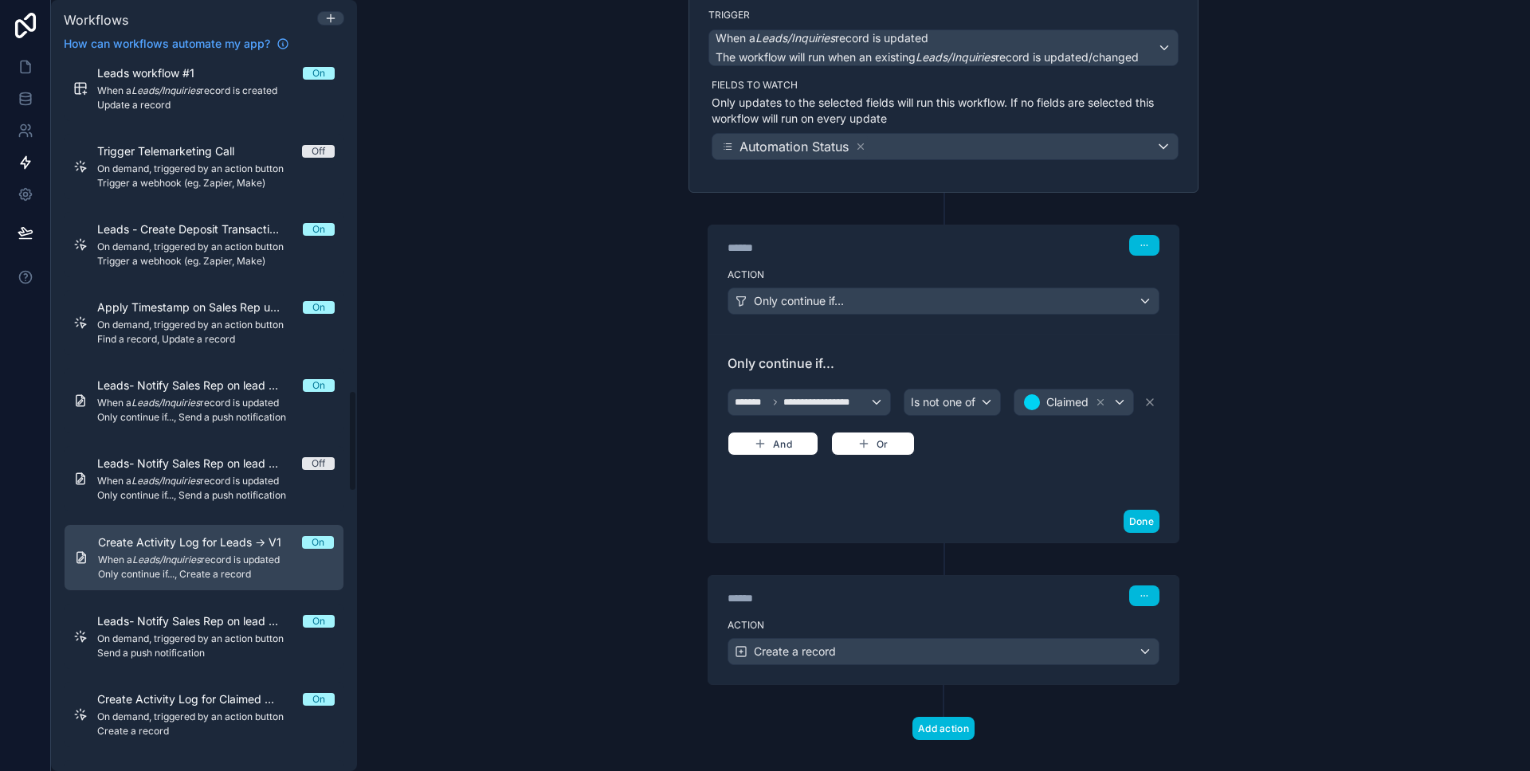
click at [152, 625] on span "Leads- Notify Sales Rep on lead Re-assignment -> V1" at bounding box center [200, 621] width 206 height 16
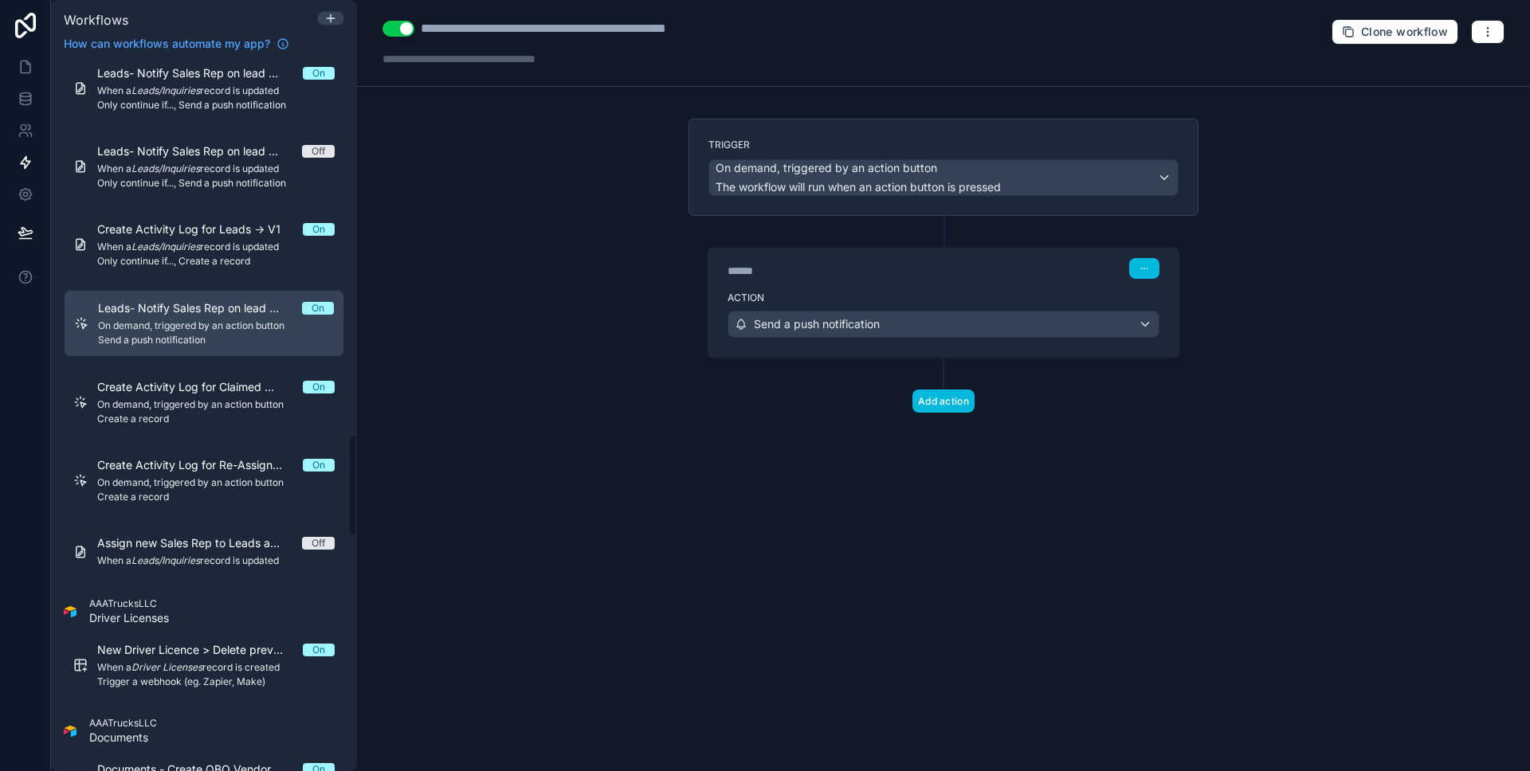
scroll to position [2615, 0]
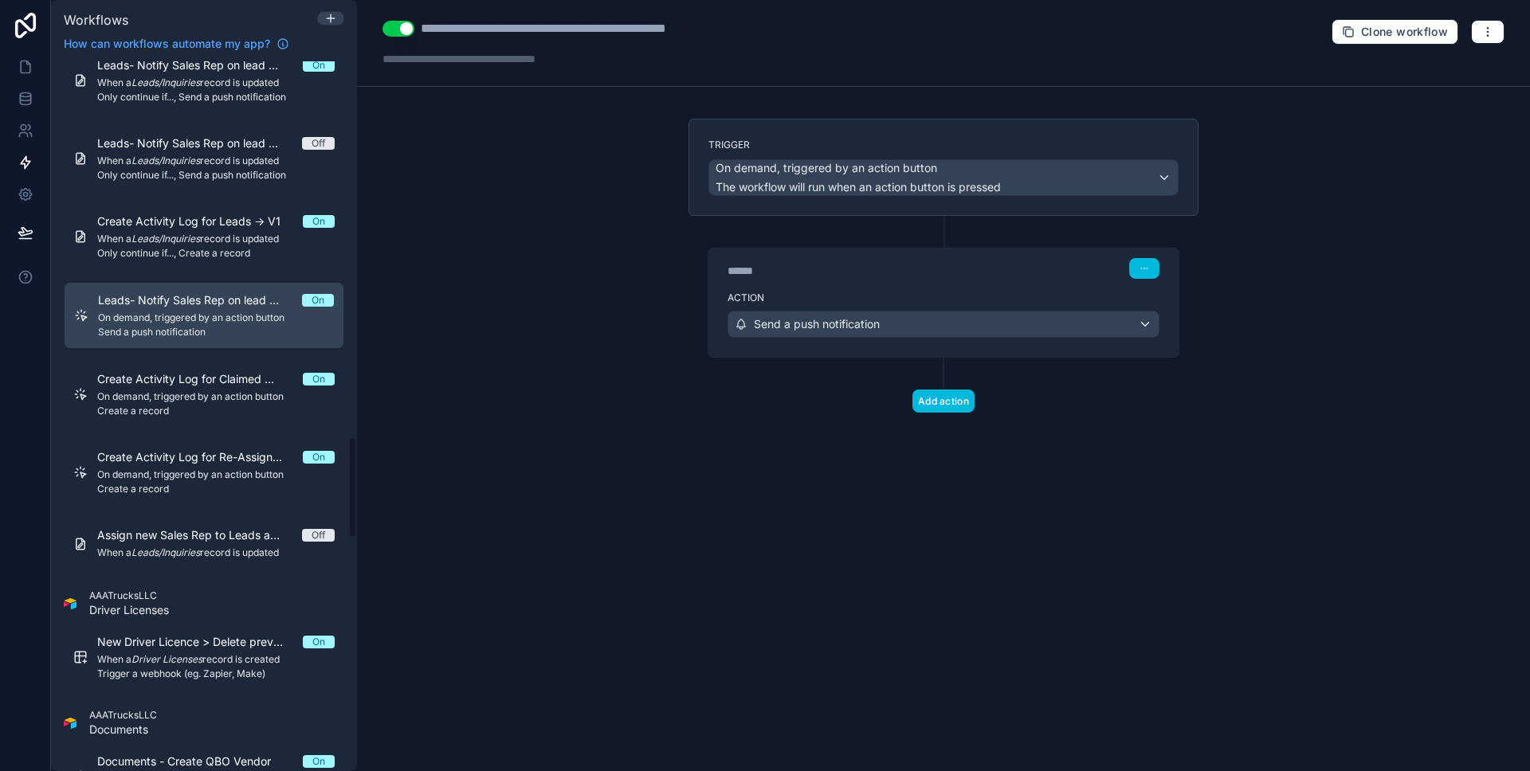
click at [194, 534] on span "Assign new Sales Rep to Leads after 30 days of no contact" at bounding box center [199, 535] width 205 height 16
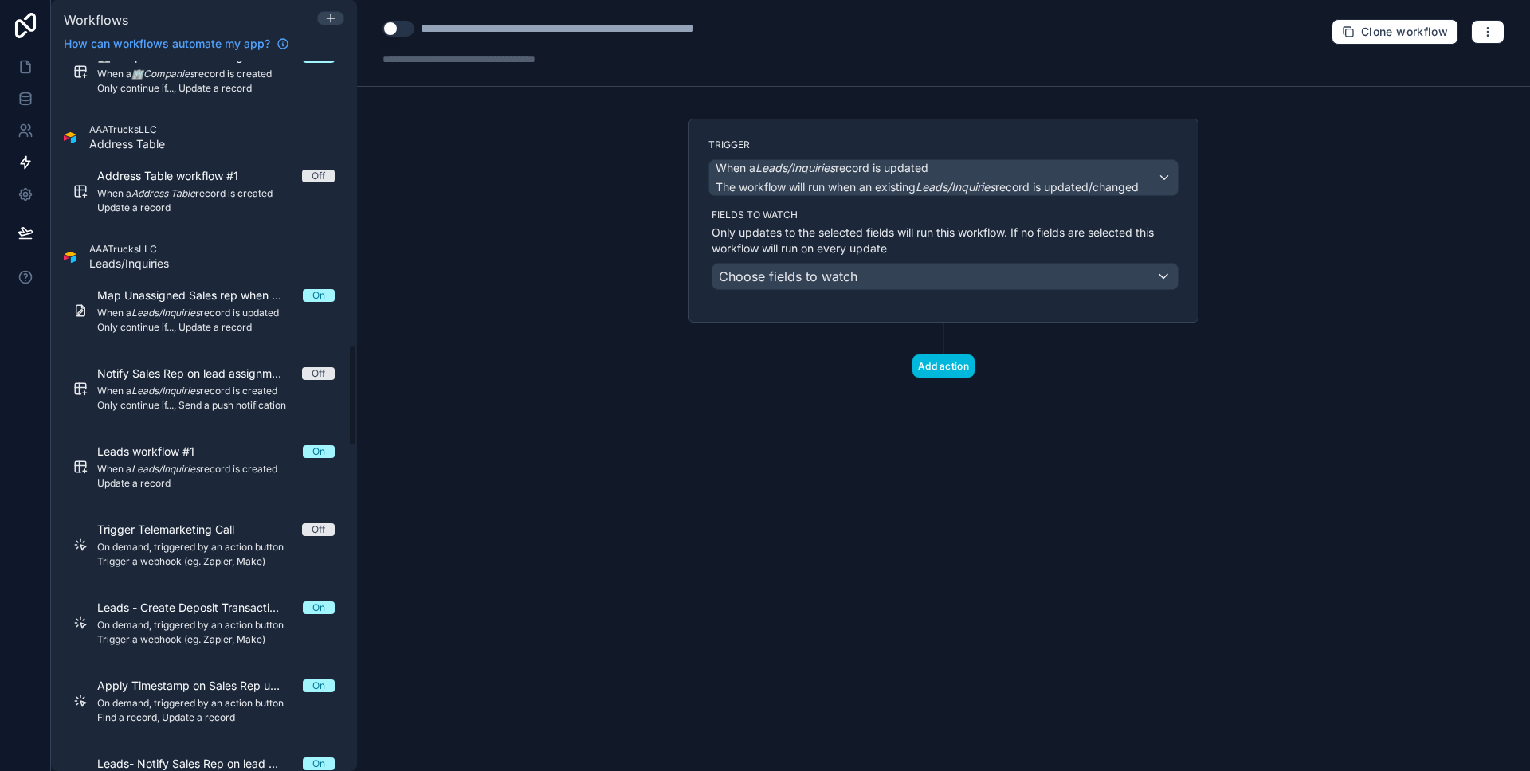
scroll to position [1981, 0]
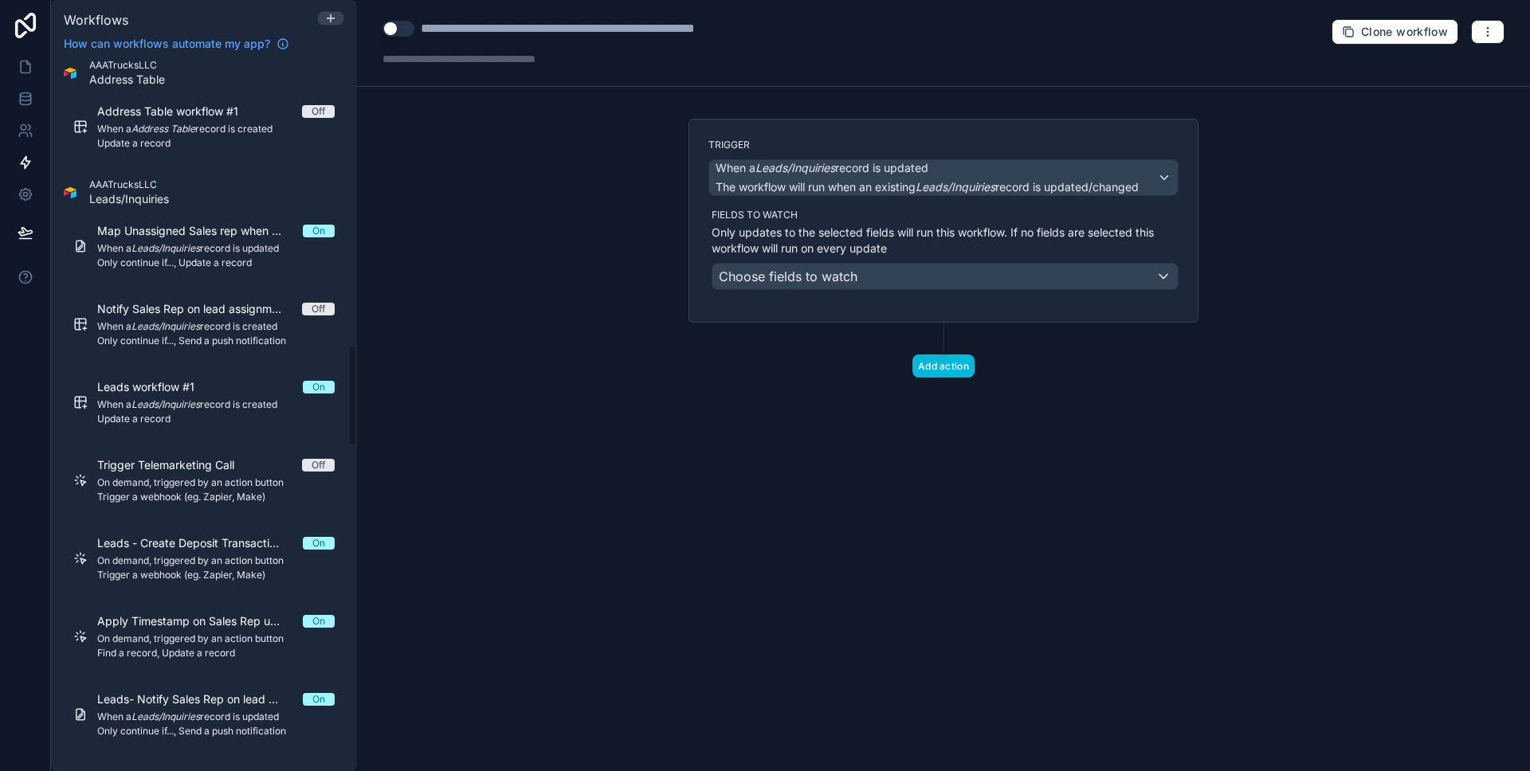
click at [249, 250] on span "When a Leads/Inquiries record is updated" at bounding box center [215, 248] width 237 height 13
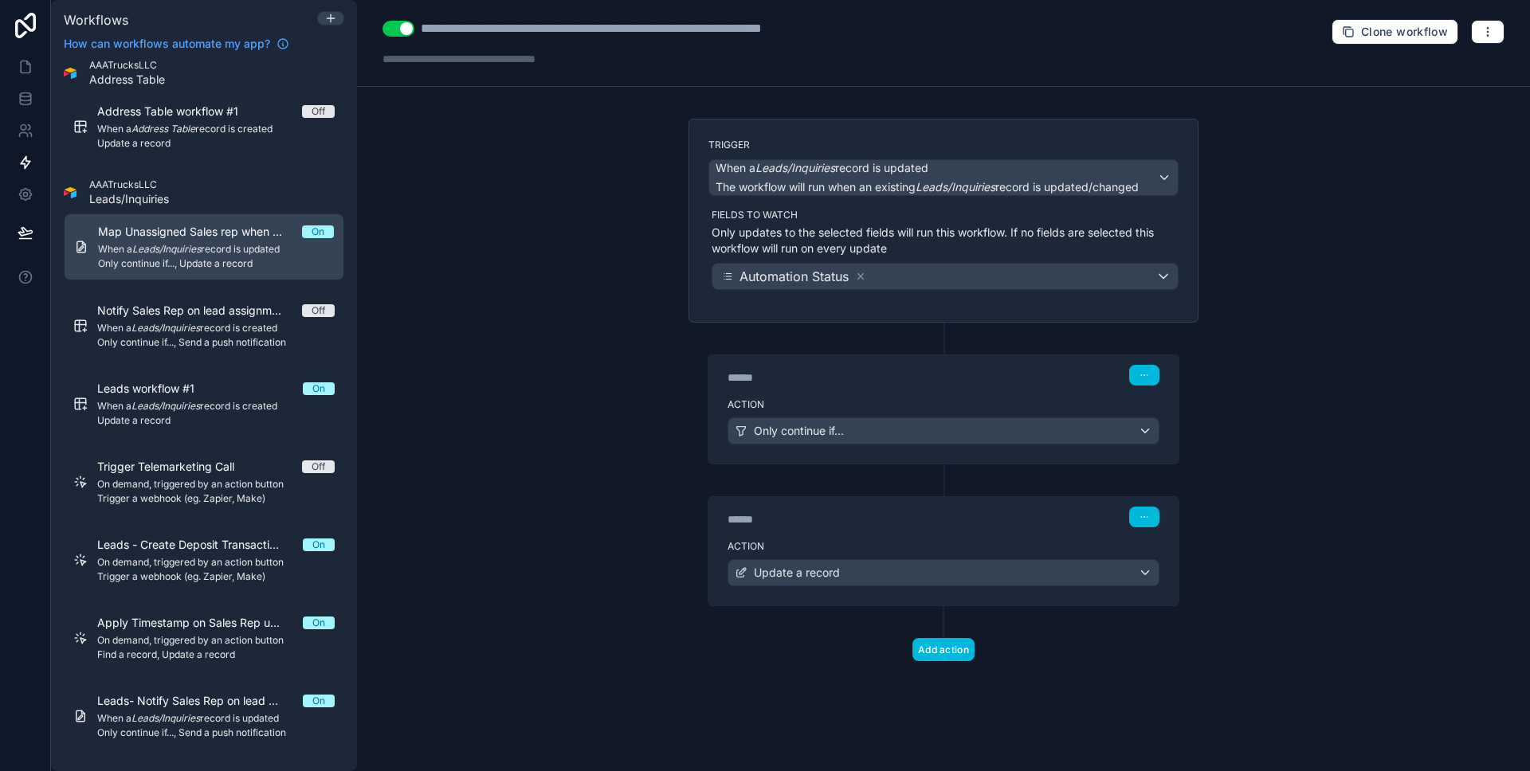
click at [225, 384] on div "Leads workflow #1 On" at bounding box center [215, 389] width 237 height 16
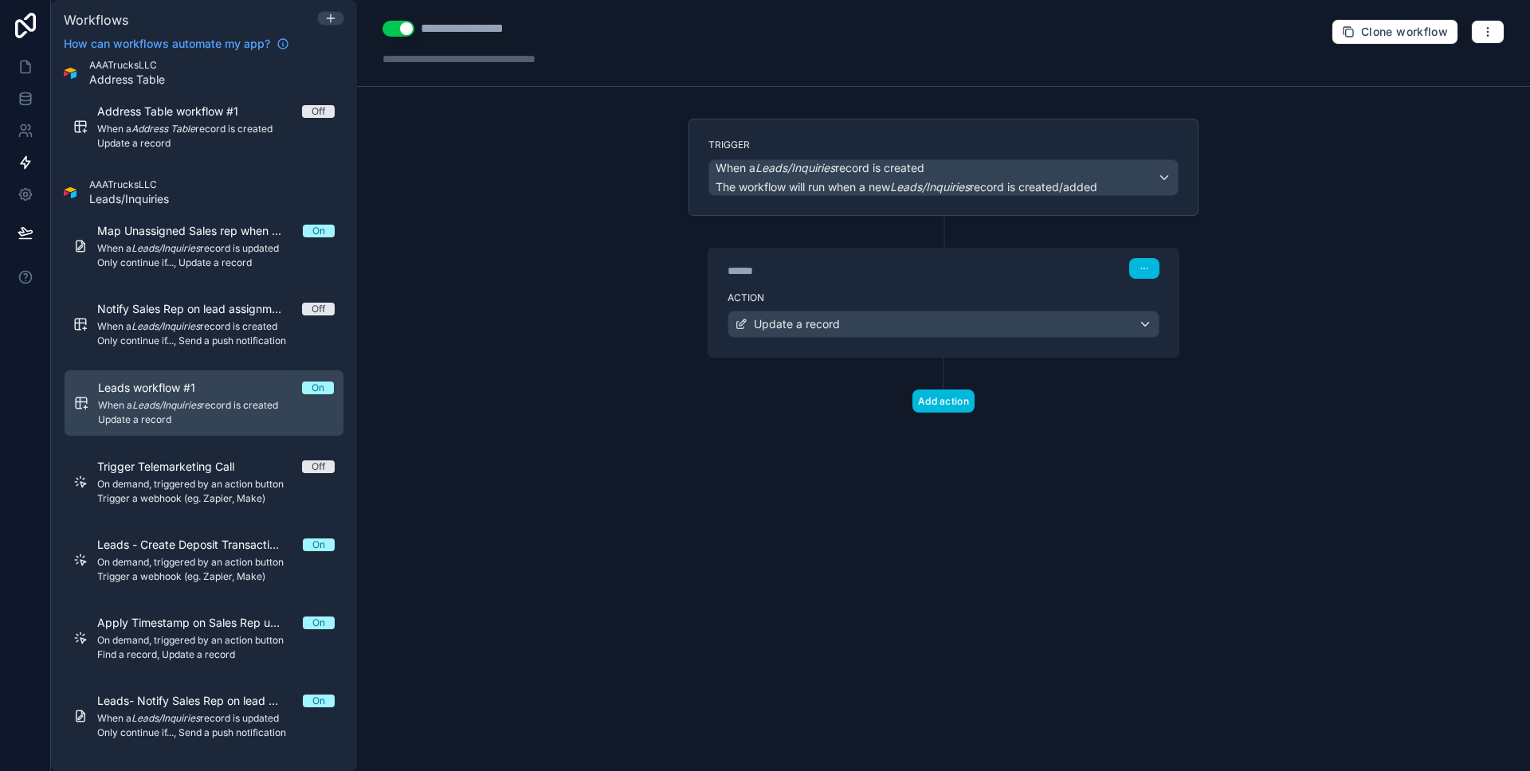
click at [895, 277] on div "******" at bounding box center [846, 271] width 239 height 16
click at [880, 293] on label "Action" at bounding box center [943, 298] width 432 height 13
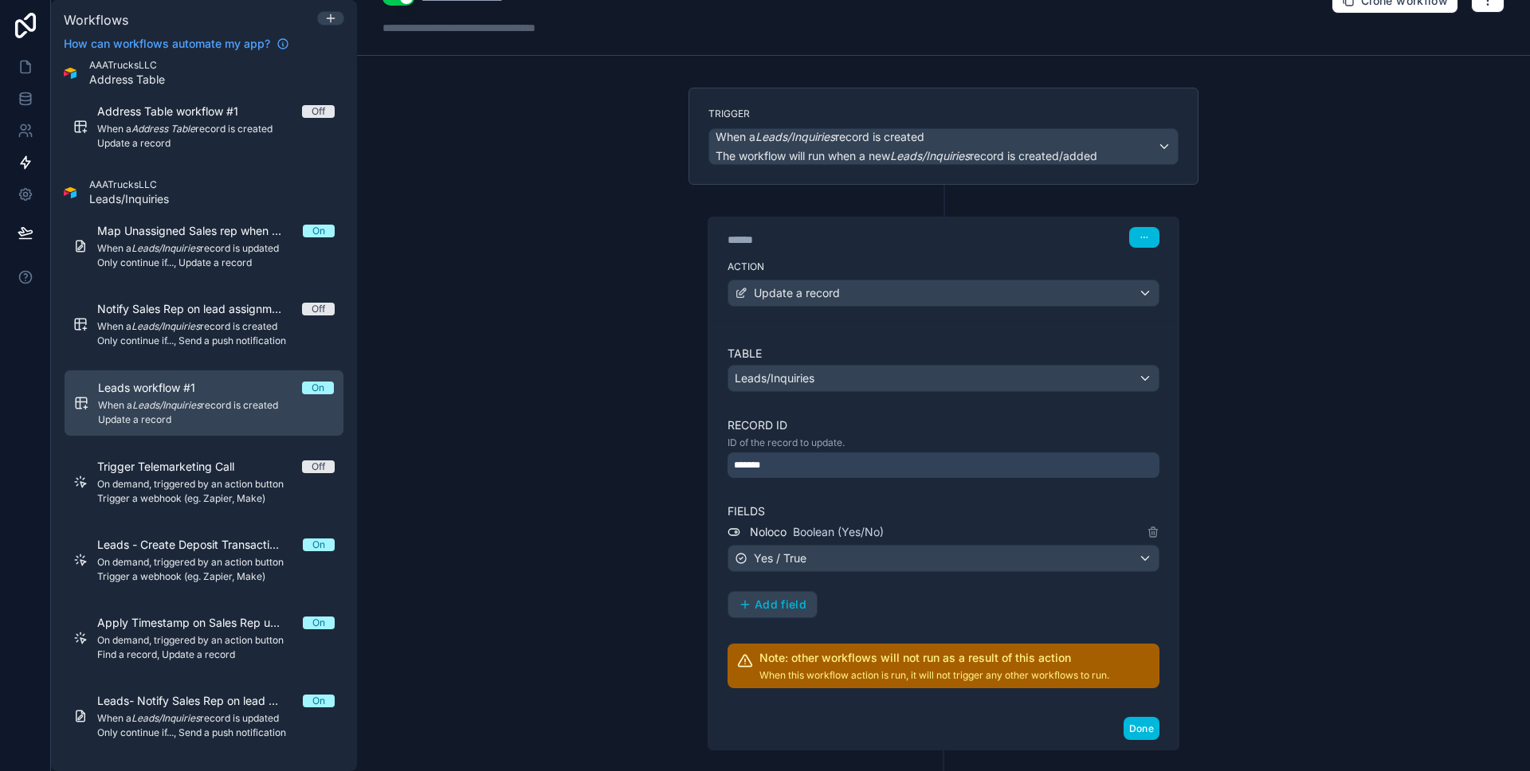
scroll to position [32, 0]
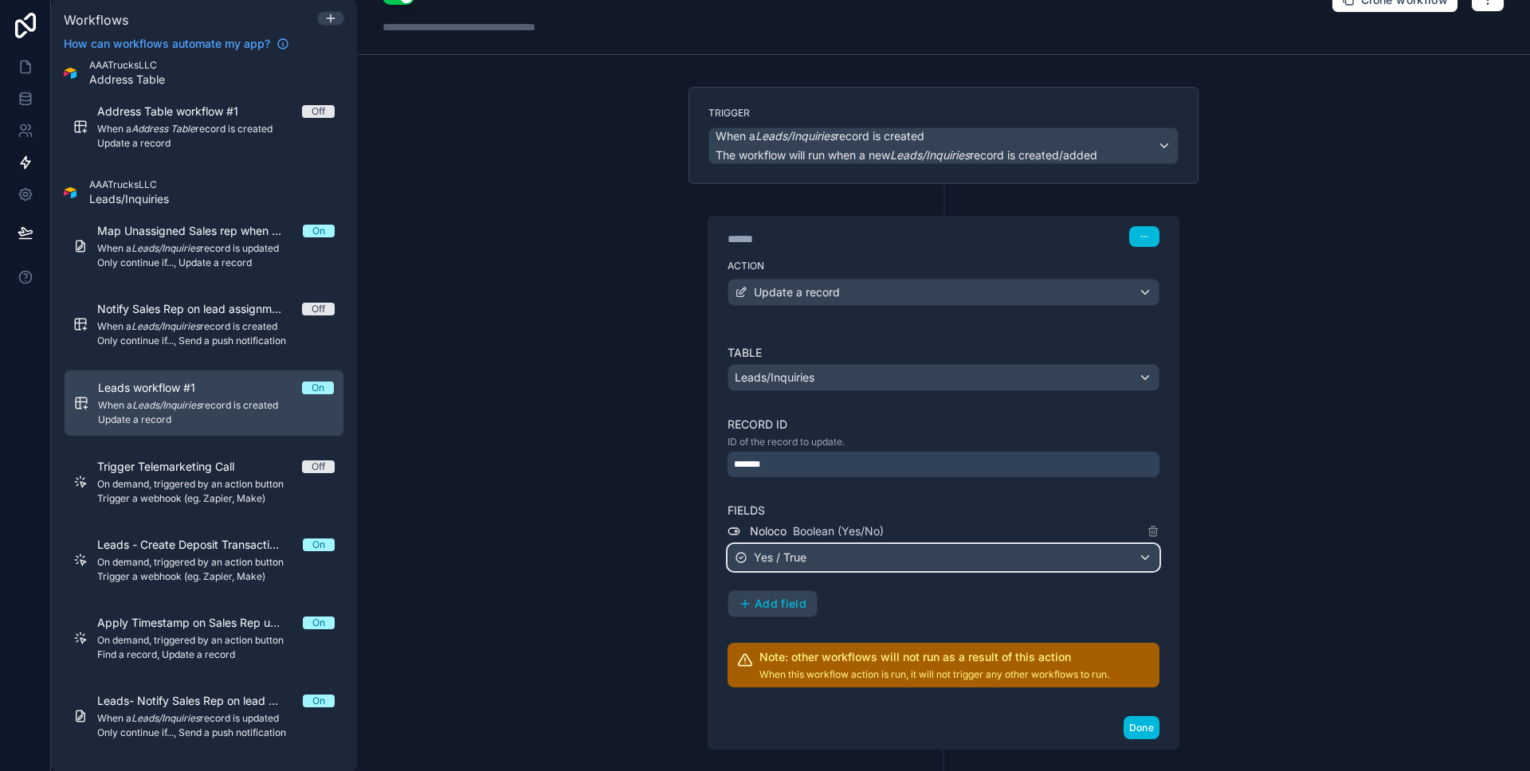
click at [872, 560] on div "Yes / True" at bounding box center [943, 557] width 430 height 25
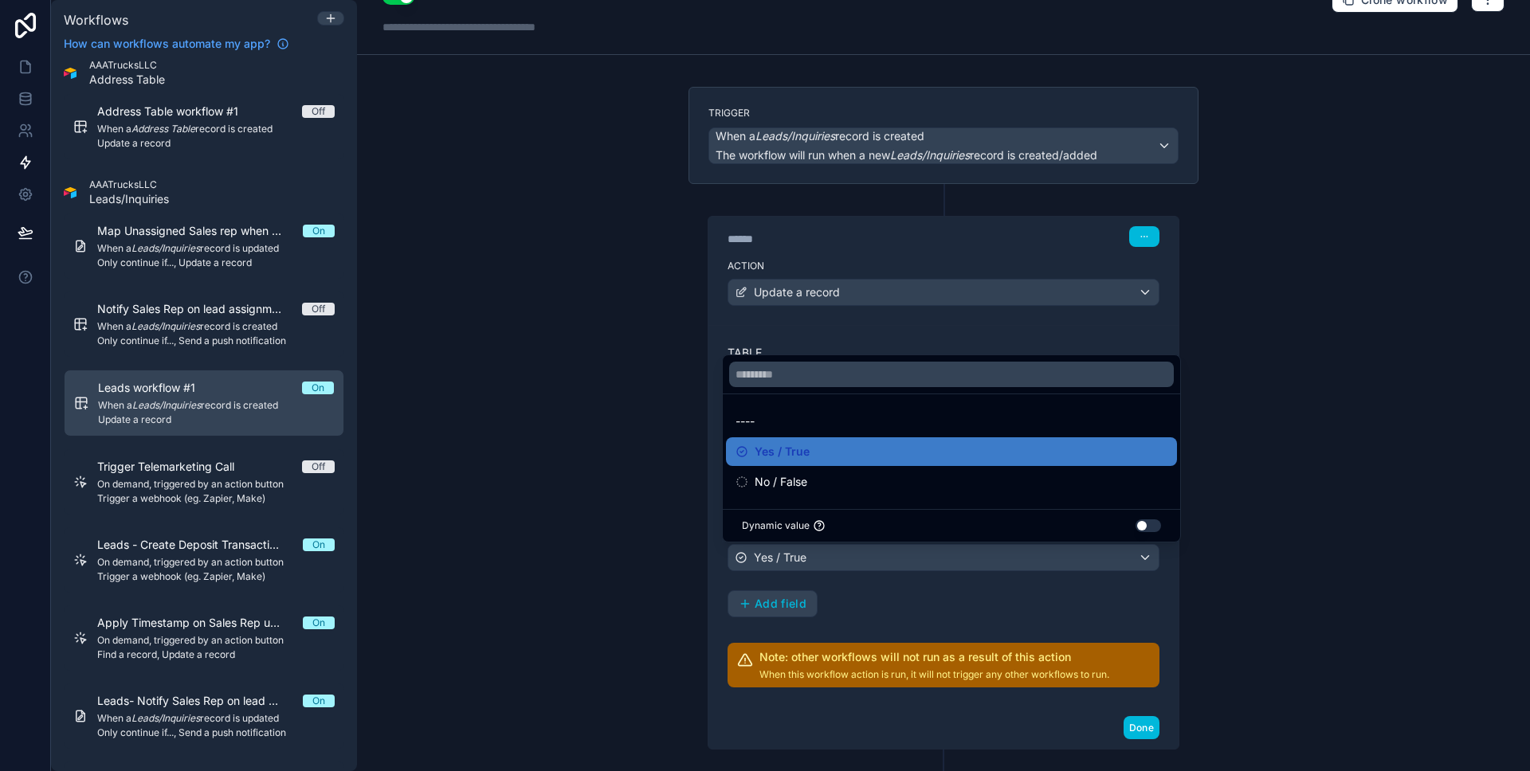
click at [631, 521] on div at bounding box center [765, 385] width 1530 height 771
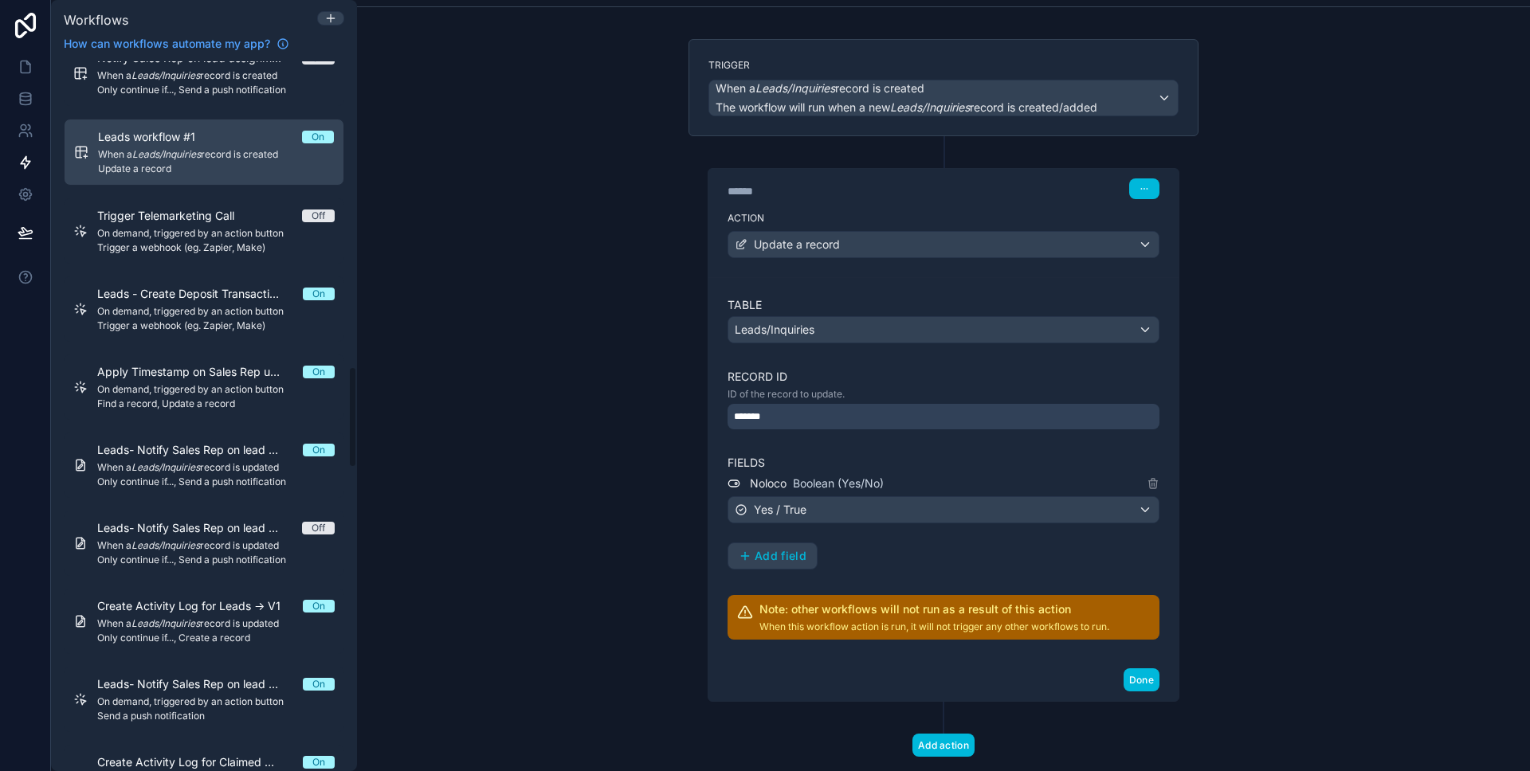
scroll to position [2250, 0]
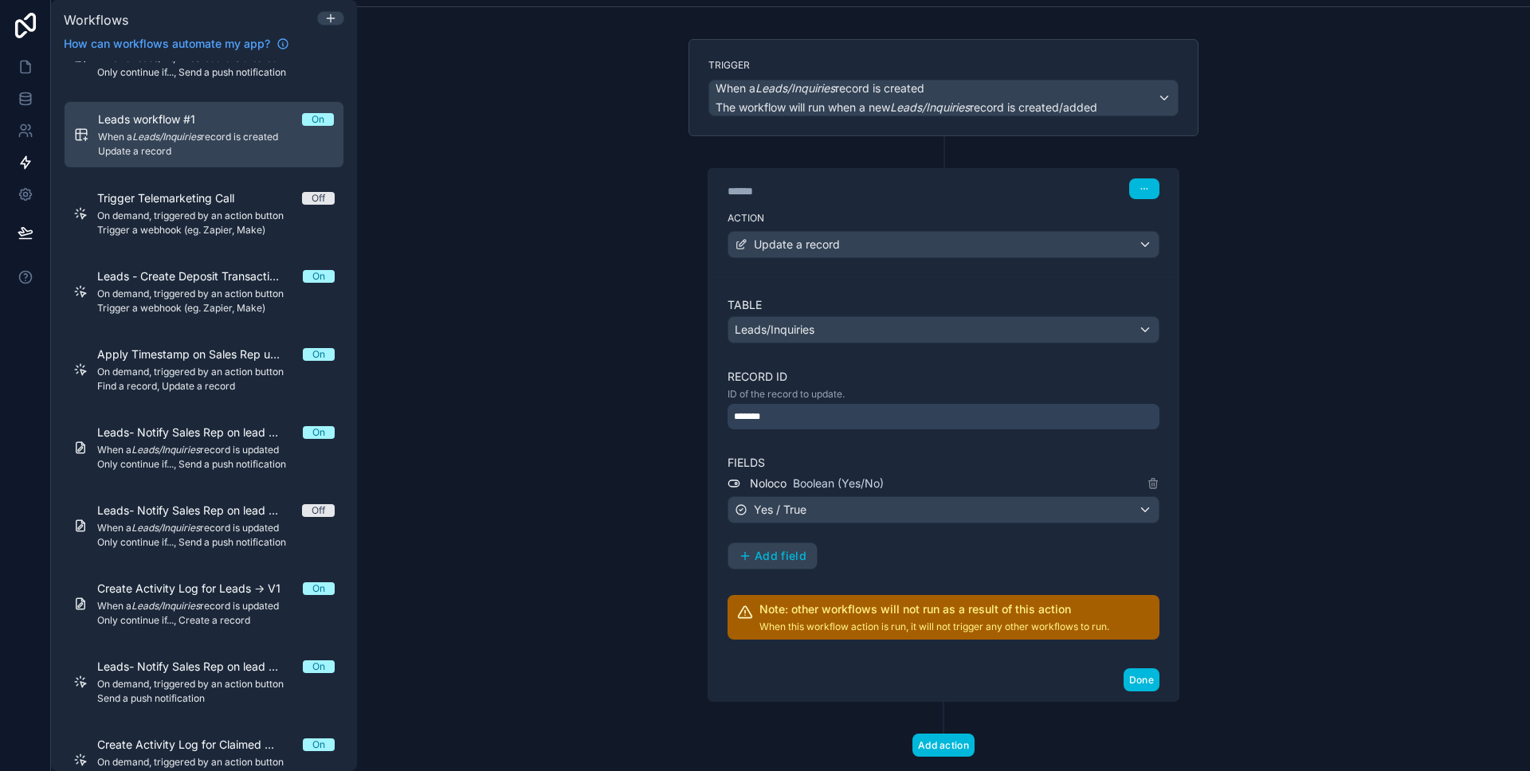
click at [241, 304] on span "Trigger a webhook (eg. Zapier, Make)" at bounding box center [215, 308] width 237 height 13
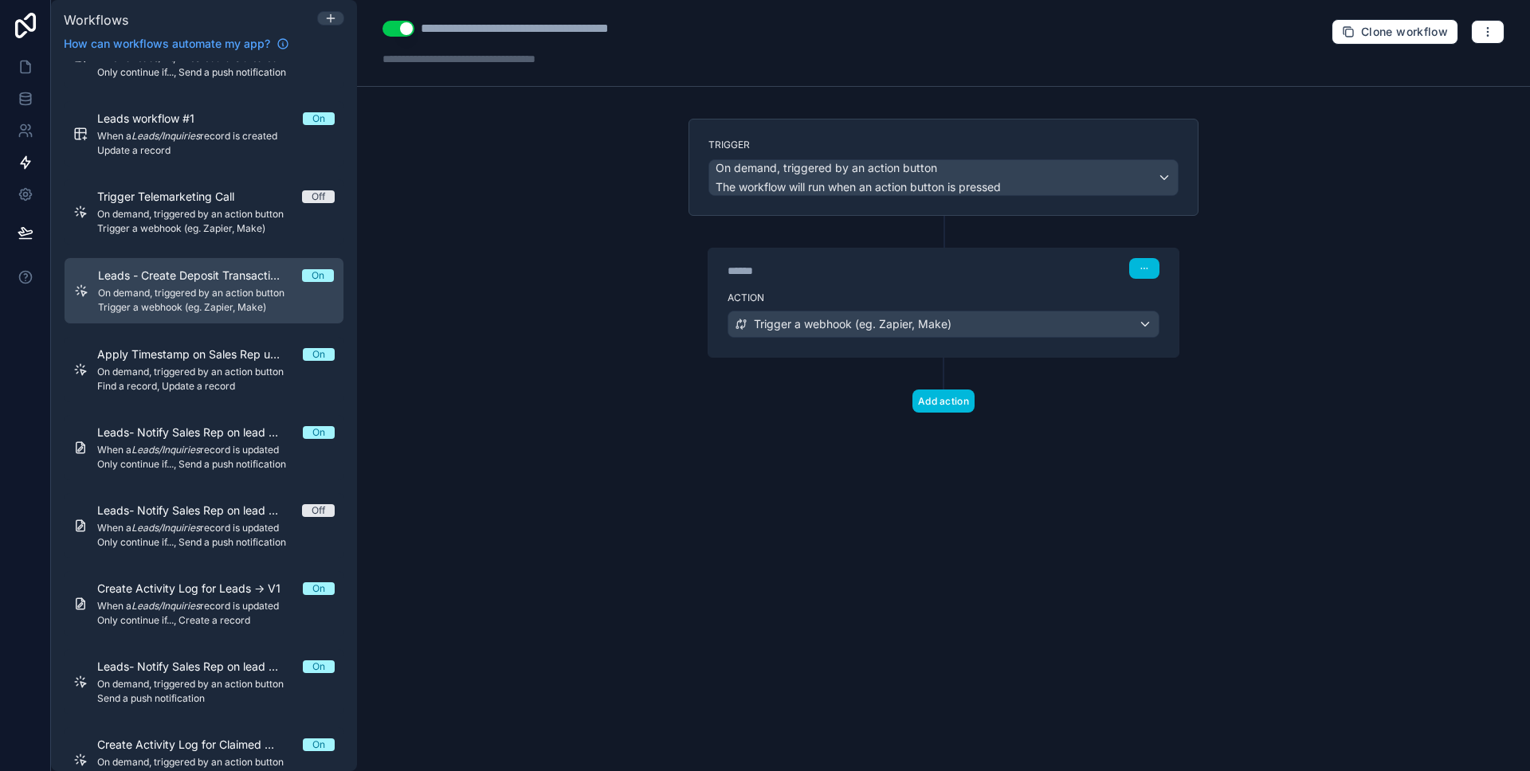
click at [222, 370] on span "On demand, triggered by an action button" at bounding box center [215, 372] width 237 height 13
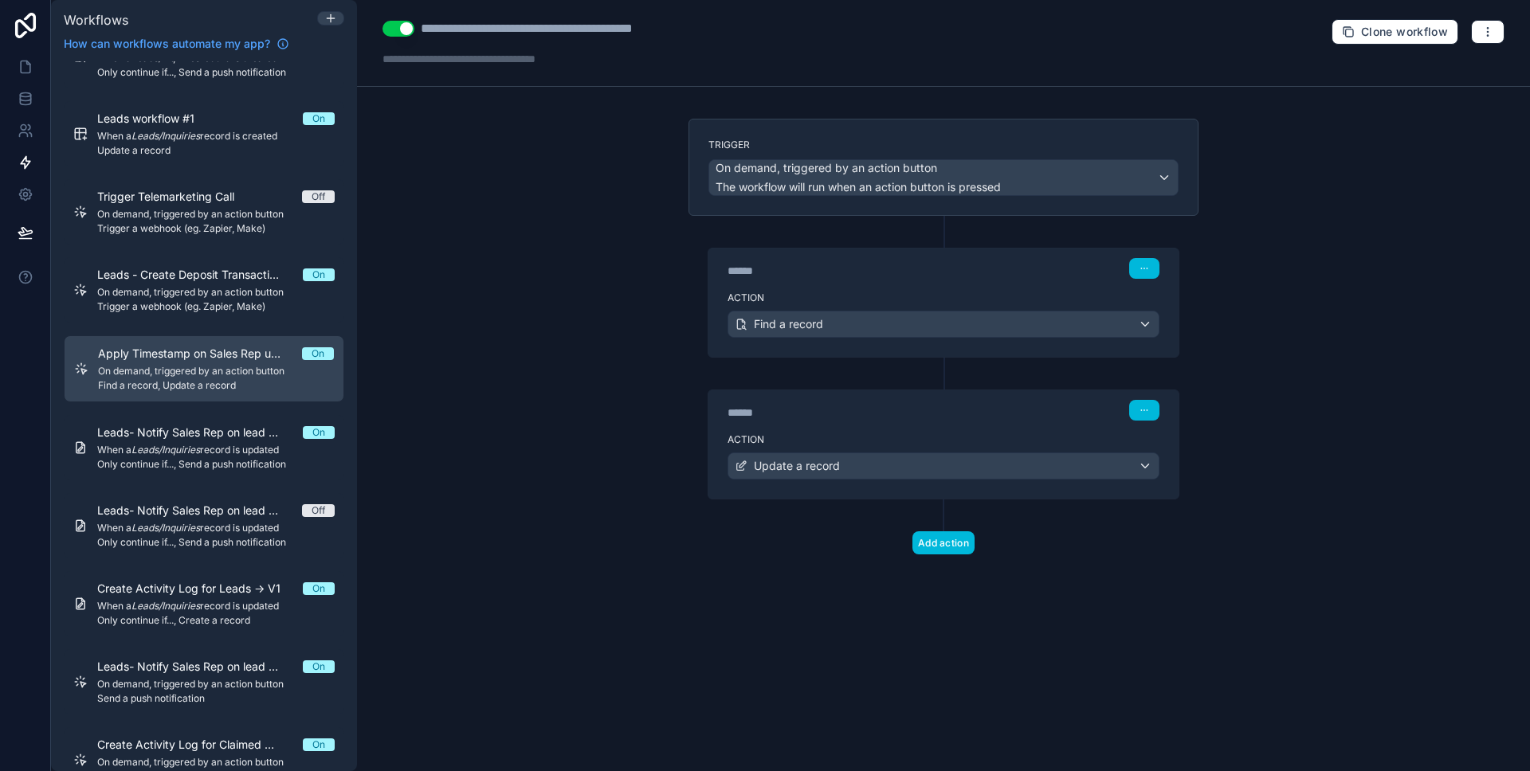
click at [862, 276] on div "******" at bounding box center [846, 271] width 239 height 16
click at [853, 280] on div "****** Step 1" at bounding box center [943, 267] width 470 height 37
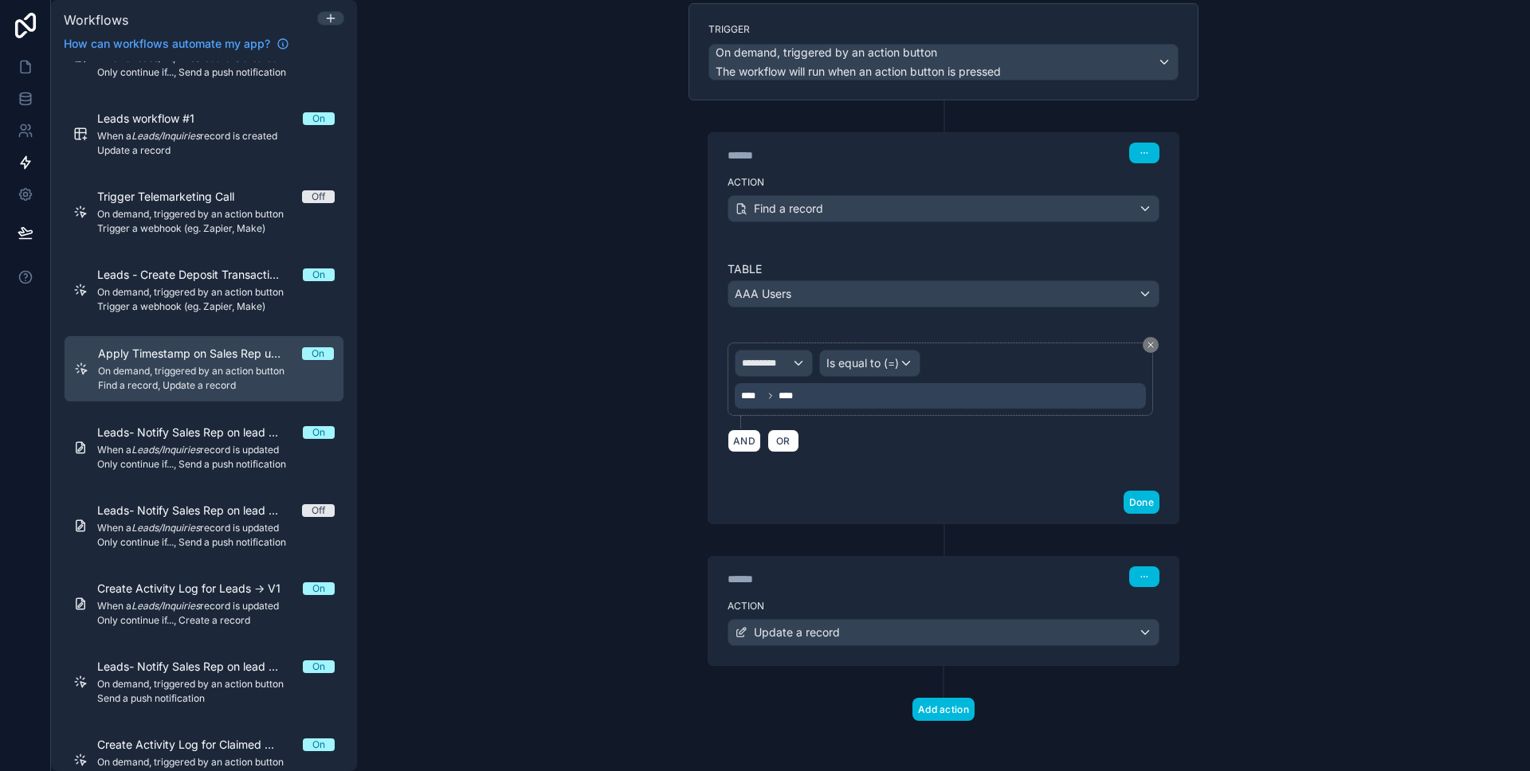
scroll to position [116, 0]
click at [891, 600] on label "Action" at bounding box center [943, 605] width 432 height 13
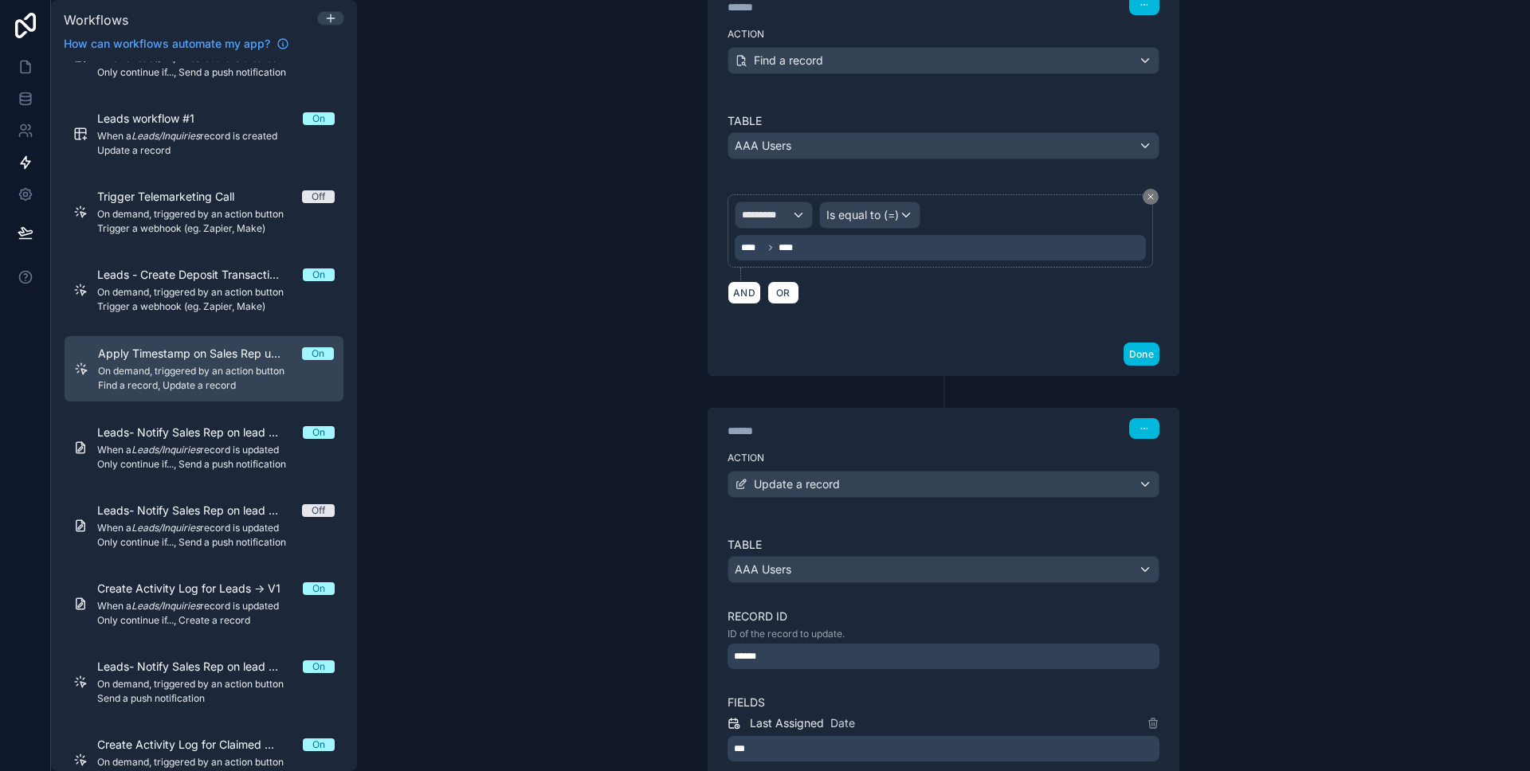
scroll to position [427, 0]
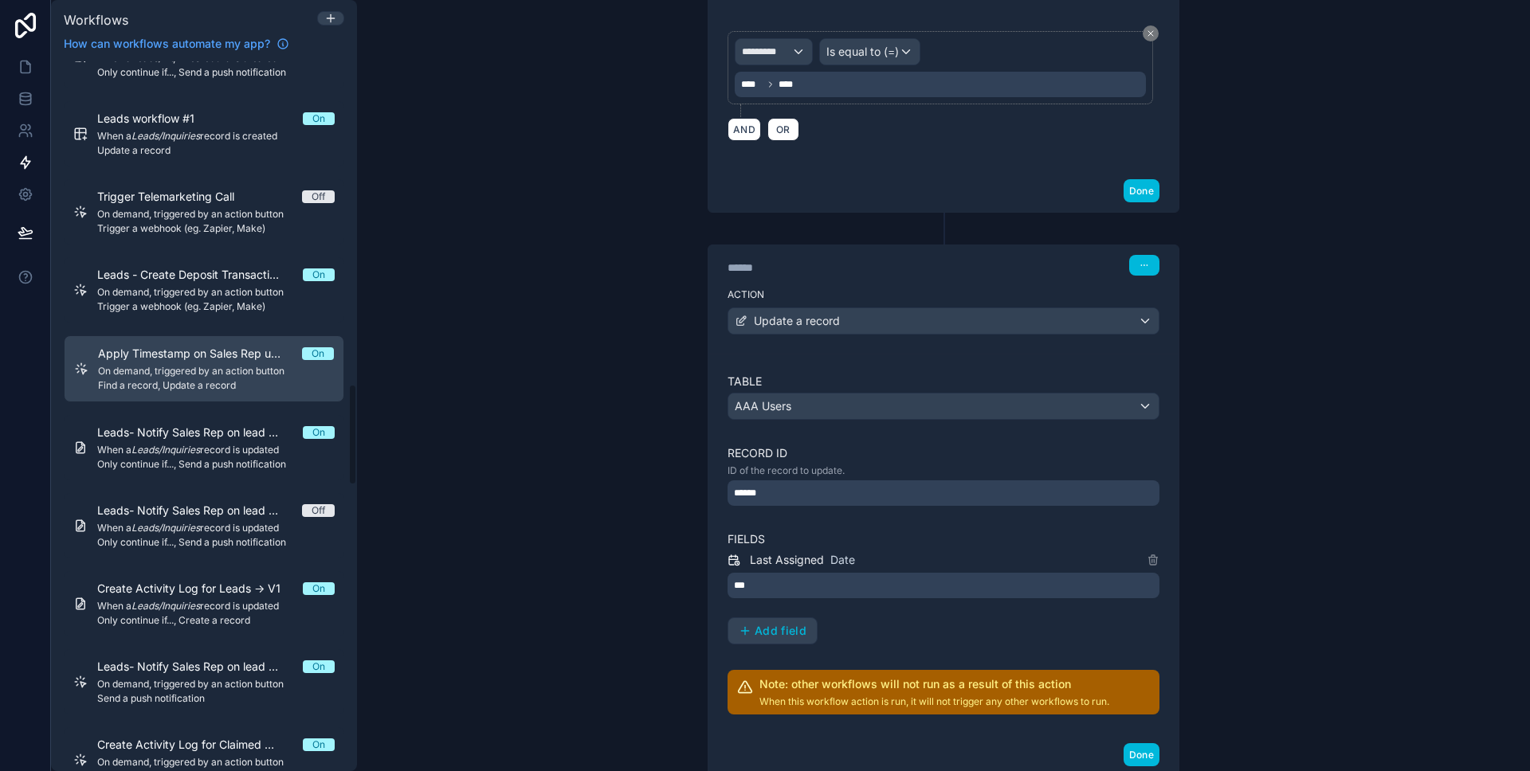
click at [245, 458] on span "Only continue if..., Send a push notification" at bounding box center [215, 464] width 237 height 13
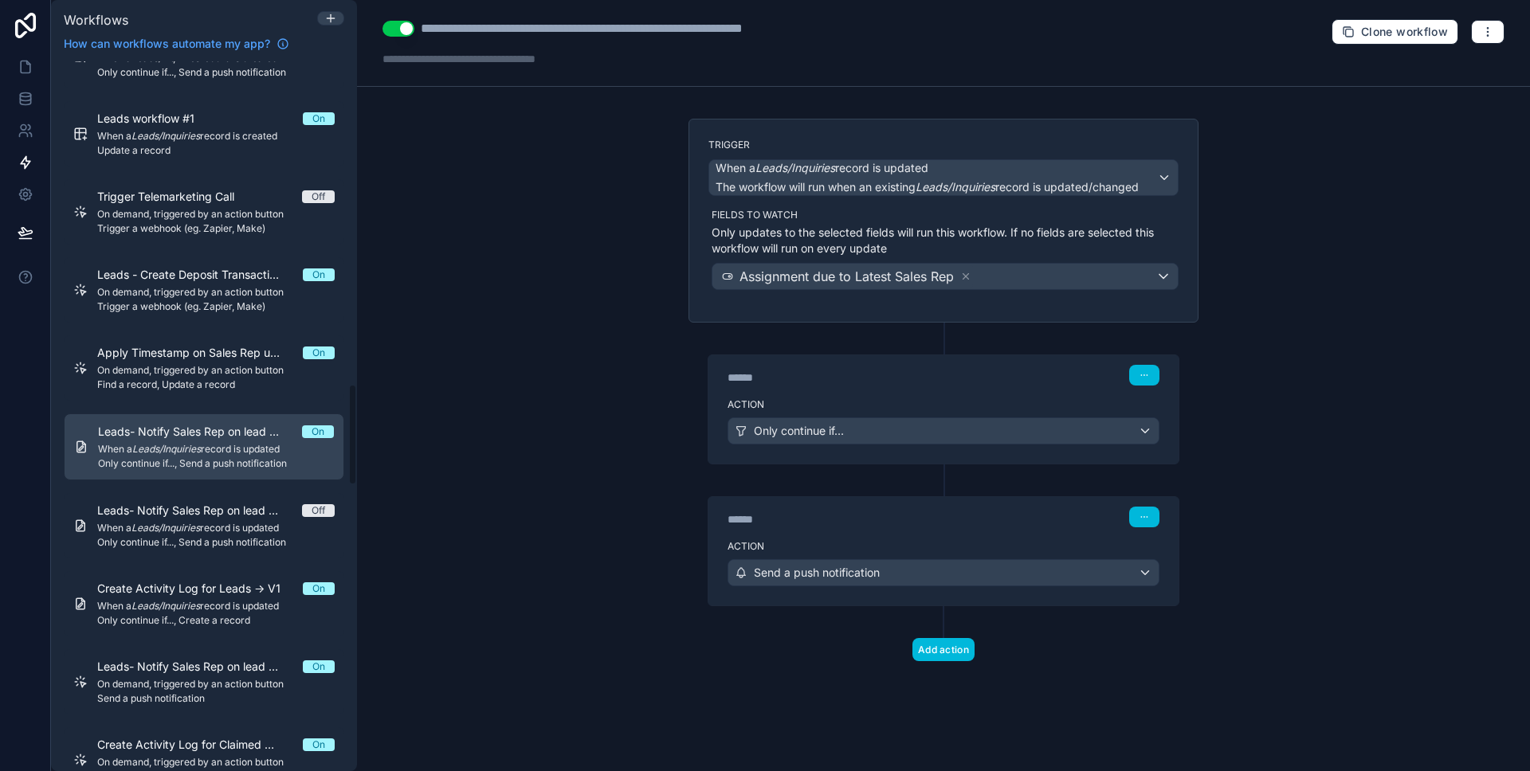
click at [229, 533] on span "When a Leads/Inquiries record is updated" at bounding box center [215, 528] width 237 height 13
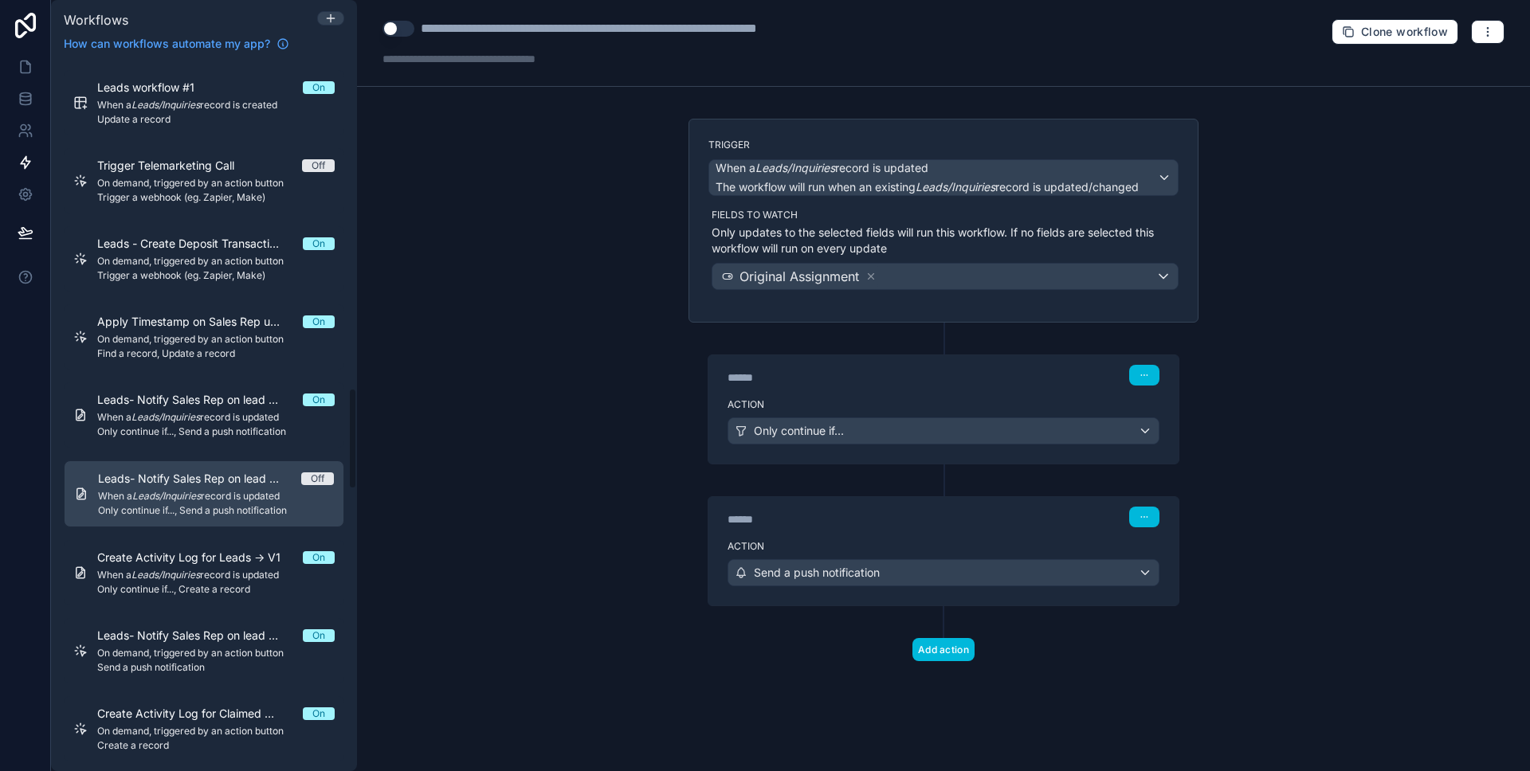
scroll to position [2282, 0]
click at [228, 556] on span "Create Activity Log for Leads -> V1" at bounding box center [198, 557] width 202 height 16
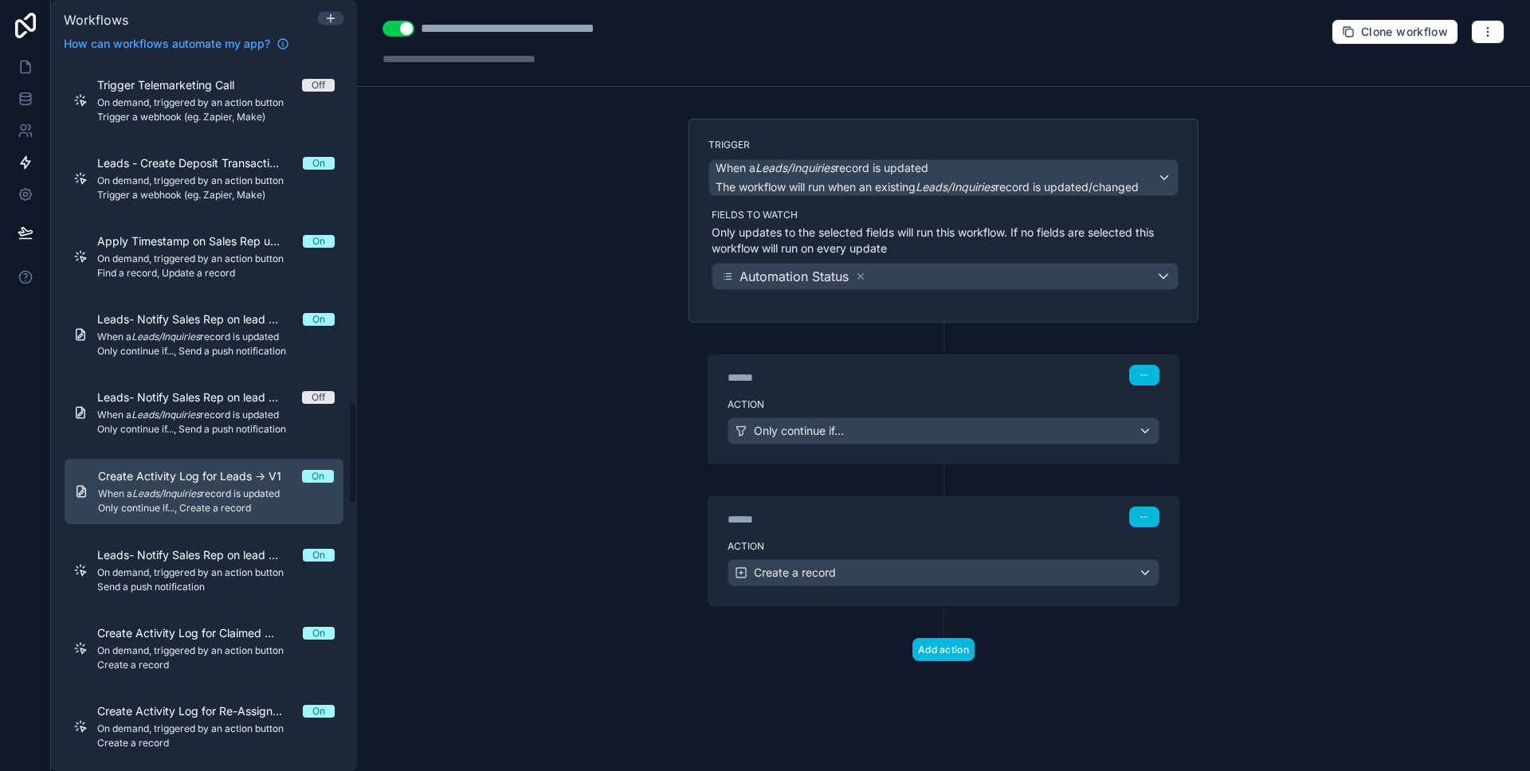
scroll to position [2417, 0]
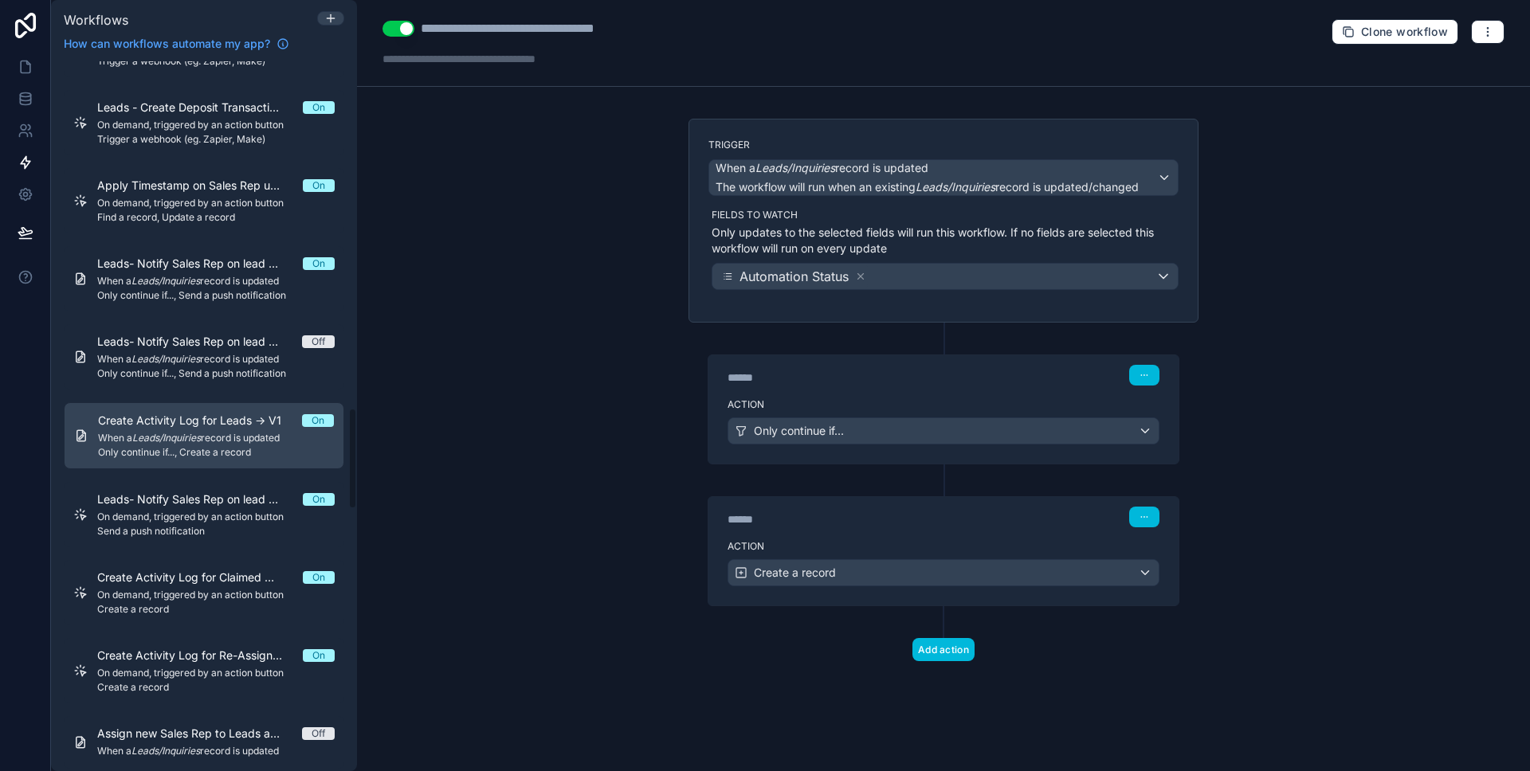
click at [235, 507] on div "Leads- Notify Sales Rep on lead Re-assignment -> V1 On On demand, triggered by …" at bounding box center [215, 515] width 237 height 46
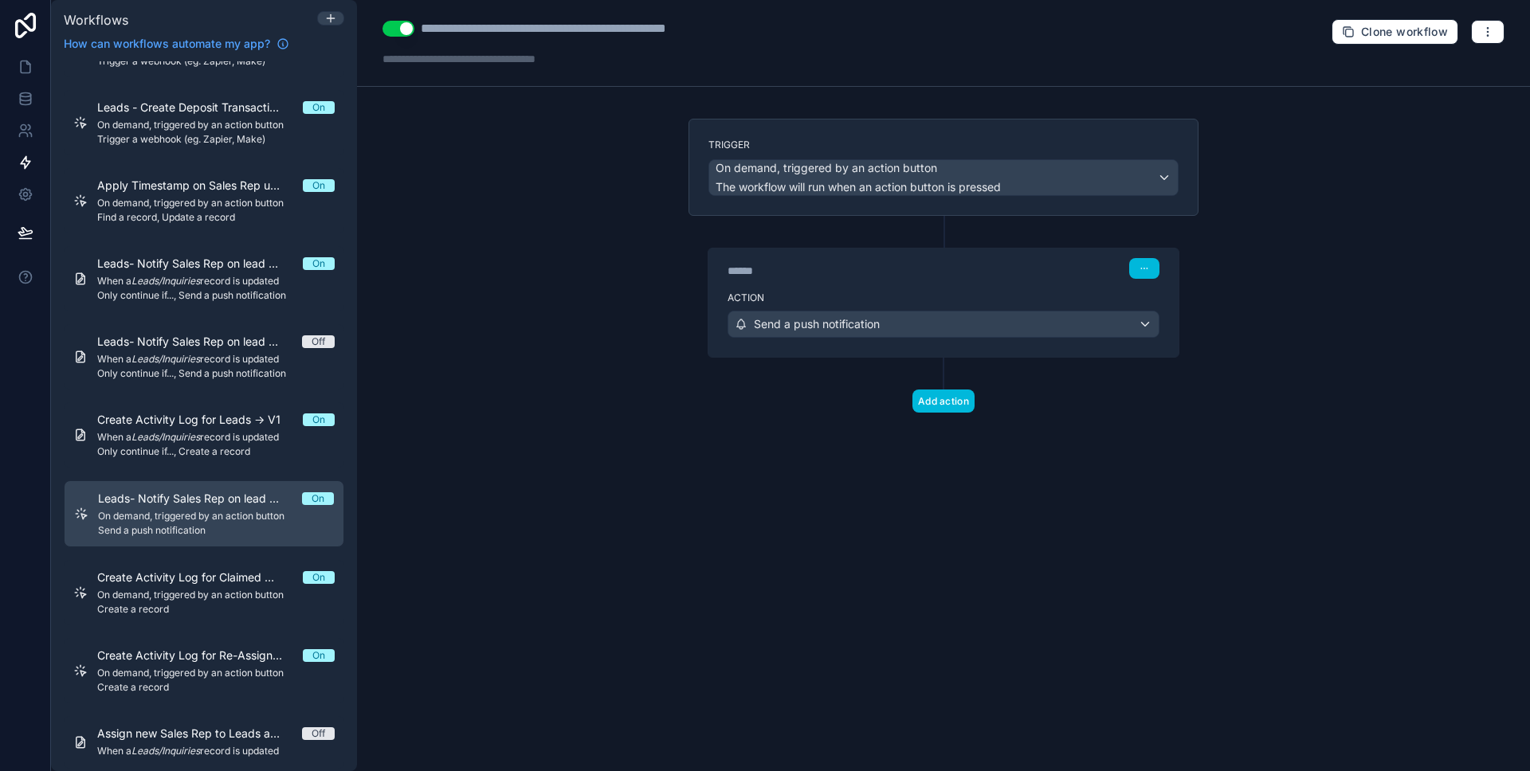
click at [224, 596] on span "On demand, triggered by an action button" at bounding box center [215, 595] width 237 height 13
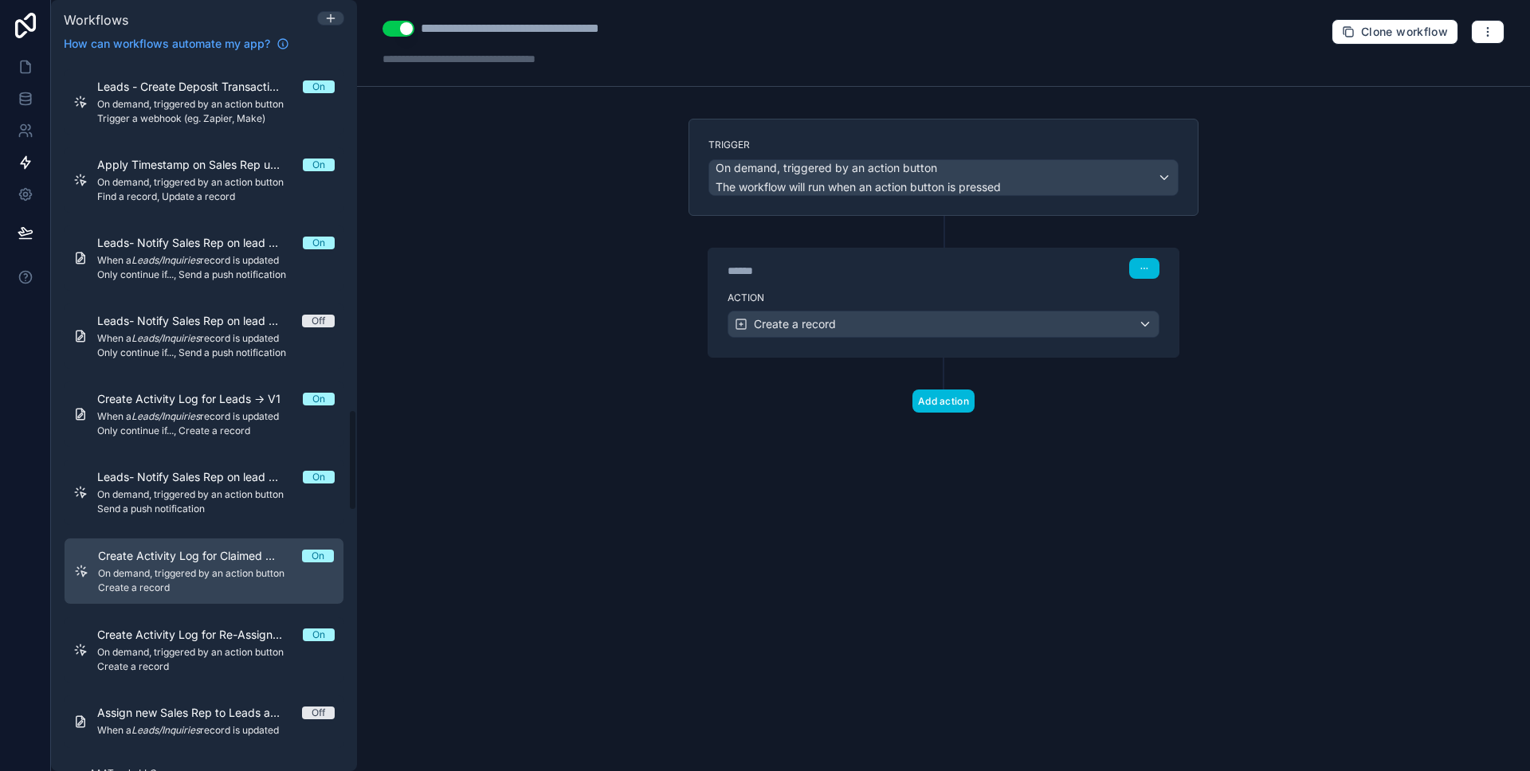
scroll to position [2445, 0]
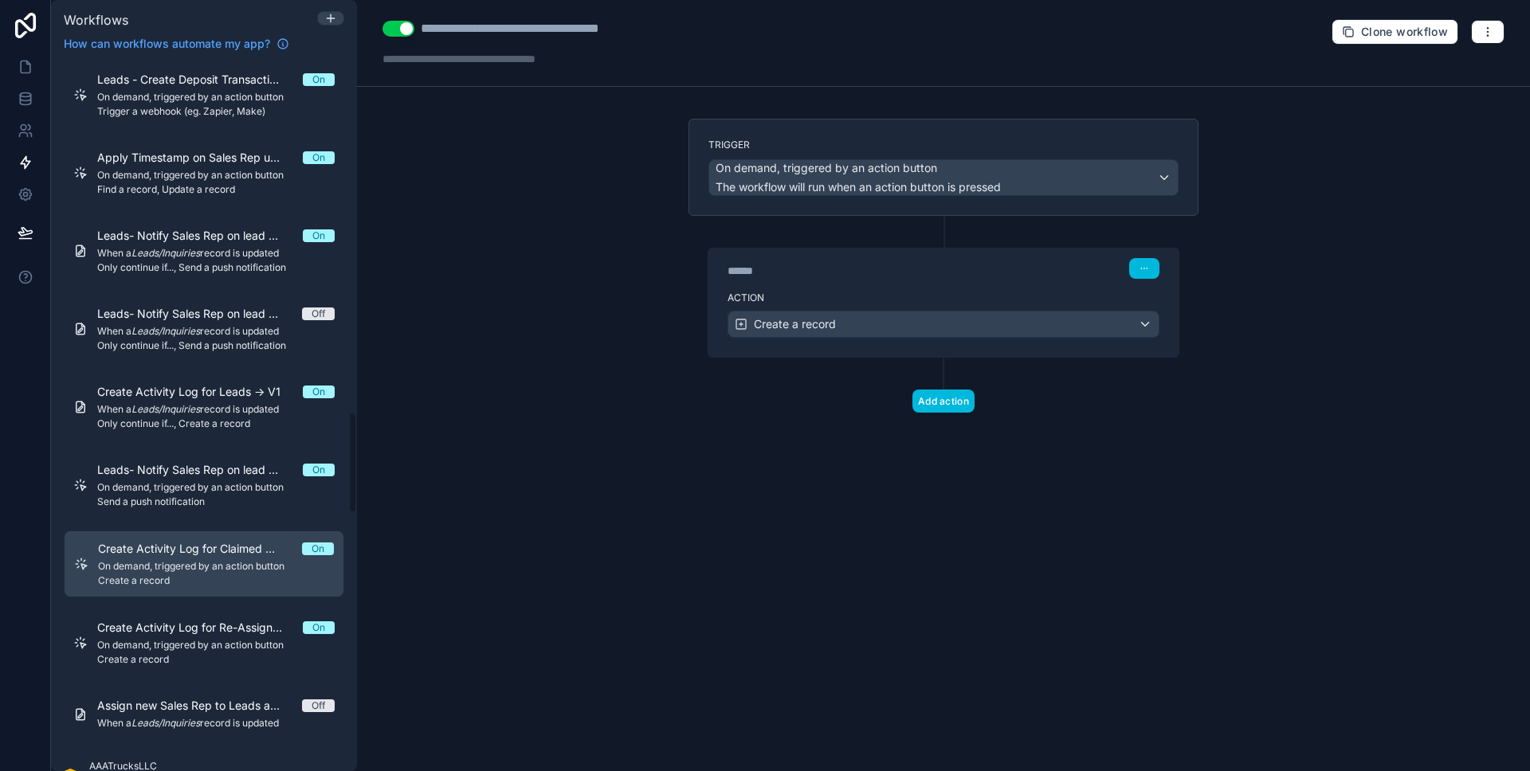
click at [214, 631] on span "Create Activity Log for Re-Assigned -> V1" at bounding box center [200, 628] width 206 height 16
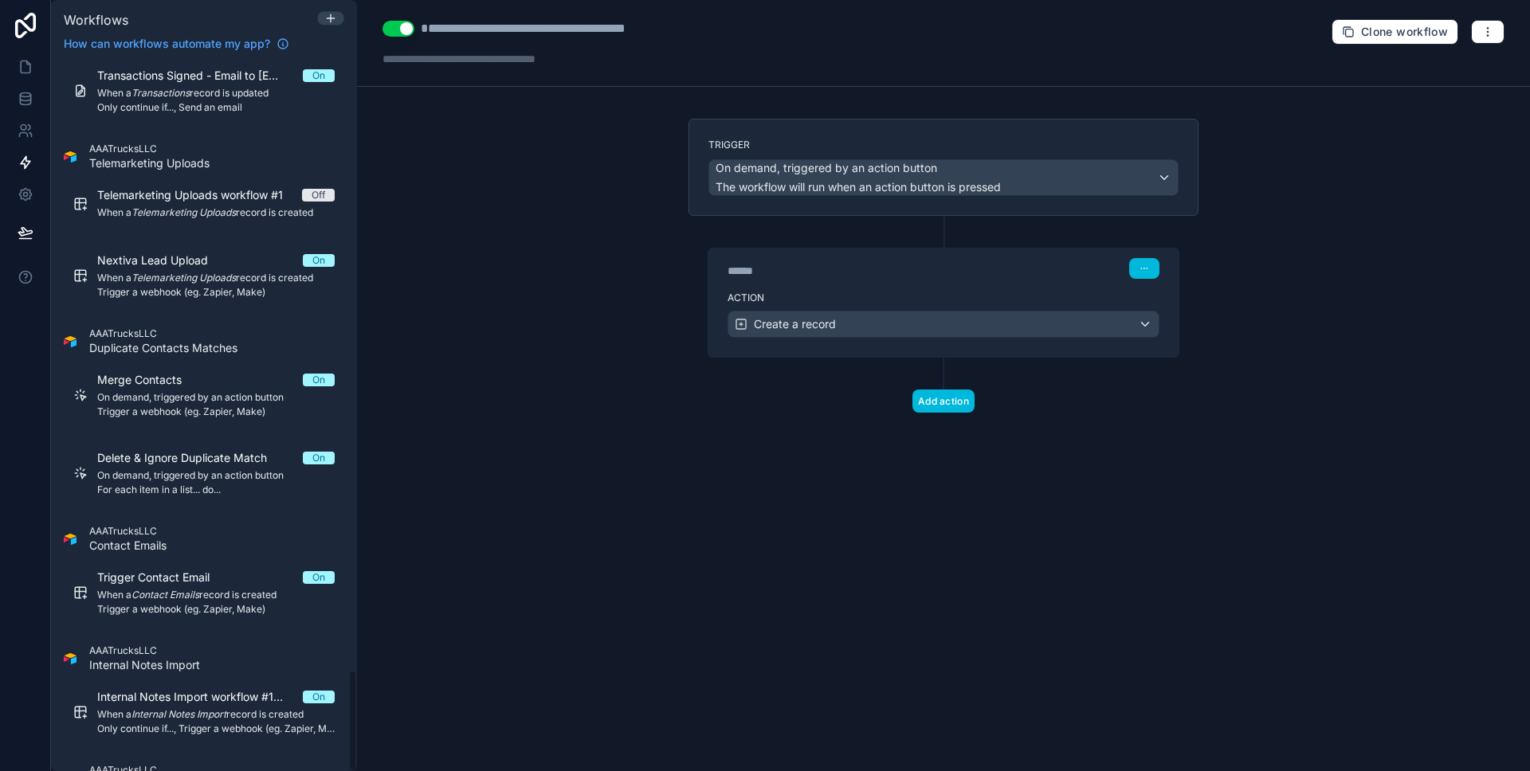
scroll to position [4242, 0]
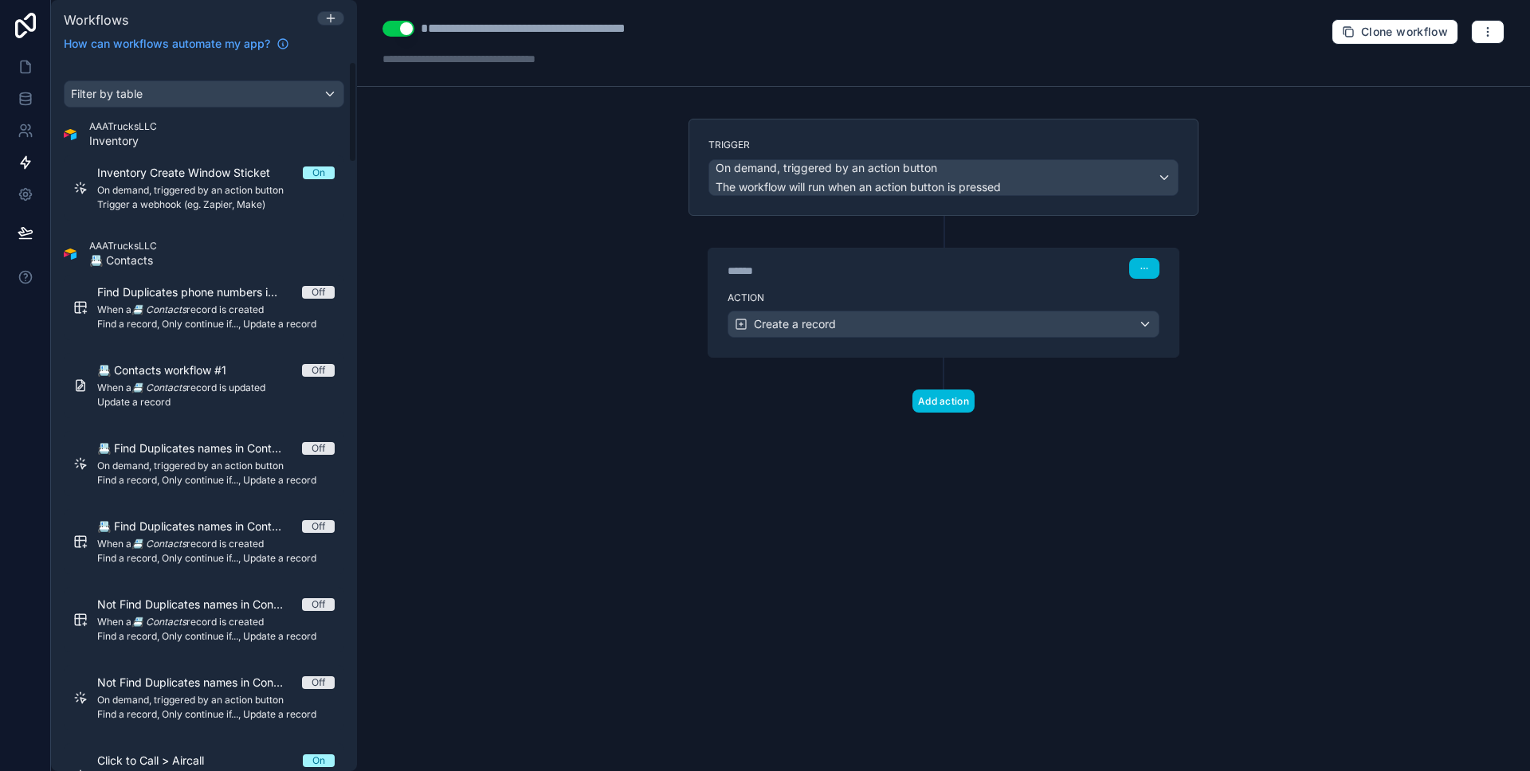
click at [233, 201] on span "Trigger a webhook (eg. Zapier, Make)" at bounding box center [215, 204] width 237 height 13
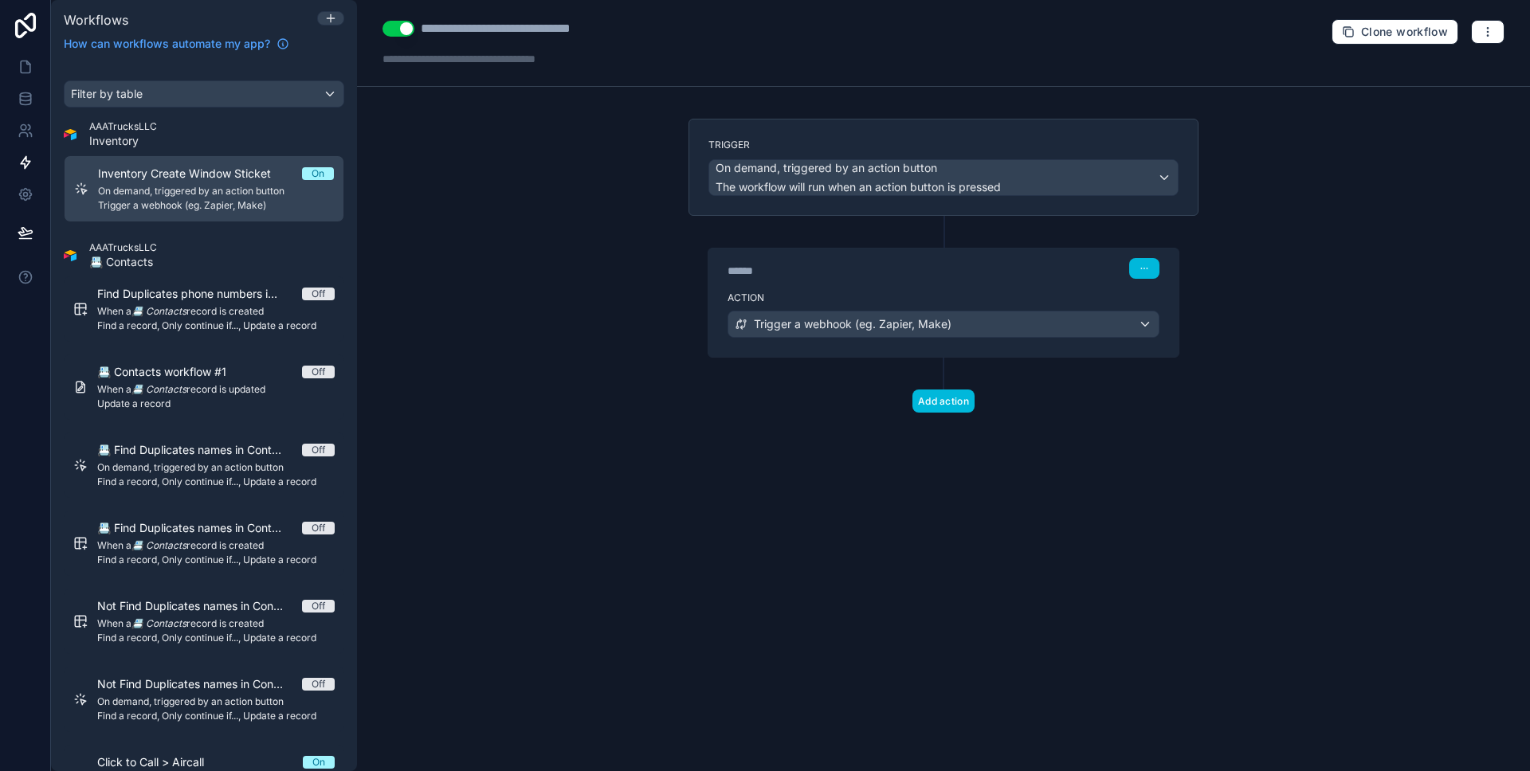
click at [830, 268] on div "******" at bounding box center [846, 271] width 239 height 16
click at [833, 281] on div "****** Step 1" at bounding box center [943, 267] width 470 height 37
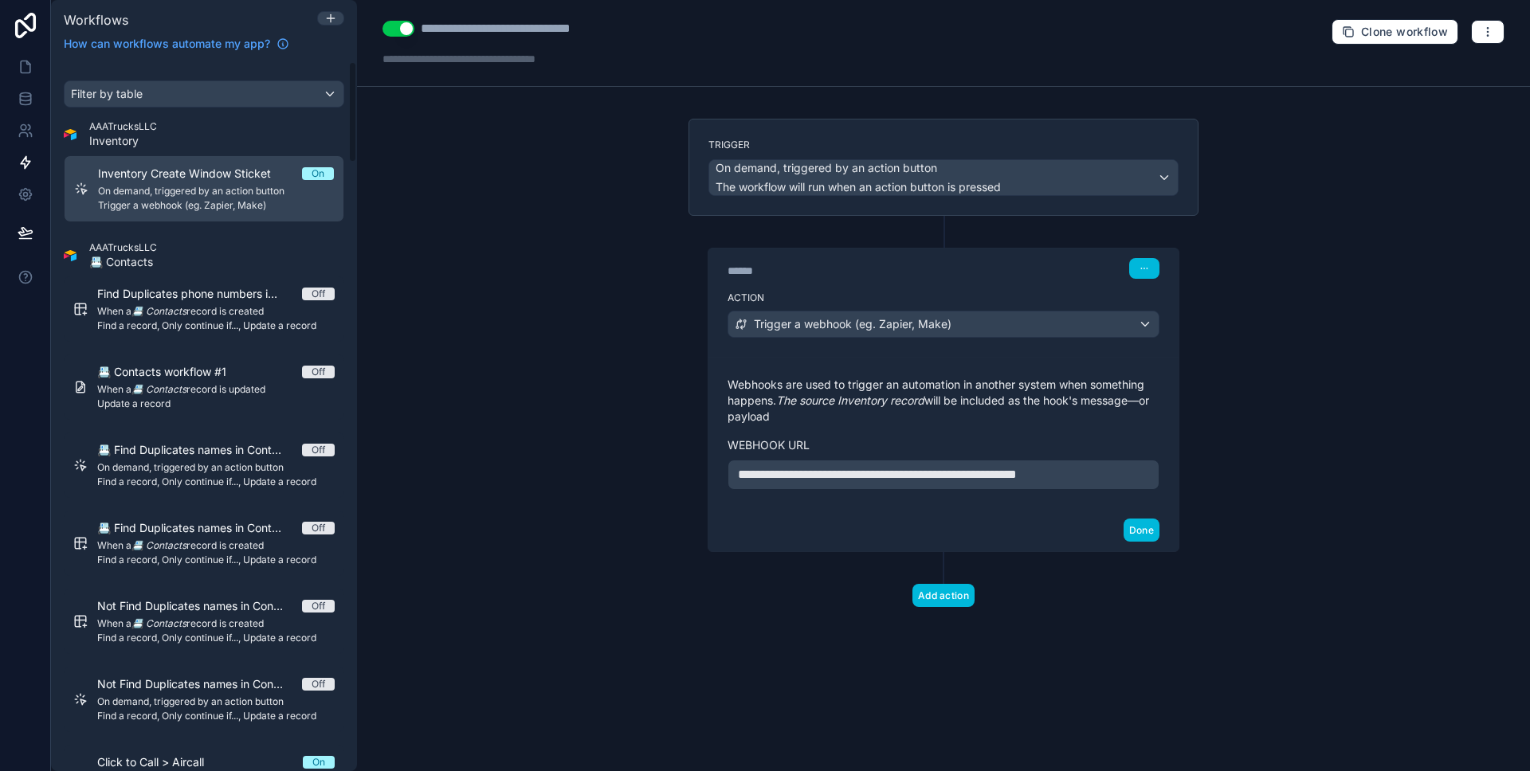
click at [233, 173] on span "Inventory Create Window Sticket" at bounding box center [194, 174] width 192 height 16
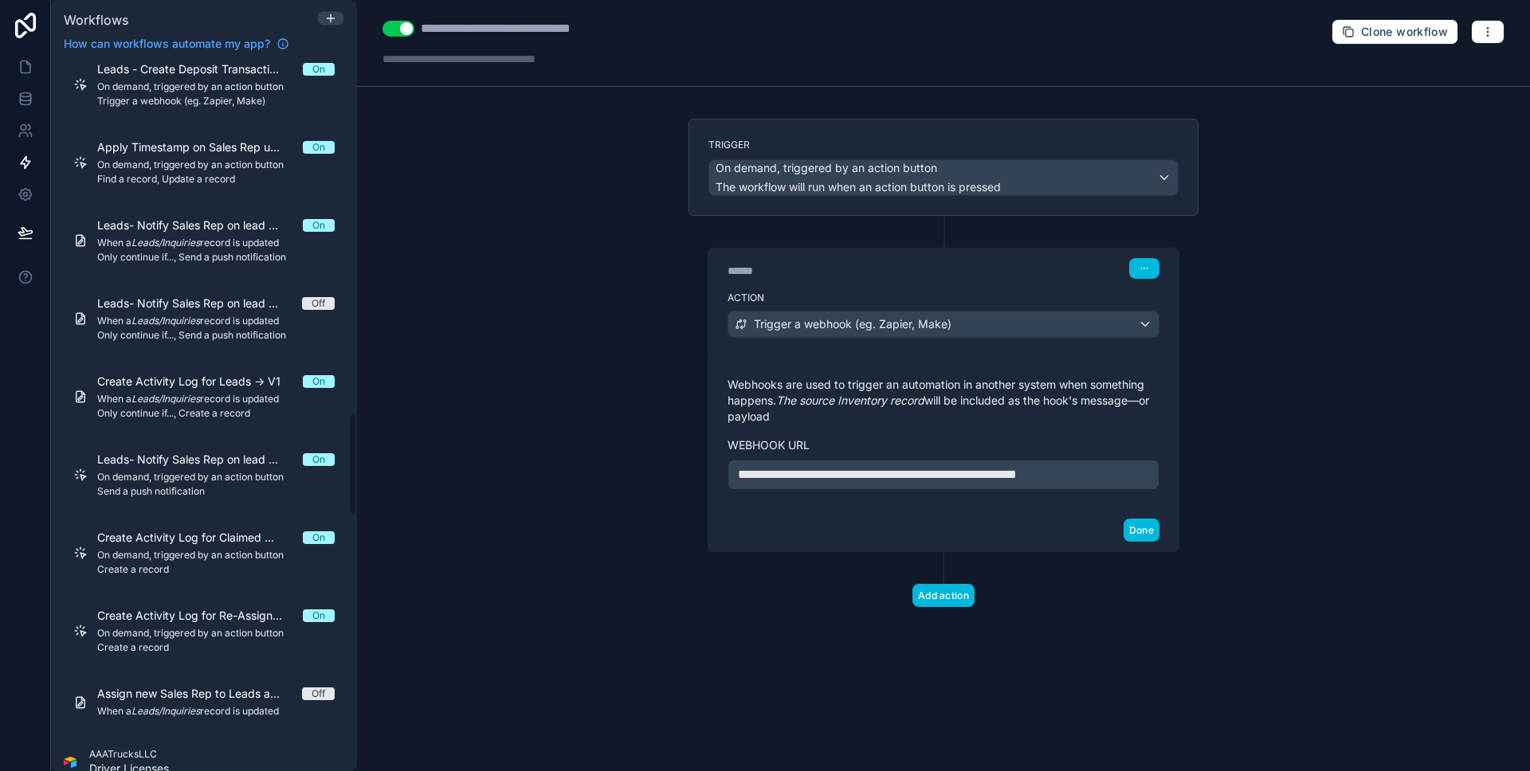
scroll to position [2456, 0]
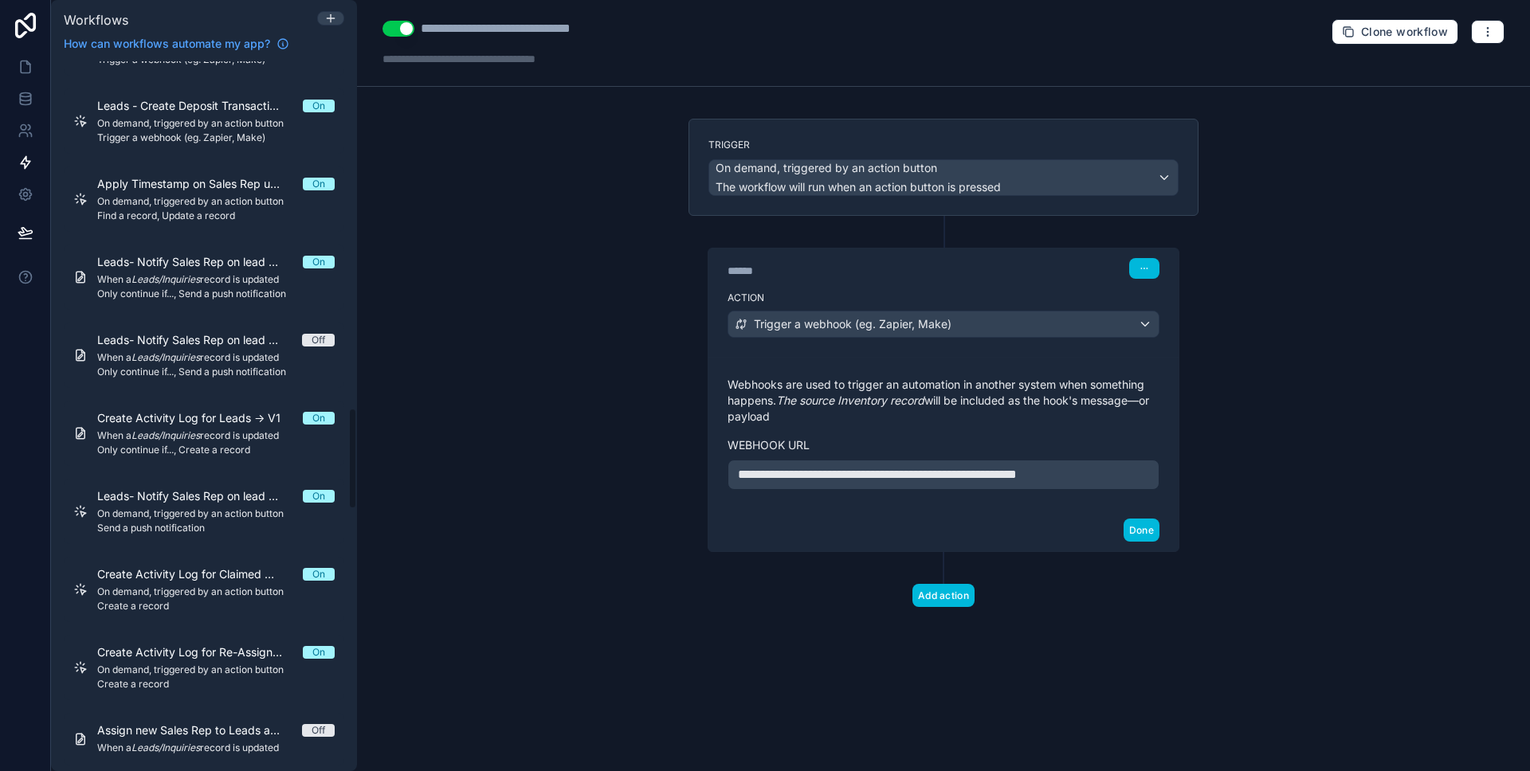
click at [217, 288] on span "Only continue if..., Send a push notification" at bounding box center [215, 294] width 237 height 13
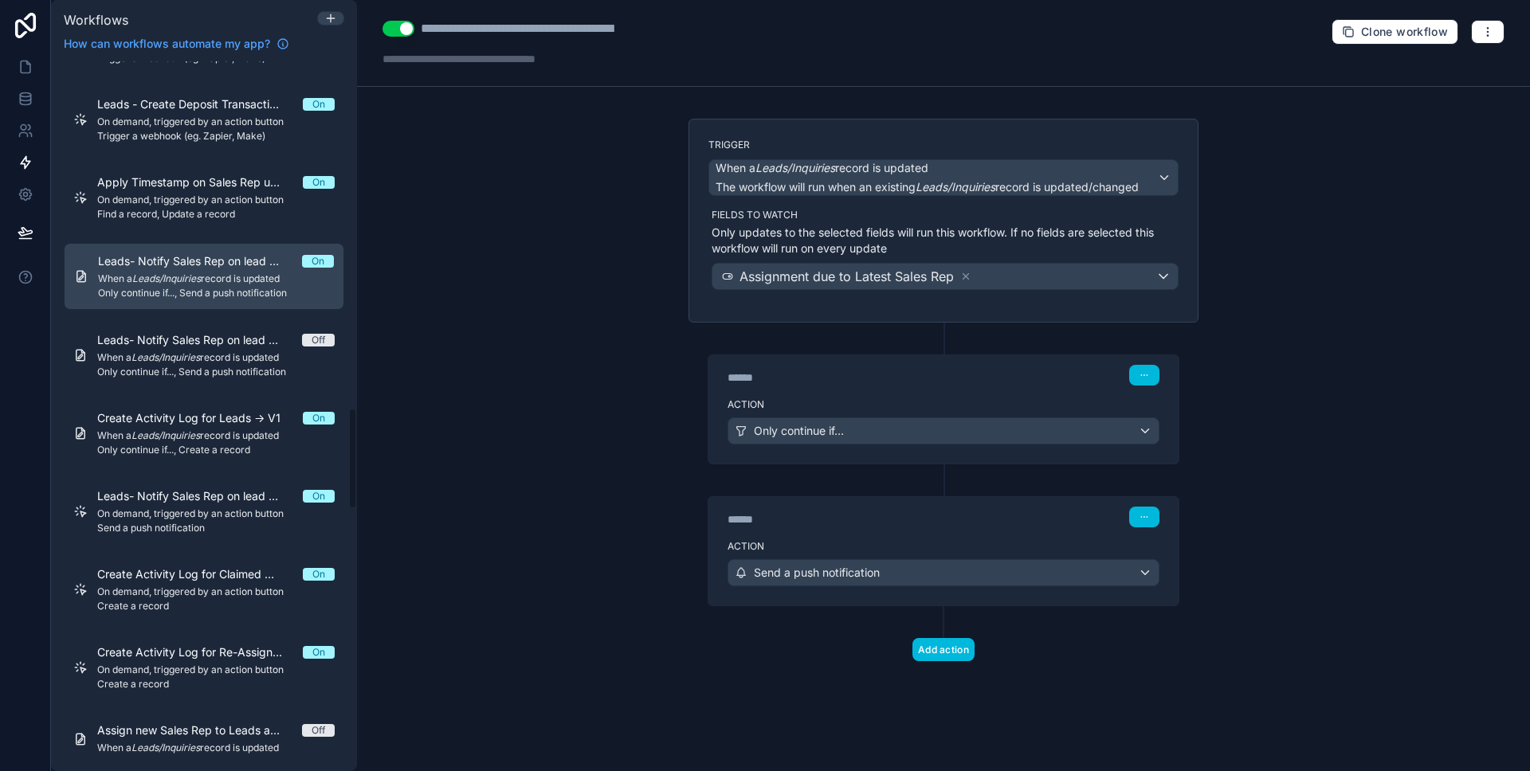
scroll to position [2419, 0]
click at [899, 398] on label "Action" at bounding box center [943, 404] width 432 height 13
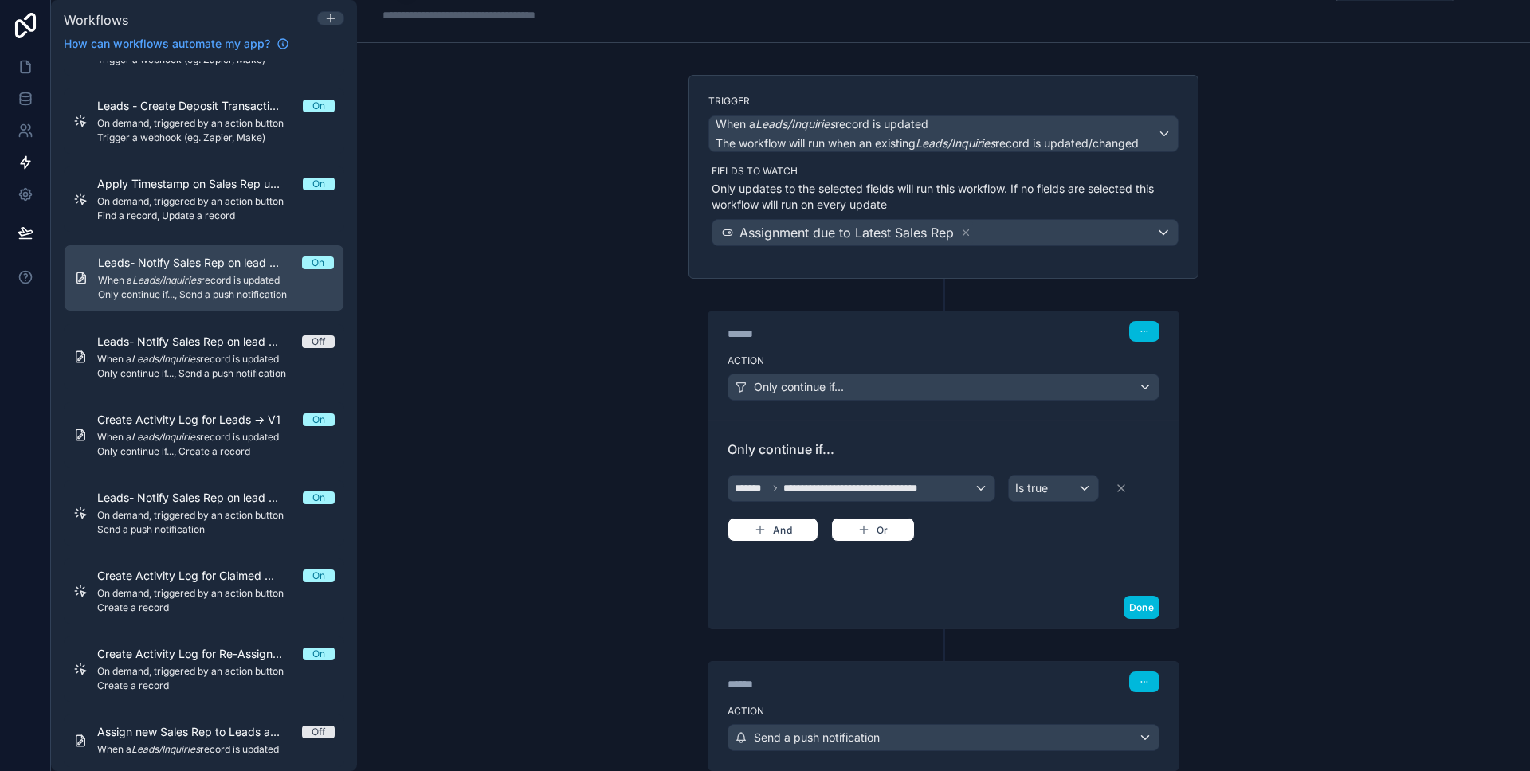
scroll to position [123, 0]
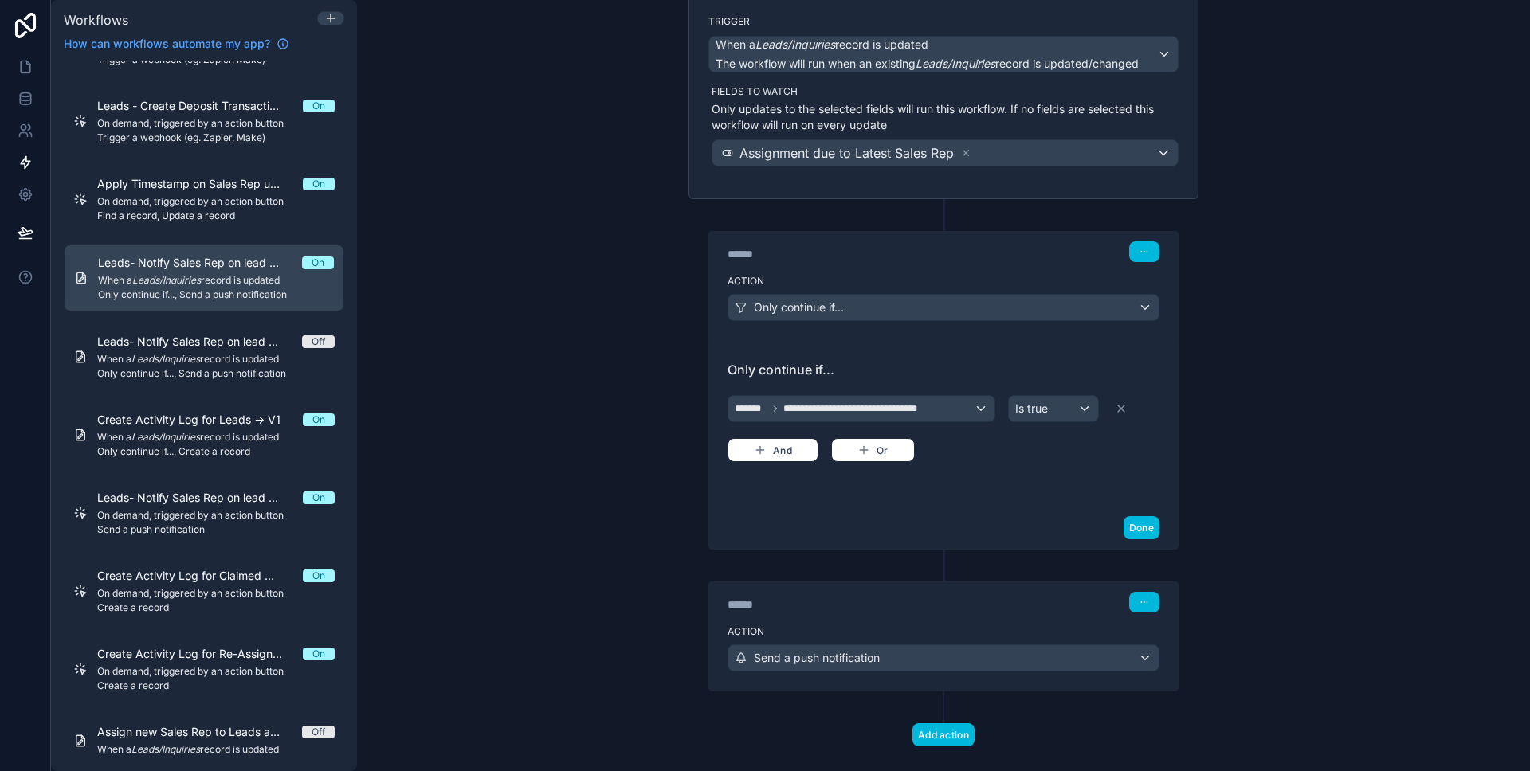
click at [887, 617] on div "****** Step 2" at bounding box center [943, 600] width 470 height 37
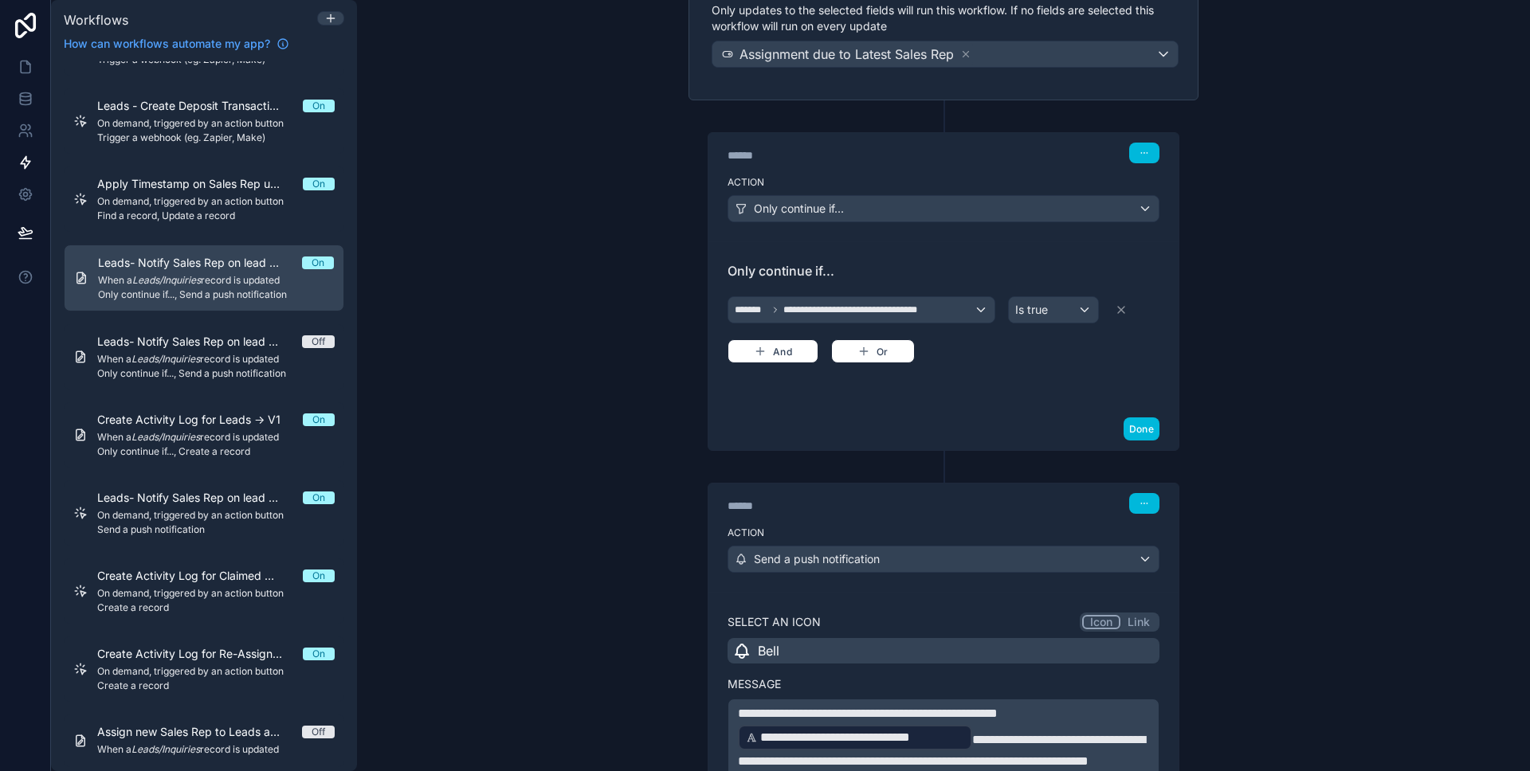
scroll to position [0, 0]
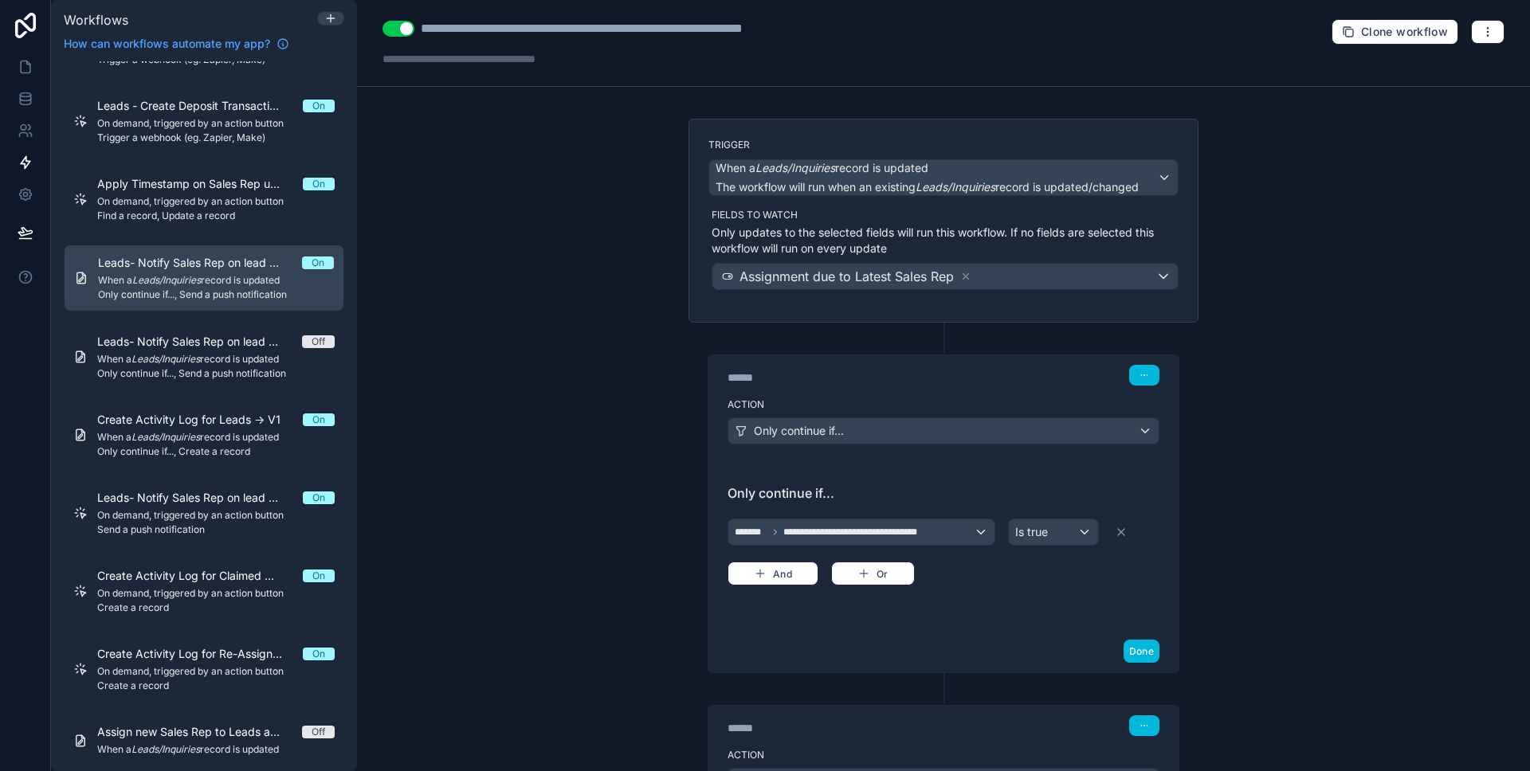
drag, startPoint x: 614, startPoint y: 356, endPoint x: 593, endPoint y: 309, distance: 51.7
click at [593, 309] on div "**********" at bounding box center [943, 385] width 1173 height 771
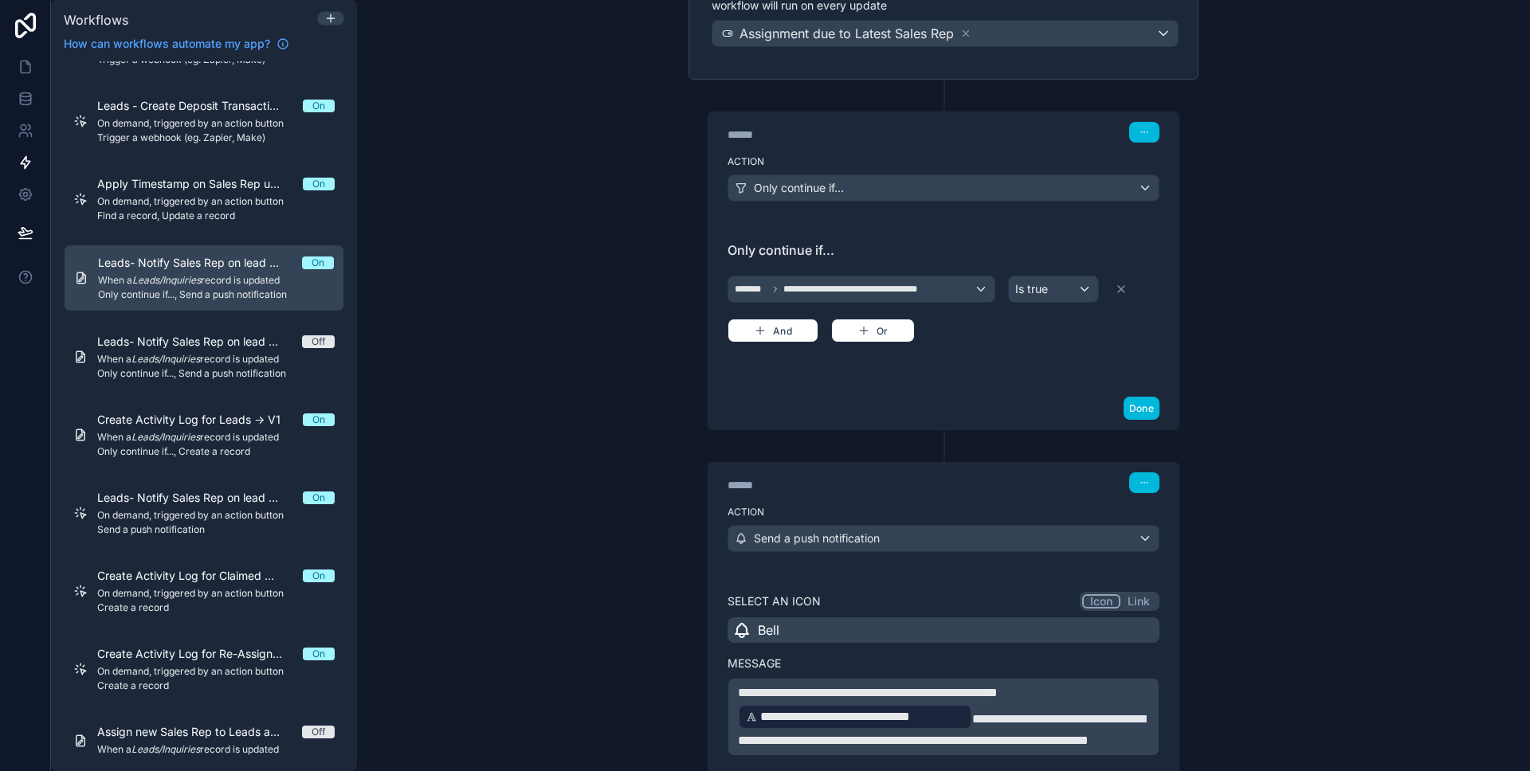
scroll to position [588, 0]
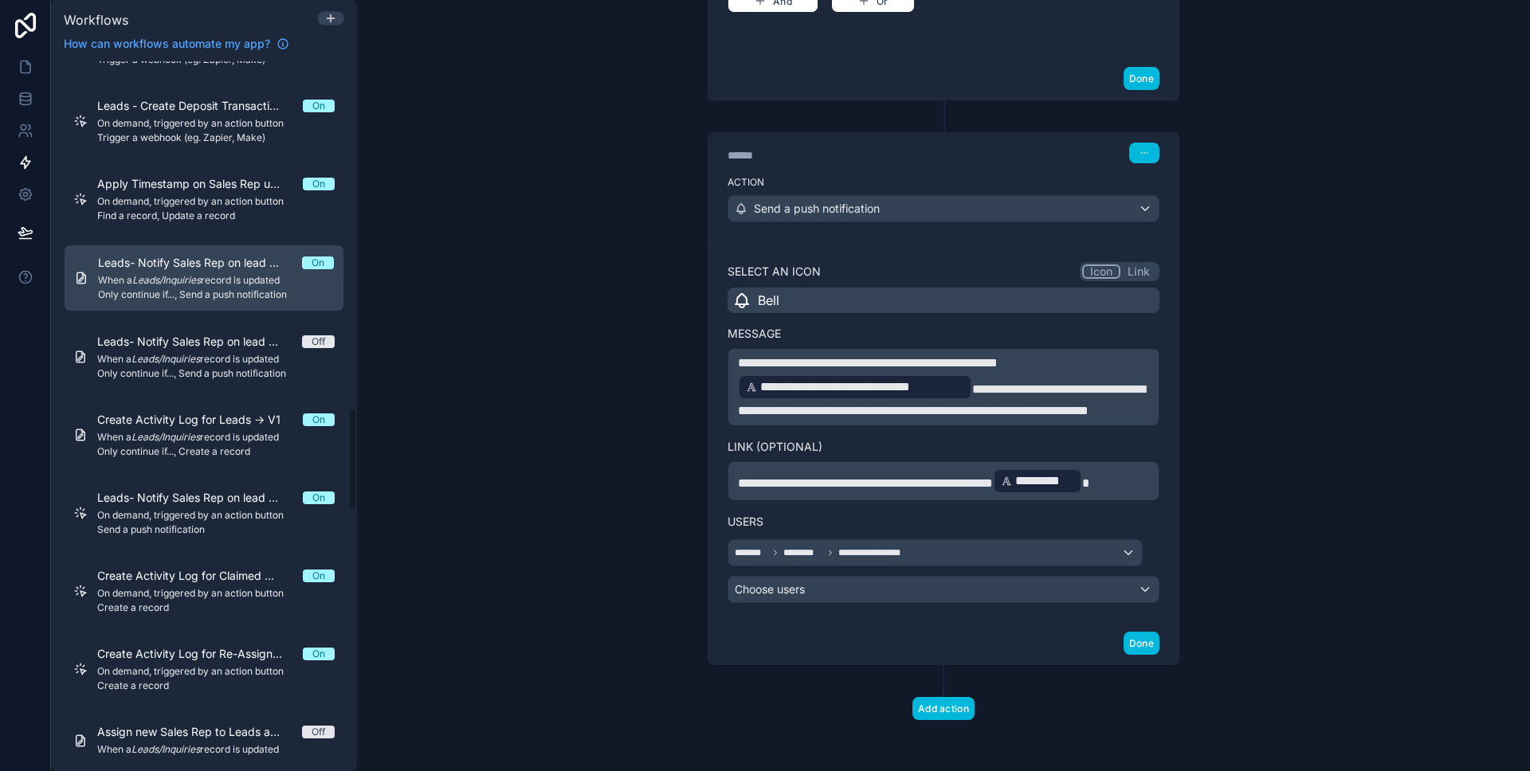
click at [192, 204] on span "On demand, triggered by an action button" at bounding box center [215, 201] width 237 height 13
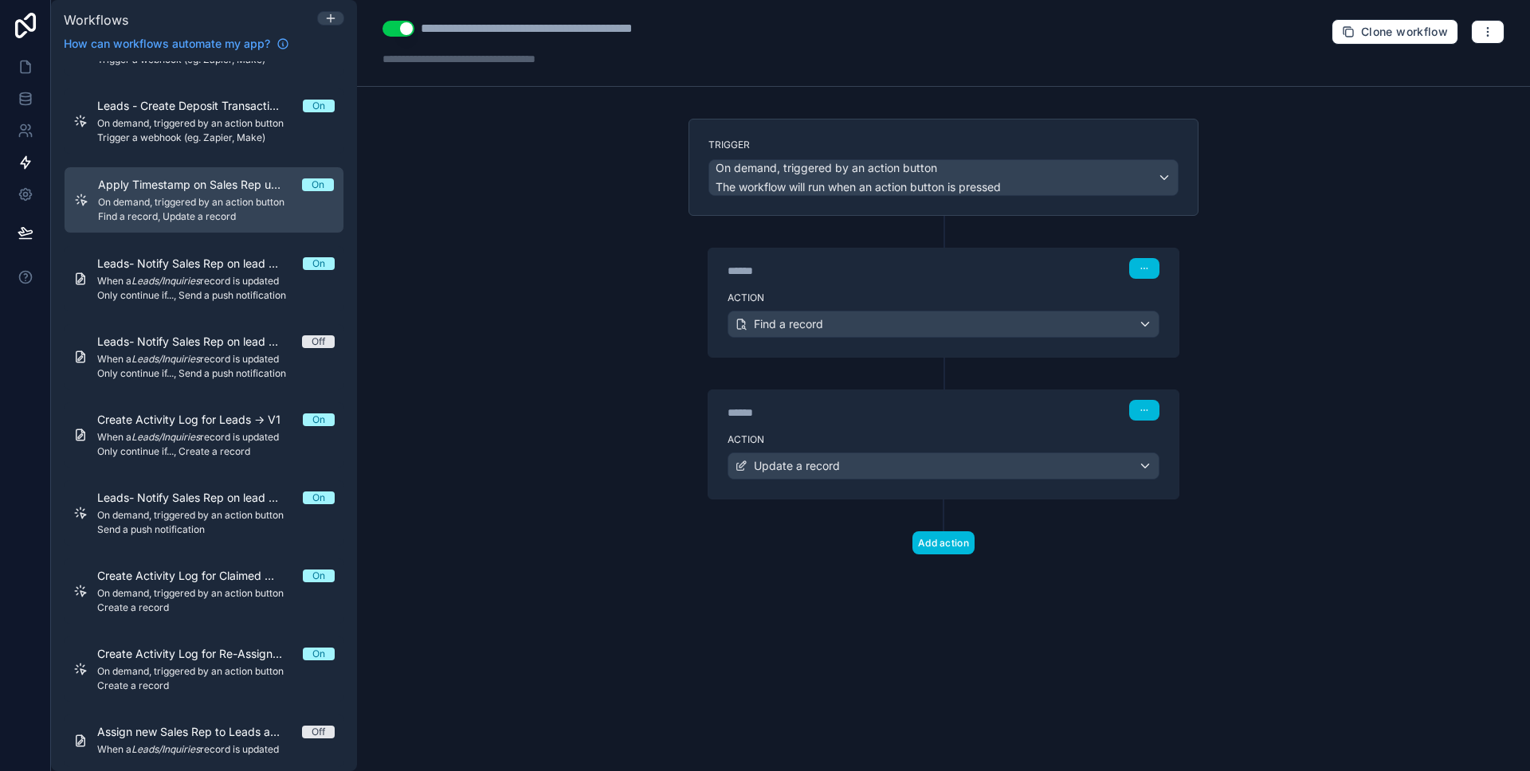
click at [833, 268] on div "******" at bounding box center [846, 271] width 239 height 16
click at [845, 280] on div "****** Step 1" at bounding box center [943, 267] width 470 height 37
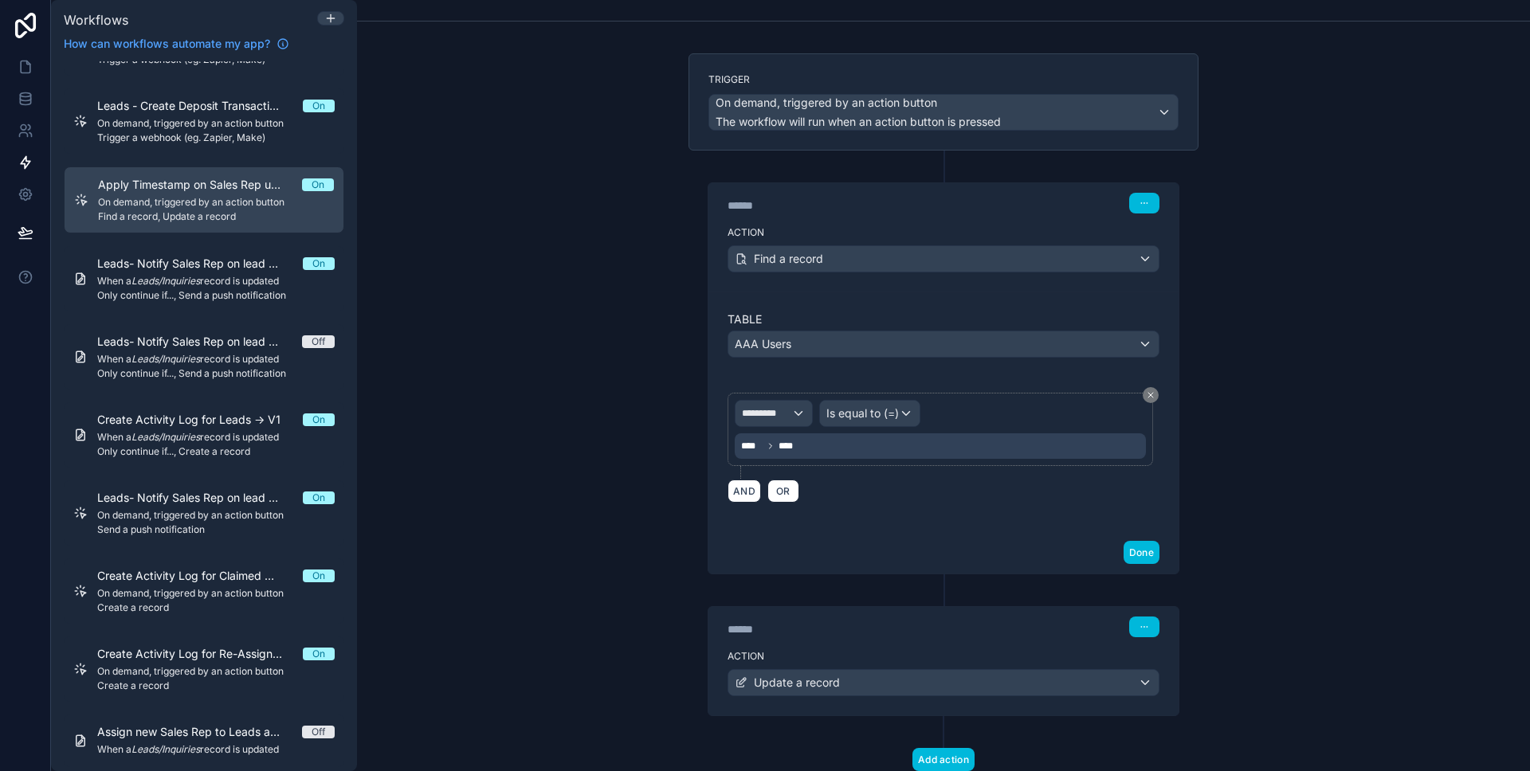
scroll to position [116, 0]
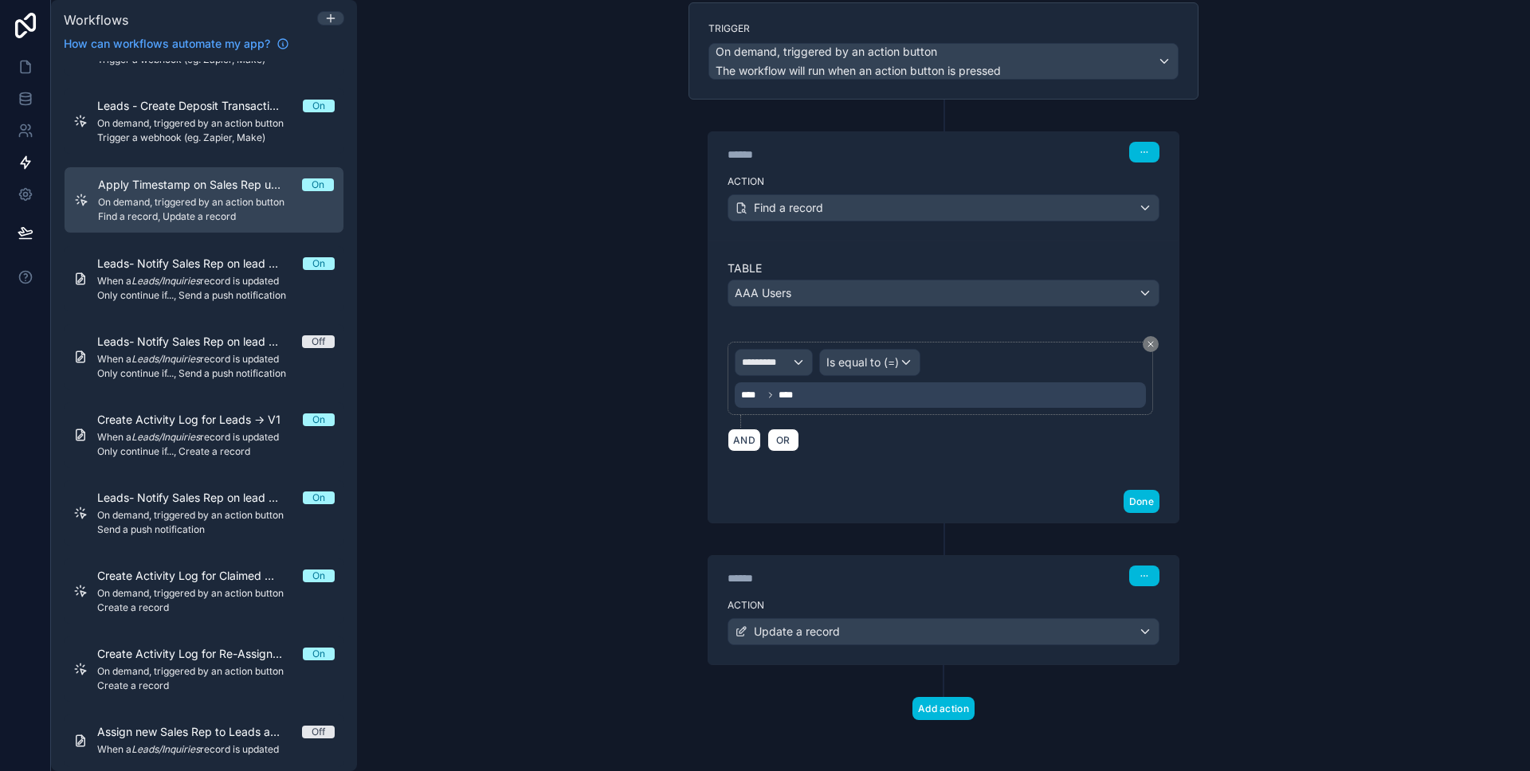
click at [899, 583] on div "******" at bounding box center [846, 578] width 239 height 16
click at [897, 593] on div "Action Update a record" at bounding box center [943, 629] width 470 height 72
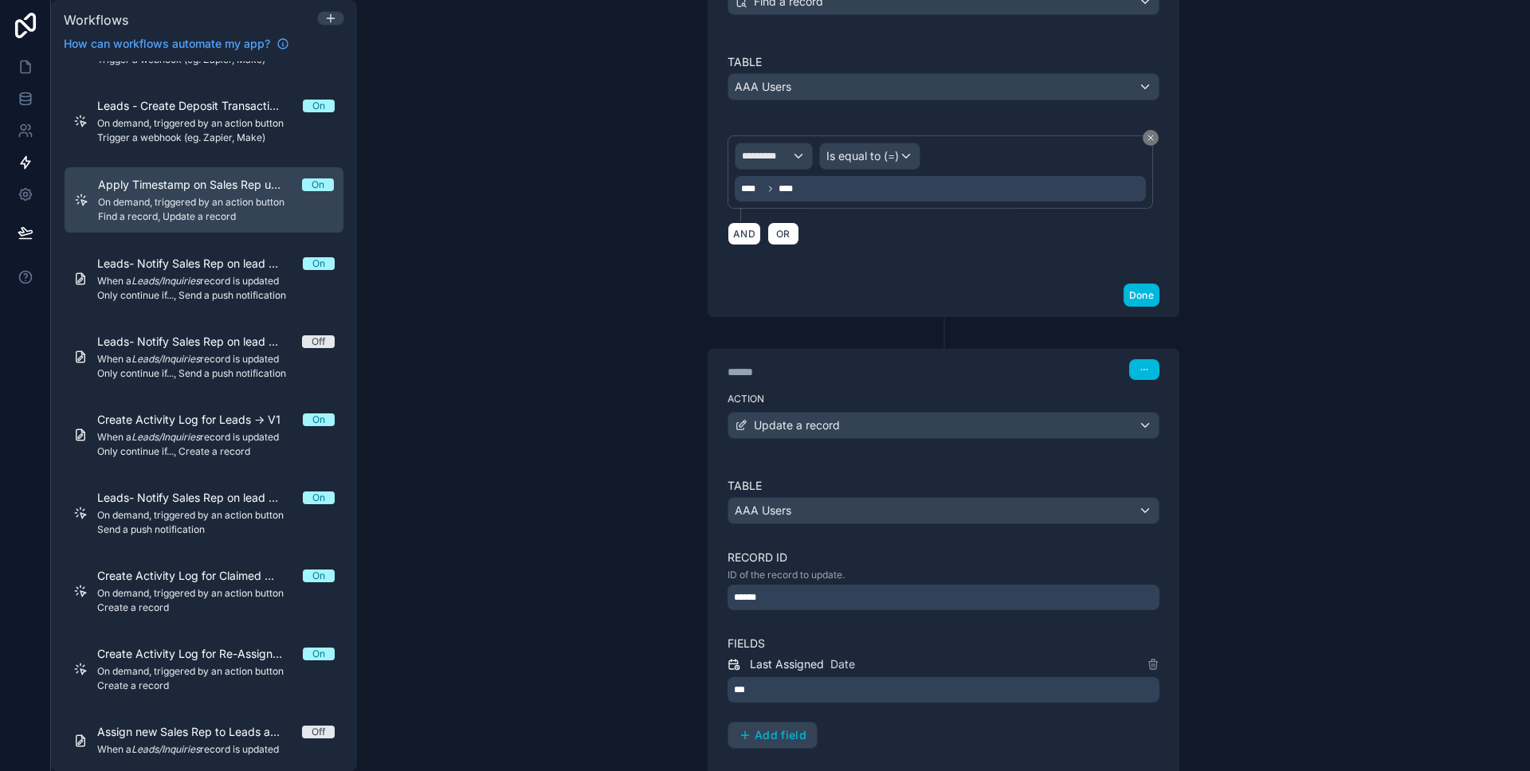
scroll to position [401, 0]
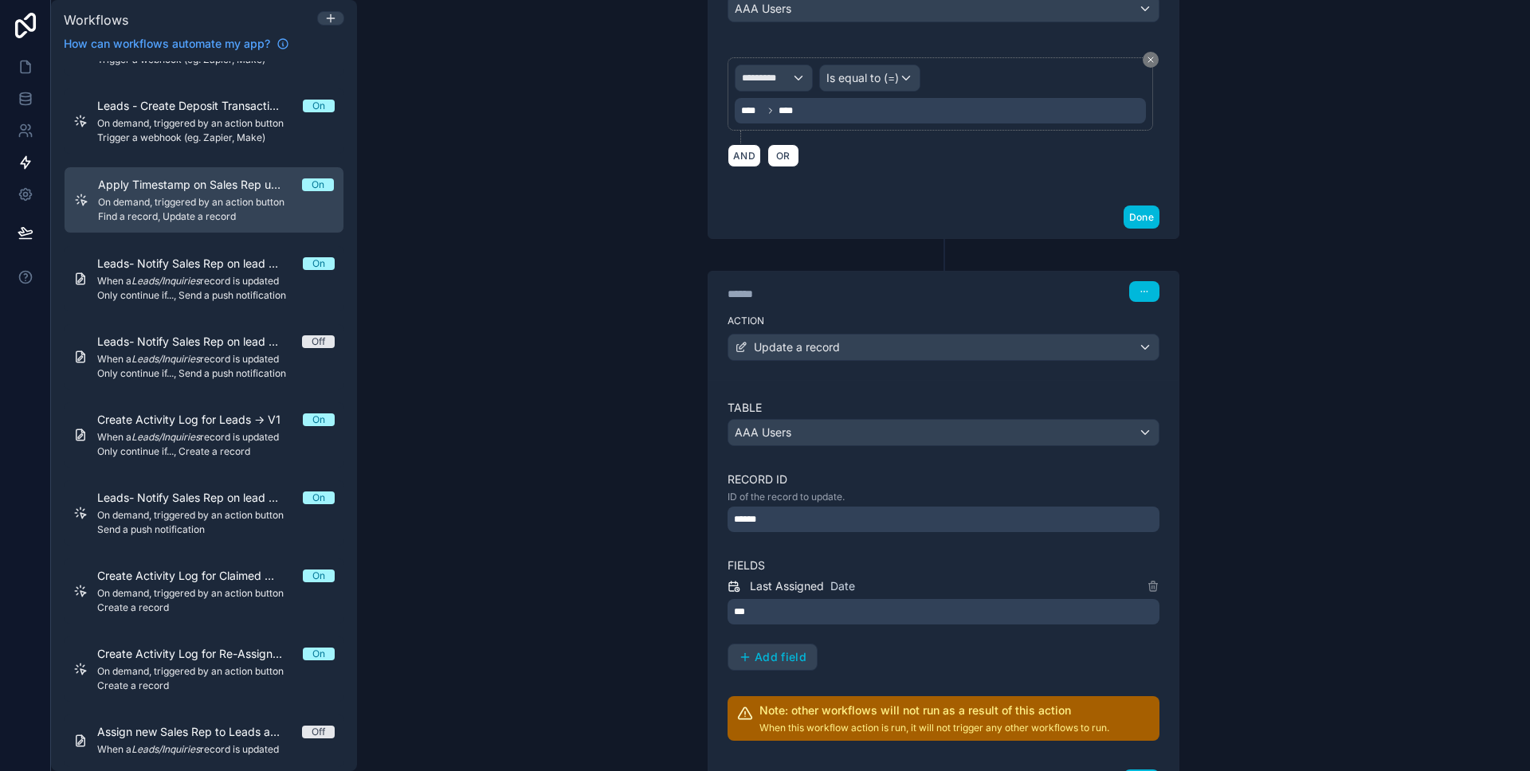
click at [851, 619] on div "***" at bounding box center [943, 611] width 432 height 25
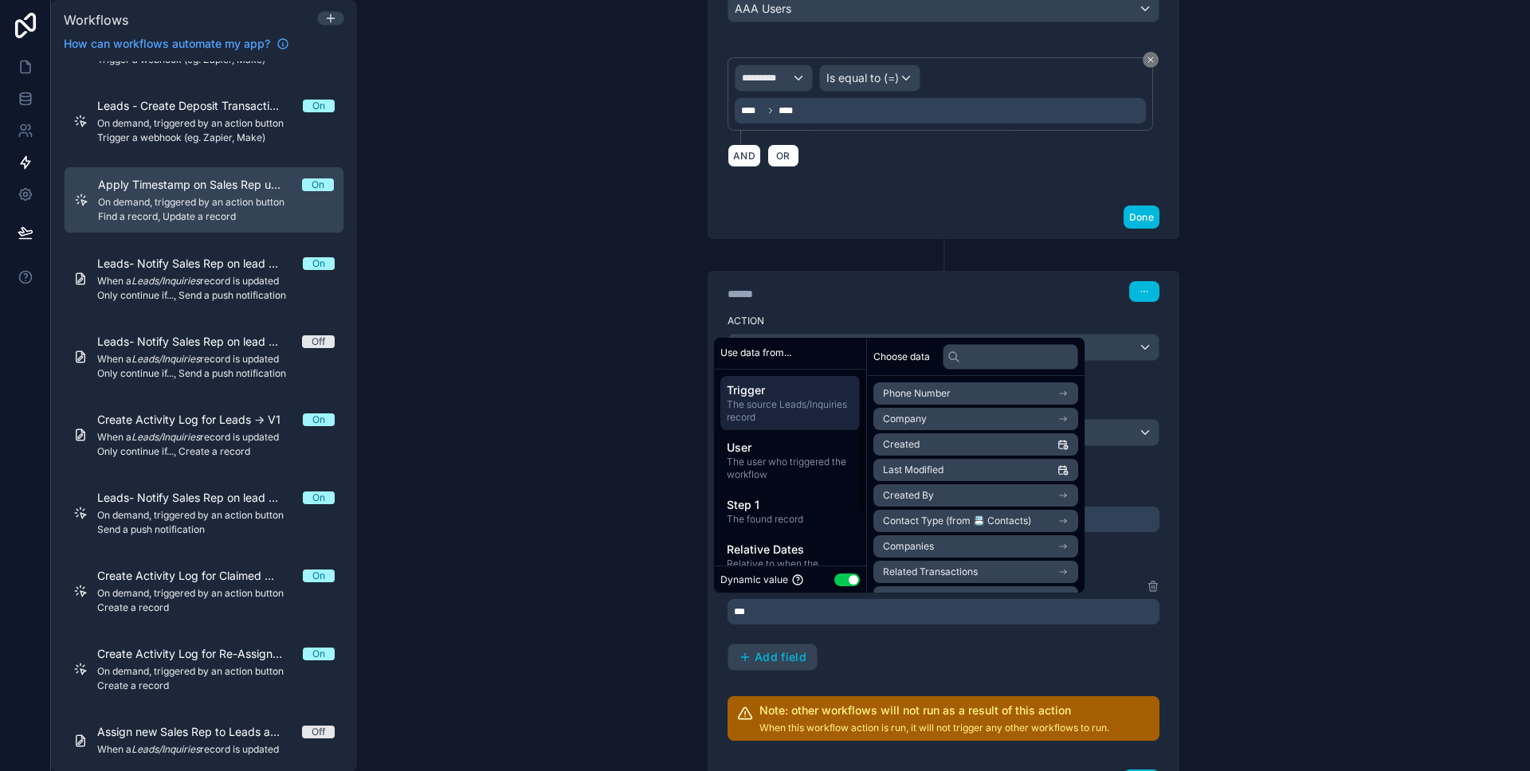
click at [502, 452] on div "**********" at bounding box center [943, 385] width 1173 height 771
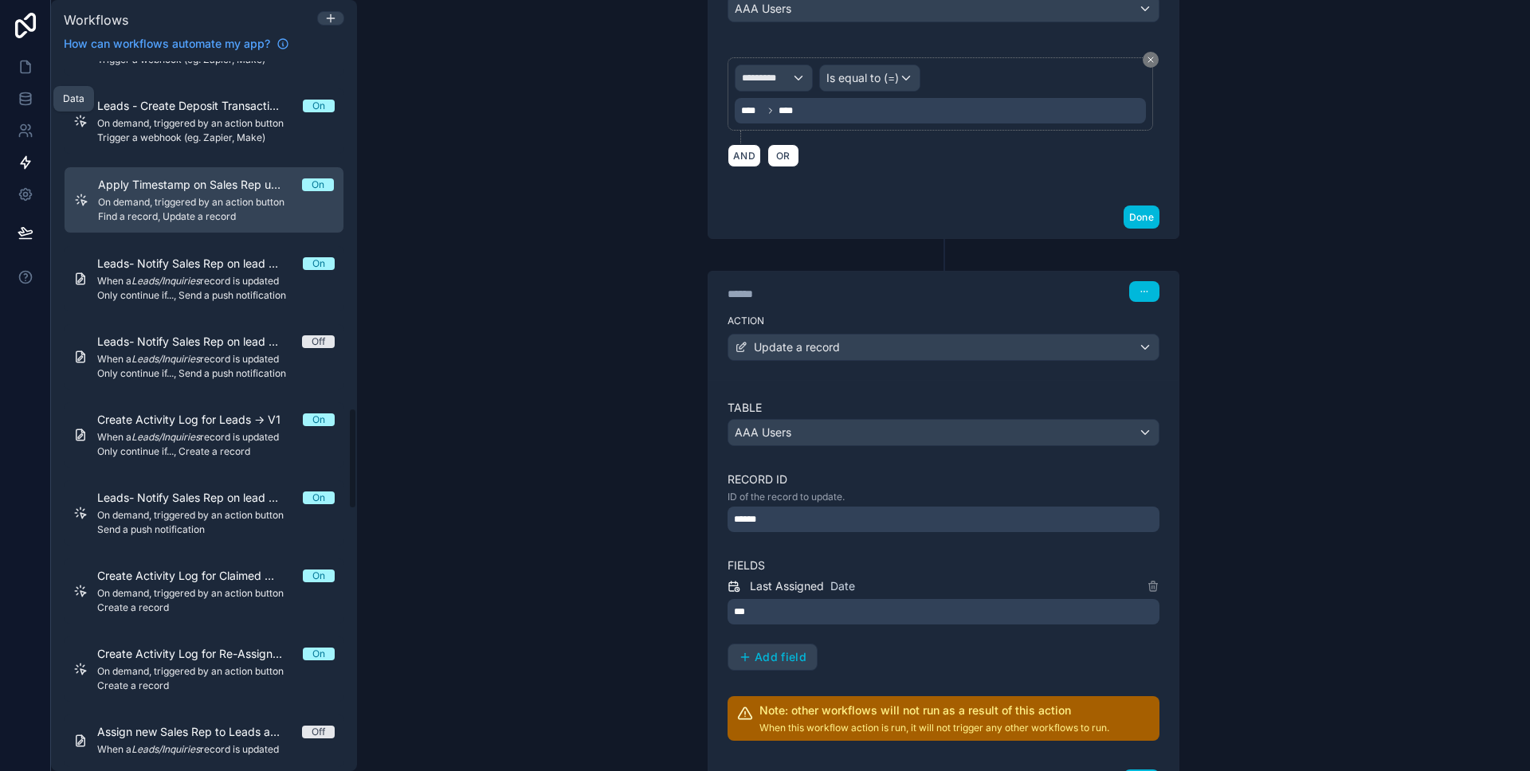
click at [34, 75] on link at bounding box center [25, 67] width 50 height 32
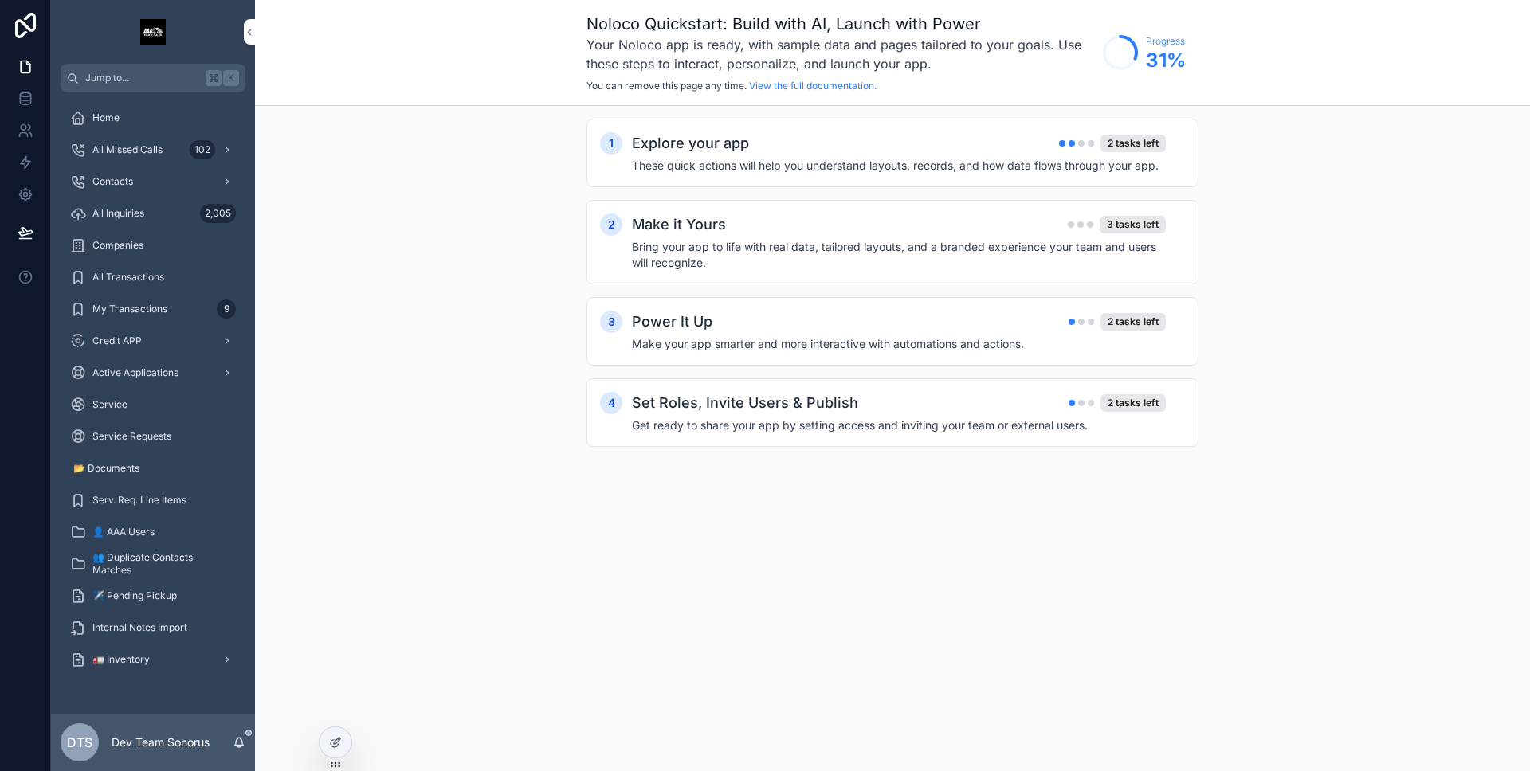
click at [147, 225] on div "All Inquiries 2,005" at bounding box center [153, 213] width 166 height 25
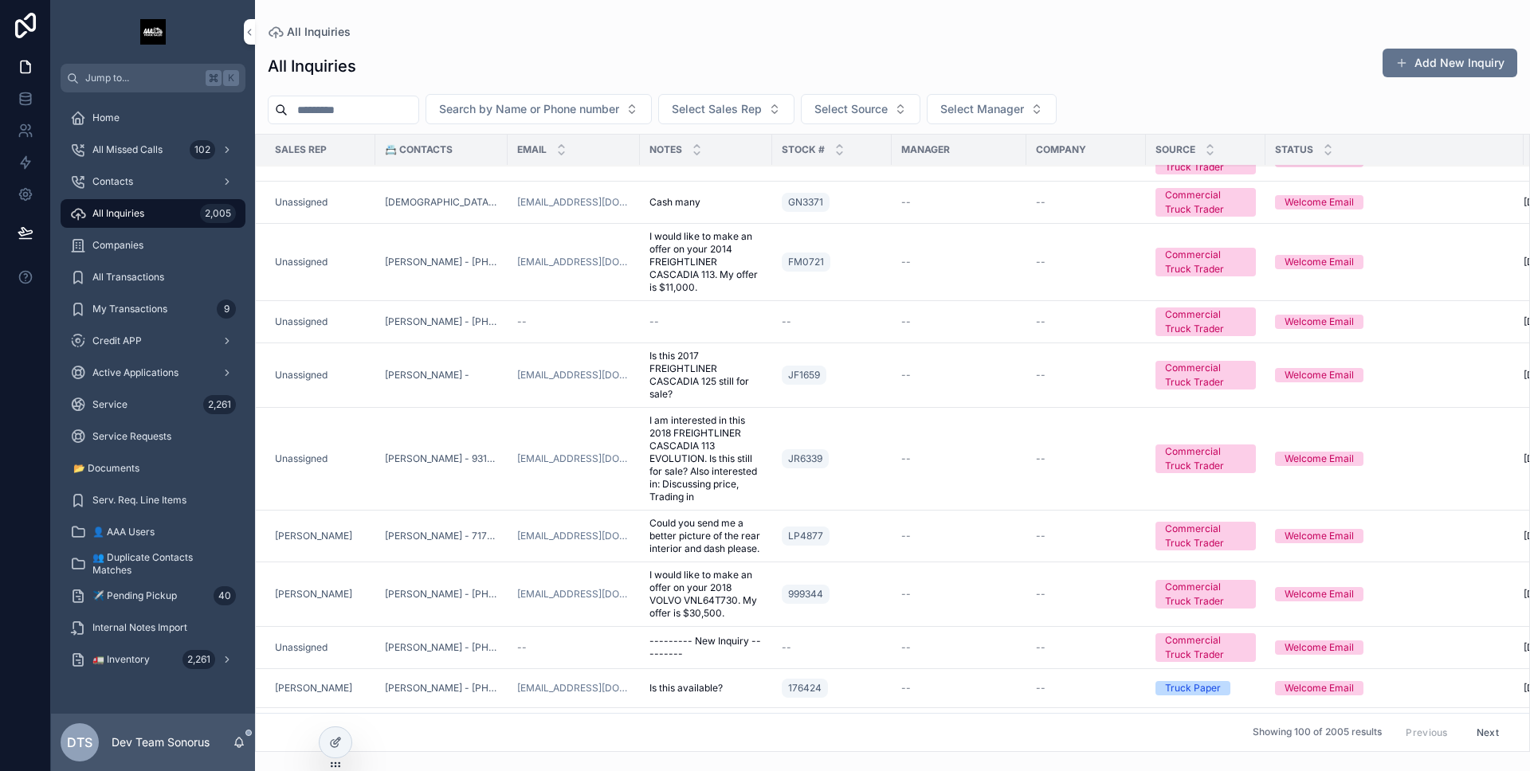
scroll to position [2642, 0]
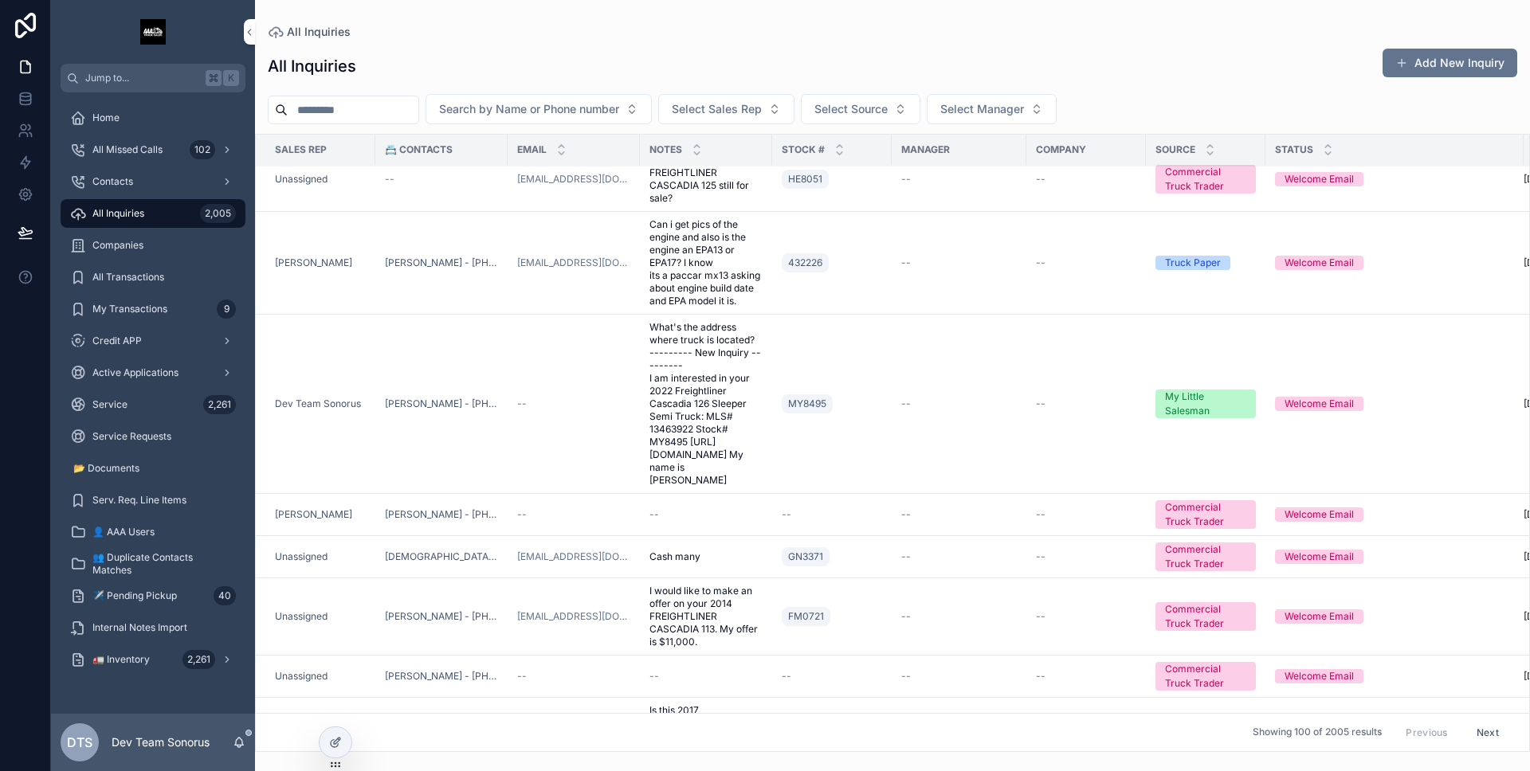
click at [903, 370] on td "--" at bounding box center [958, 404] width 135 height 179
click at [920, 367] on td "--" at bounding box center [958, 404] width 135 height 179
click at [920, 398] on div "--" at bounding box center [959, 404] width 116 height 13
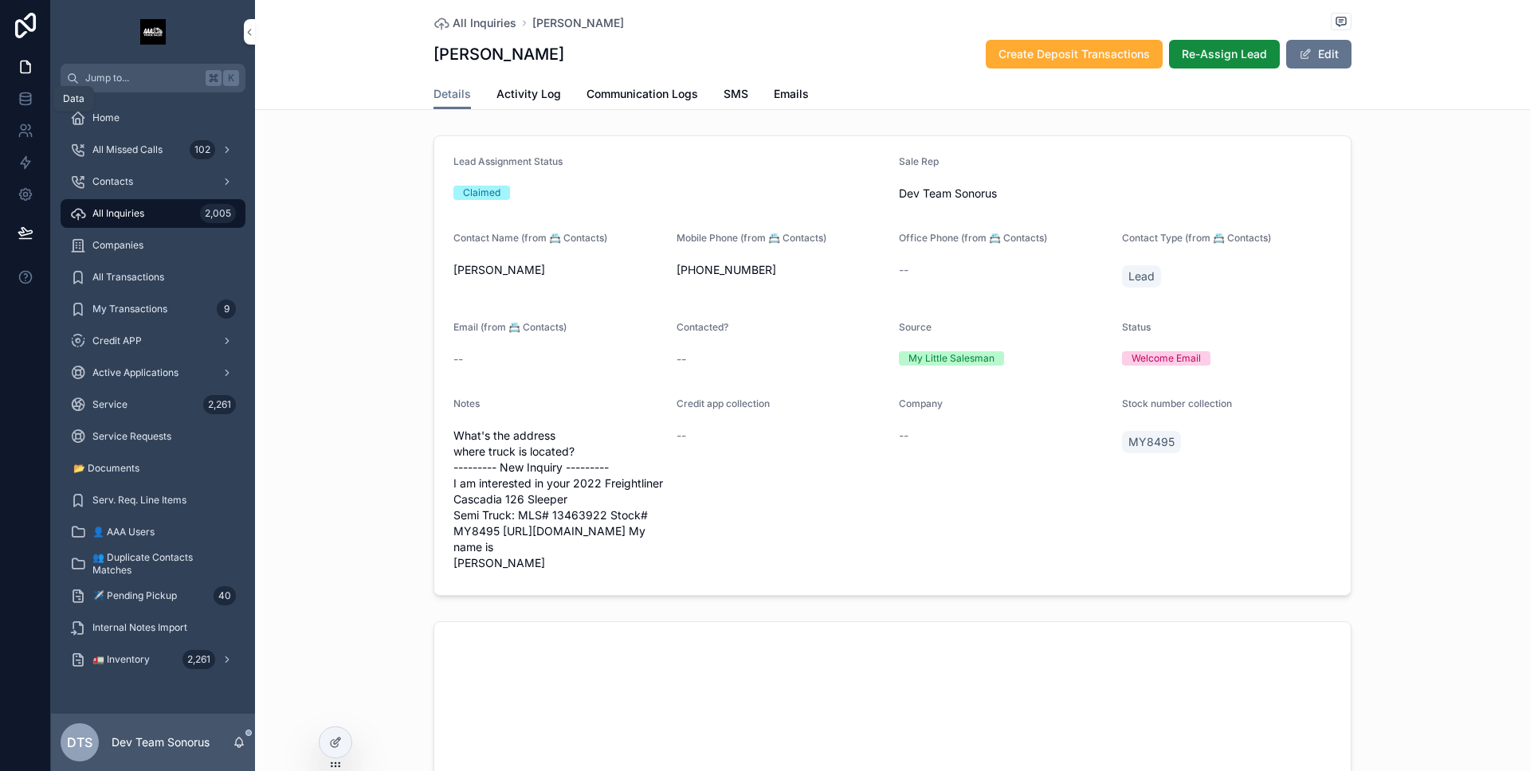
click at [24, 100] on icon at bounding box center [25, 98] width 10 height 6
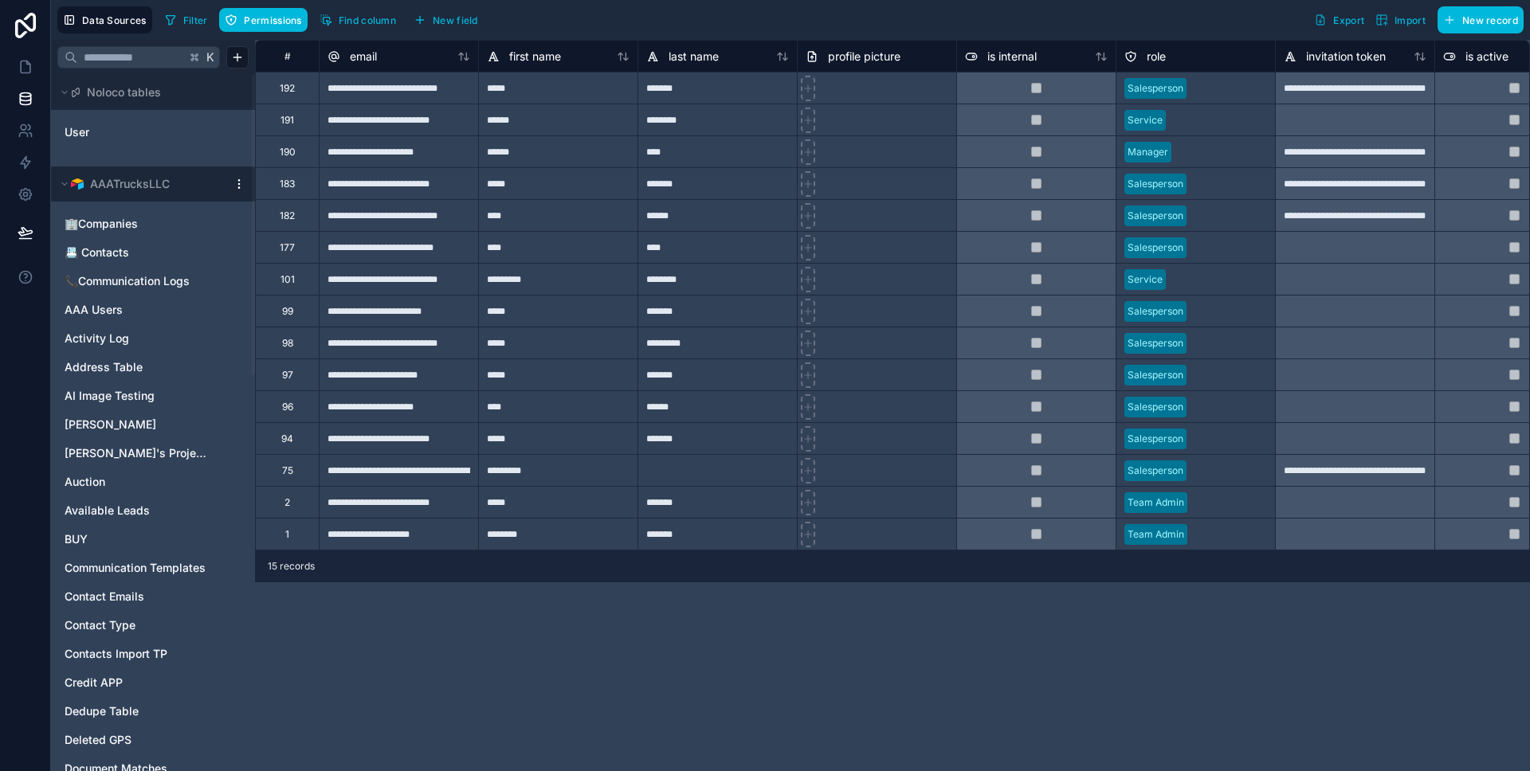
click at [234, 184] on div at bounding box center [238, 184] width 19 height 13
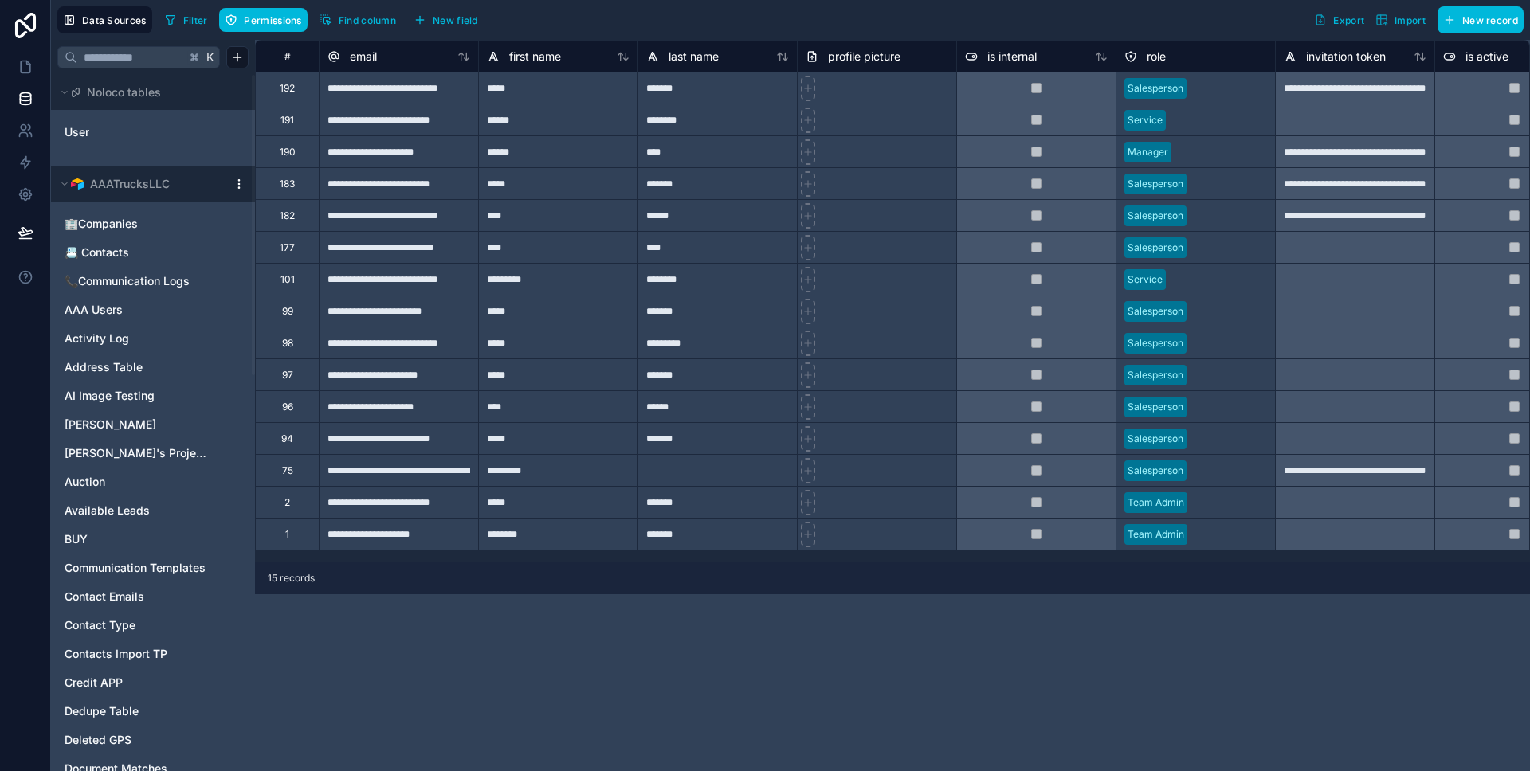
click at [235, 184] on html "**********" at bounding box center [765, 385] width 1530 height 771
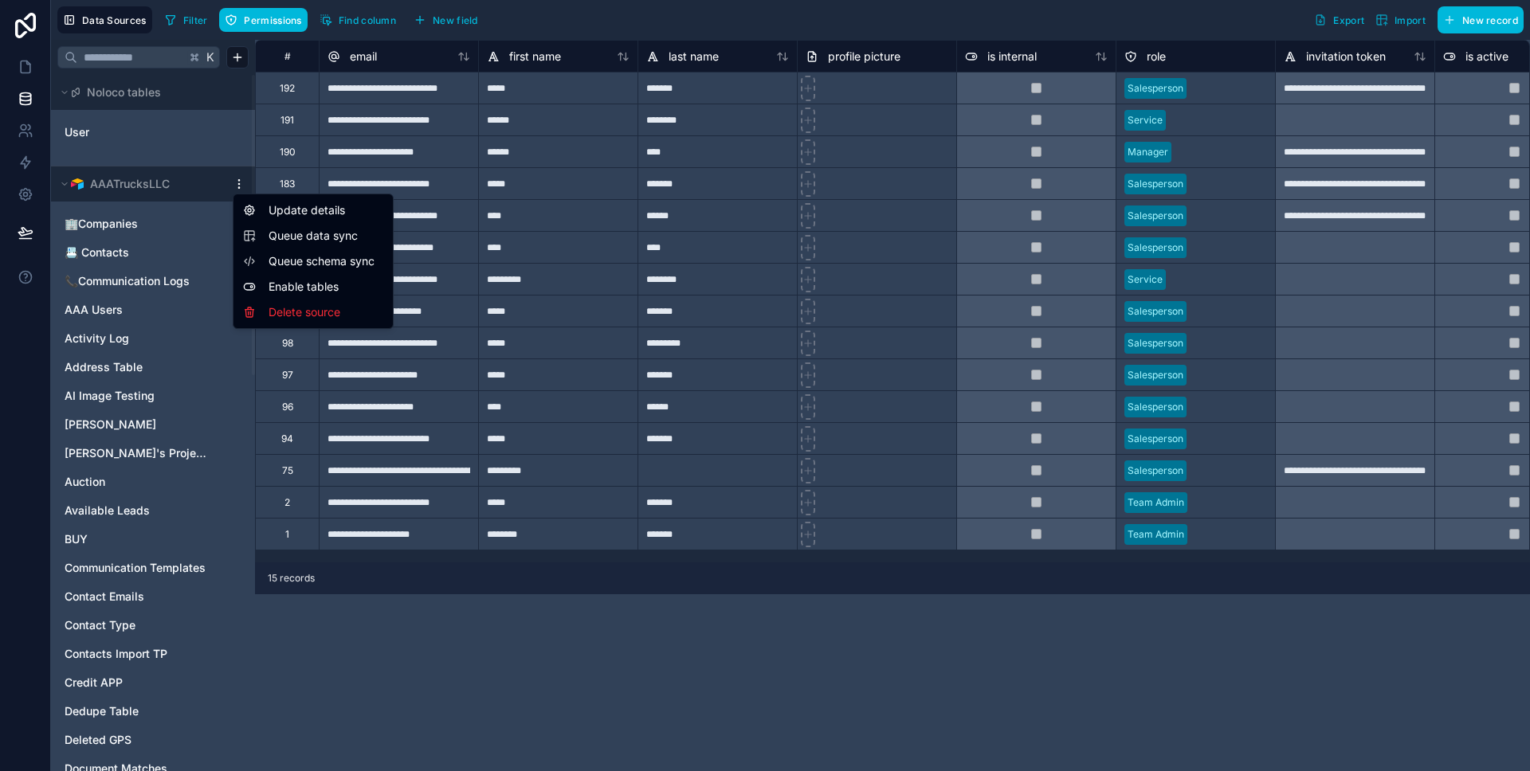
click at [292, 229] on span "Queue data sync" at bounding box center [325, 236] width 115 height 16
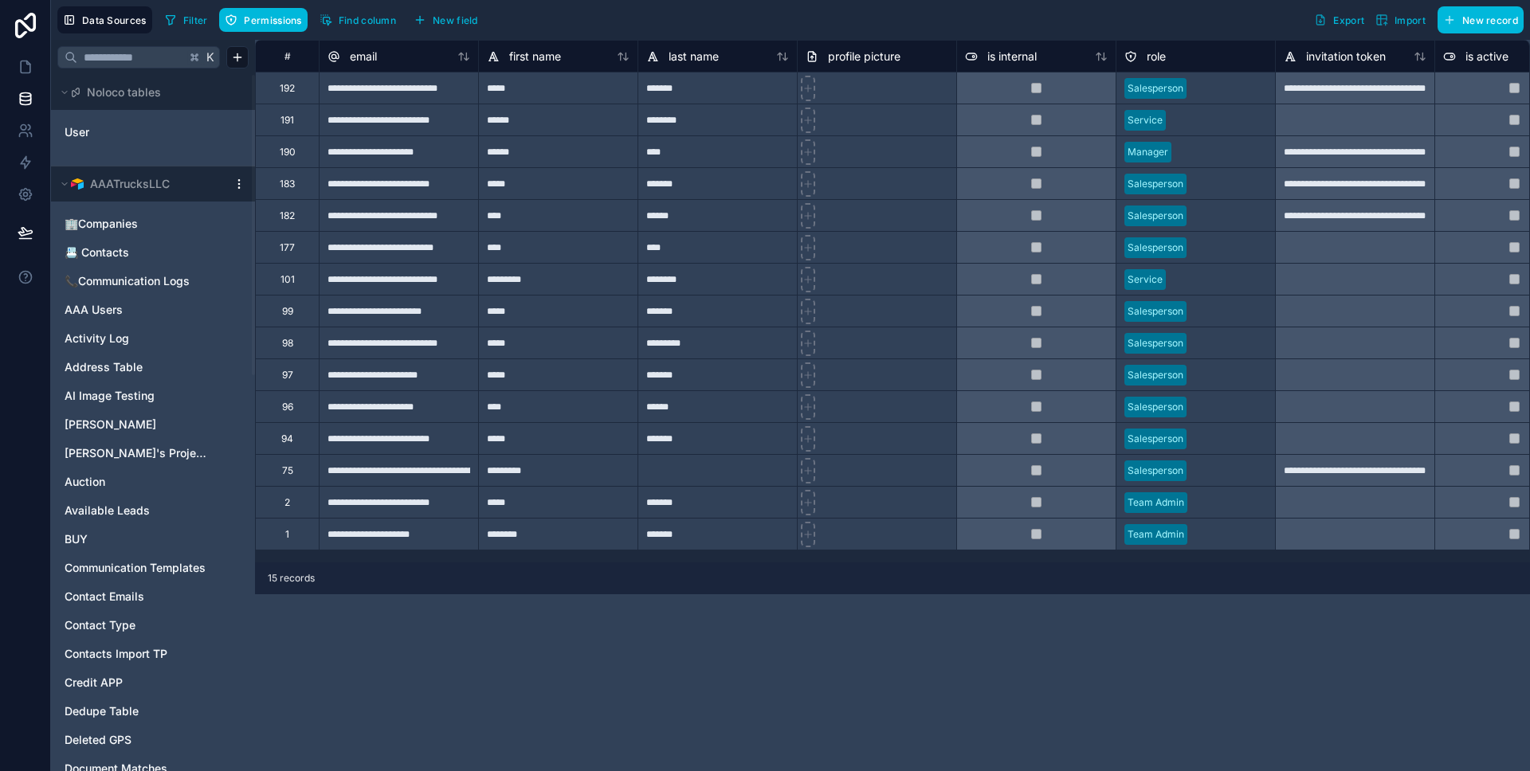
click at [238, 183] on html "**********" at bounding box center [765, 385] width 1530 height 771
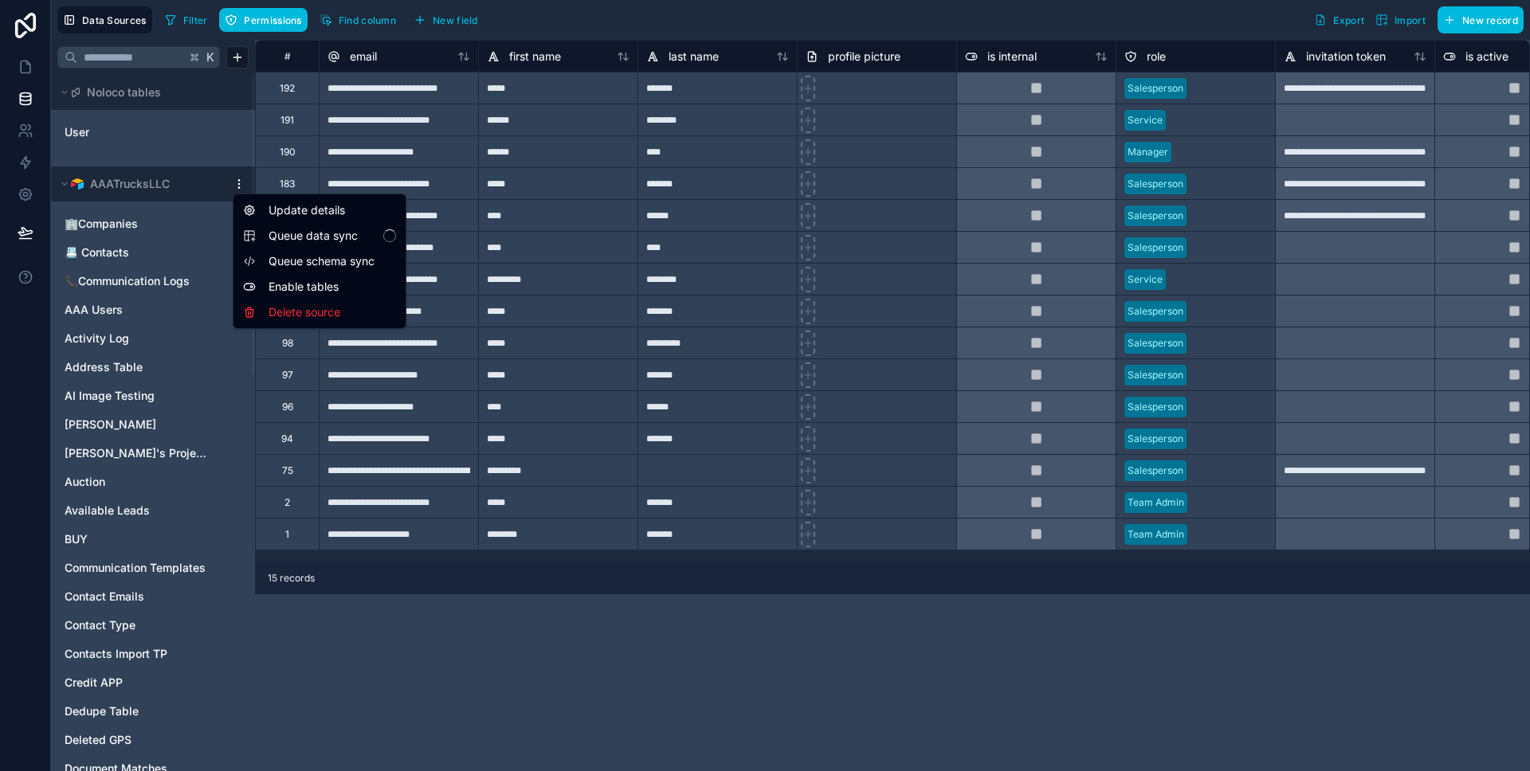
click at [237, 182] on html "**********" at bounding box center [765, 385] width 1530 height 771
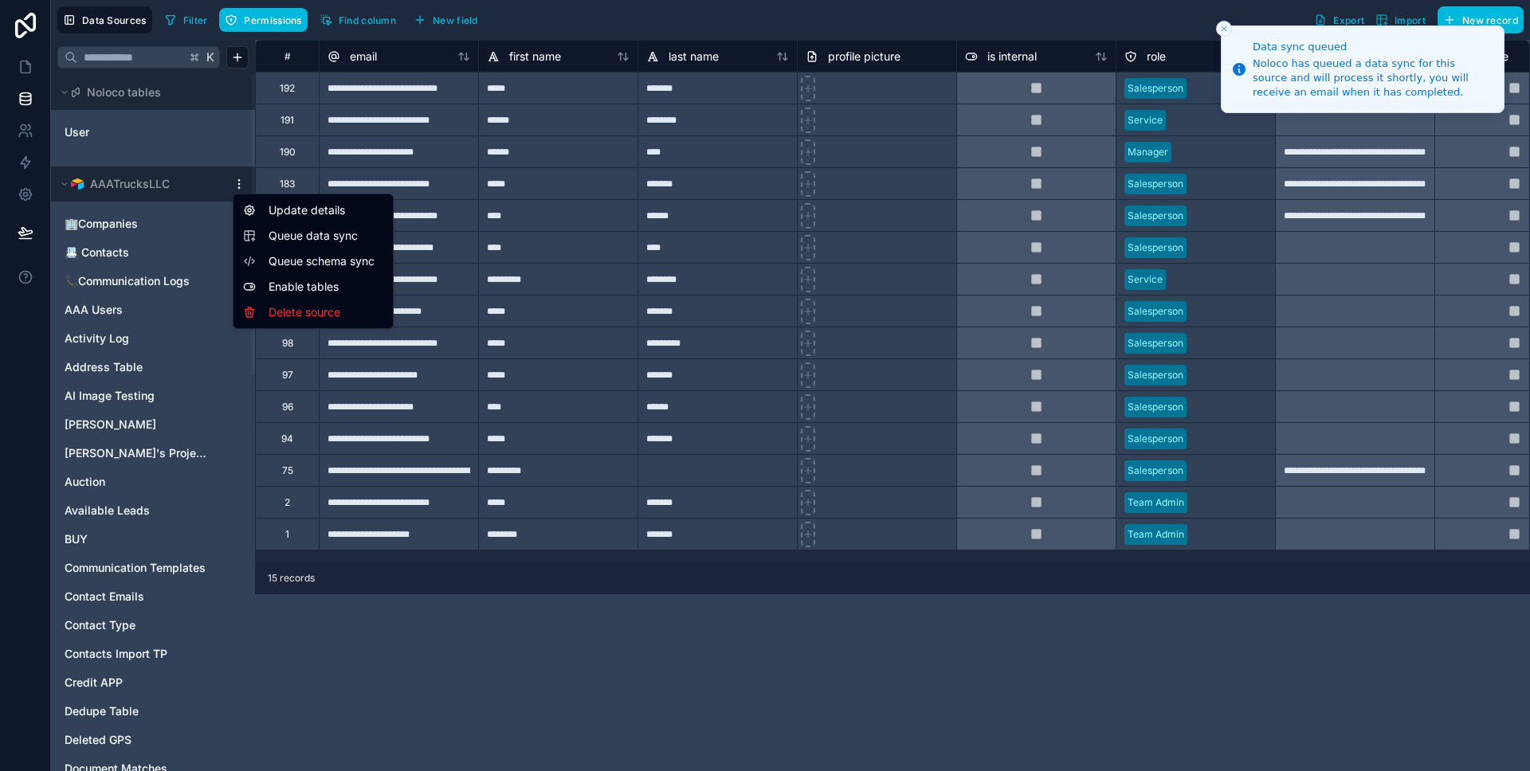
click at [288, 258] on span "Queue schema sync" at bounding box center [325, 261] width 115 height 16
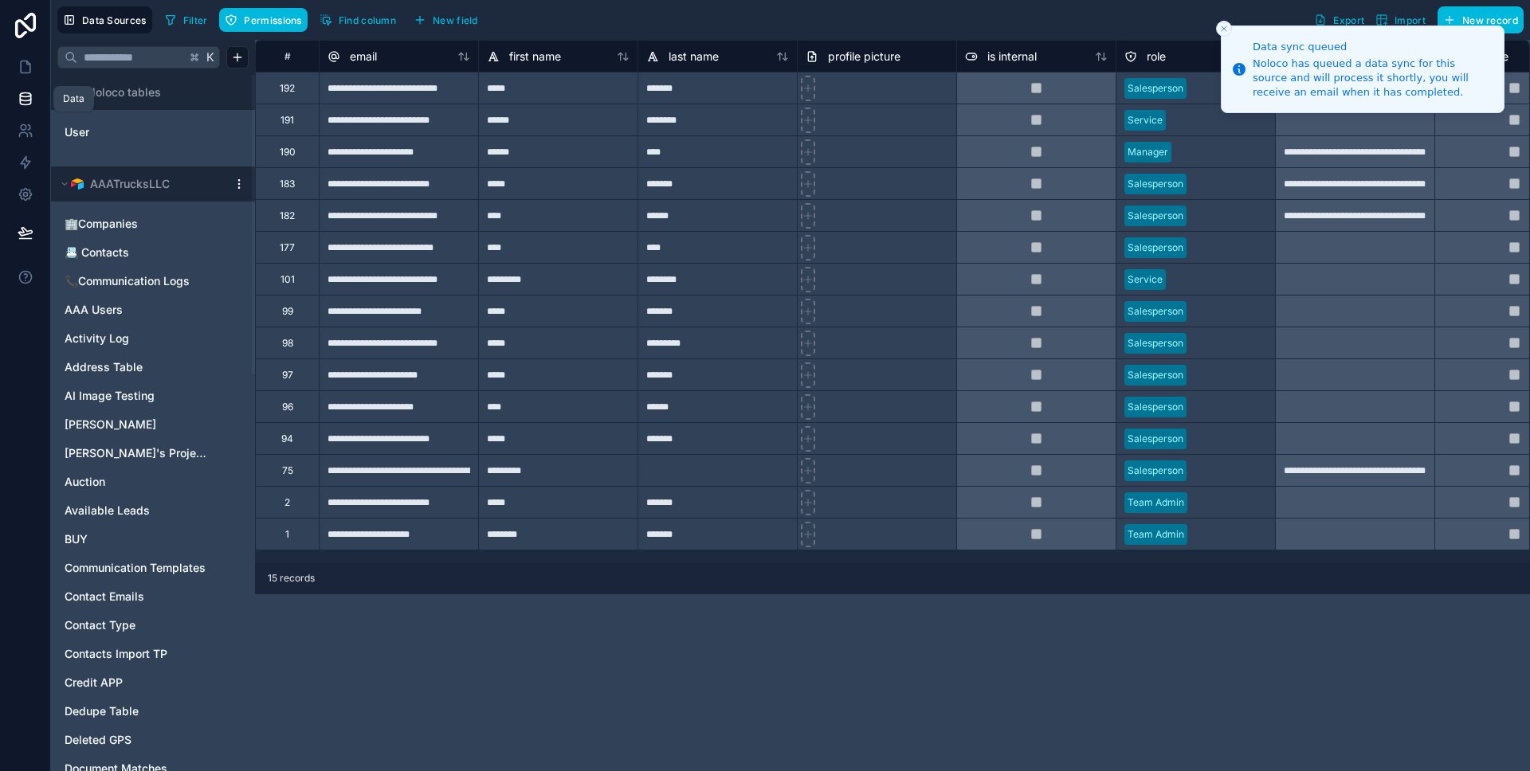
click at [18, 61] on icon at bounding box center [26, 67] width 16 height 16
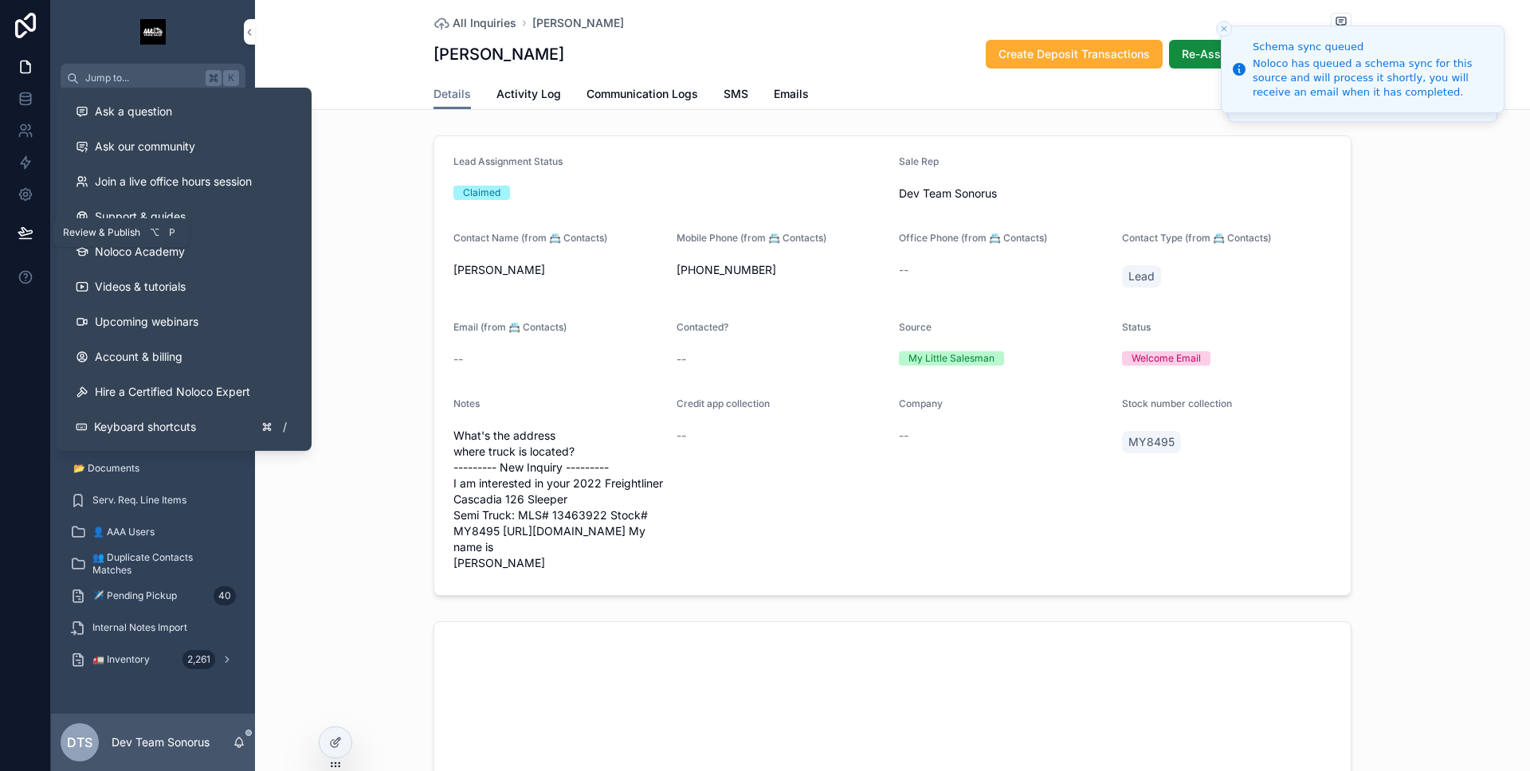
click at [24, 235] on icon at bounding box center [25, 232] width 14 height 8
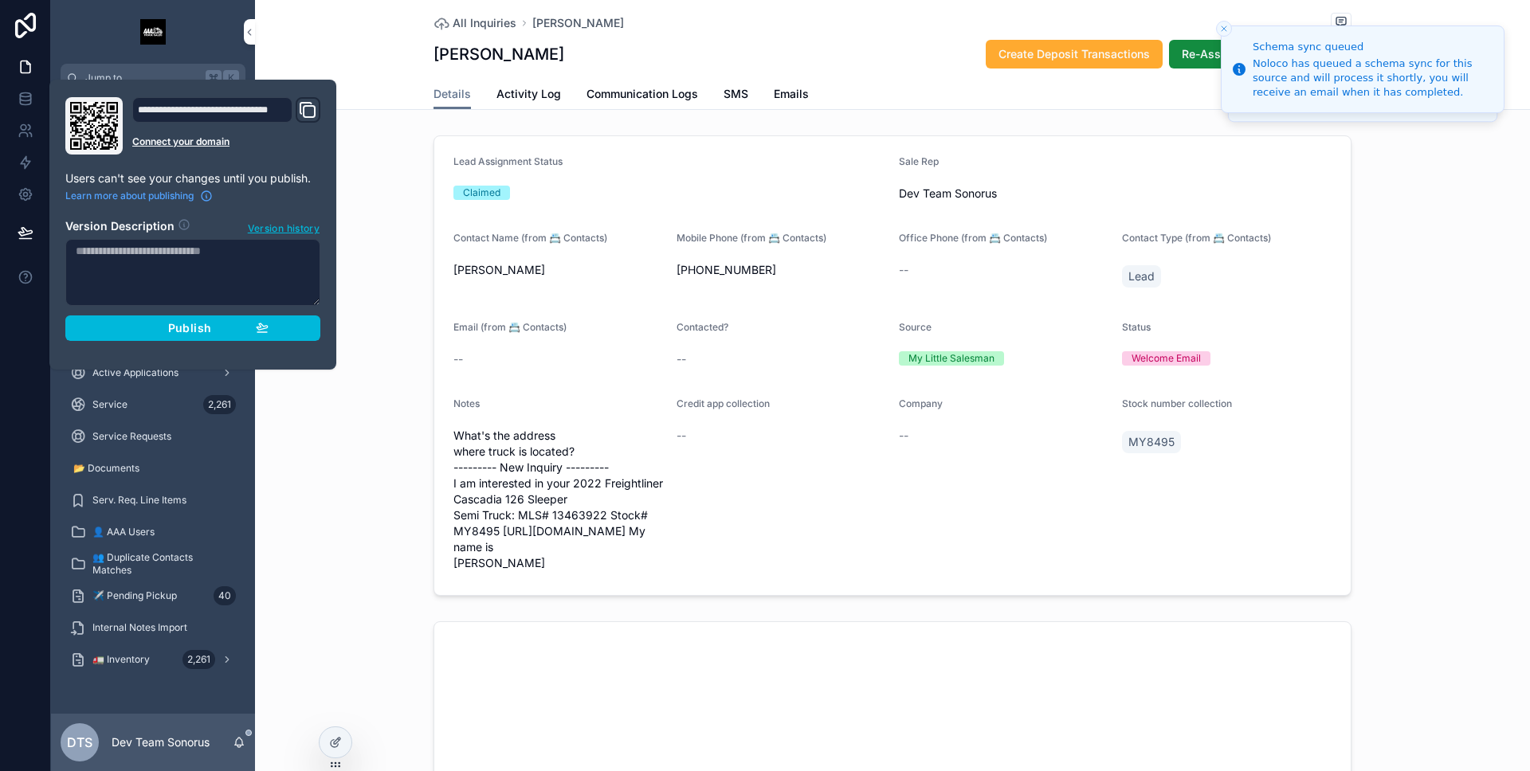
drag, startPoint x: 142, startPoint y: 323, endPoint x: 67, endPoint y: 333, distance: 75.6
click at [141, 323] on div "Publish" at bounding box center [192, 328] width 151 height 14
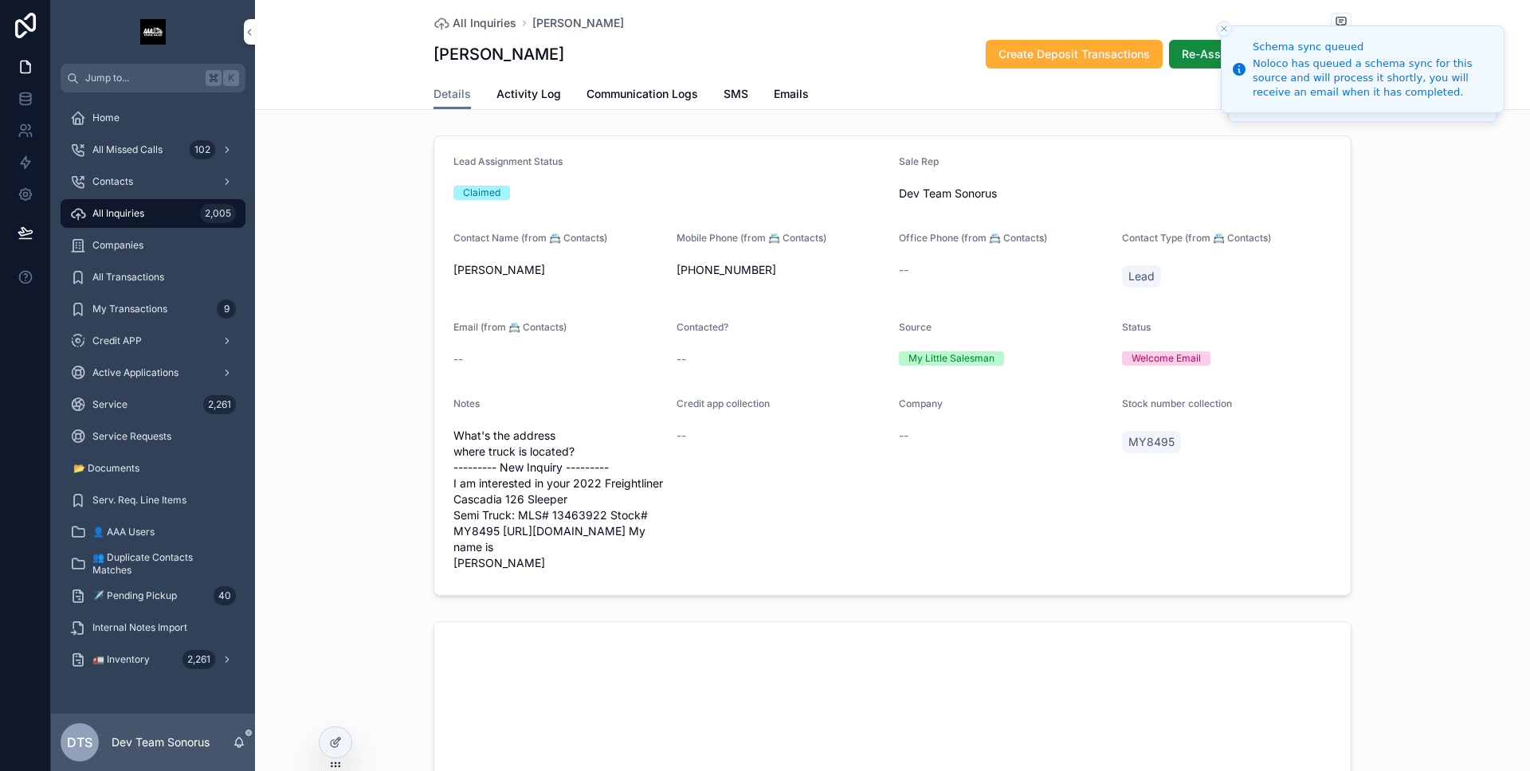
drag, startPoint x: 3, startPoint y: 343, endPoint x: 202, endPoint y: 332, distance: 199.5
click at [3, 344] on div at bounding box center [25, 385] width 51 height 771
click at [294, 319] on div "Lead Assignment Status Claimed Sale Rep Dev Team Sonorus Contact Name (from 📇 C…" at bounding box center [892, 365] width 1275 height 473
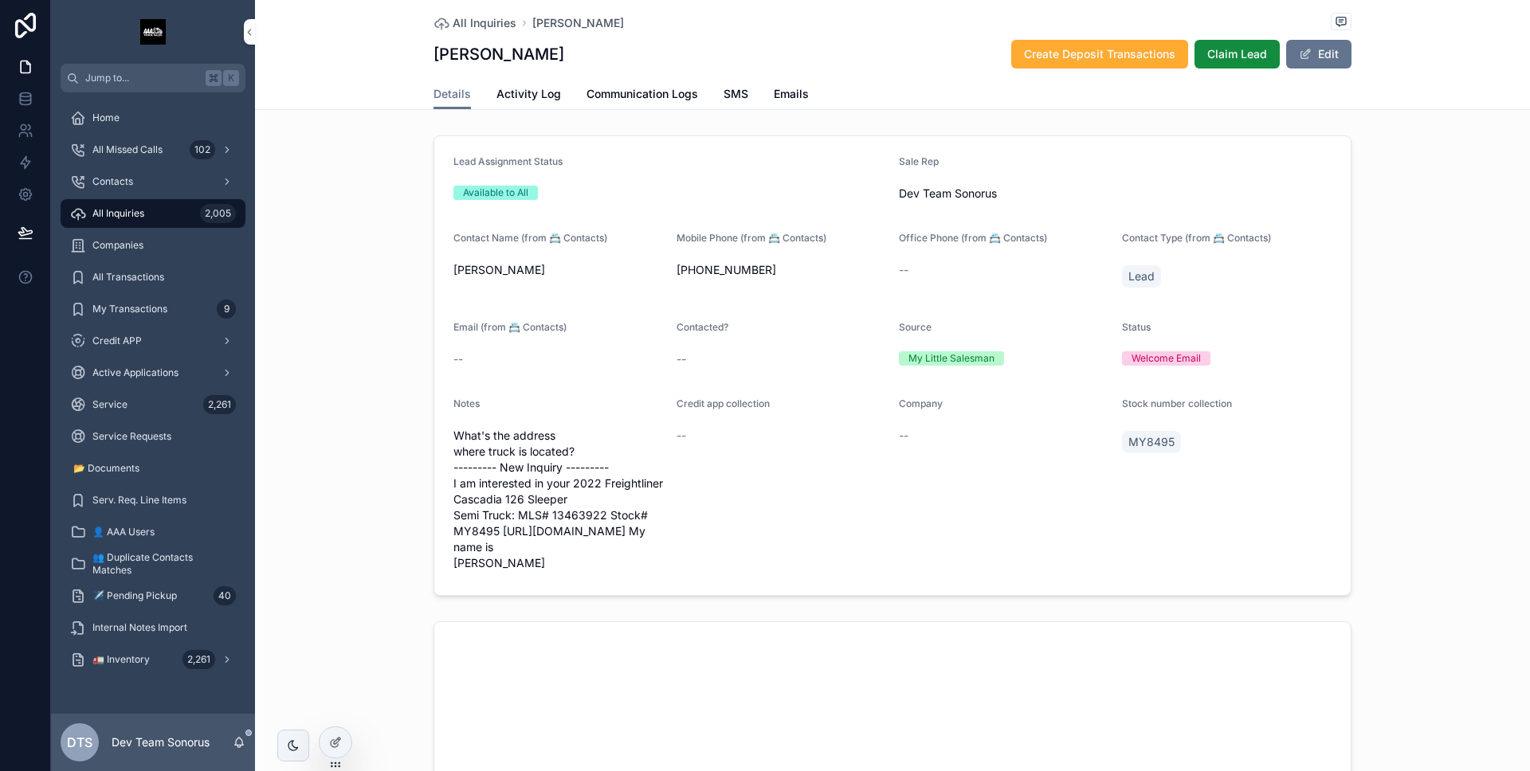
click at [1238, 50] on span "Claim Lead" at bounding box center [1237, 54] width 60 height 16
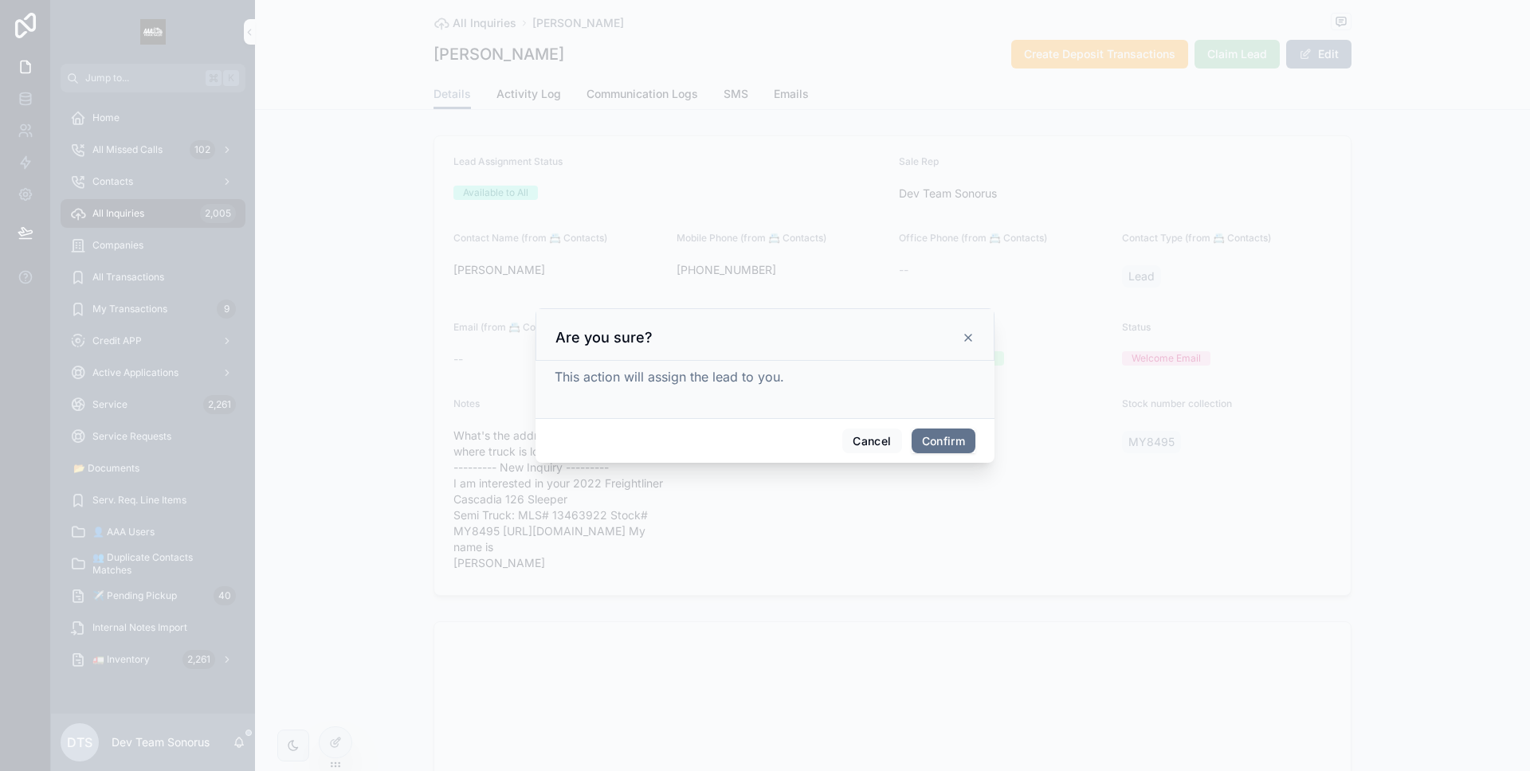
click at [934, 437] on button "Confirm" at bounding box center [943, 441] width 64 height 25
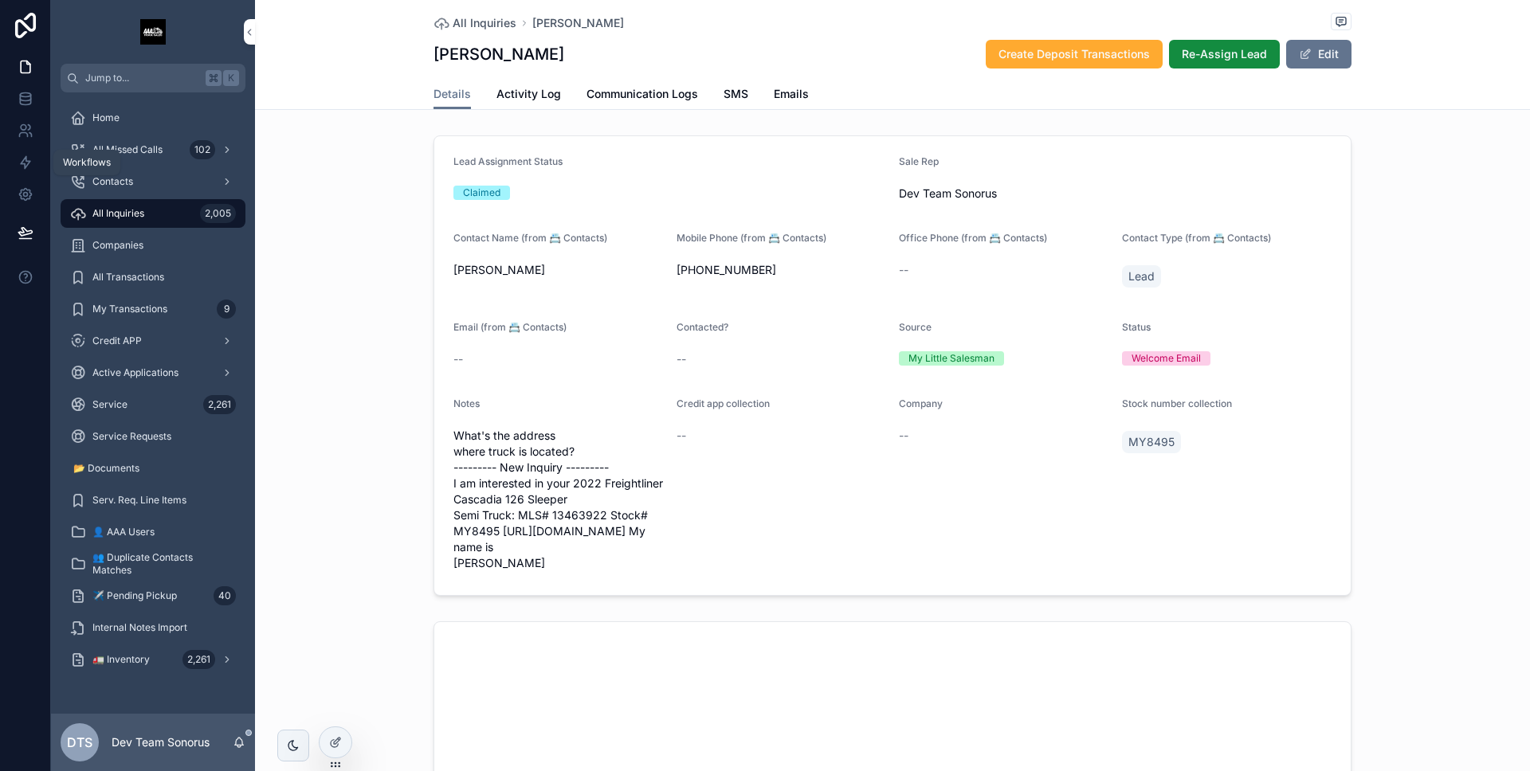
click at [17, 151] on link at bounding box center [25, 163] width 50 height 32
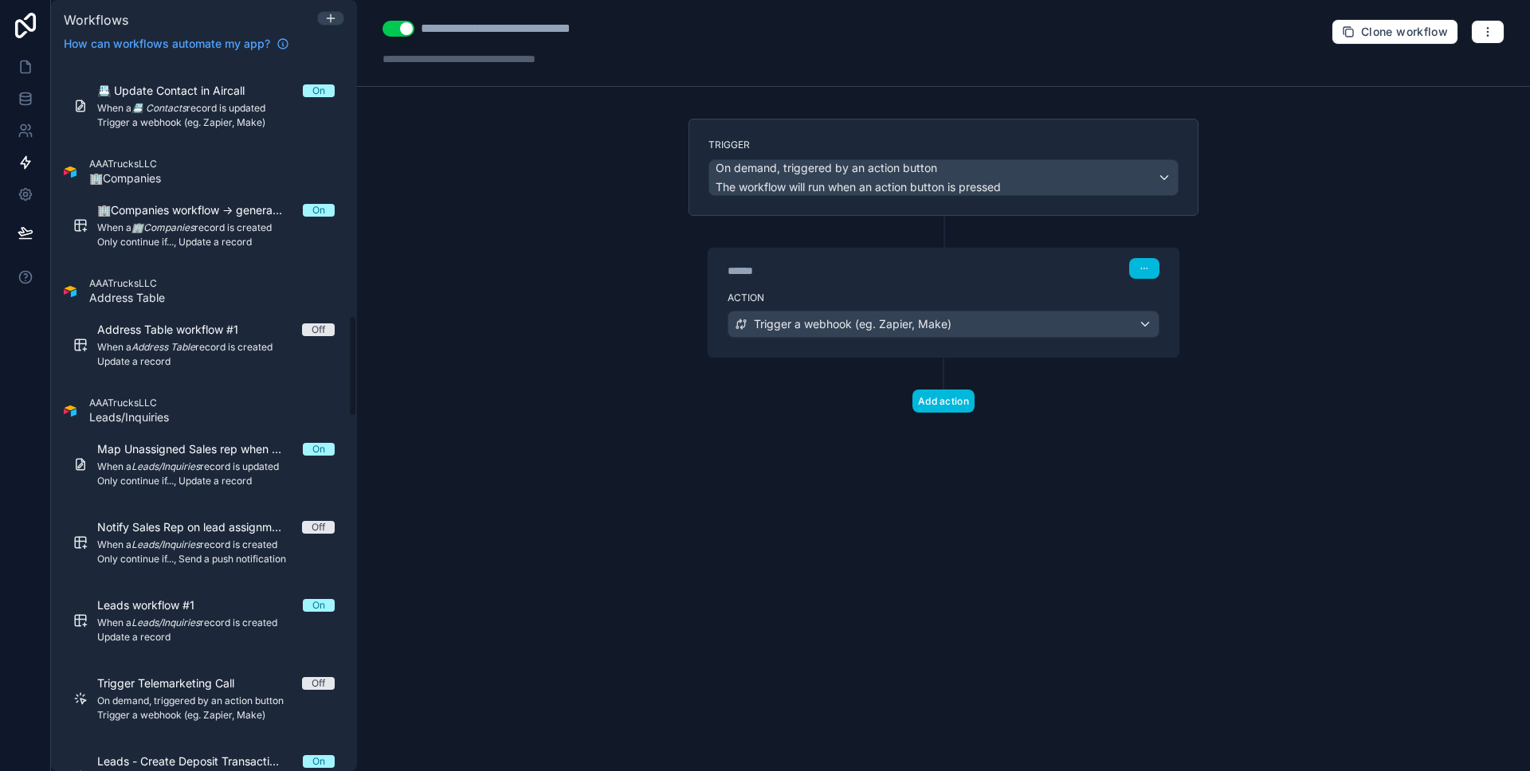
scroll to position [1774, 0]
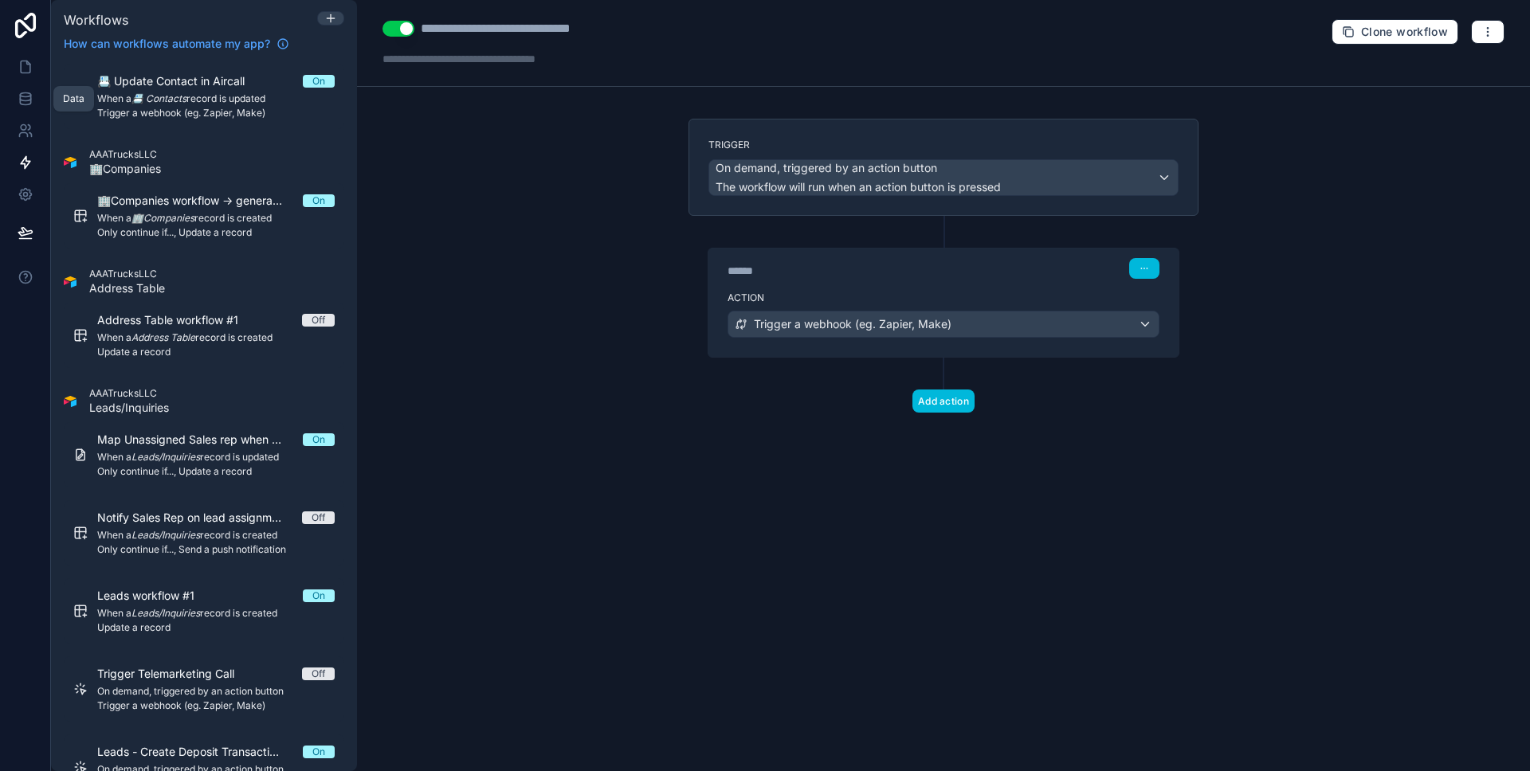
click at [29, 80] on link at bounding box center [25, 67] width 50 height 32
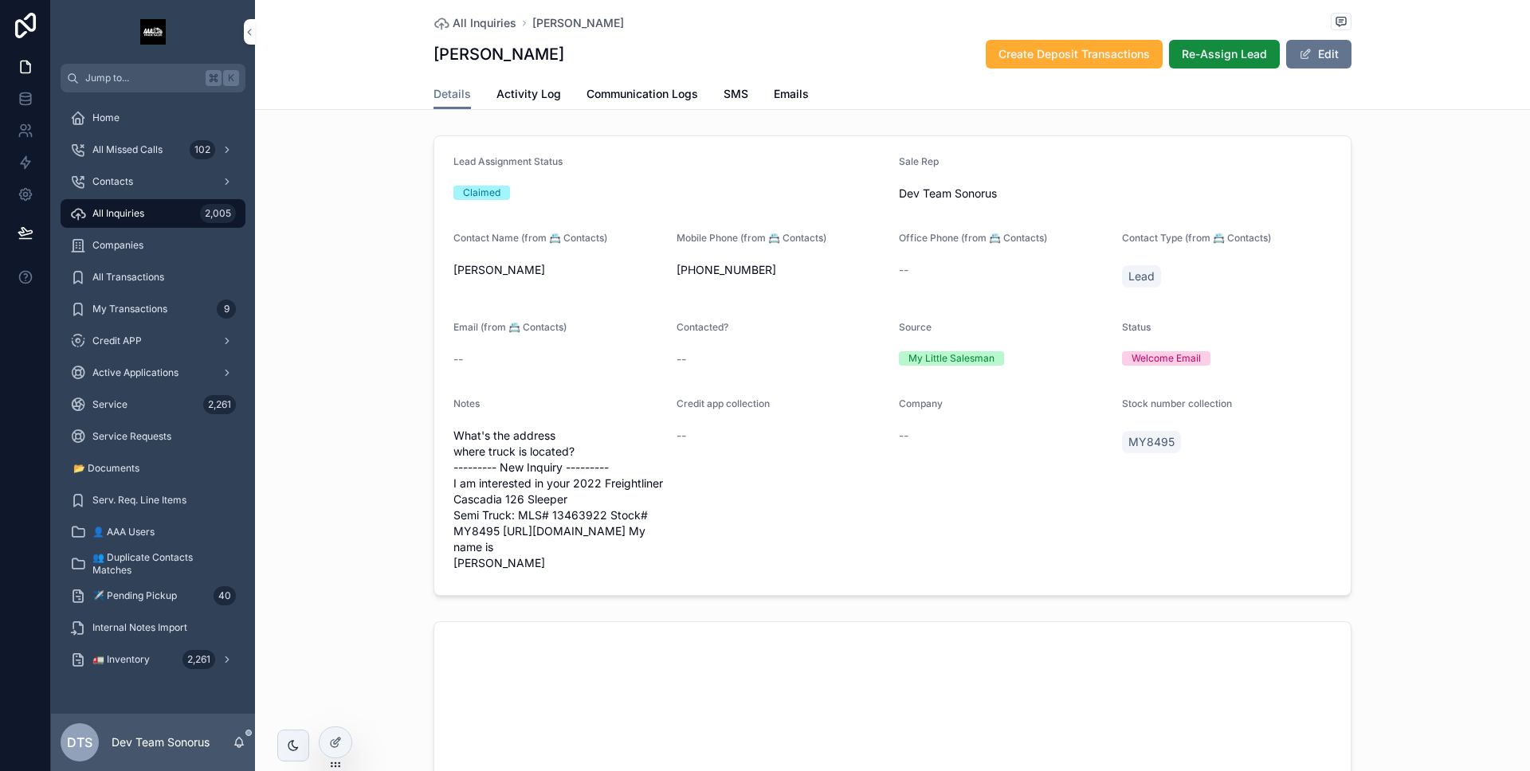
click at [114, 219] on span "All Inquiries" at bounding box center [118, 213] width 52 height 13
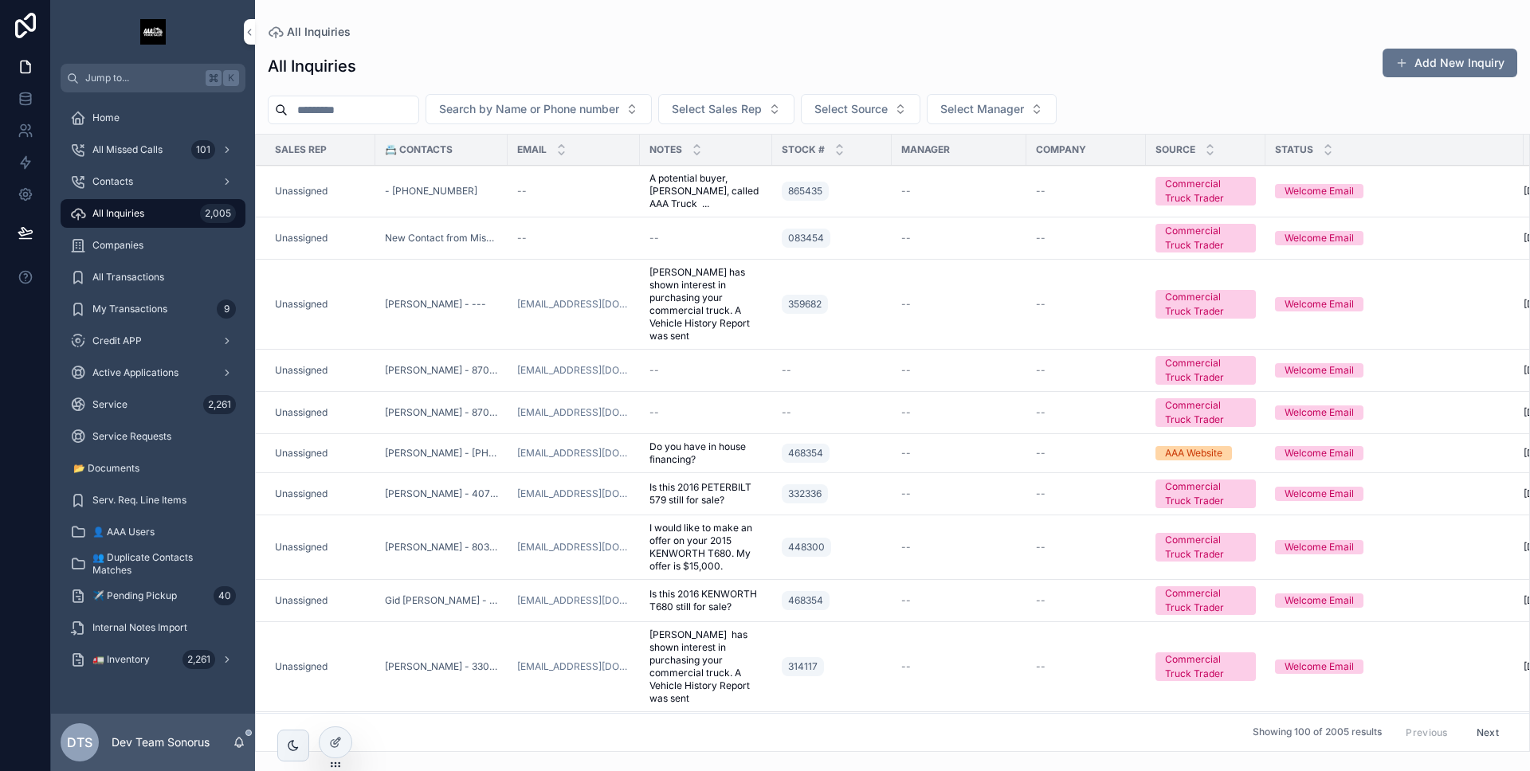
click at [502, 288] on td "[PERSON_NAME] - ---" at bounding box center [441, 305] width 132 height 90
click at [501, 284] on td "[PERSON_NAME] - ---" at bounding box center [441, 305] width 132 height 90
click at [472, 280] on td "[PERSON_NAME] - ---" at bounding box center [441, 305] width 132 height 90
click at [443, 288] on td "[PERSON_NAME] - ---" at bounding box center [441, 305] width 132 height 90
click at [770, 319] on td "Bryson medious has shown interest in purchasing your commercial truck. A Vehicl…" at bounding box center [706, 305] width 132 height 90
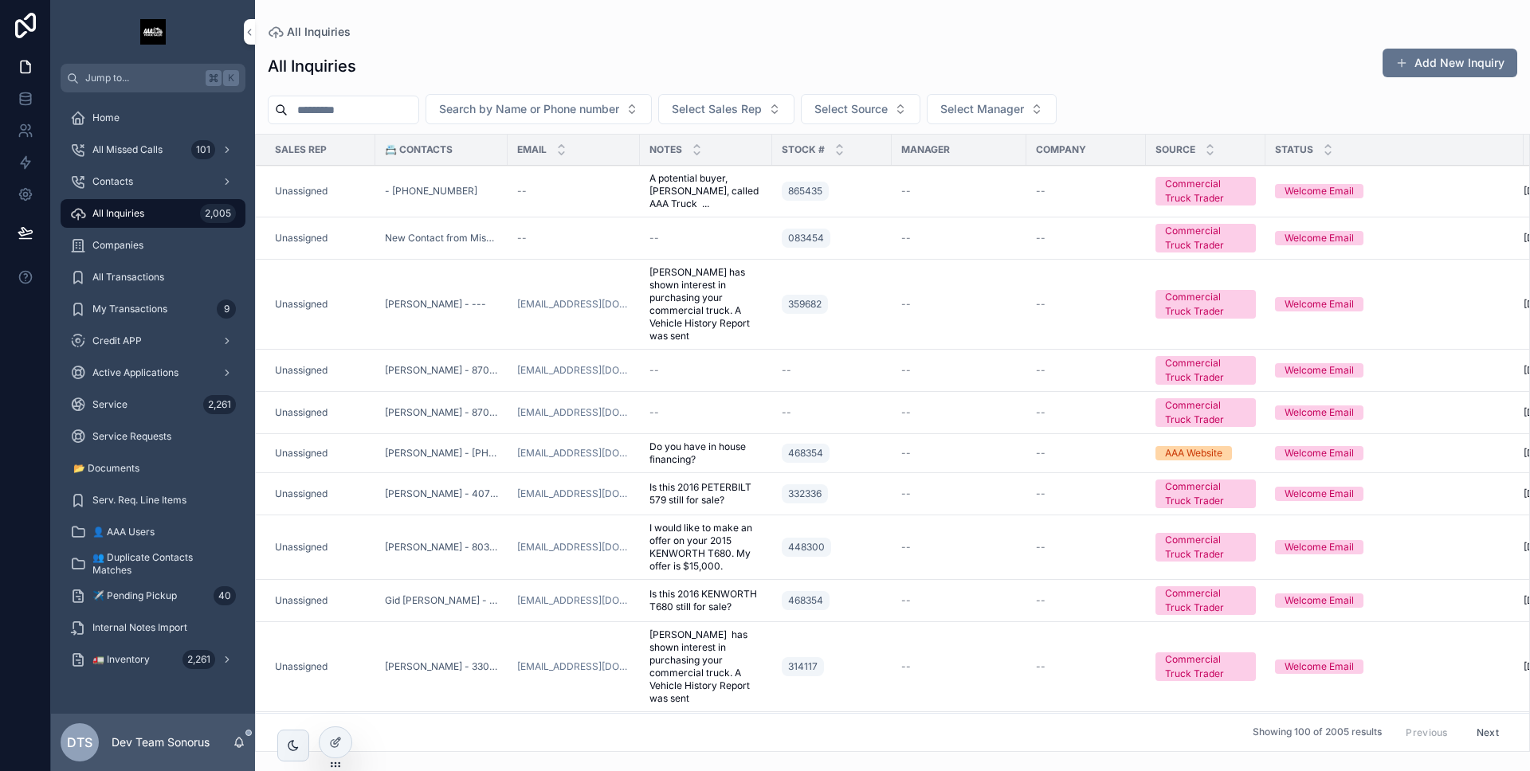
click at [789, 331] on td "359682" at bounding box center [832, 305] width 120 height 90
click at [856, 316] on div "359682" at bounding box center [832, 304] width 100 height 25
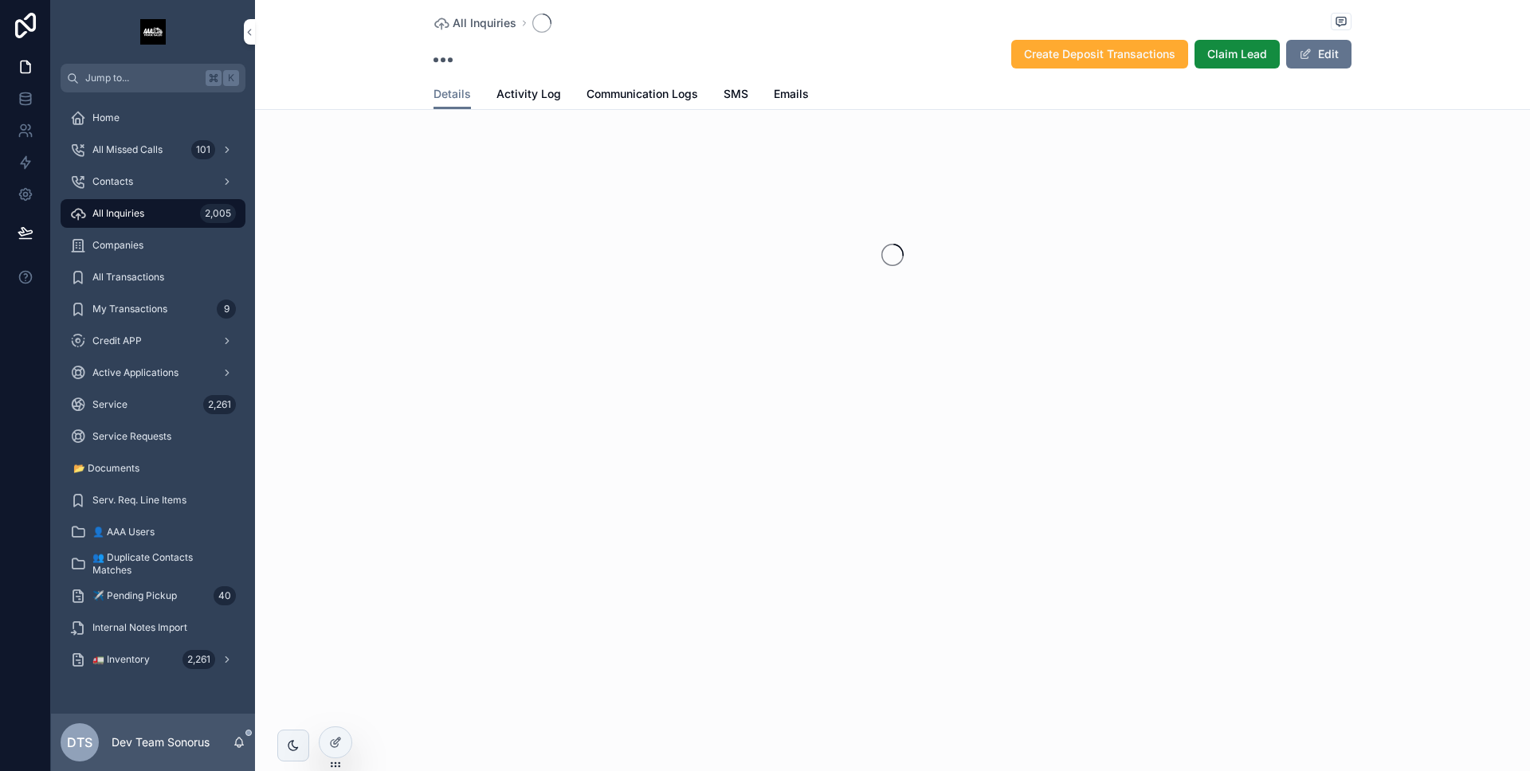
click at [542, 92] on span "Activity Log" at bounding box center [528, 94] width 65 height 16
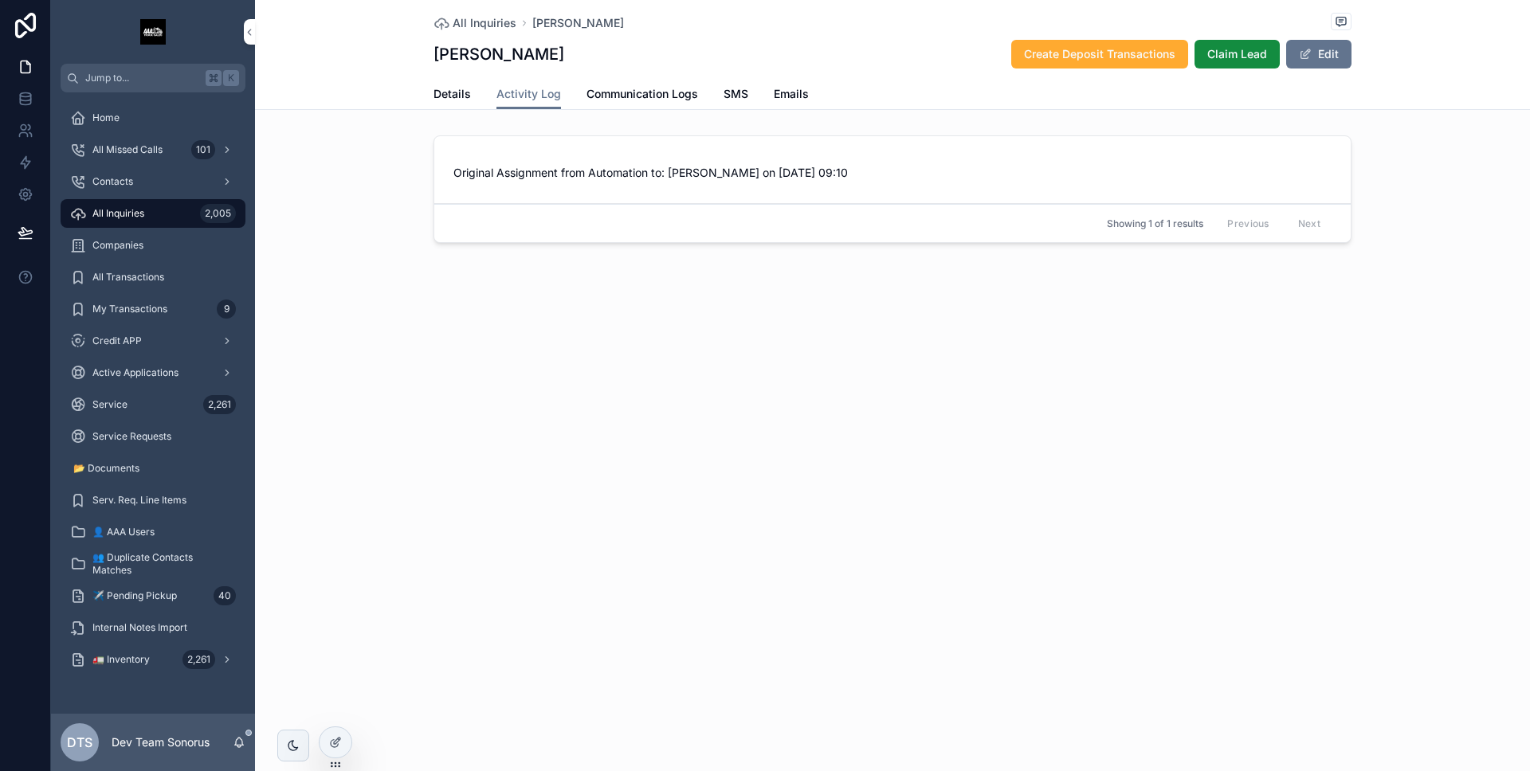
click at [131, 221] on div "All Inquiries 2,005" at bounding box center [153, 213] width 166 height 25
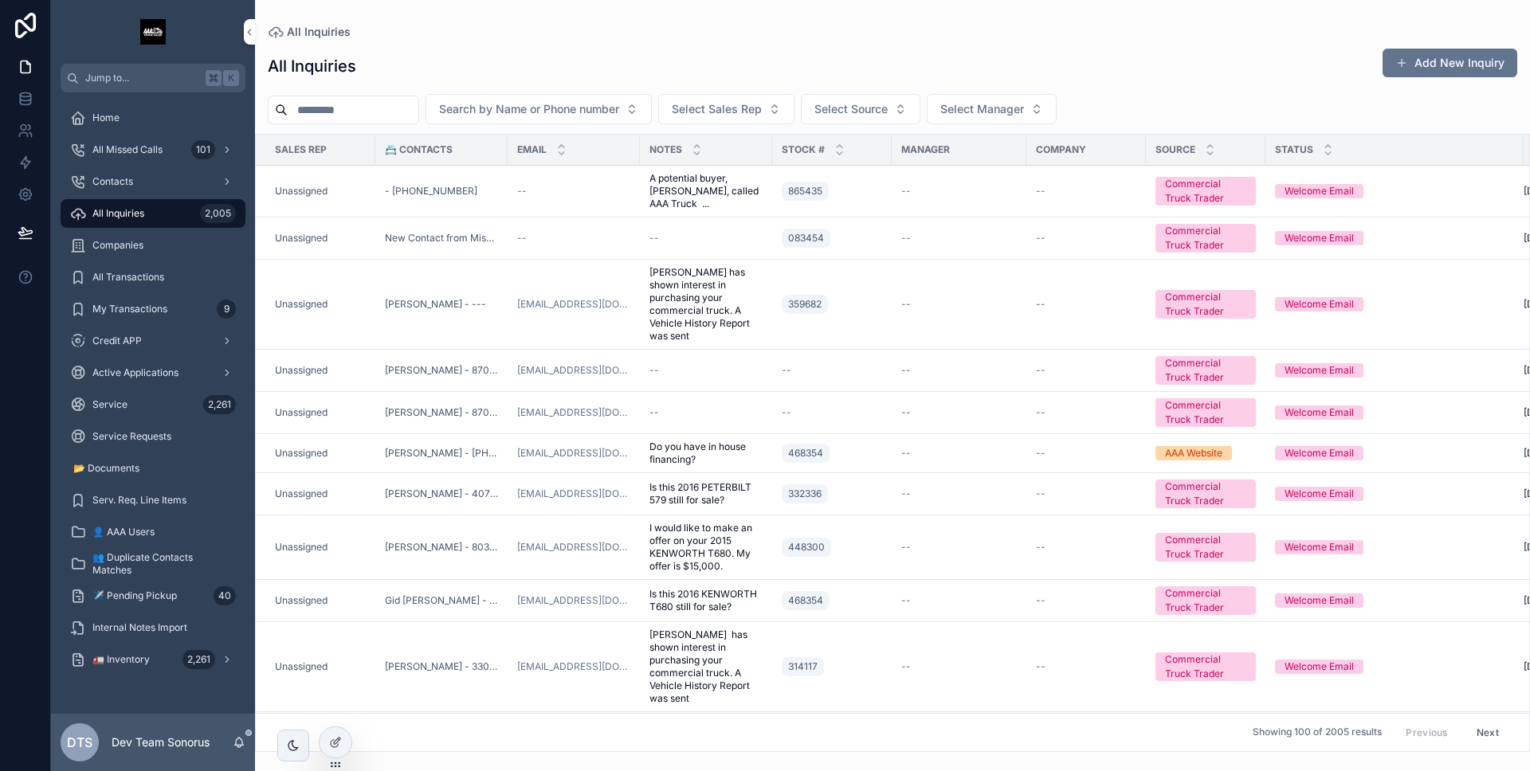
click at [554, 176] on td "--" at bounding box center [573, 192] width 132 height 52
click at [554, 185] on div "--" at bounding box center [573, 191] width 113 height 13
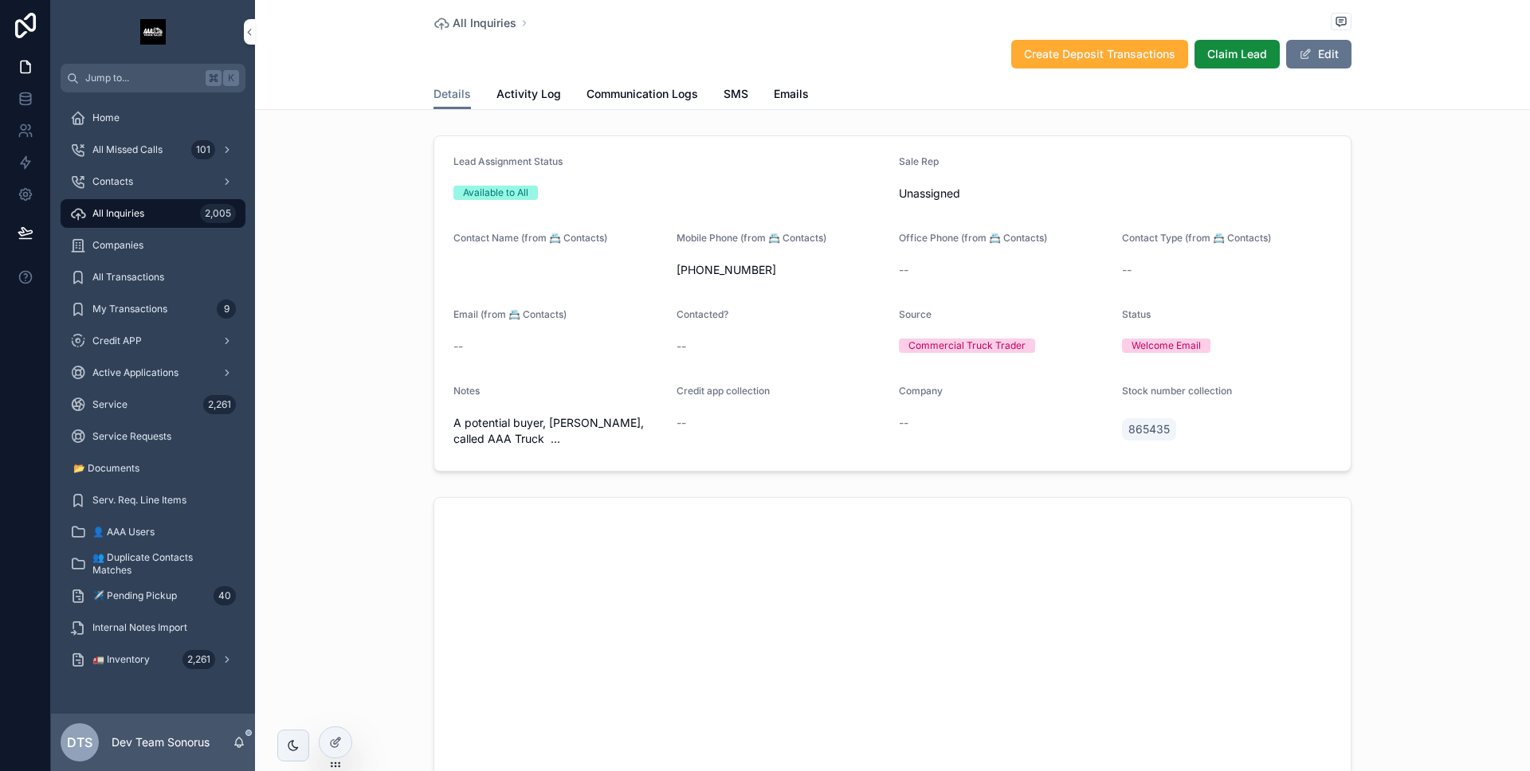
click at [533, 97] on span "Activity Log" at bounding box center [528, 94] width 65 height 16
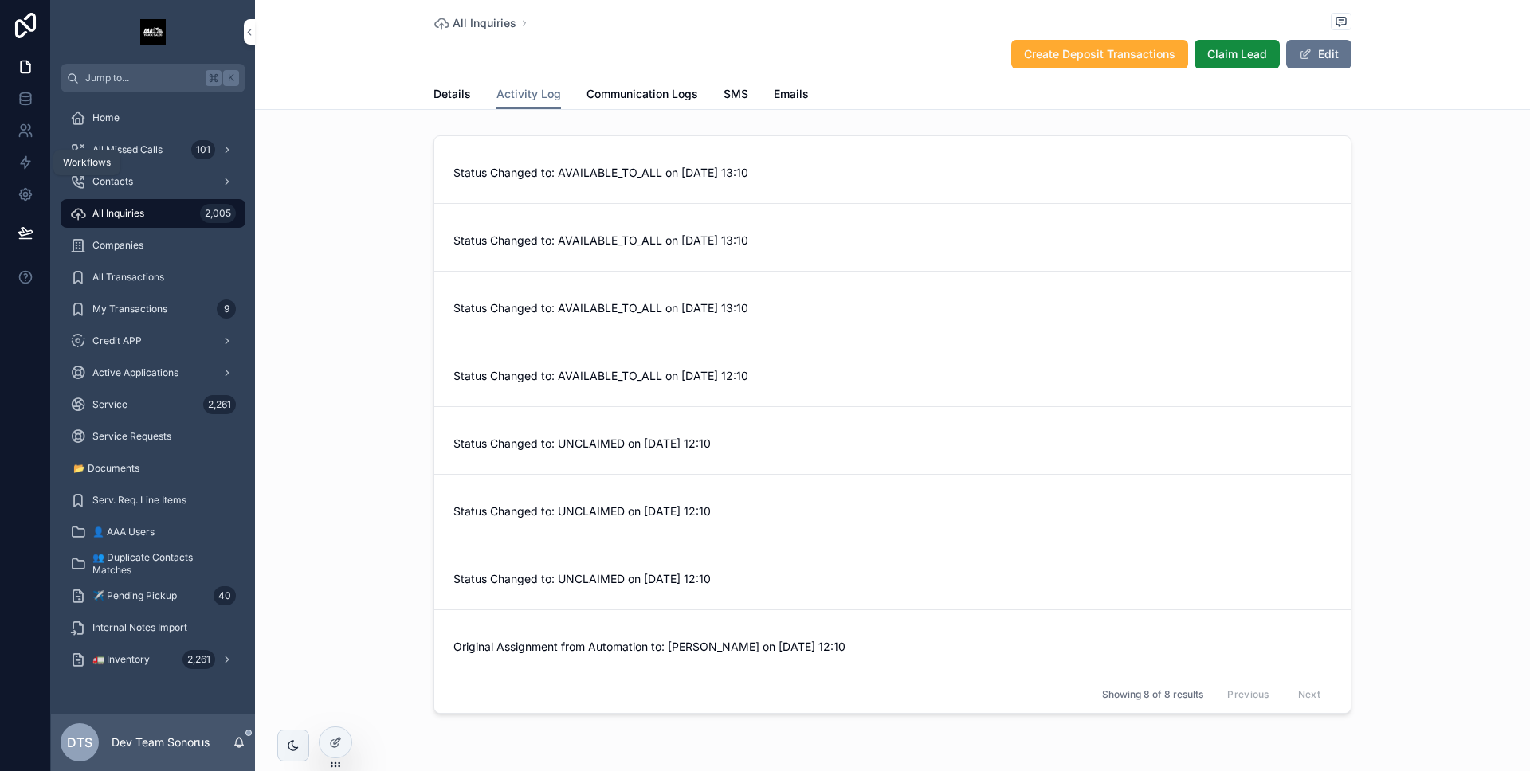
click at [18, 171] on link at bounding box center [25, 163] width 50 height 32
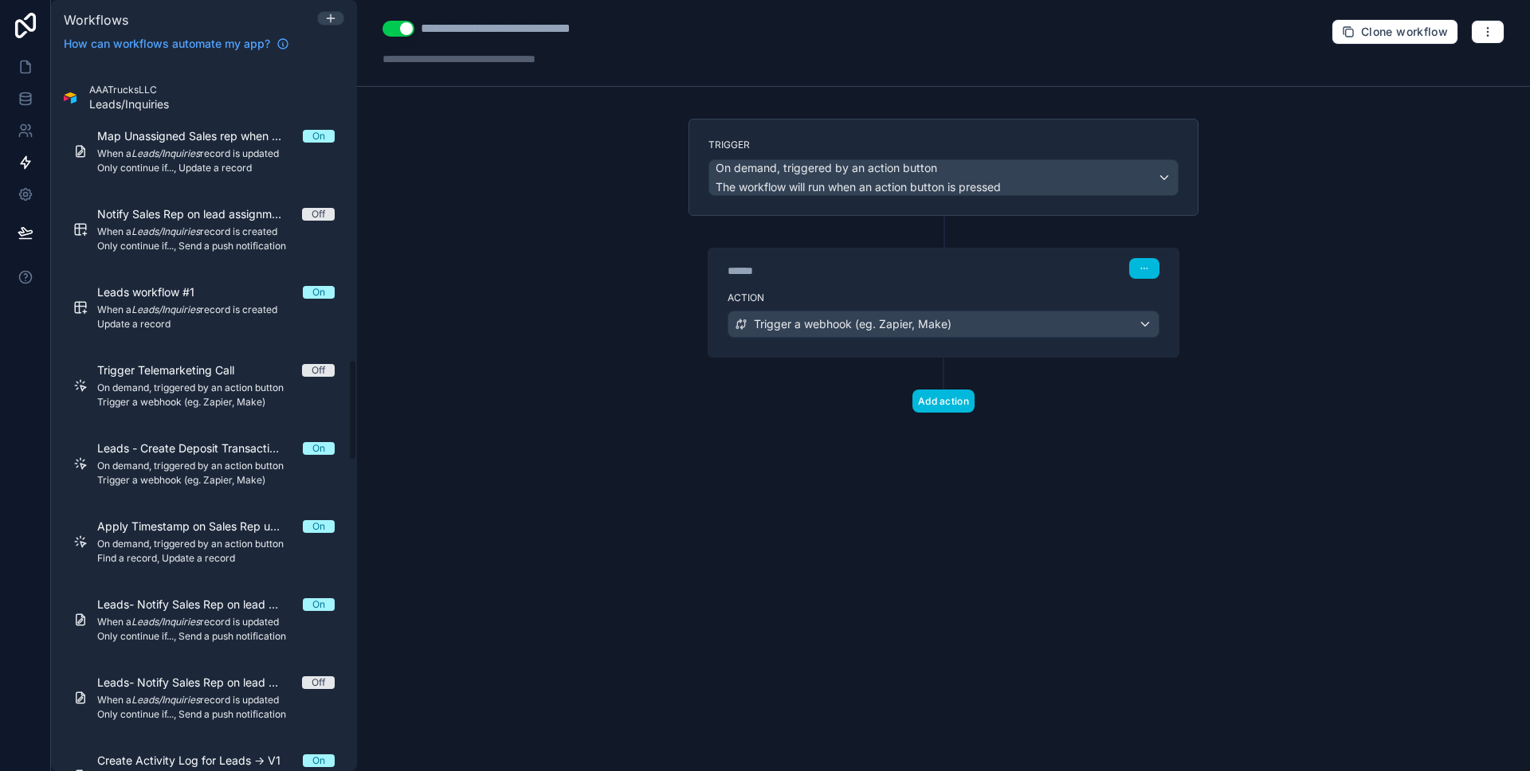
scroll to position [2079, 0]
click at [243, 536] on span "On demand, triggered by an action button" at bounding box center [215, 542] width 237 height 13
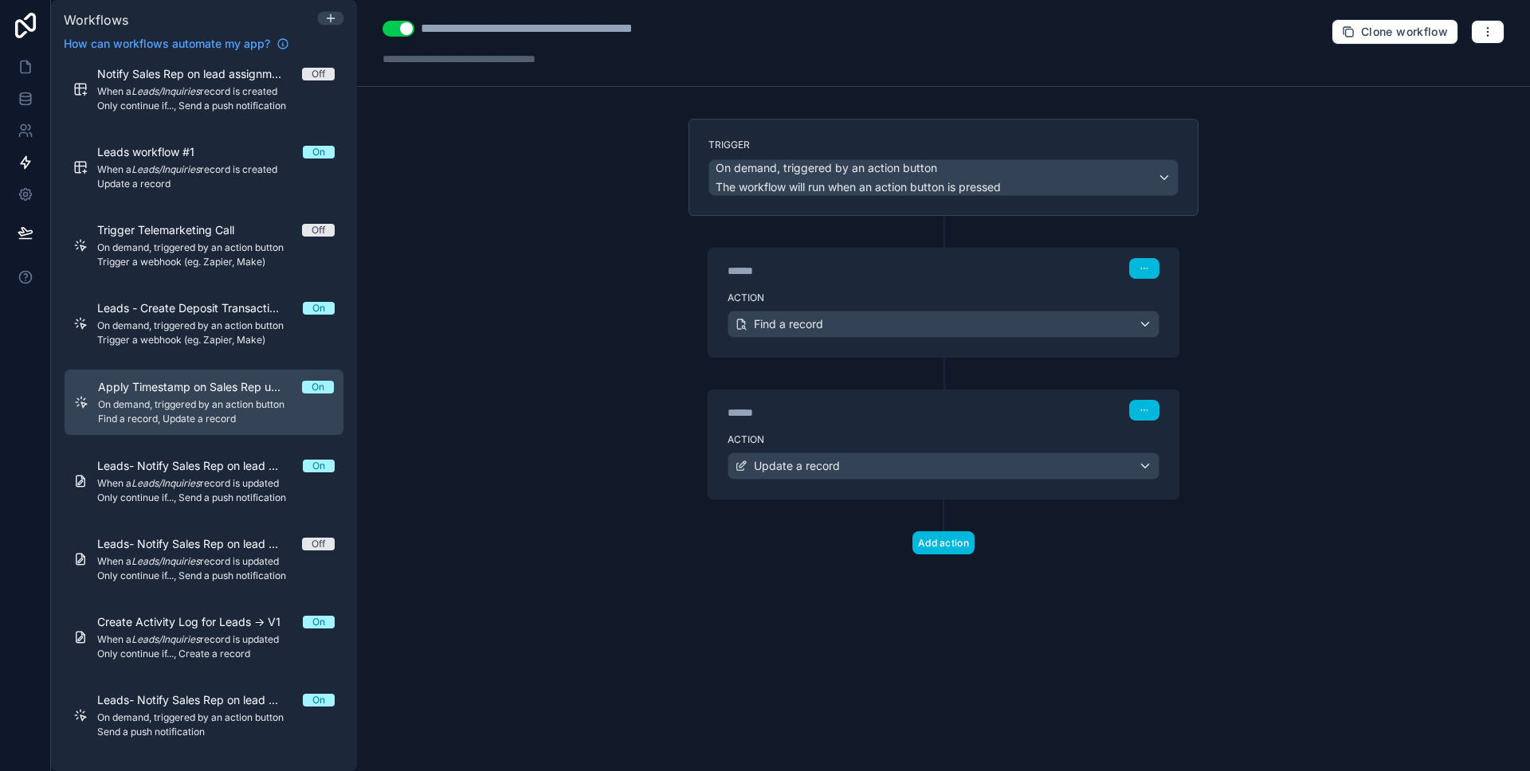
scroll to position [2220, 0]
click at [205, 624] on span "Create Activity Log for Leads -> V1" at bounding box center [198, 619] width 202 height 16
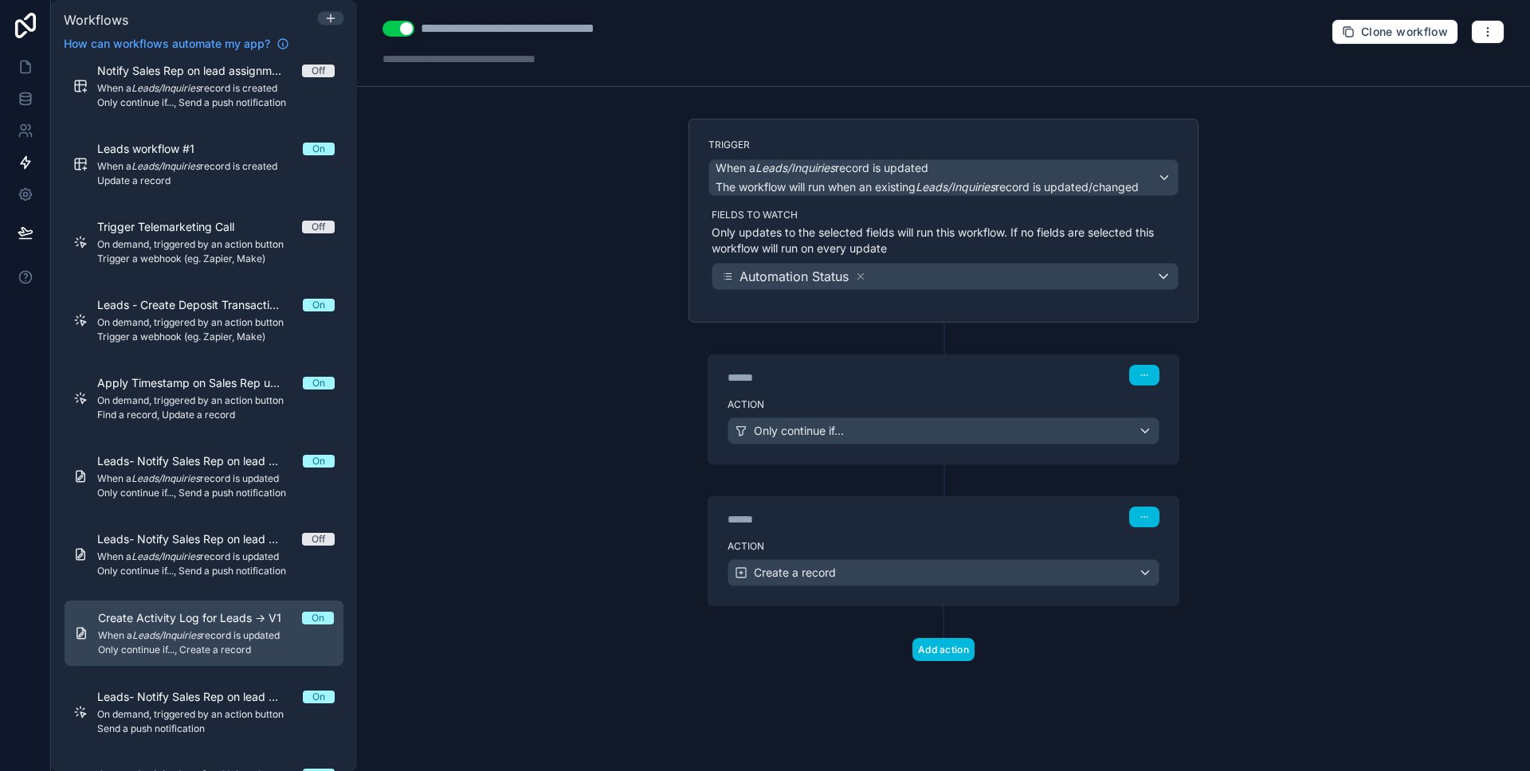
click at [864, 363] on div "****** Step 1" at bounding box center [943, 373] width 470 height 37
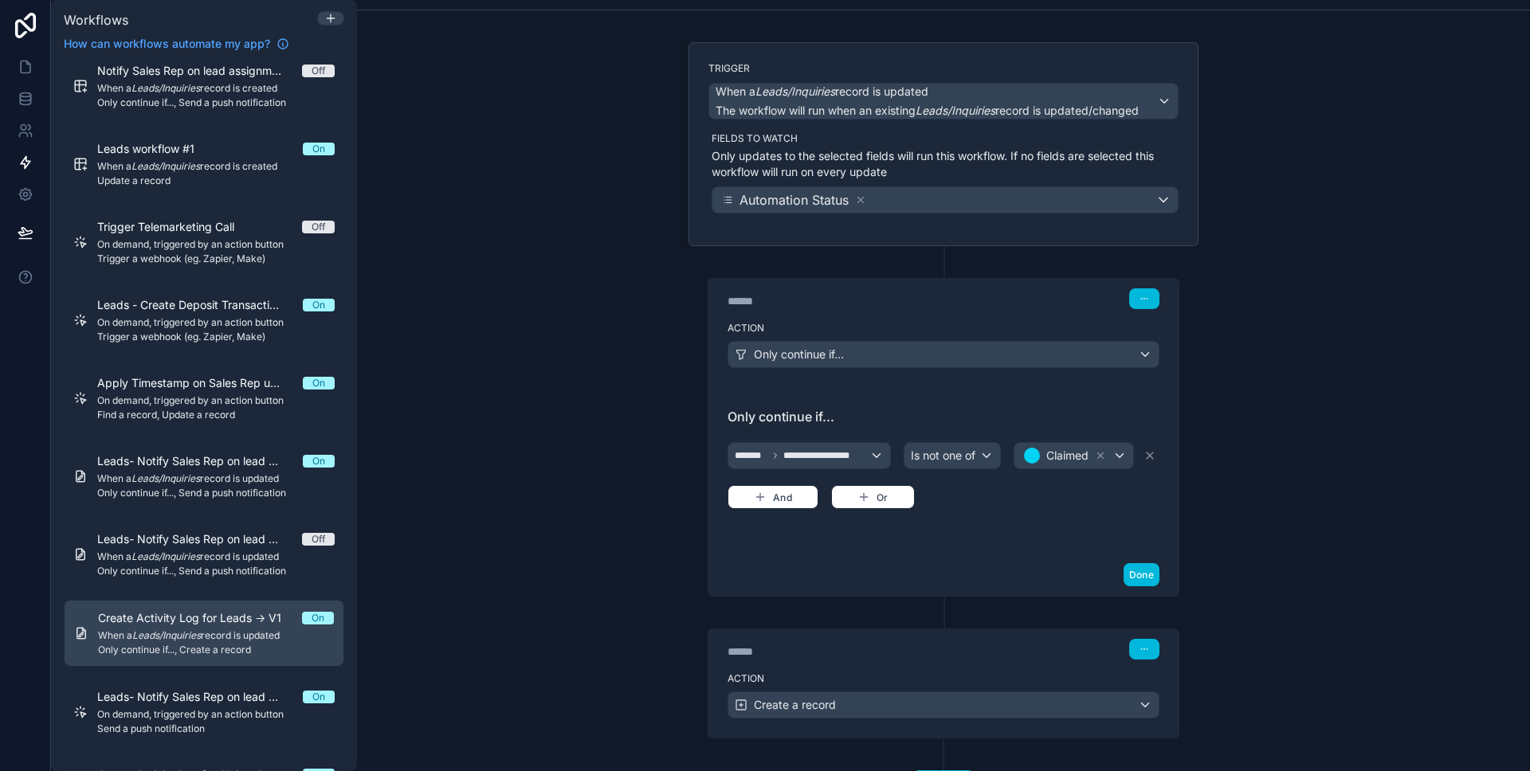
scroll to position [150, 0]
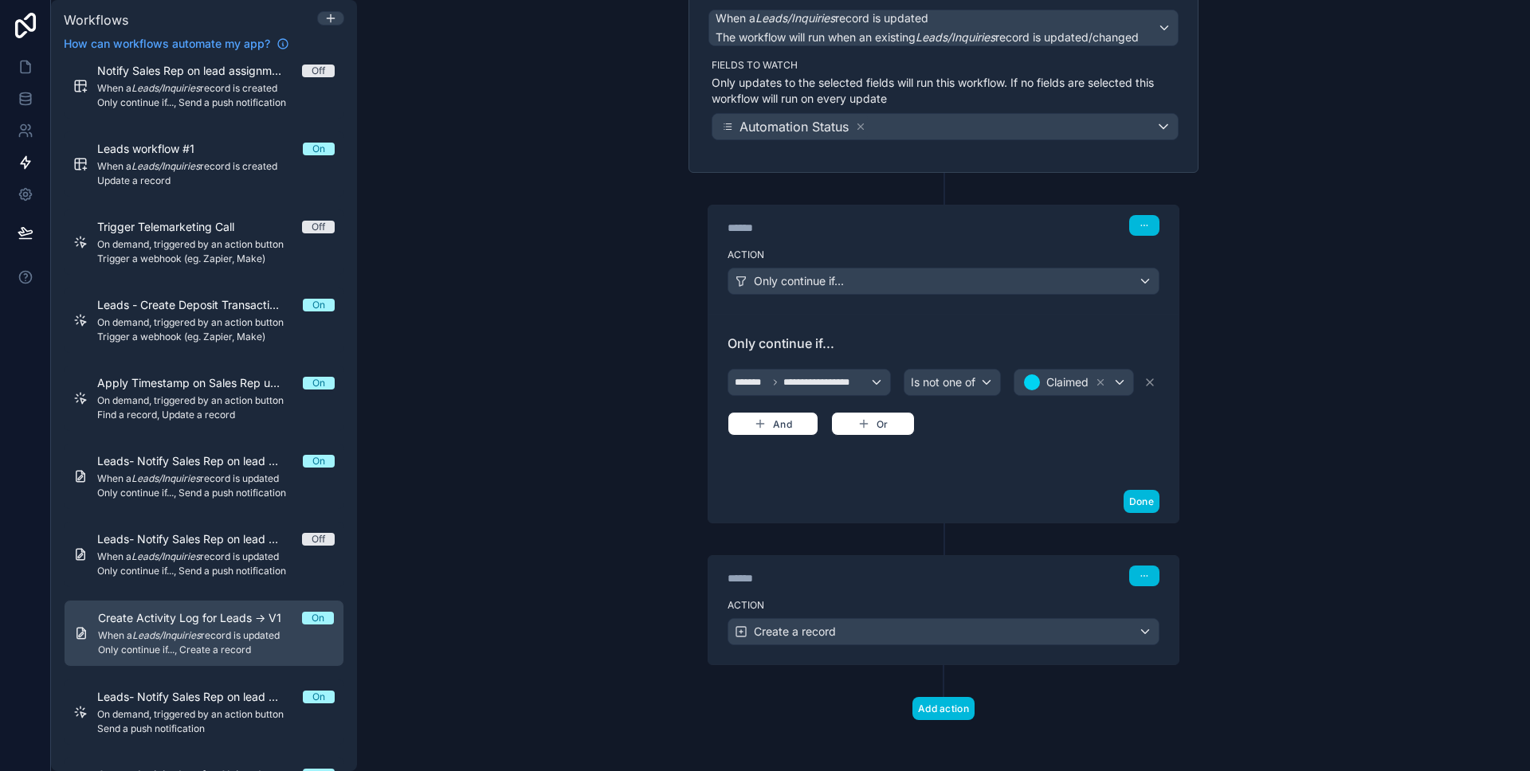
click at [938, 566] on div "****** Step 2" at bounding box center [943, 576] width 432 height 21
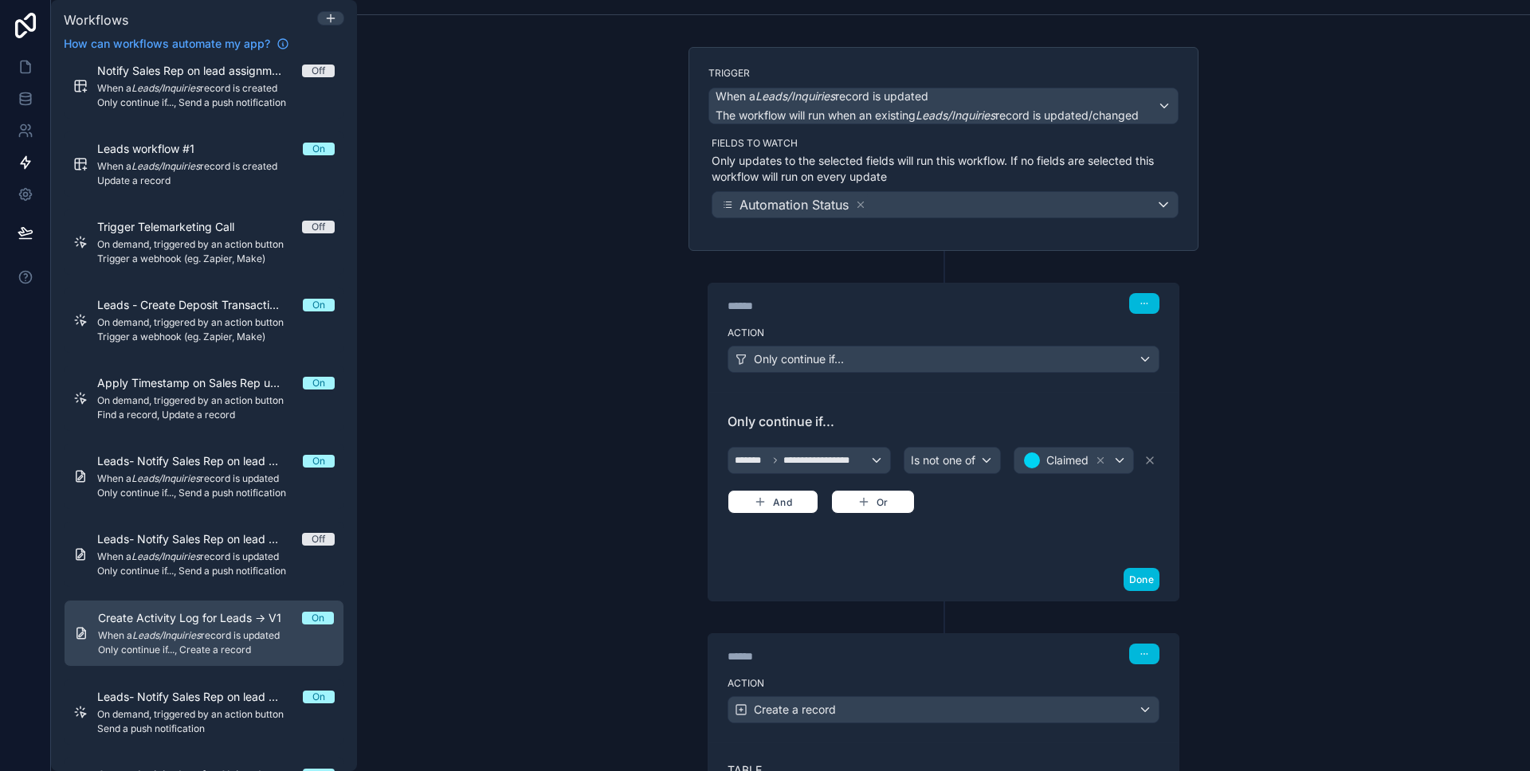
scroll to position [0, 0]
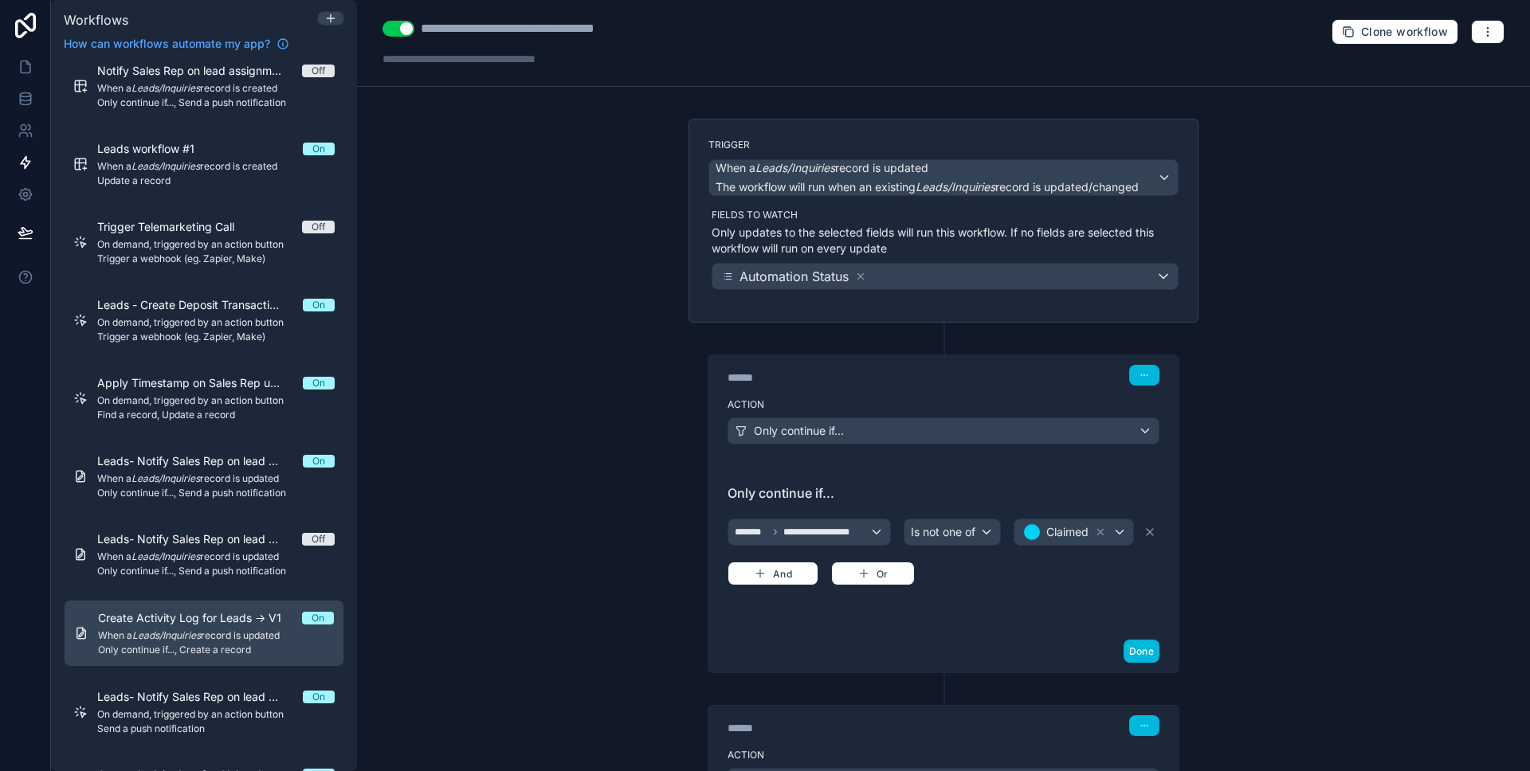
click at [843, 243] on p "Only updates to the selected fields will run this workflow. If no fields are se…" at bounding box center [944, 241] width 467 height 32
click at [1471, 32] on button "button" at bounding box center [1487, 32] width 33 height 24
click at [1404, 87] on button "Run history" at bounding box center [1420, 94] width 115 height 25
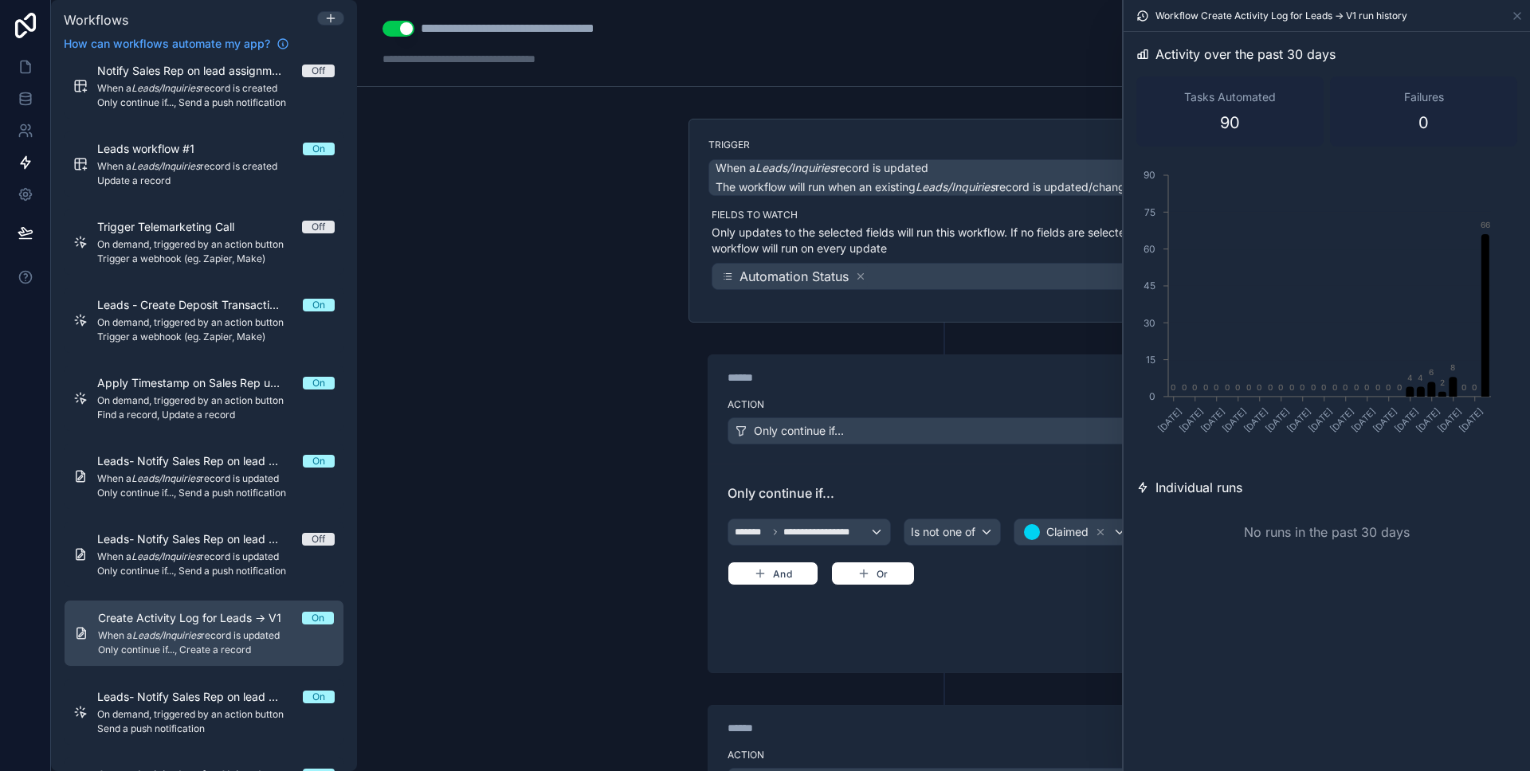
click at [1524, 14] on div "Workflow Create Activity Log for Leads -> V1 run history" at bounding box center [1326, 16] width 406 height 32
click at [1519, 14] on icon at bounding box center [1516, 16] width 13 height 13
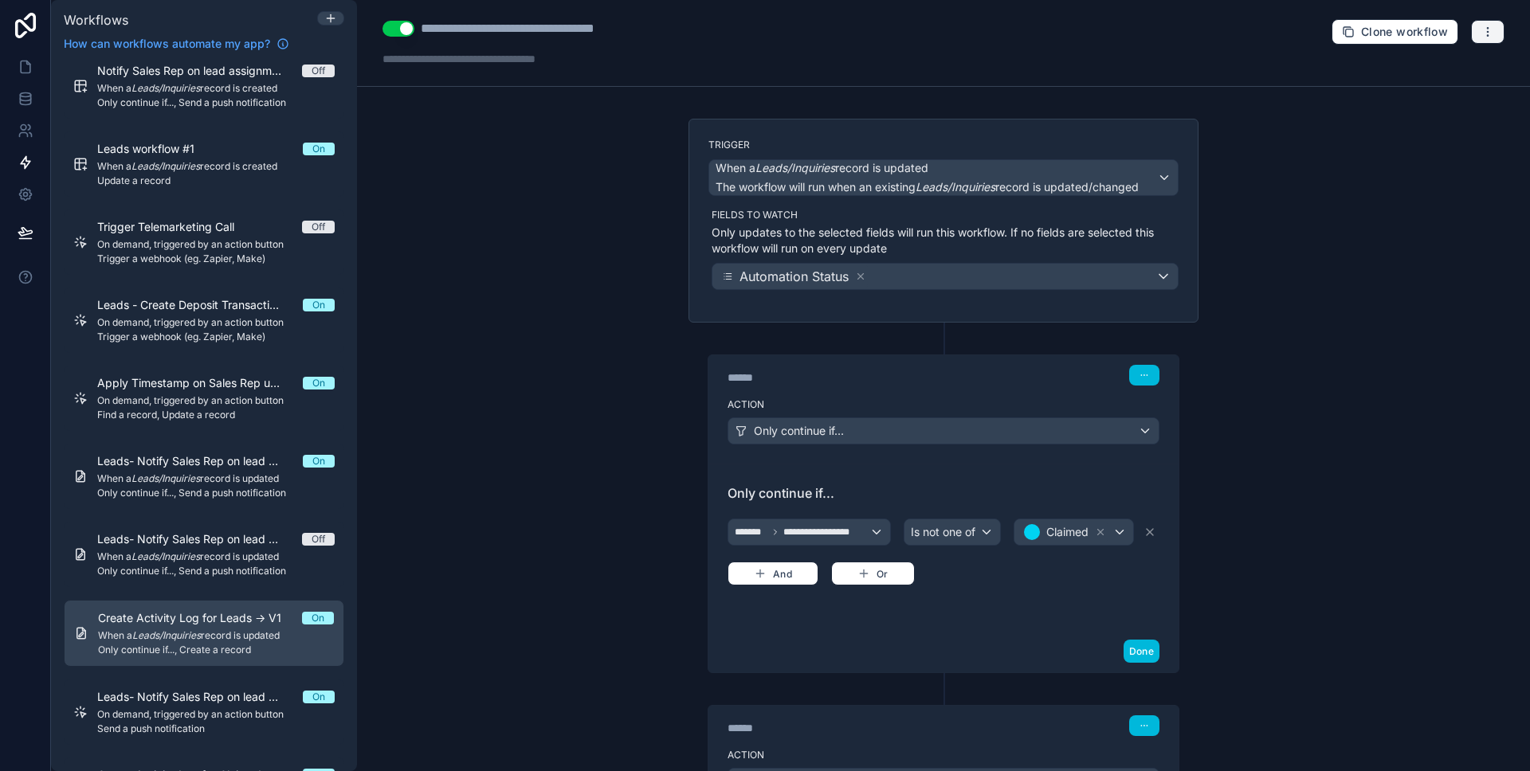
click at [1483, 41] on button "button" at bounding box center [1487, 32] width 33 height 24
click at [1440, 90] on span "Run history" at bounding box center [1433, 94] width 76 height 13
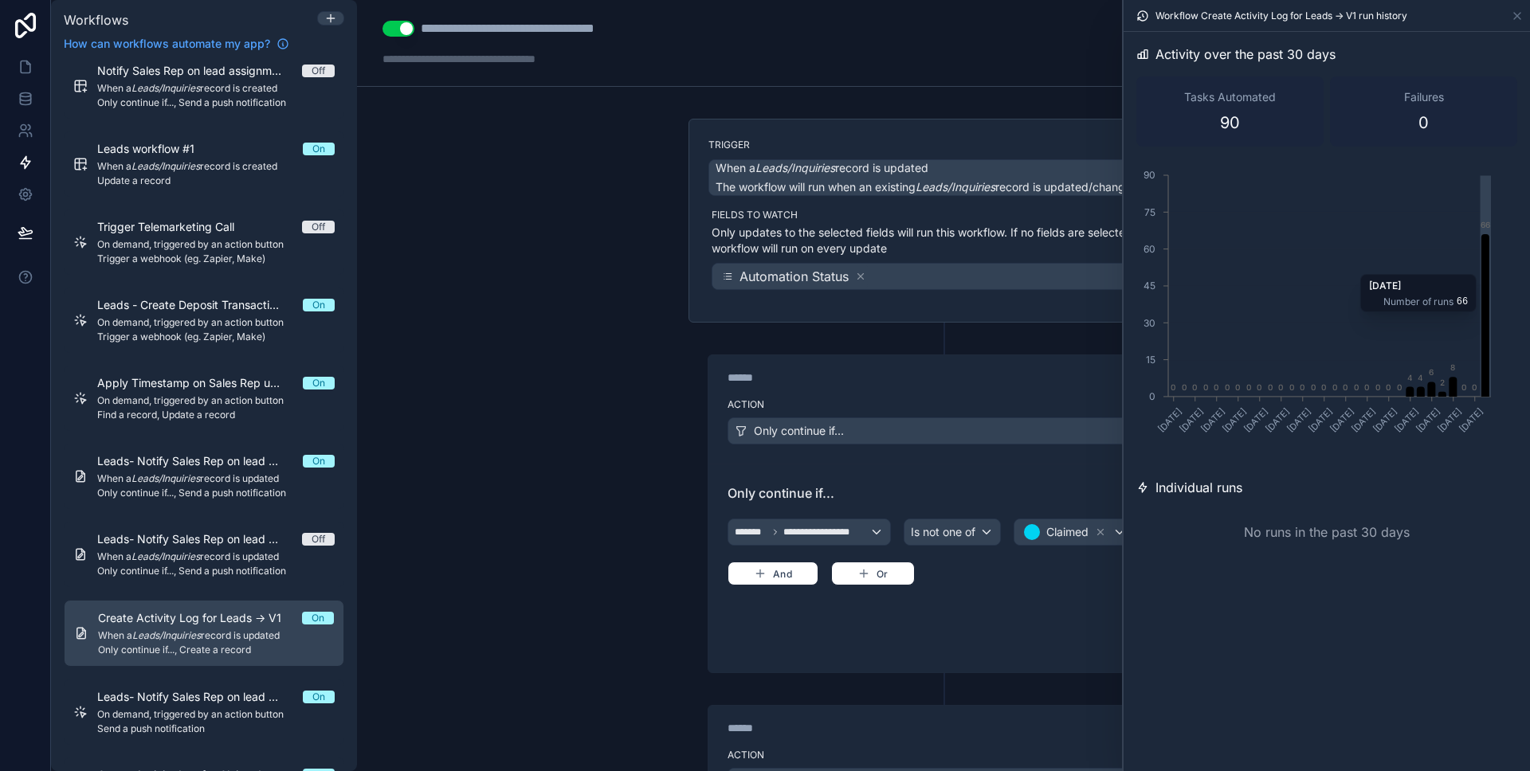
click at [1486, 266] on icon "chart" at bounding box center [1485, 315] width 8 height 163
click at [1484, 370] on icon "chart" at bounding box center [1485, 315] width 8 height 163
click at [1521, 17] on icon at bounding box center [1516, 16] width 13 height 13
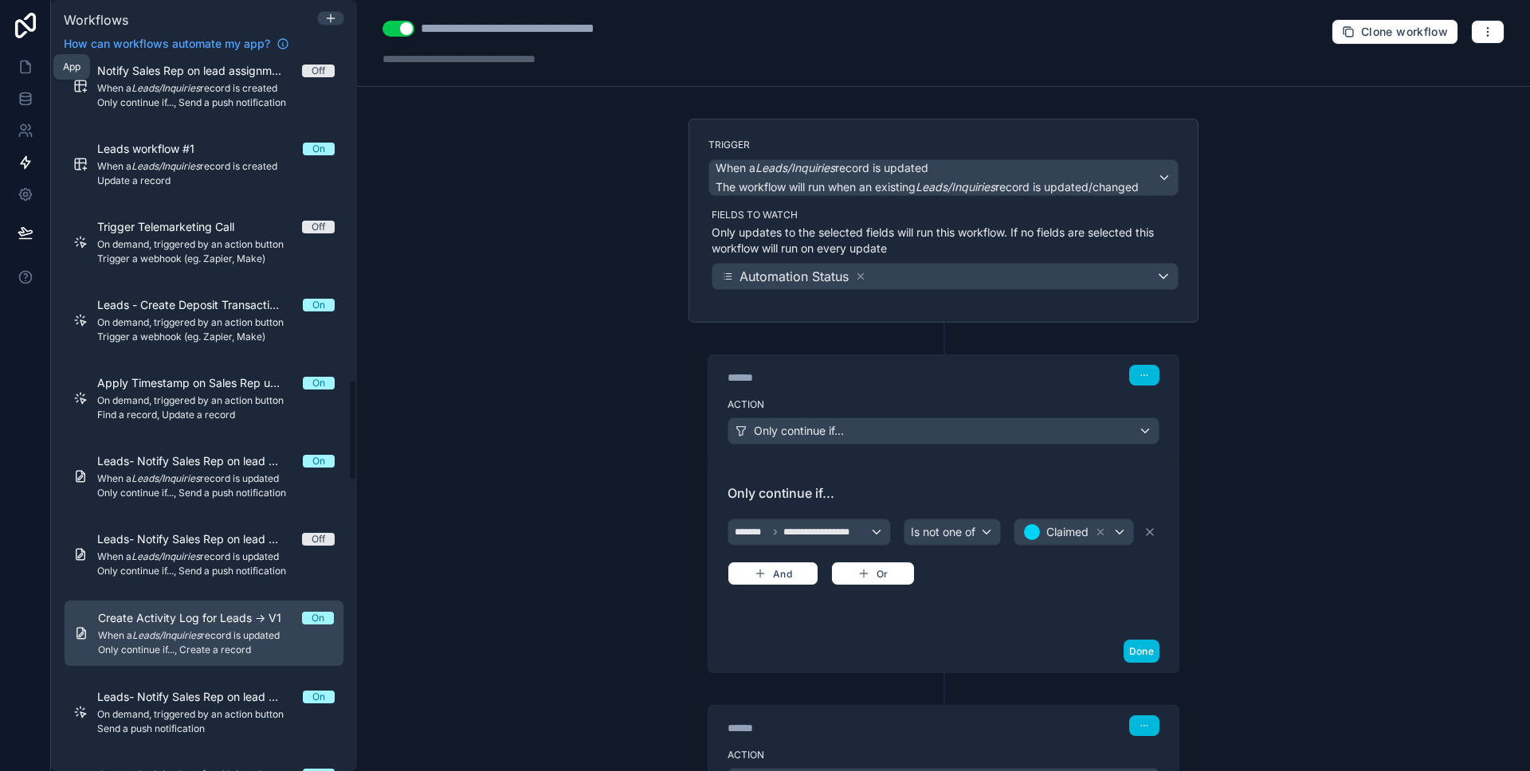
click at [25, 61] on icon at bounding box center [26, 67] width 10 height 12
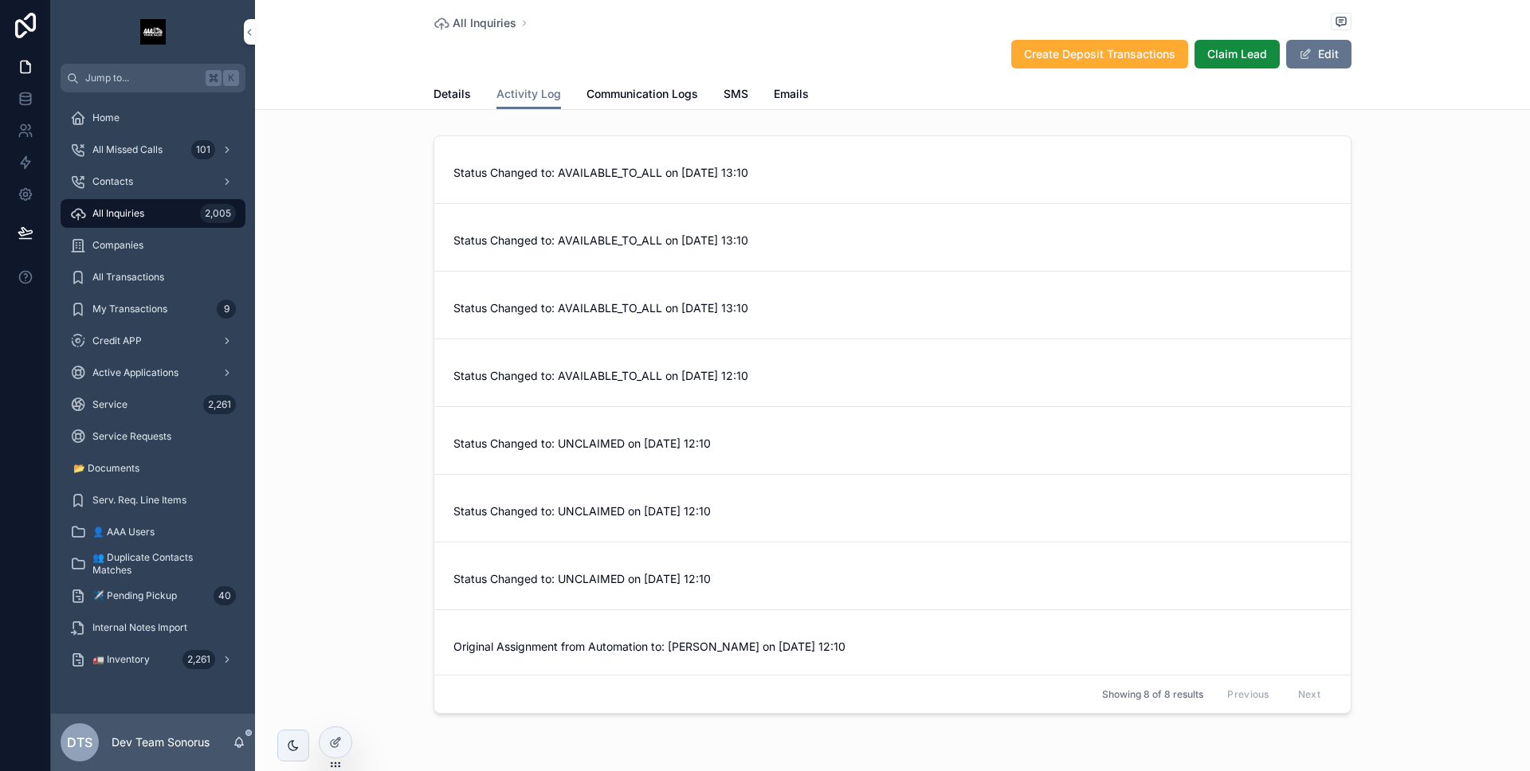
click at [633, 182] on div "Status Changed to: AVAILABLE_TO_ALL on 10-06-2025 13:10" at bounding box center [892, 170] width 916 height 68
click at [601, 368] on span "Status Changed to: AVAILABLE_TO_ALL on 10-06-2025 12:10" at bounding box center [892, 376] width 878 height 16
drag, startPoint x: 768, startPoint y: 378, endPoint x: 716, endPoint y: 375, distance: 51.9
click at [716, 375] on span "Status Changed to: AVAILABLE_TO_ALL on 10-06-2025 12:10" at bounding box center [892, 376] width 878 height 16
click at [771, 323] on div "Status Changed to: AVAILABLE_TO_ALL on 10-06-2025 13:10" at bounding box center [892, 306] width 916 height 68
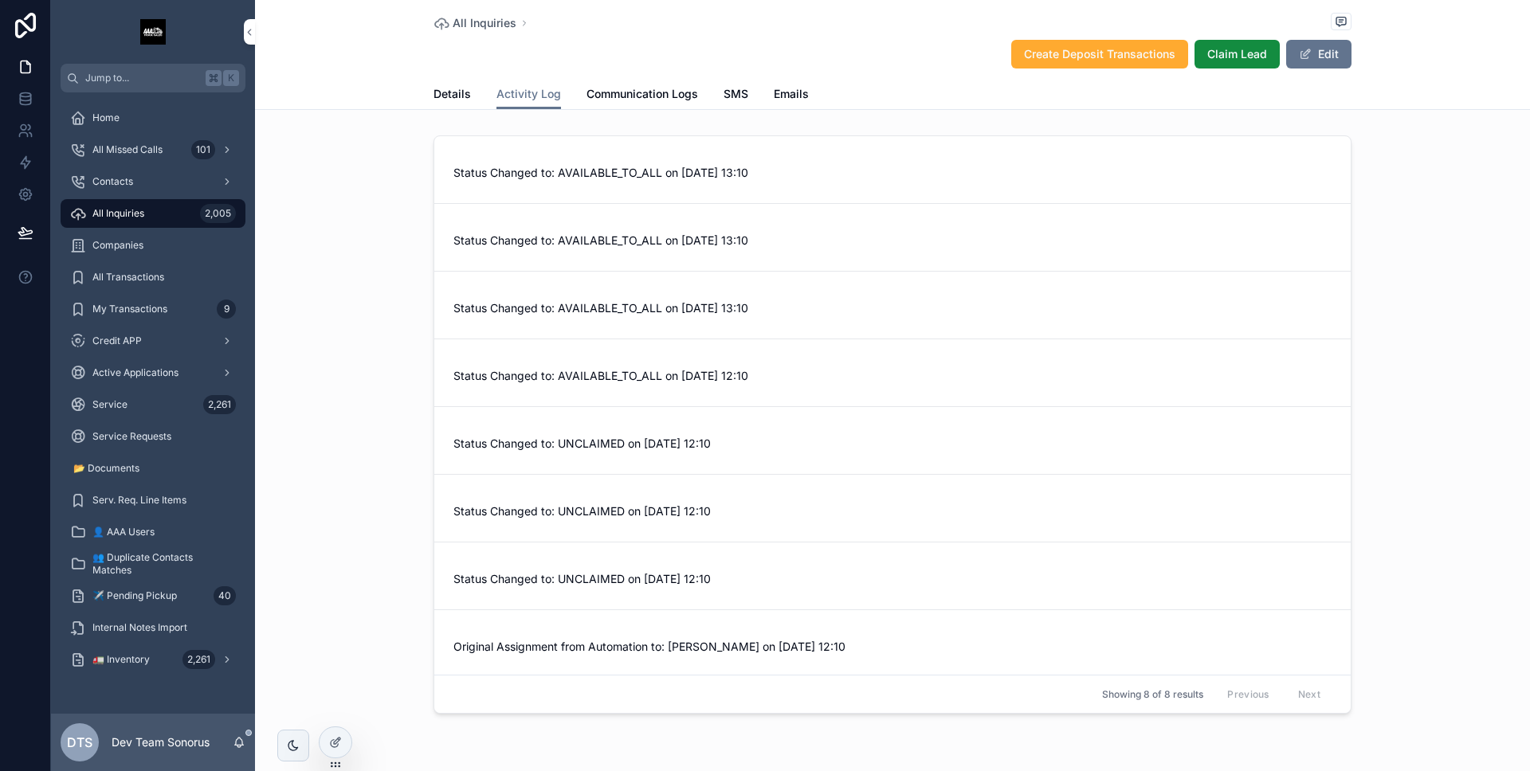
click at [766, 311] on span "Status Changed to: AVAILABLE_TO_ALL on 10-06-2025 13:10" at bounding box center [892, 308] width 878 height 16
click at [699, 377] on span "Status Changed to: AVAILABLE_TO_ALL on 10-06-2025 12:10" at bounding box center [892, 376] width 878 height 16
click at [443, 100] on span "Details" at bounding box center [451, 94] width 37 height 16
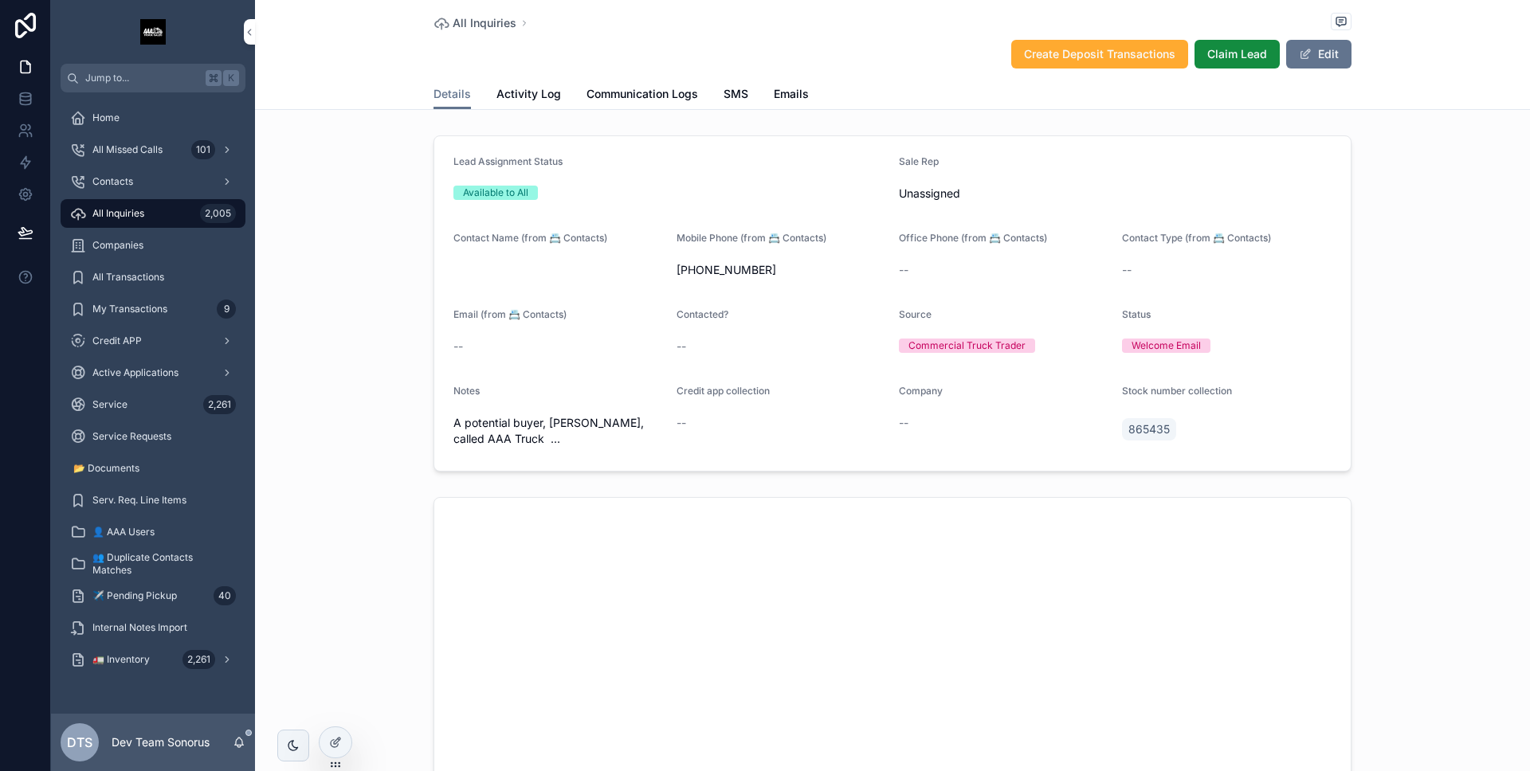
click at [173, 210] on div "All Inquiries 2,005" at bounding box center [153, 213] width 166 height 25
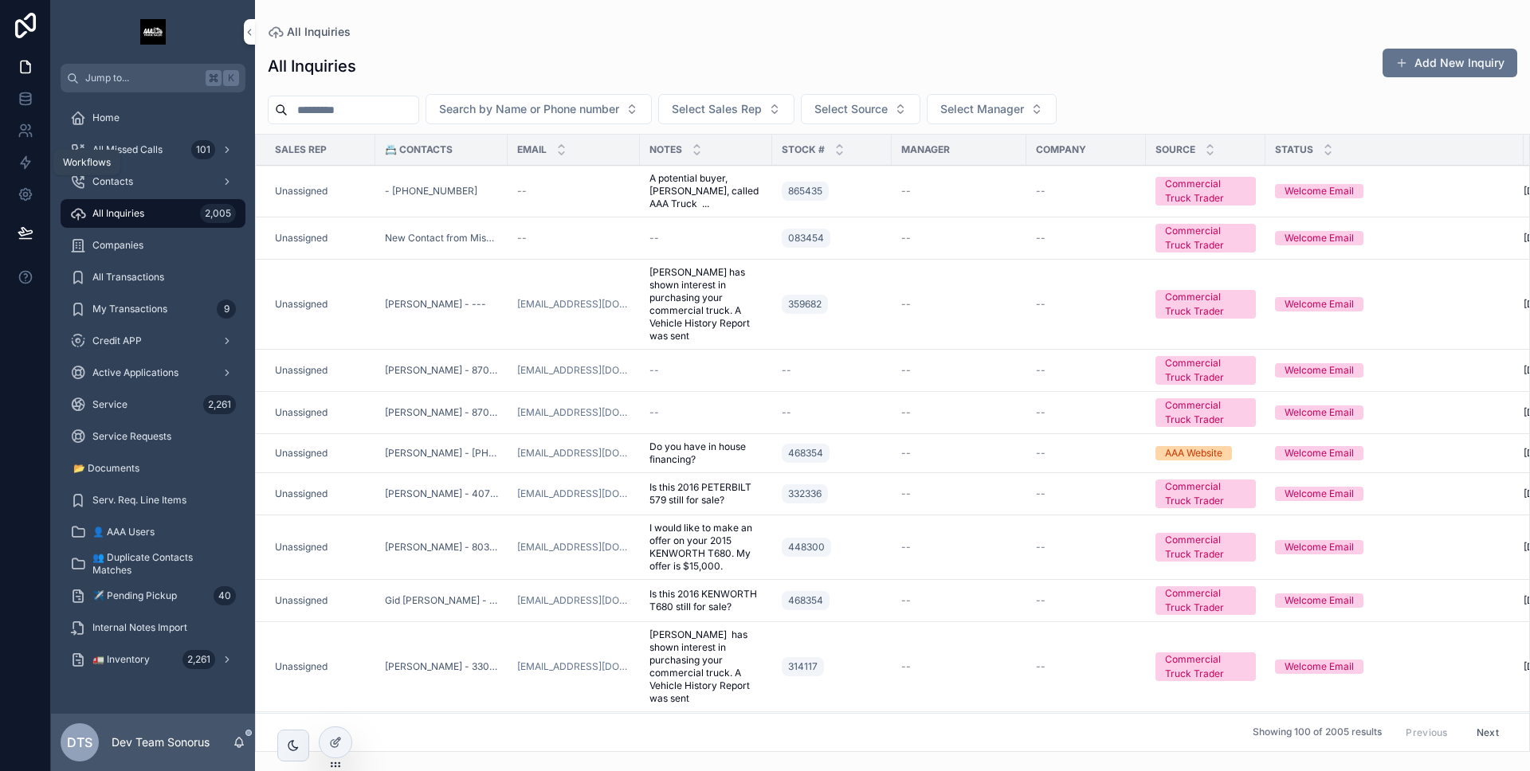
click at [6, 158] on link at bounding box center [25, 163] width 50 height 32
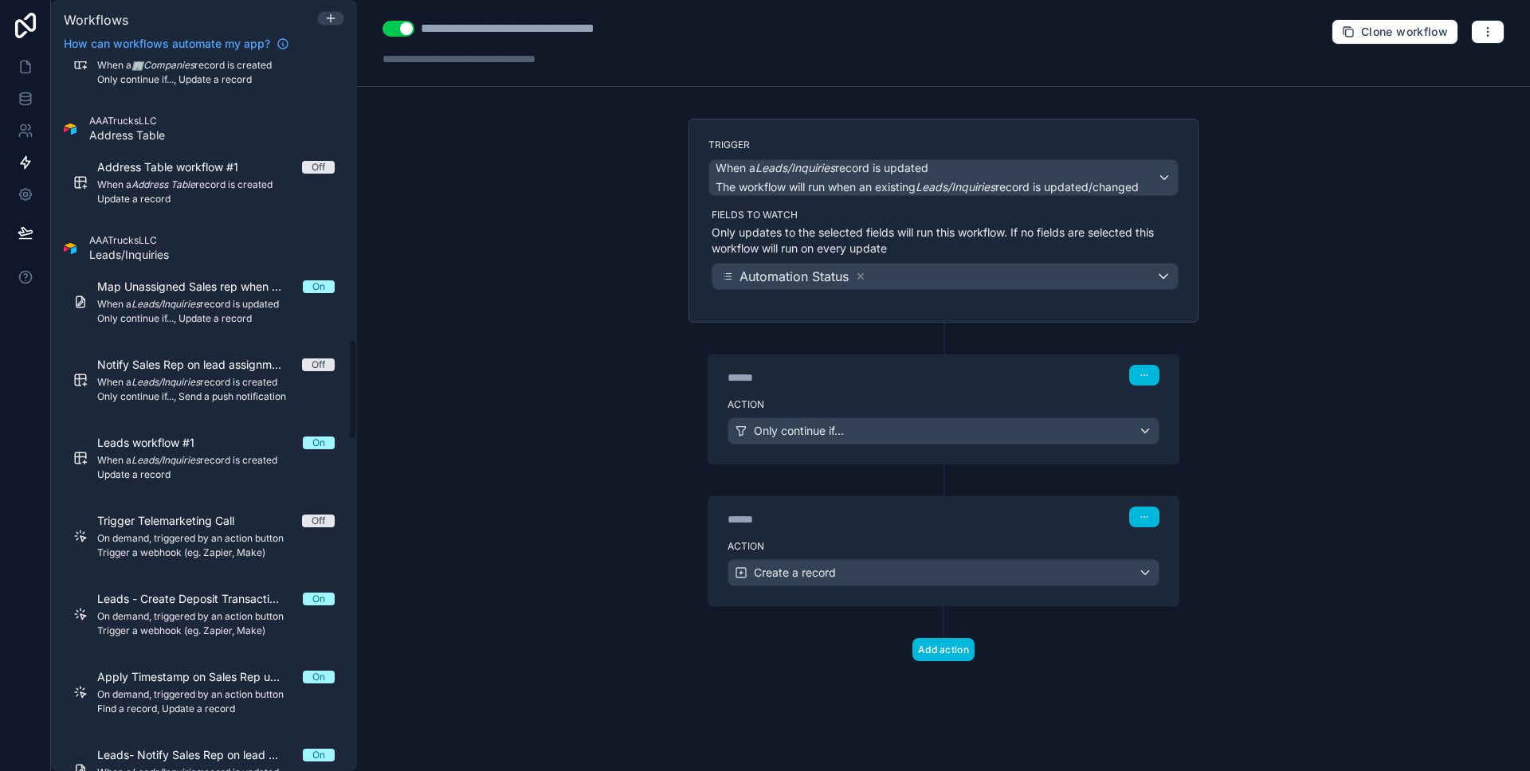
scroll to position [1934, 0]
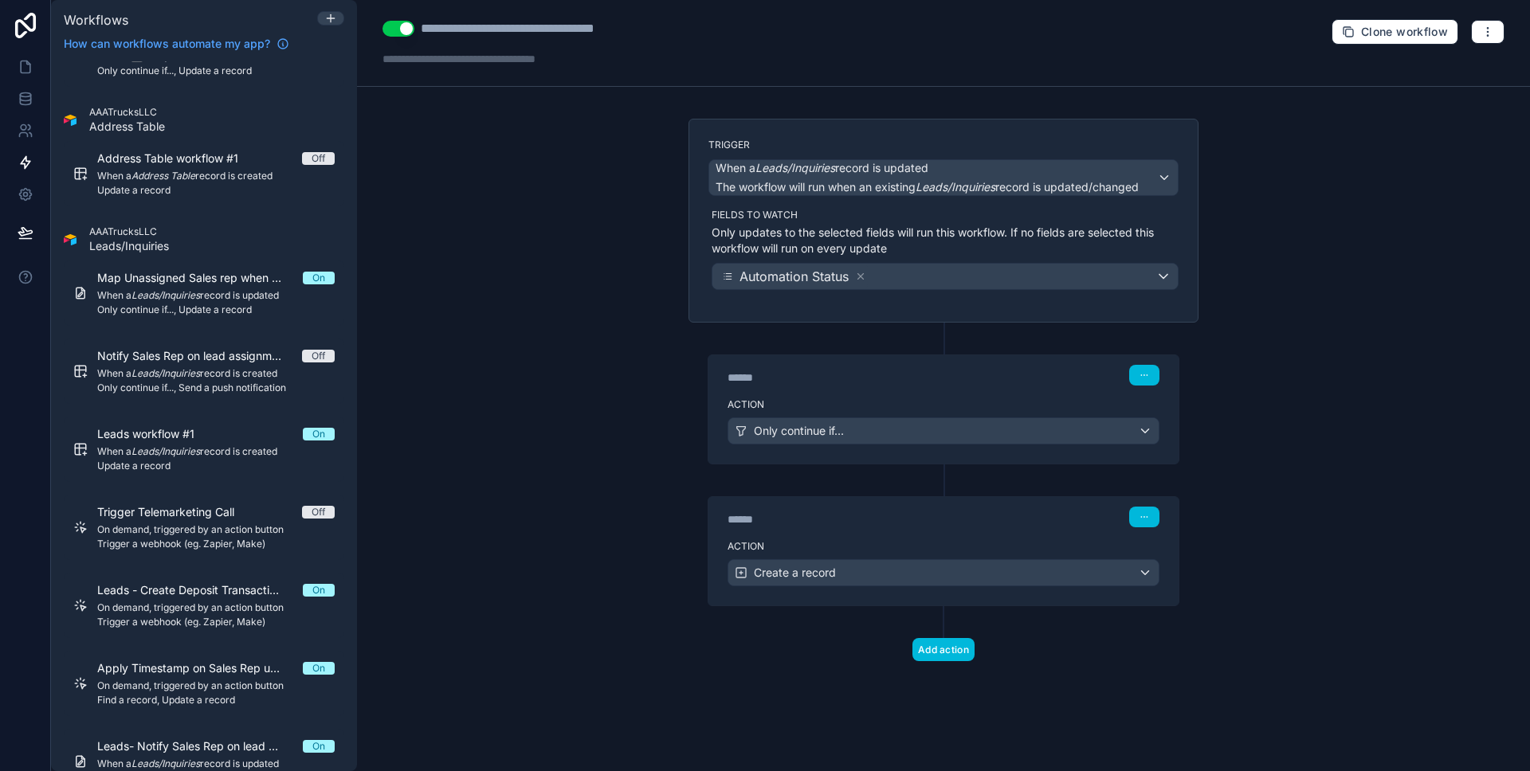
click at [220, 305] on span "Only continue if..., Update a record" at bounding box center [215, 310] width 237 height 13
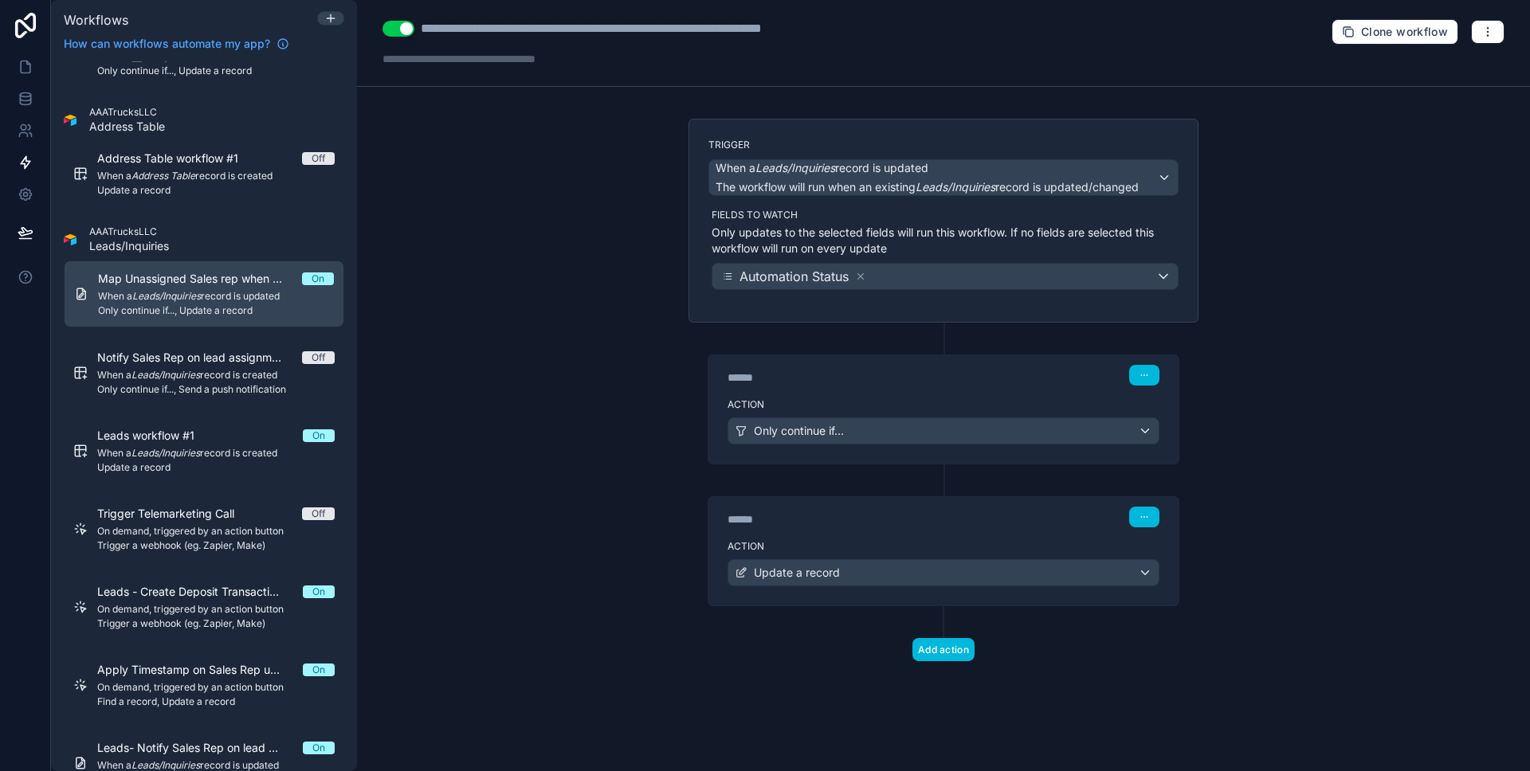
click at [867, 234] on p "Only updates to the selected fields will run this workflow. If no fields are se…" at bounding box center [944, 241] width 467 height 32
click at [878, 359] on div "****** Step 1" at bounding box center [943, 373] width 470 height 37
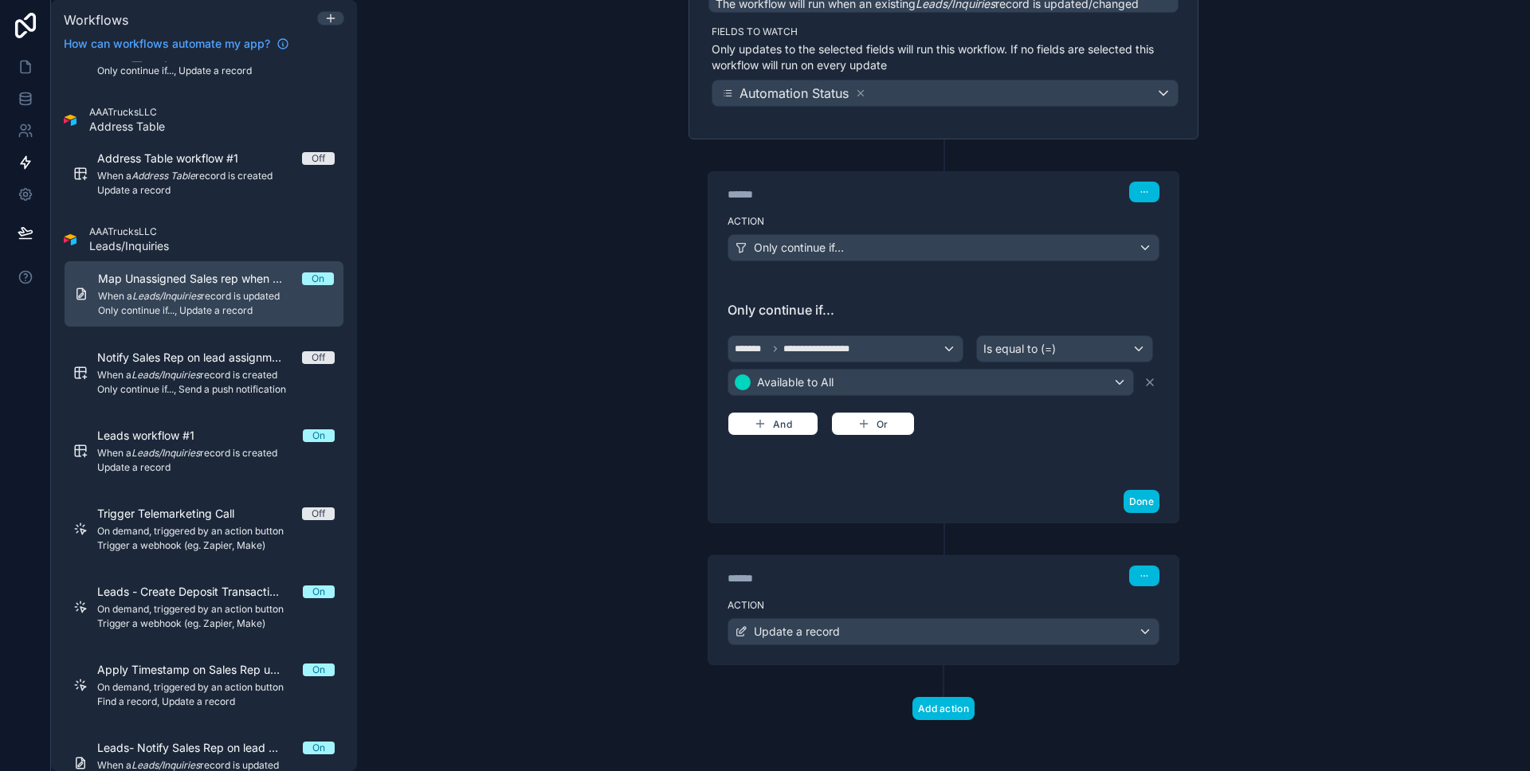
click at [874, 590] on div "****** Step 2" at bounding box center [943, 574] width 470 height 37
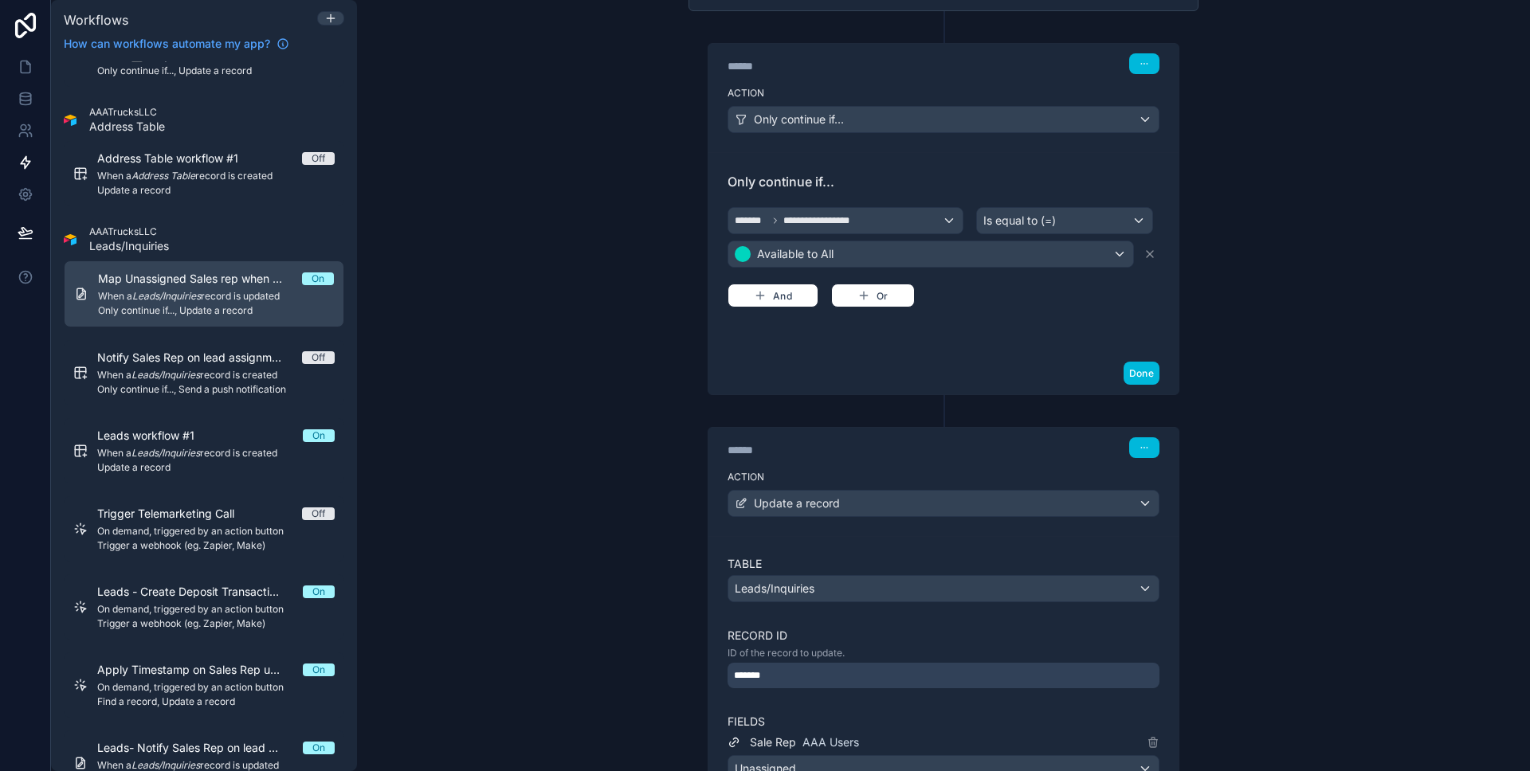
scroll to position [523, 0]
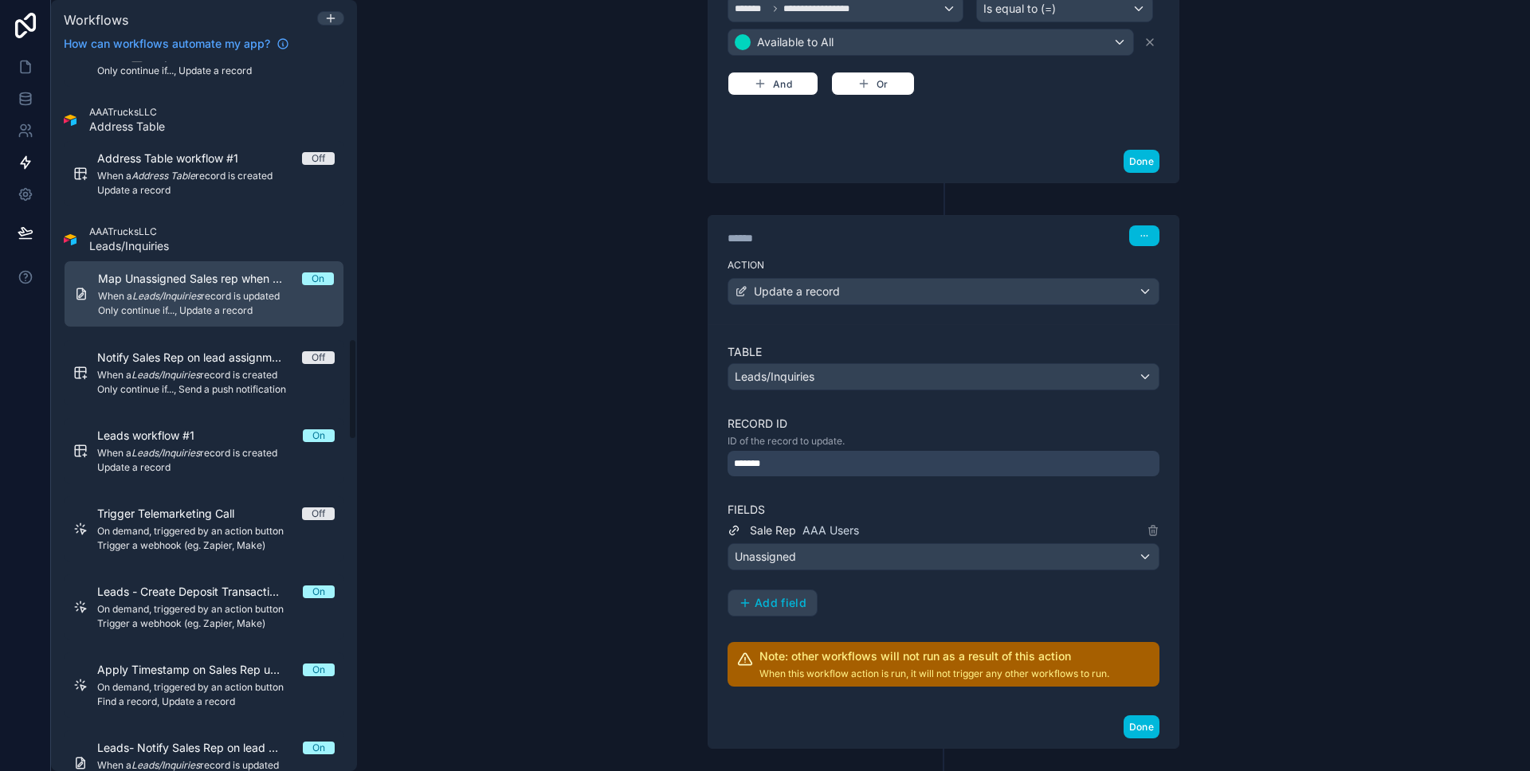
click at [182, 460] on div "Leads workflow #1 On When a Leads/Inquiries record is created Update a record" at bounding box center [215, 451] width 237 height 46
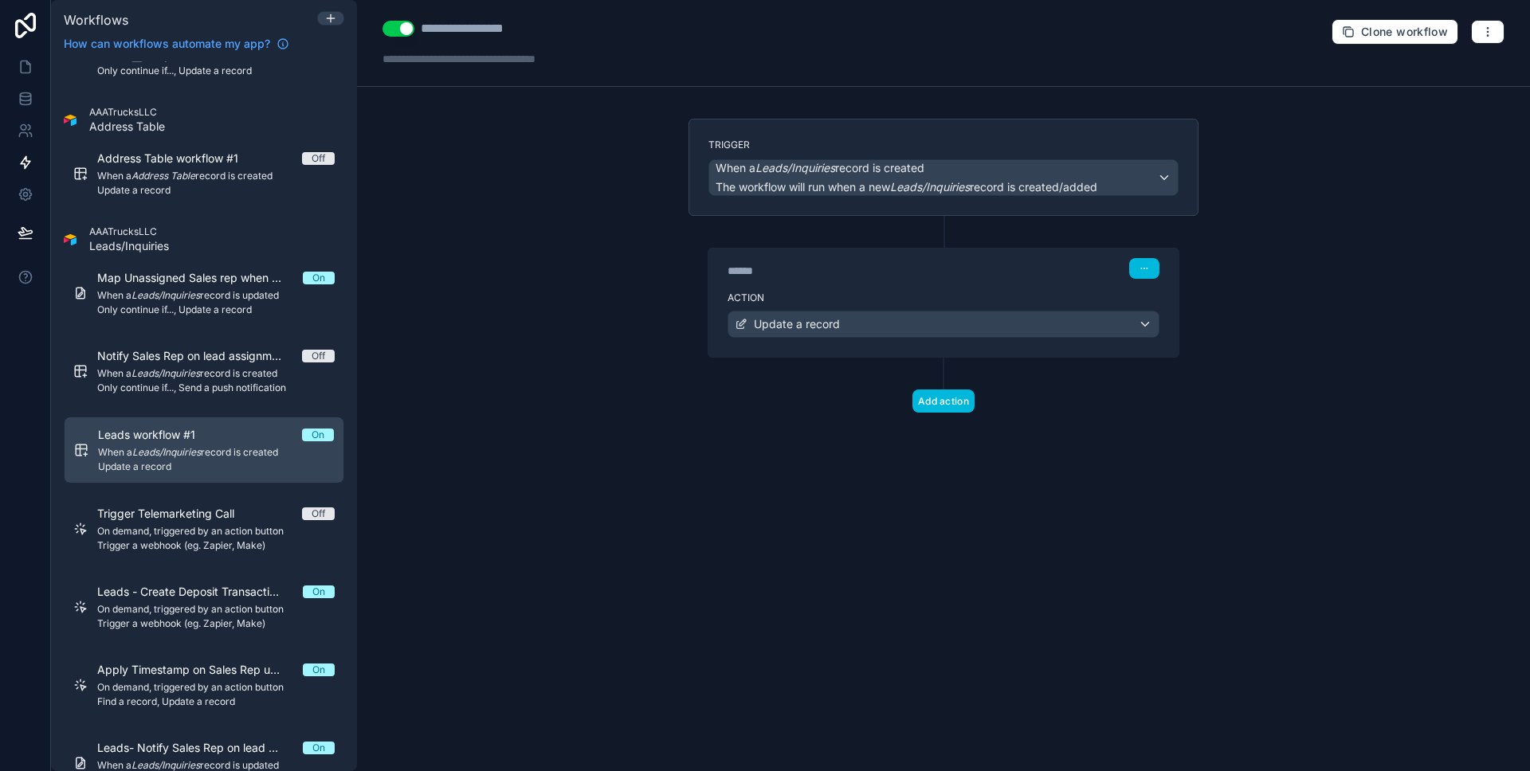
click at [911, 284] on div "****** Step 1" at bounding box center [943, 267] width 470 height 37
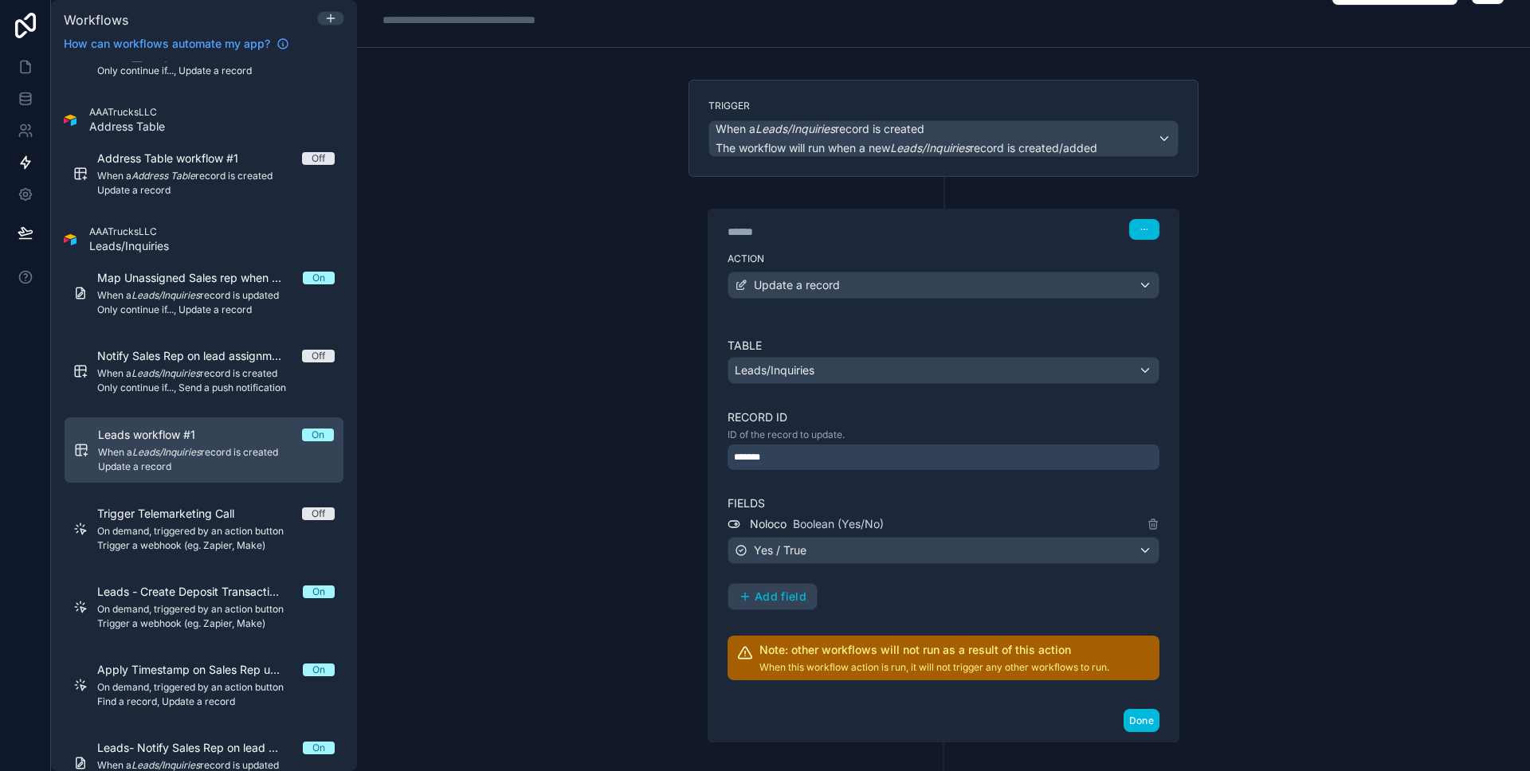
scroll to position [116, 0]
